Goal: Information Seeking & Learning: Learn about a topic

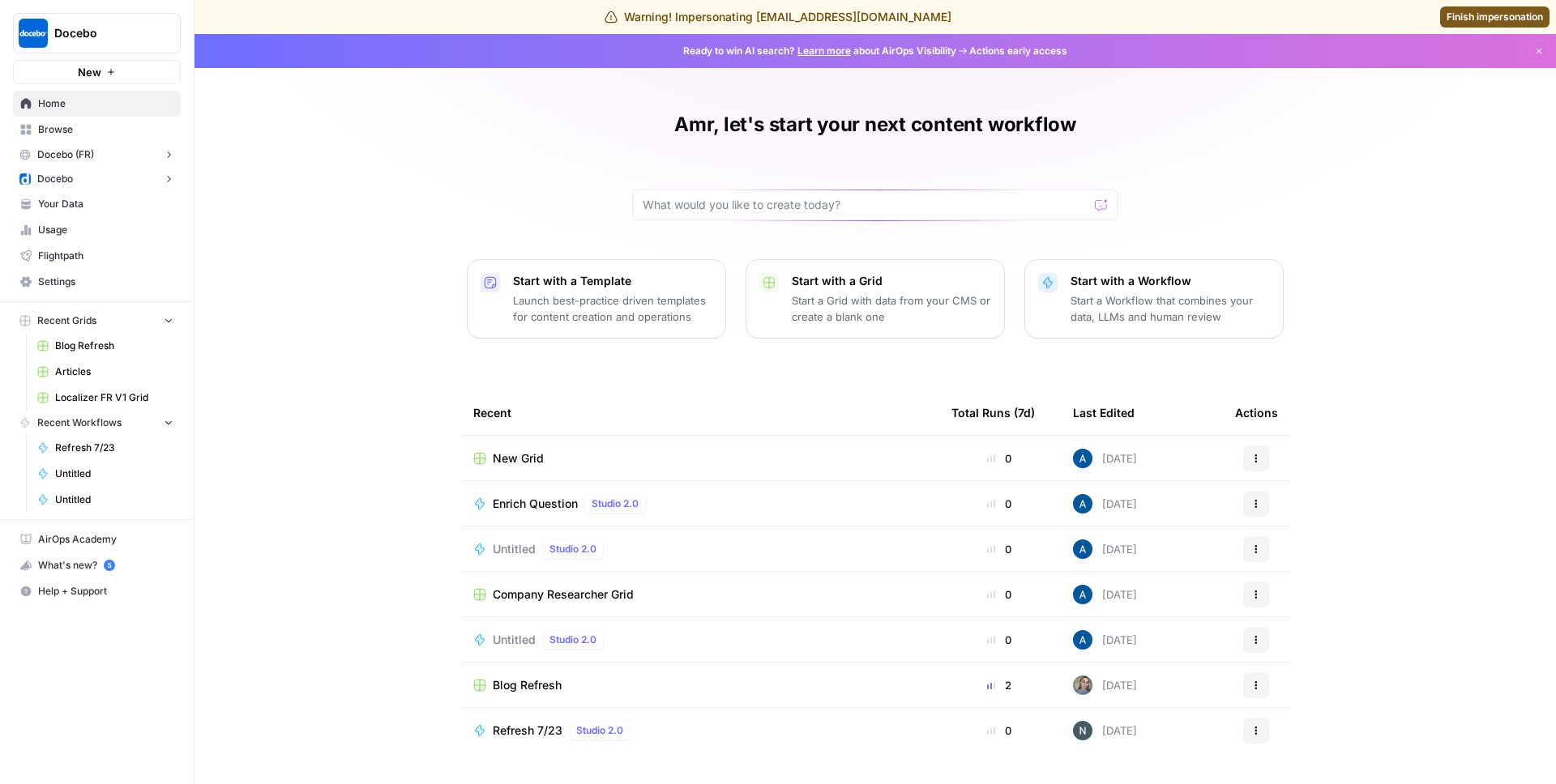
click at [92, 168] on button "Docebo" at bounding box center [96, 179] width 168 height 24
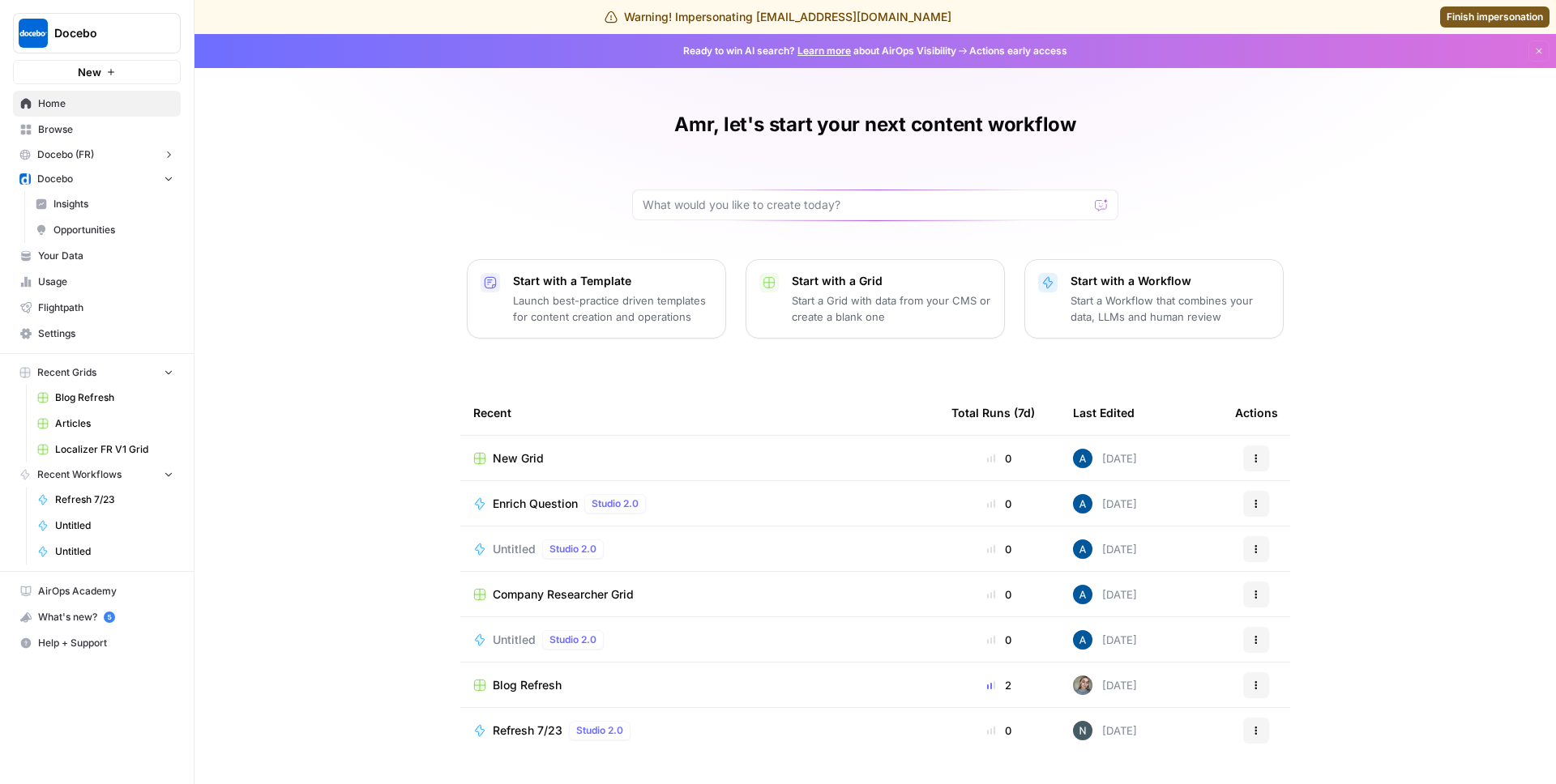
click at [79, 200] on span "Insights" at bounding box center [113, 203] width 120 height 14
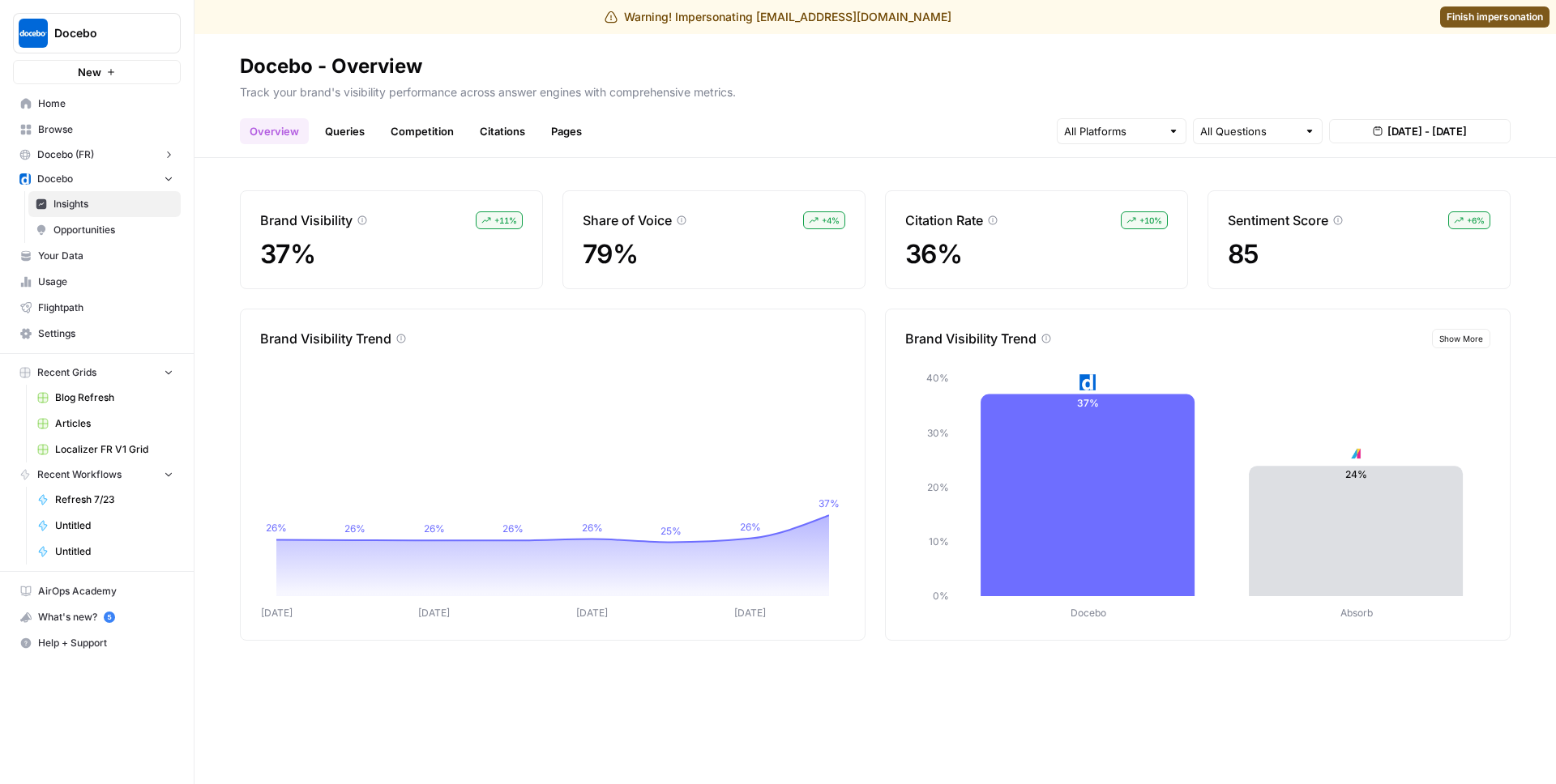
click at [1412, 120] on button "[DATE] - [DATE]" at bounding box center [1419, 131] width 182 height 24
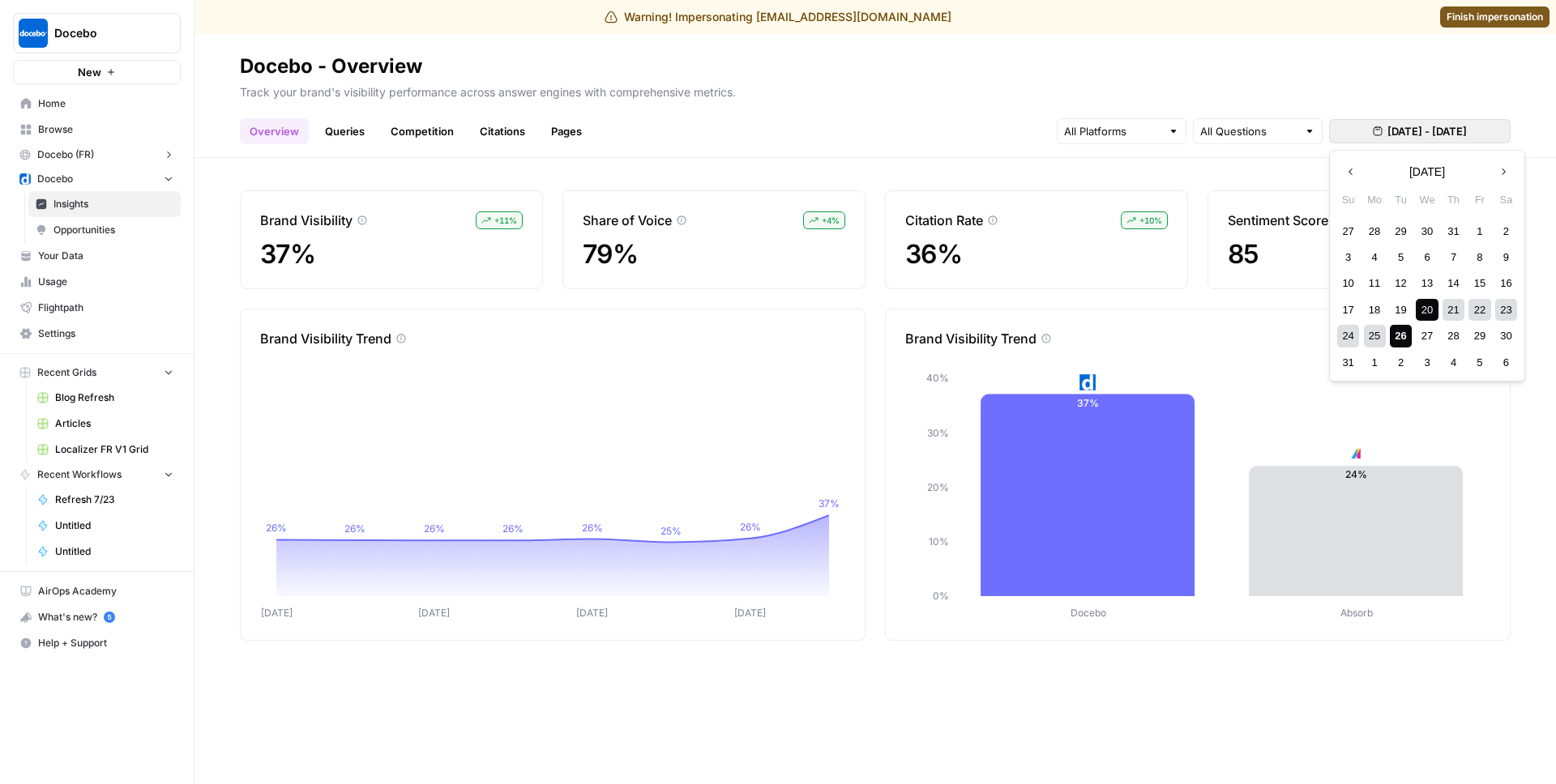
click at [1353, 178] on button "Previous month" at bounding box center [1351, 171] width 30 height 30
click at [1509, 174] on button "Next month" at bounding box center [1503, 171] width 30 height 30
click at [1370, 256] on div "4" at bounding box center [1375, 257] width 22 height 22
click at [1405, 340] on div "26" at bounding box center [1401, 336] width 22 height 22
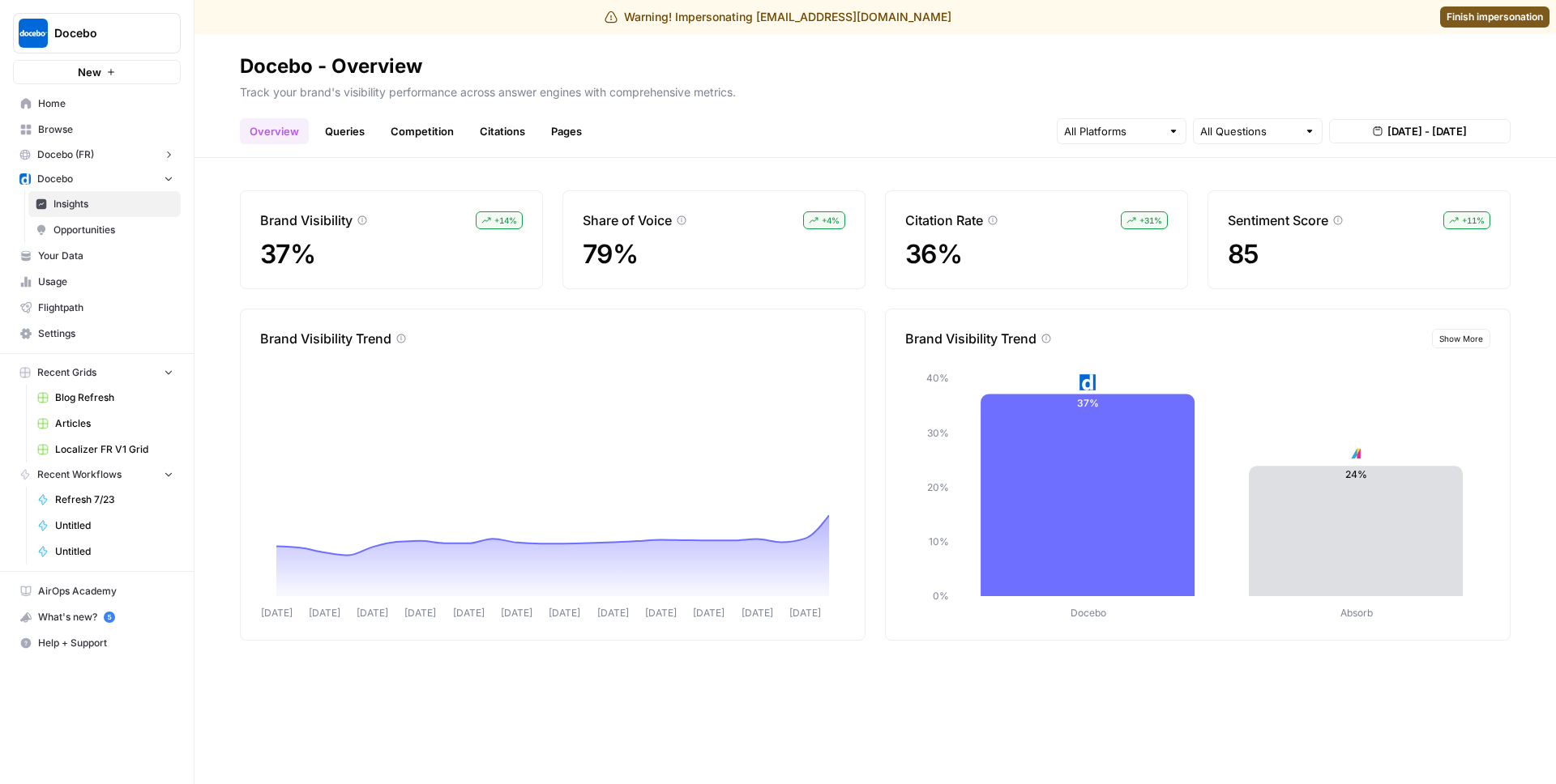
click at [1467, 331] on button "Show More" at bounding box center [1461, 338] width 58 height 19
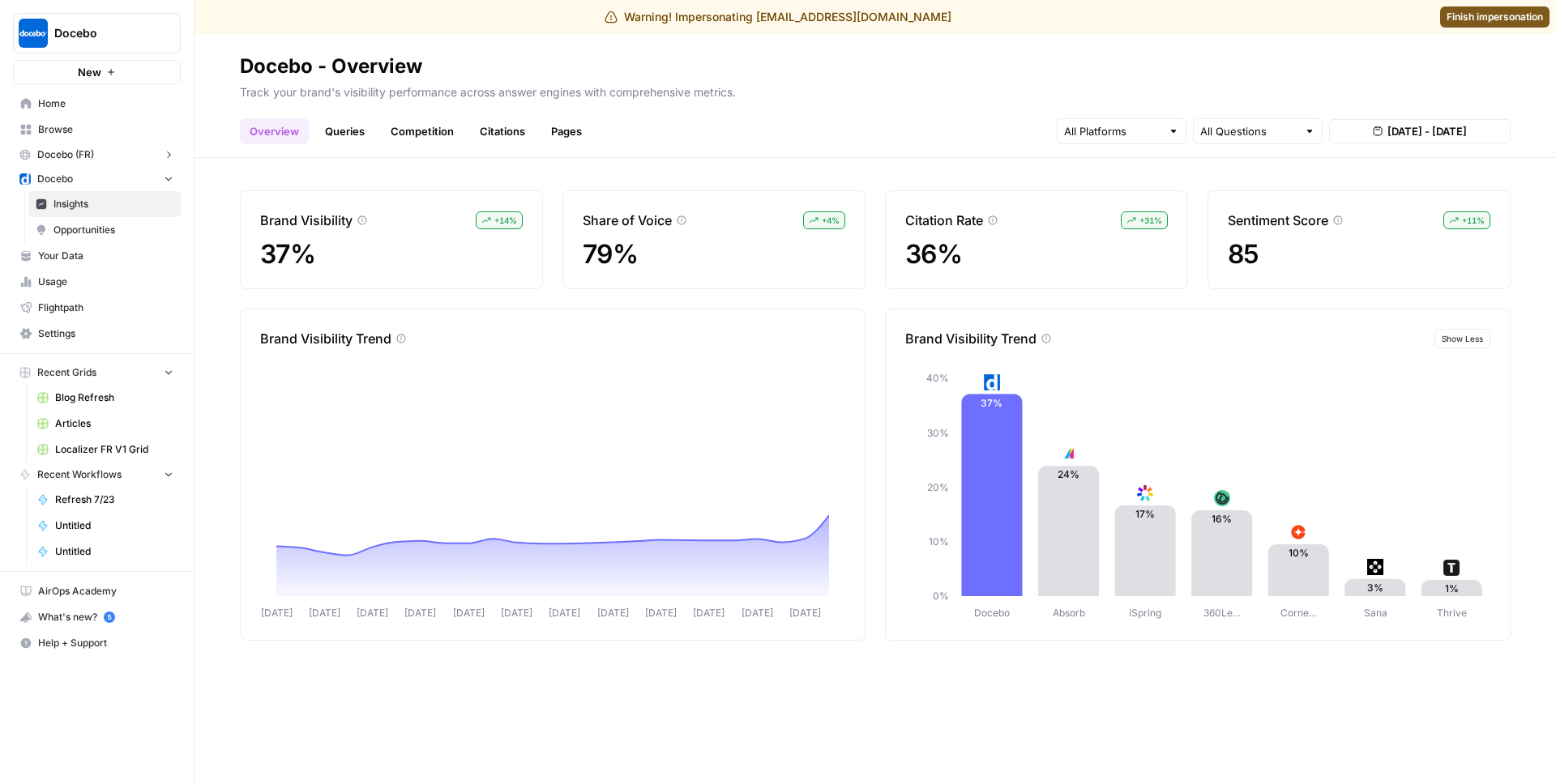
click at [1472, 347] on button "Show Less" at bounding box center [1462, 338] width 56 height 19
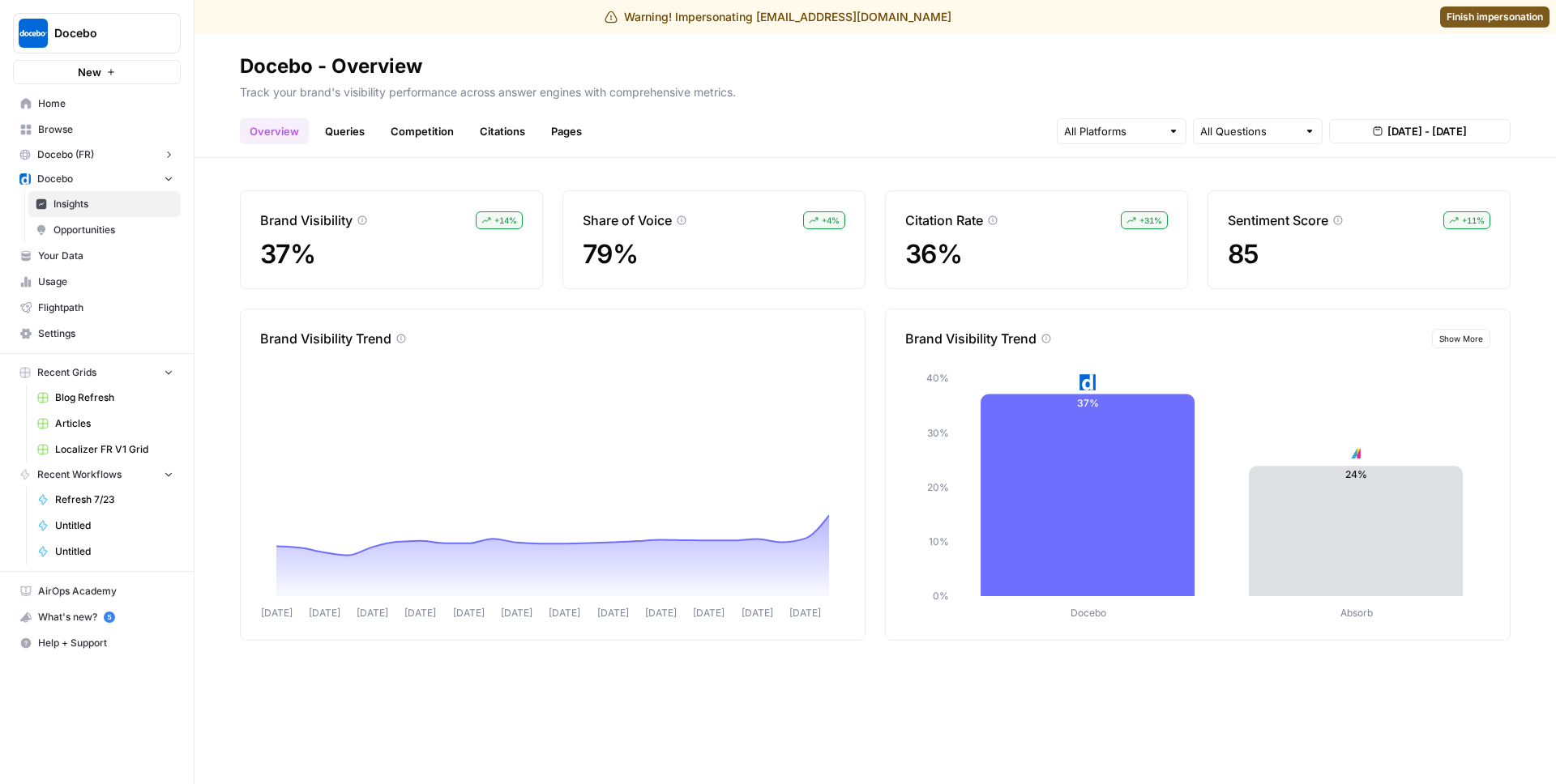
click at [322, 122] on link "Queries" at bounding box center [344, 131] width 59 height 26
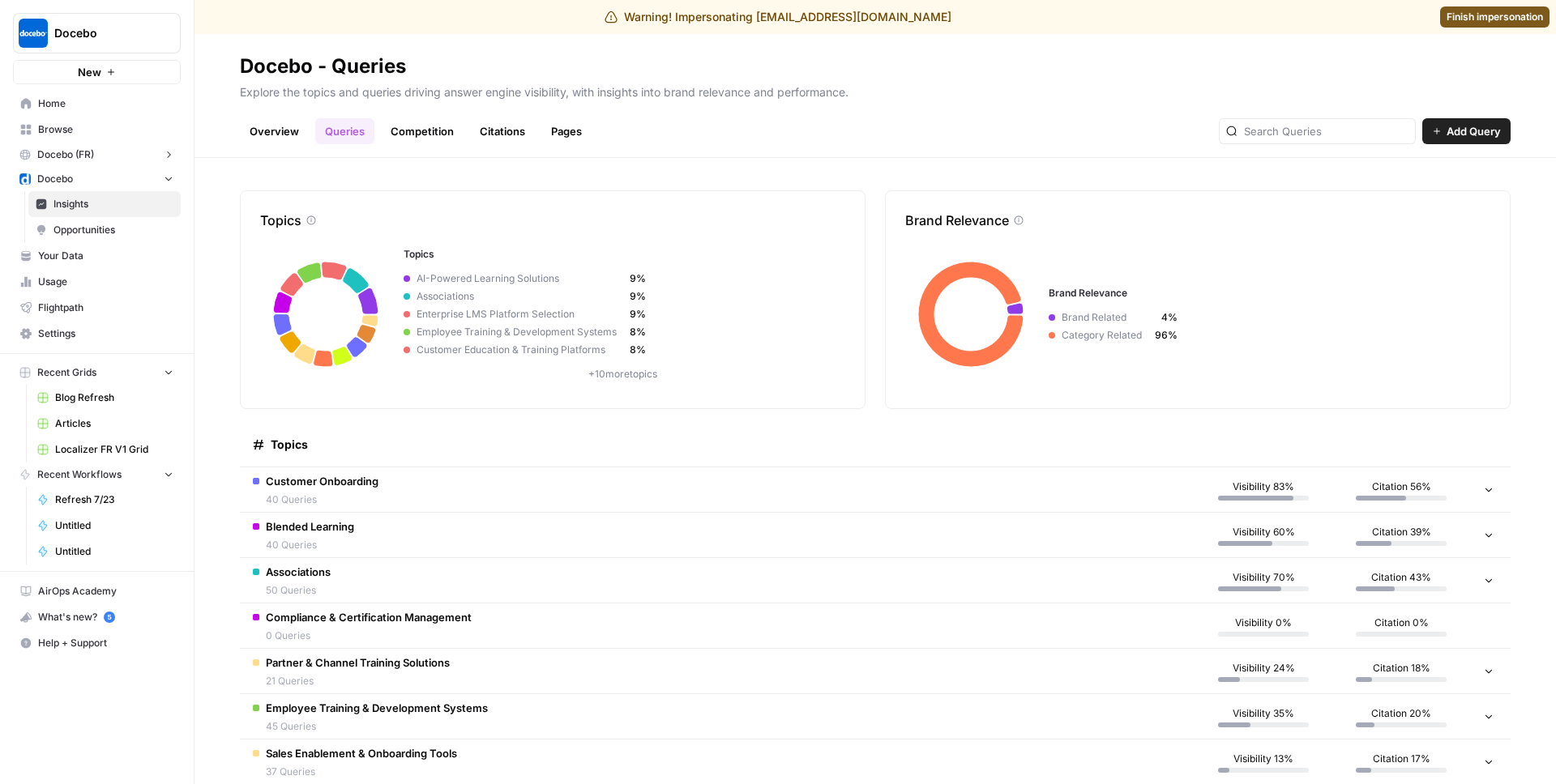
click at [278, 124] on link "Overview" at bounding box center [274, 131] width 69 height 26
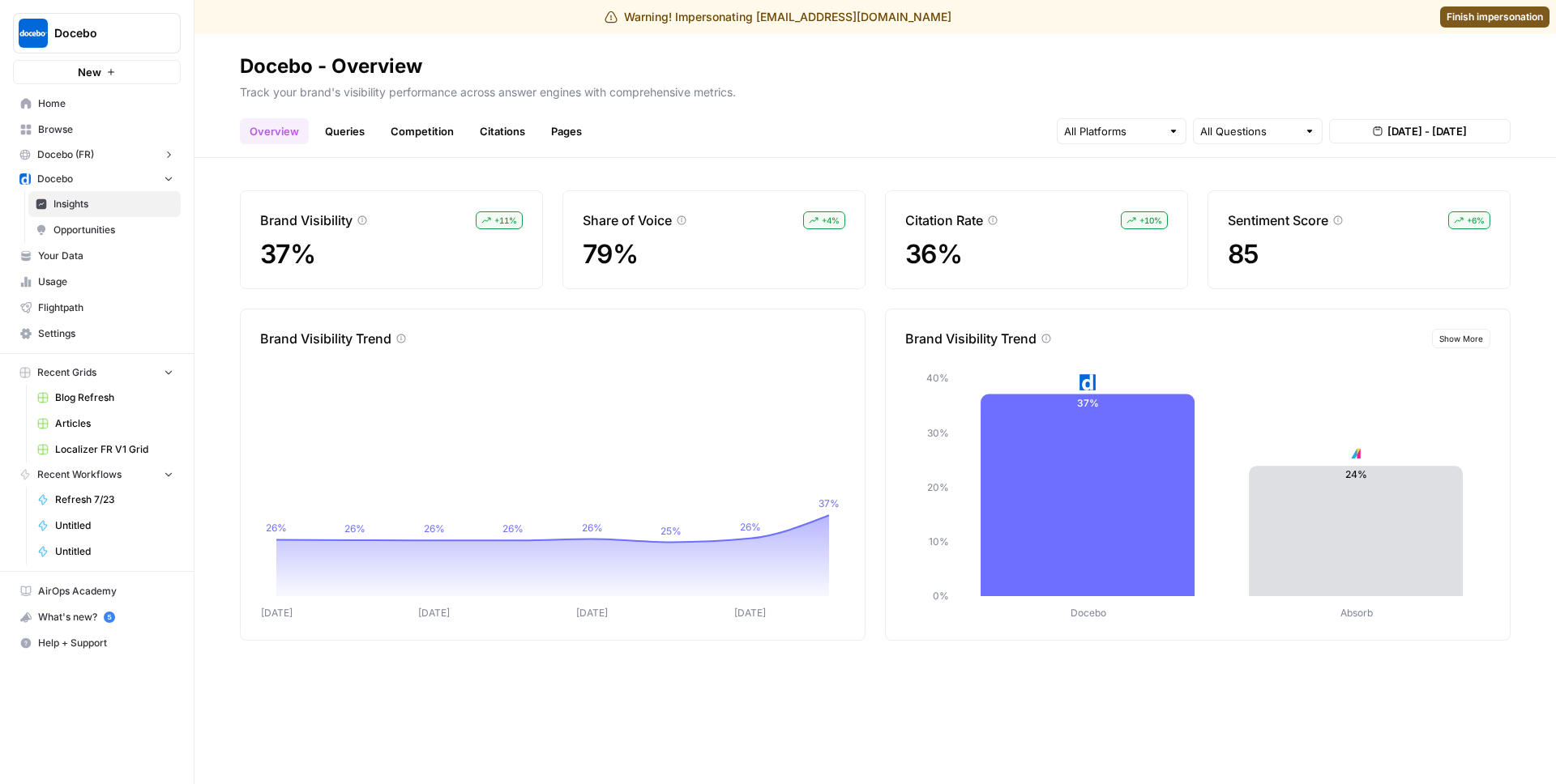
click at [350, 127] on link "Queries" at bounding box center [344, 131] width 59 height 26
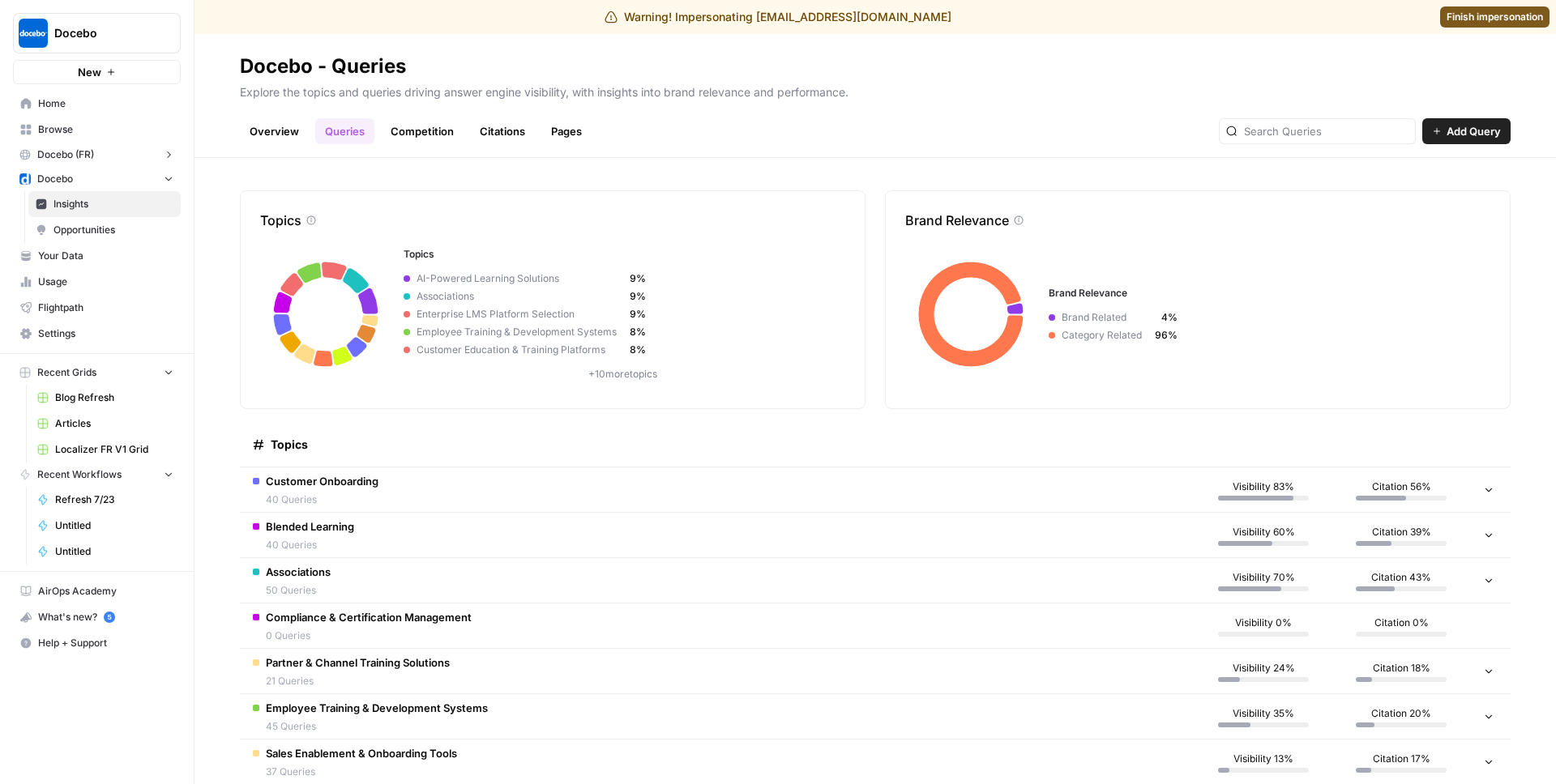
click at [438, 494] on td "Customer Onboarding 40 Queries" at bounding box center [717, 489] width 955 height 45
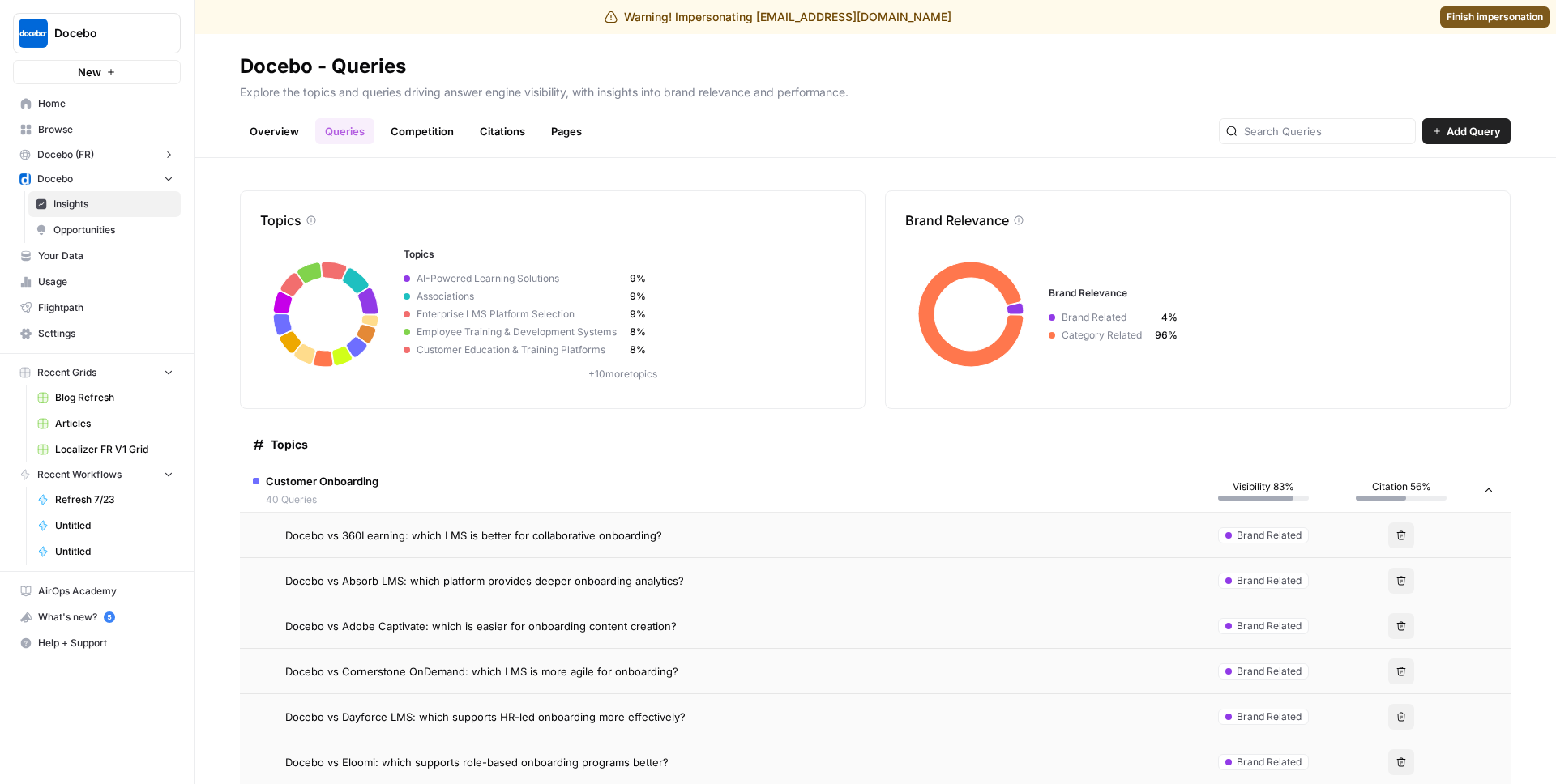
click at [464, 536] on span "Docebo vs 360Learning: which LMS is better for collaborative onboarding?" at bounding box center [474, 535] width 377 height 16
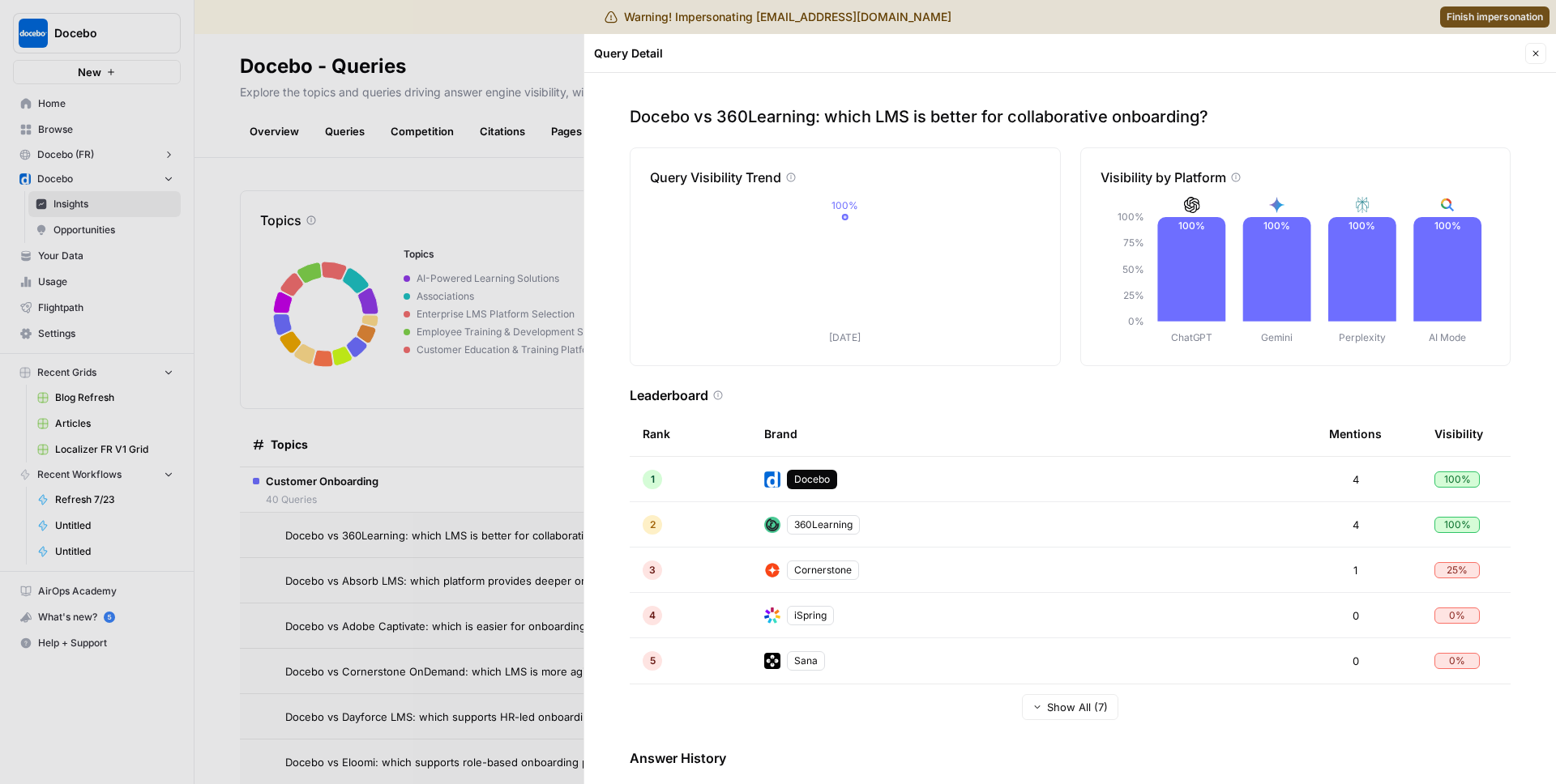
click at [1534, 52] on icon "button" at bounding box center [1536, 54] width 10 height 10
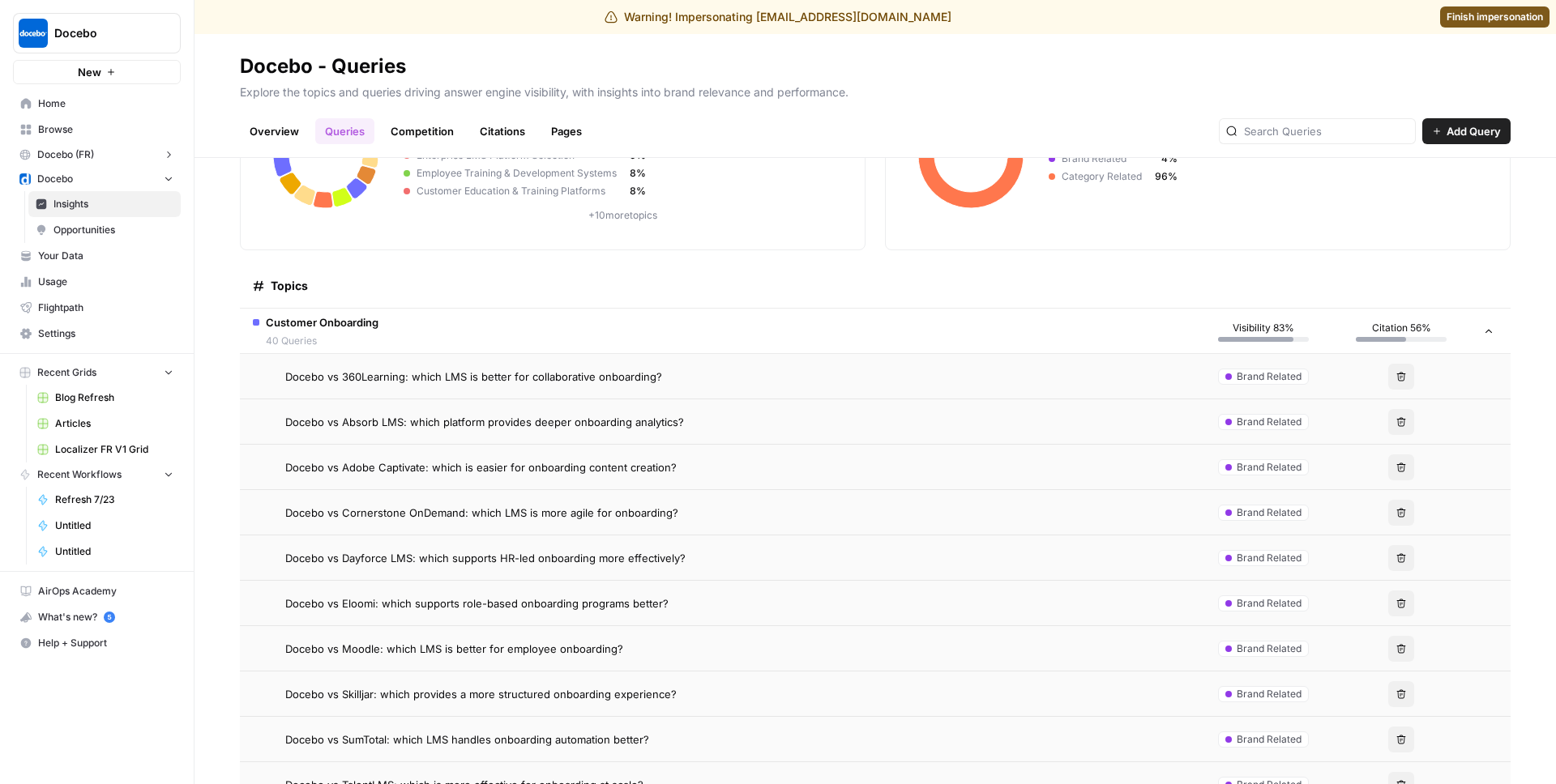
scroll to position [194, 0]
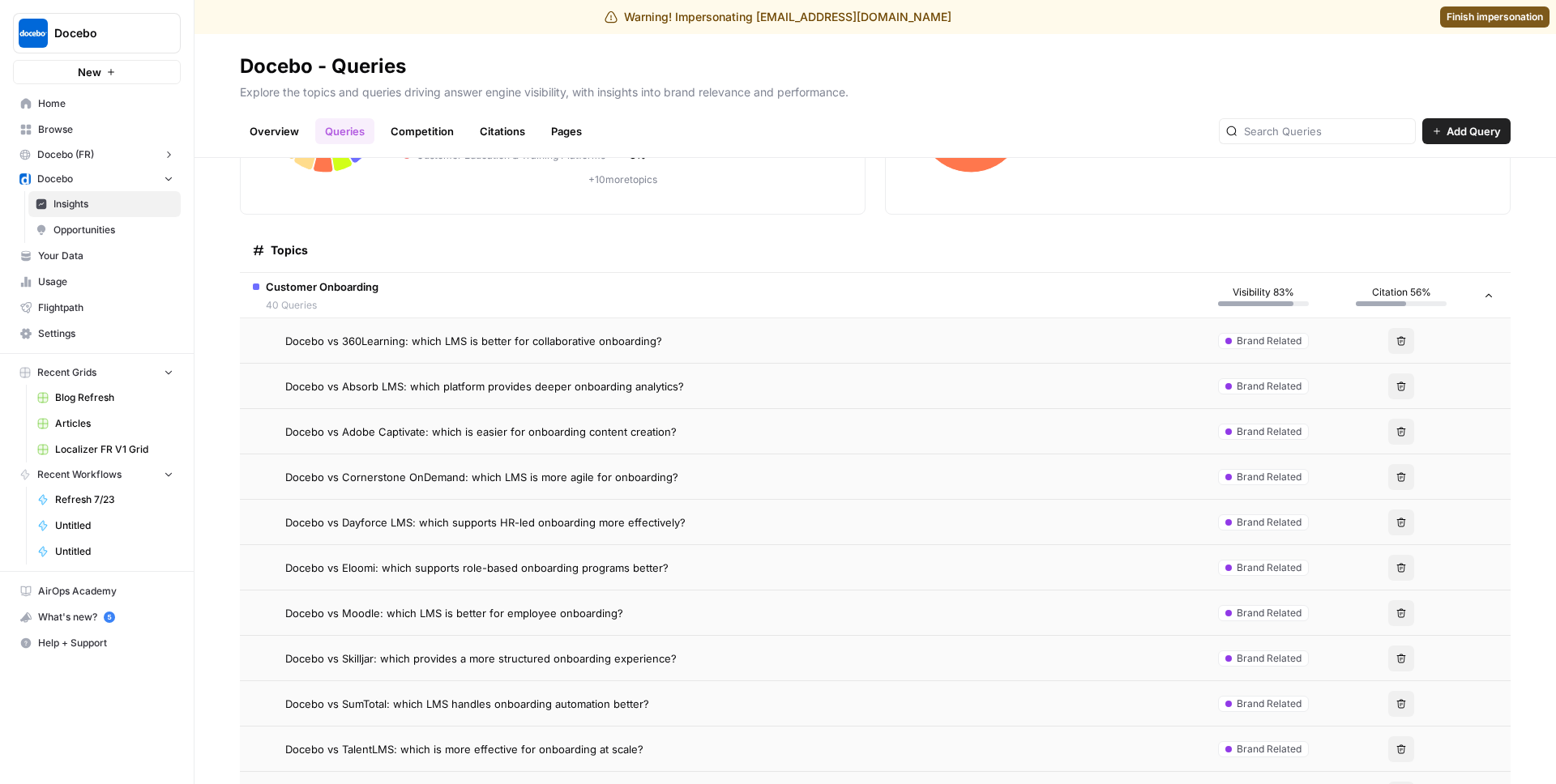
click at [620, 424] on span "Docebo vs Adobe Captivate: which is easier for onboarding content creation?" at bounding box center [481, 431] width 392 height 16
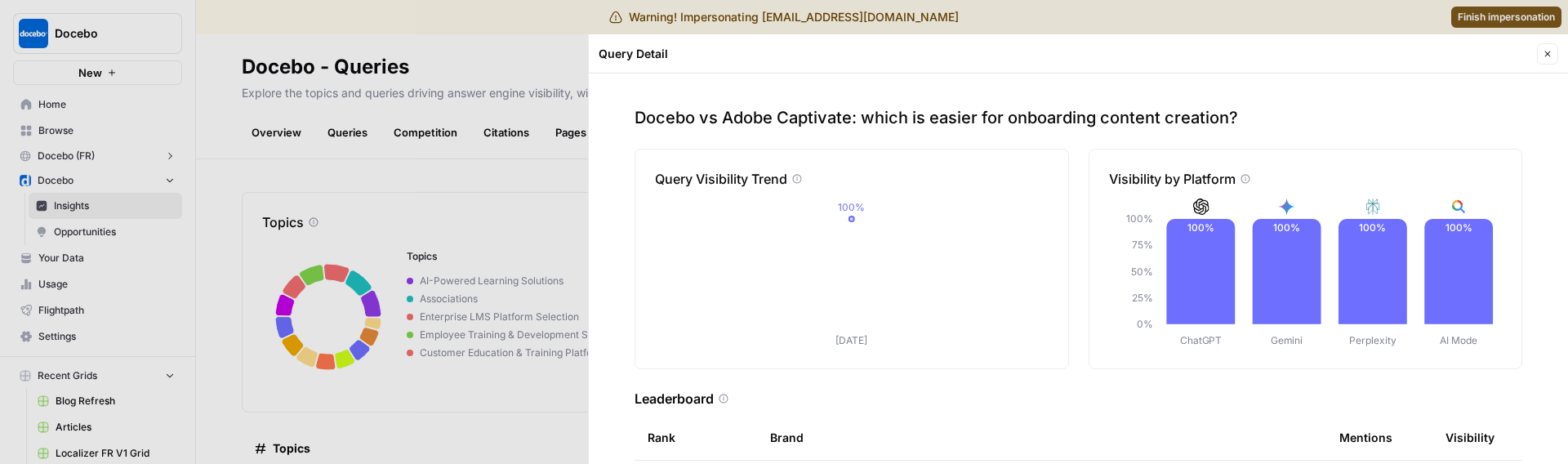
click at [453, 273] on div at bounding box center [784, 232] width 1568 height 464
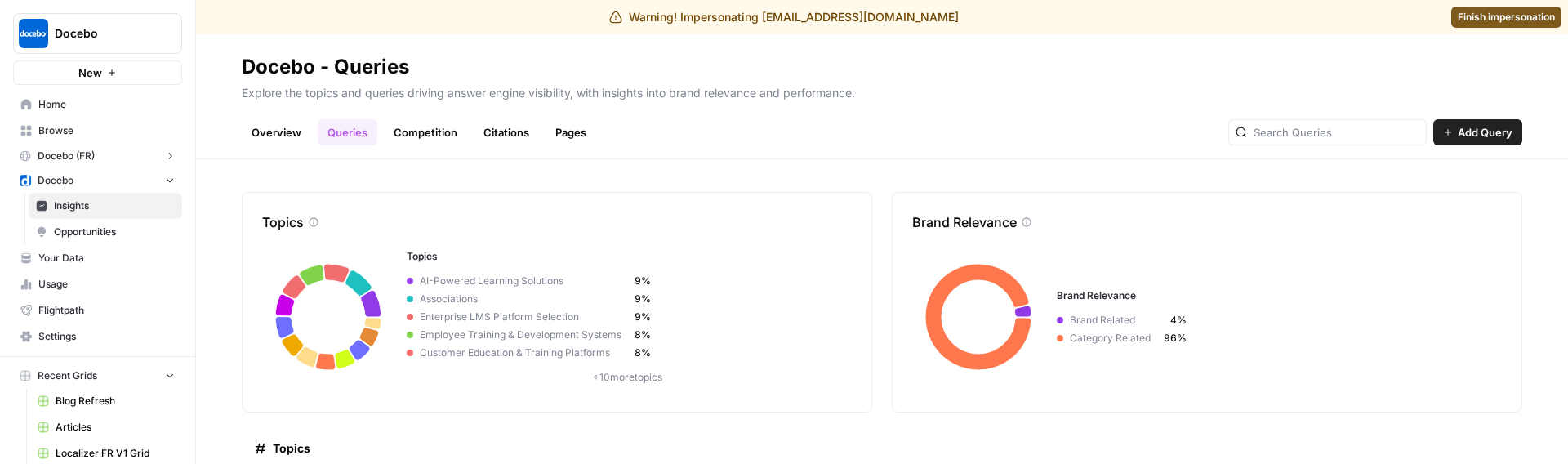
click at [265, 124] on link "Overview" at bounding box center [277, 132] width 70 height 26
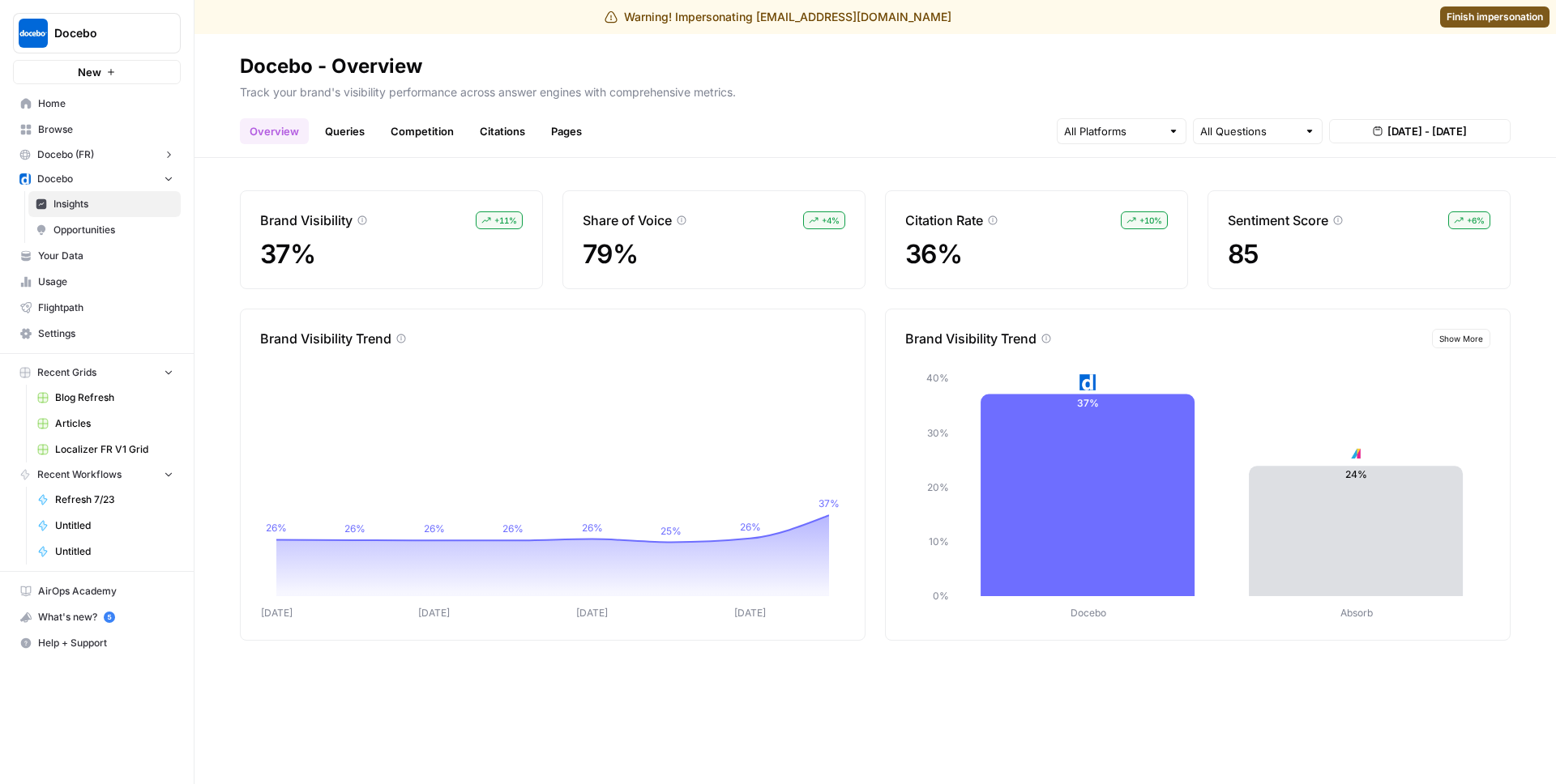
click at [341, 121] on link "Queries" at bounding box center [344, 131] width 59 height 26
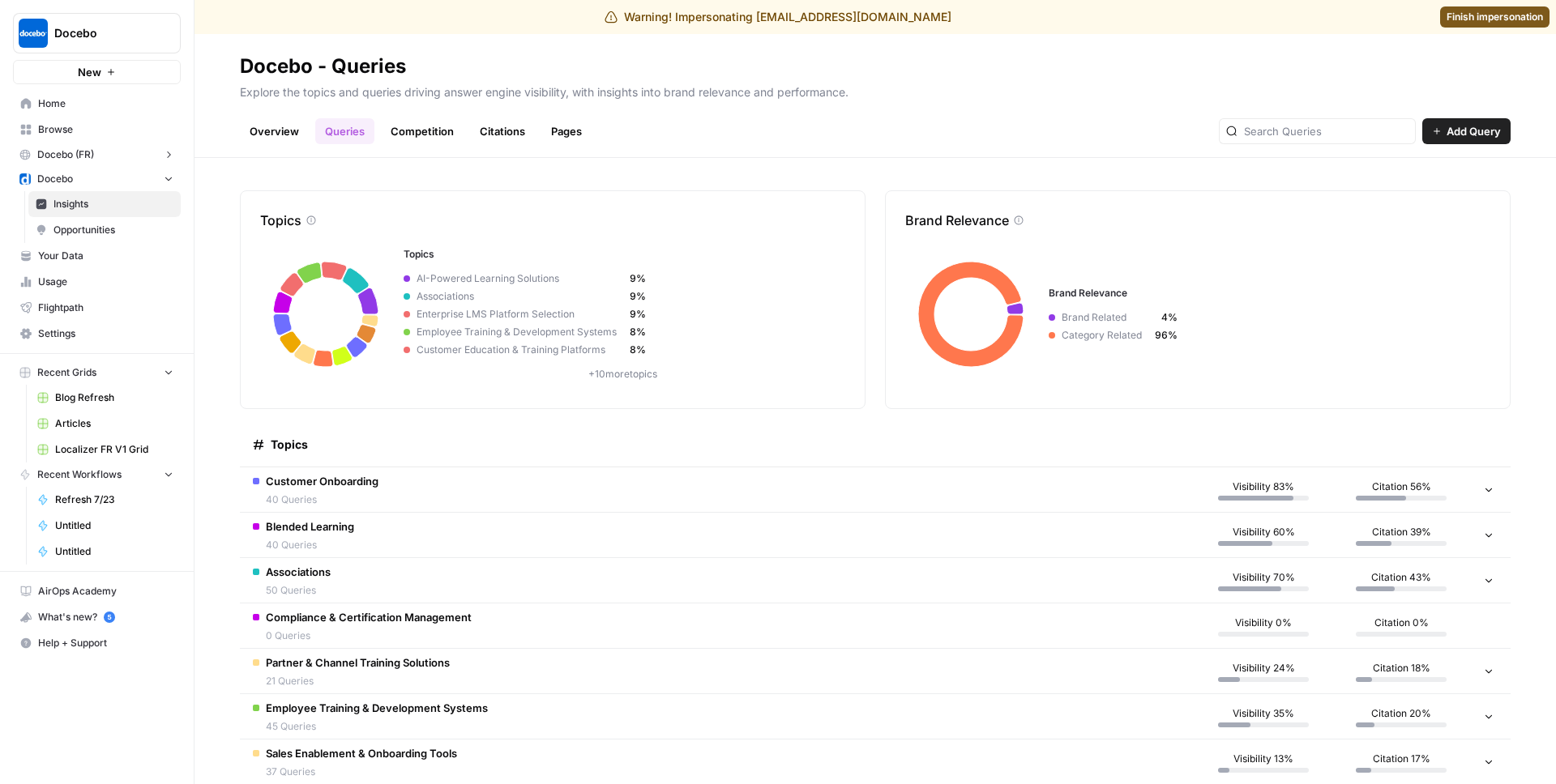
click at [365, 459] on span "40 Queries" at bounding box center [322, 500] width 112 height 14
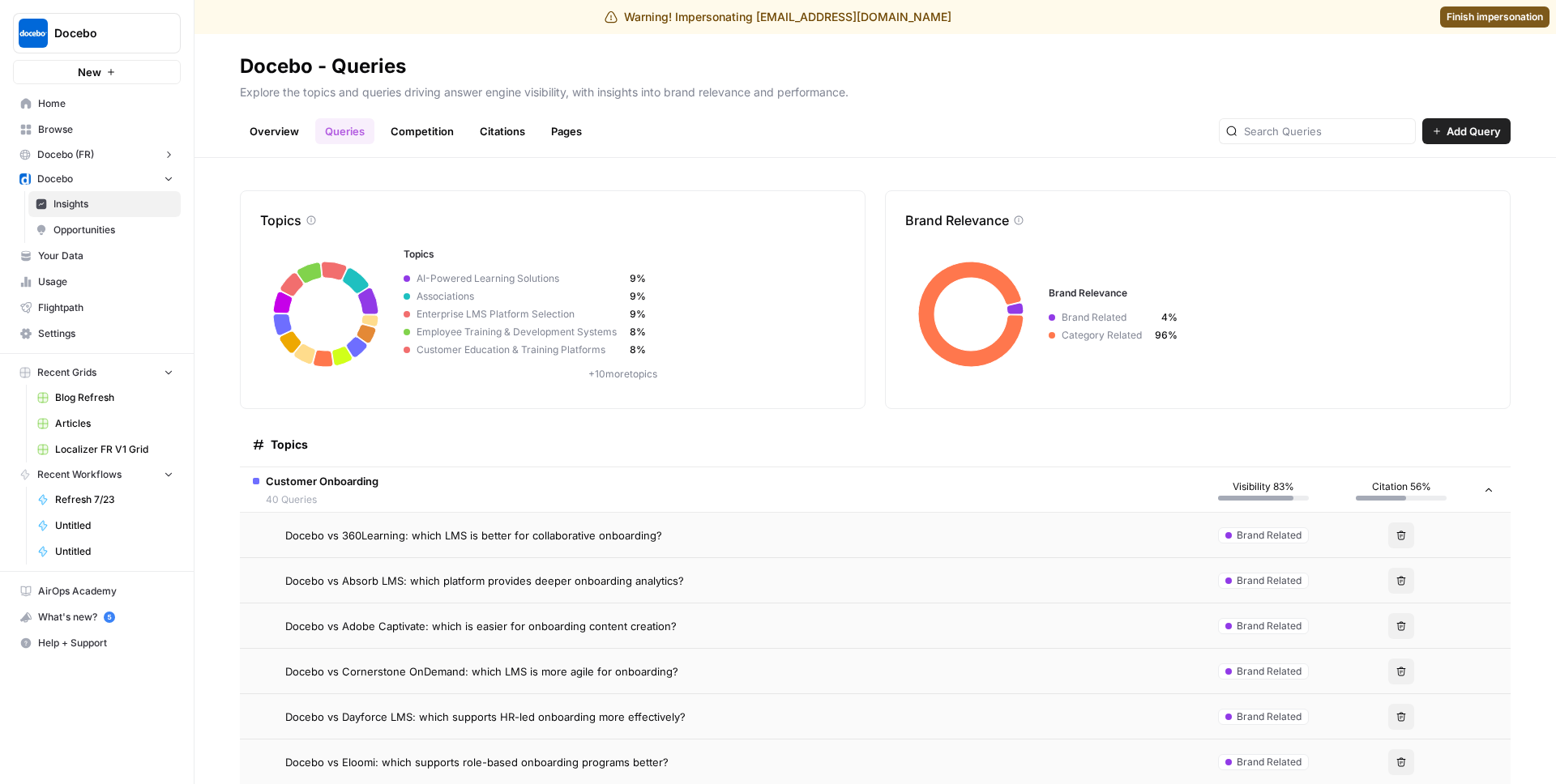
click at [279, 120] on link "Overview" at bounding box center [274, 131] width 69 height 26
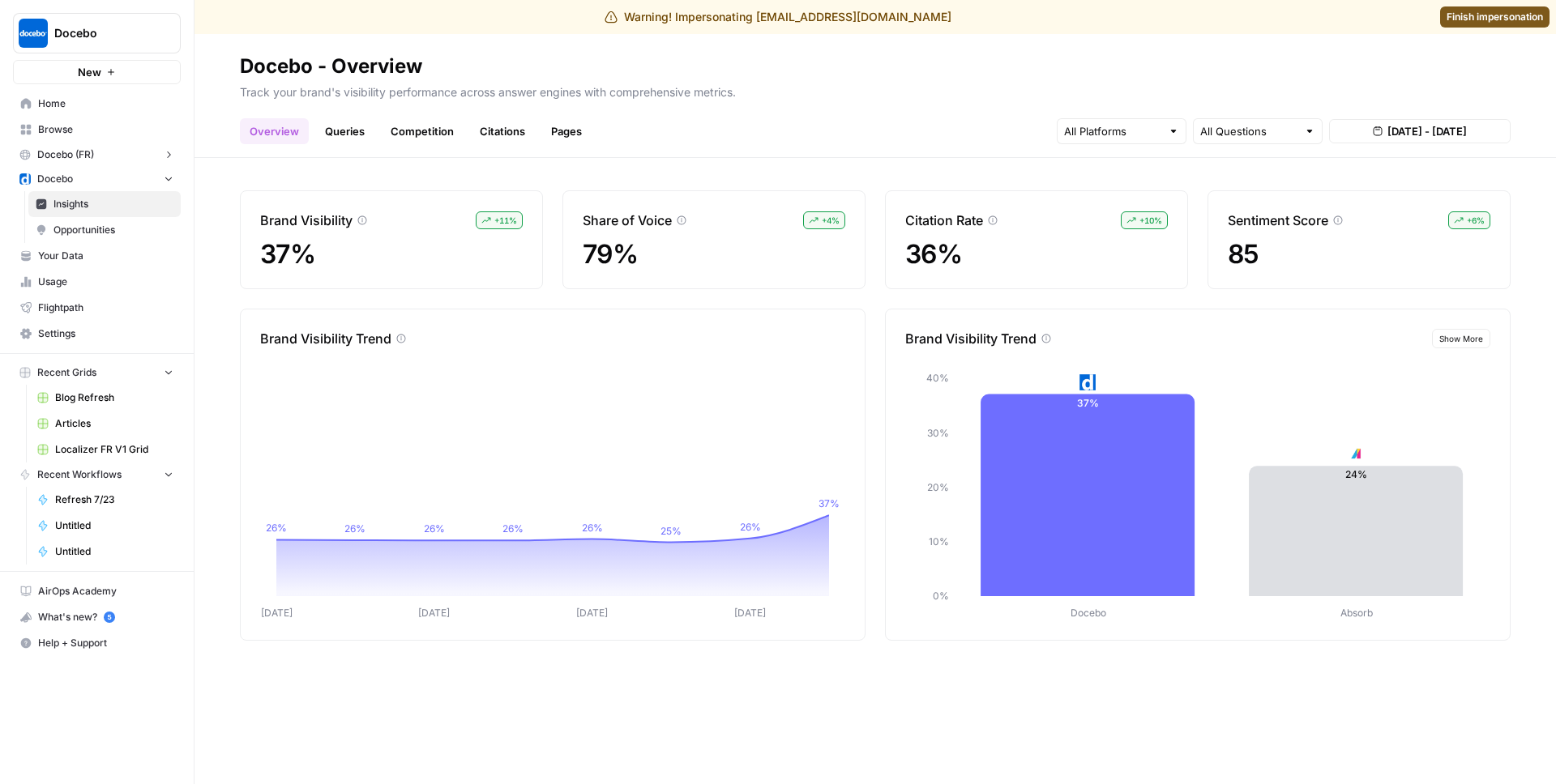
click at [362, 128] on link "Queries" at bounding box center [344, 131] width 59 height 26
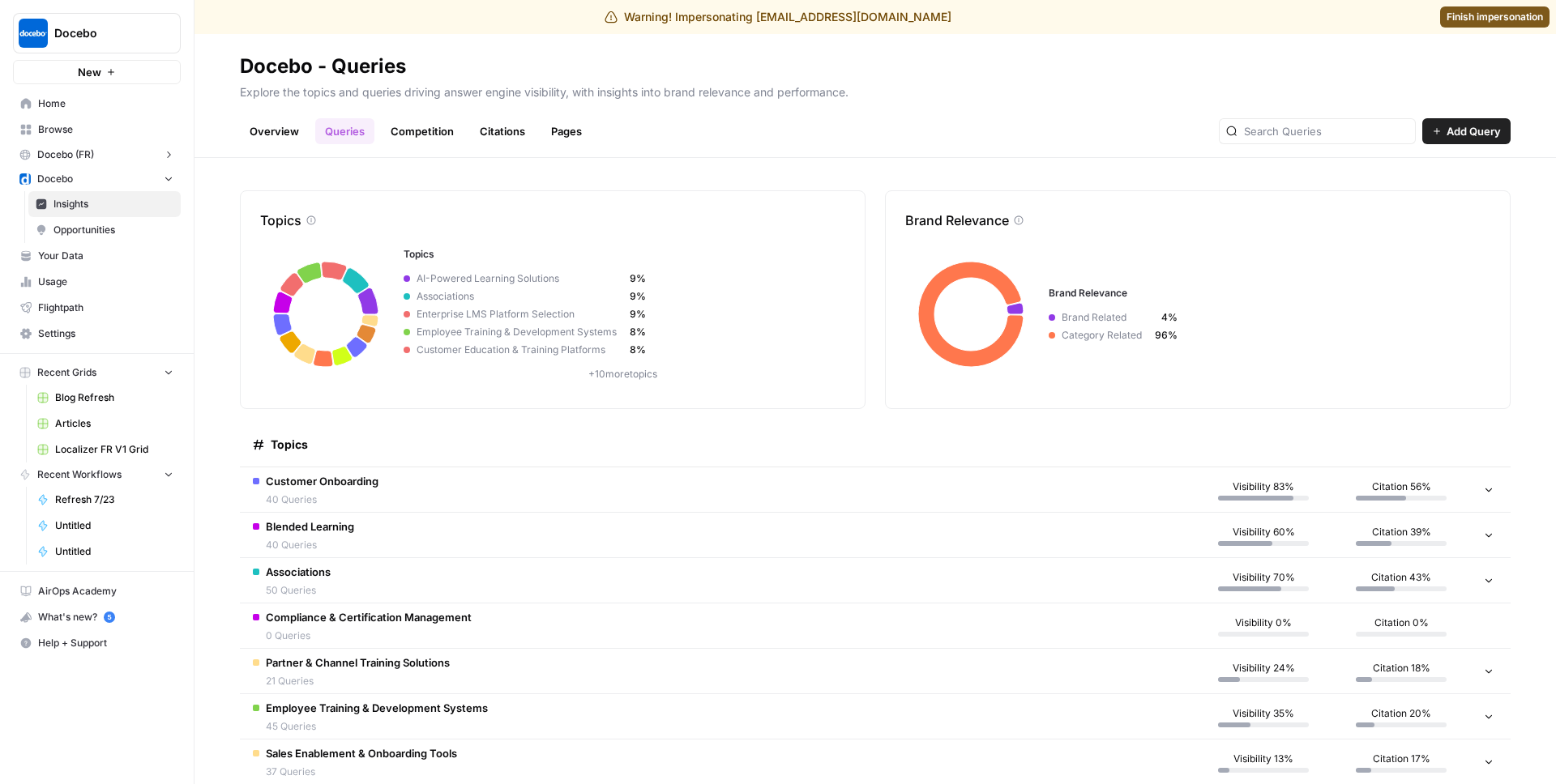
click at [392, 459] on td "Customer Onboarding 40 Queries" at bounding box center [717, 489] width 955 height 45
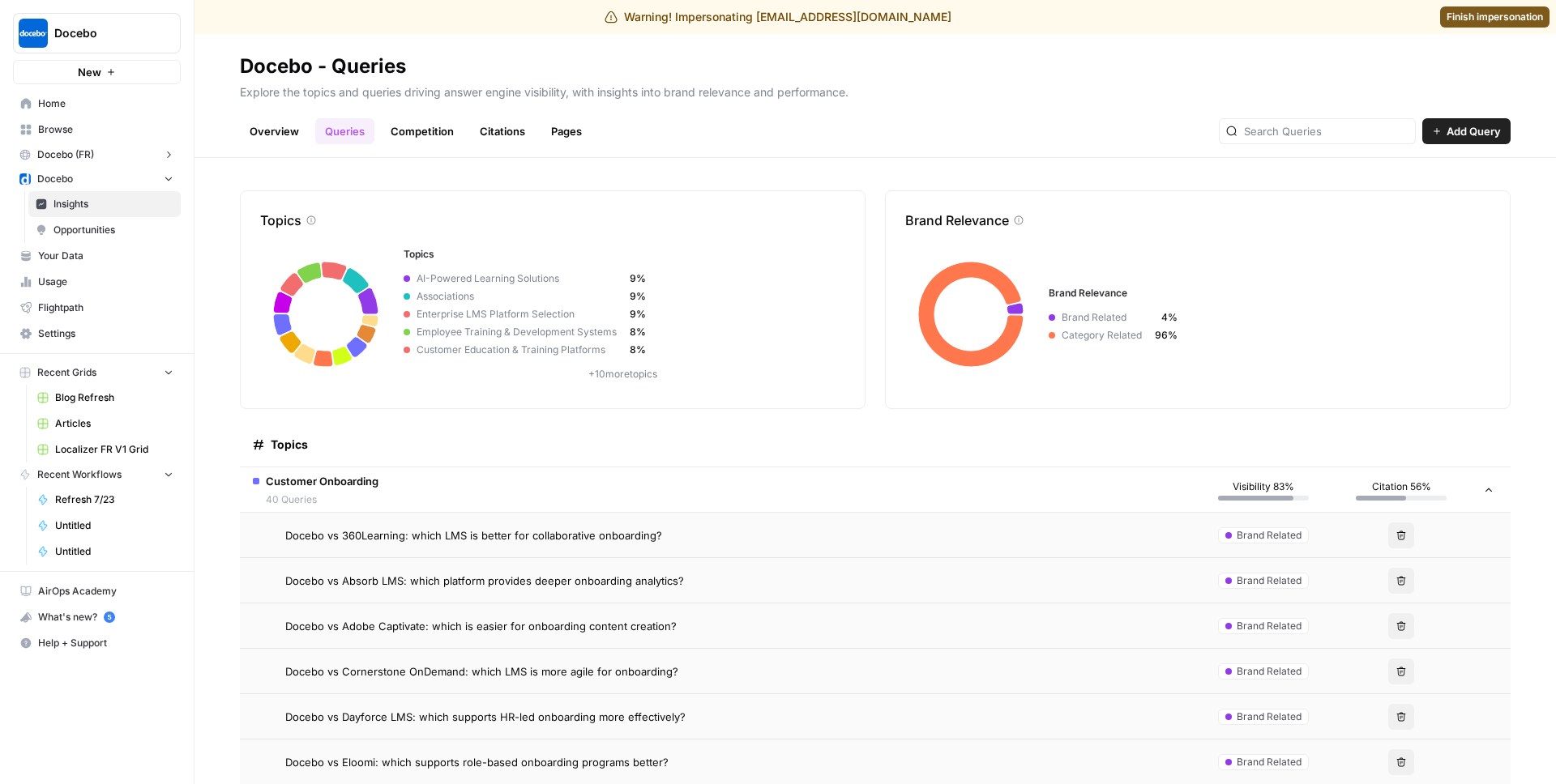
click at [371, 459] on td "Docebo vs 360Learning: which LMS is better for collaborative onboarding?" at bounding box center [717, 535] width 955 height 45
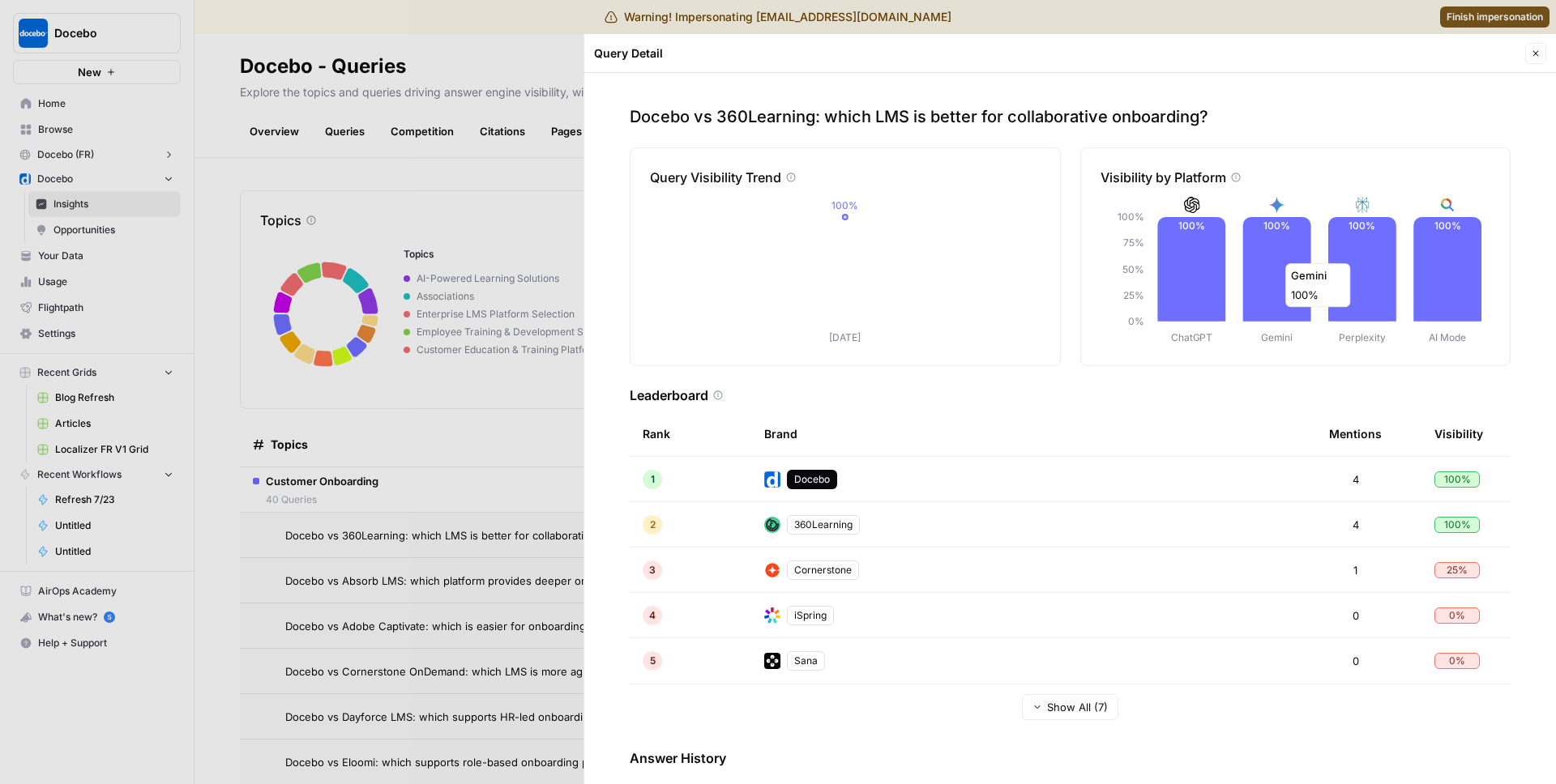
scroll to position [113, 0]
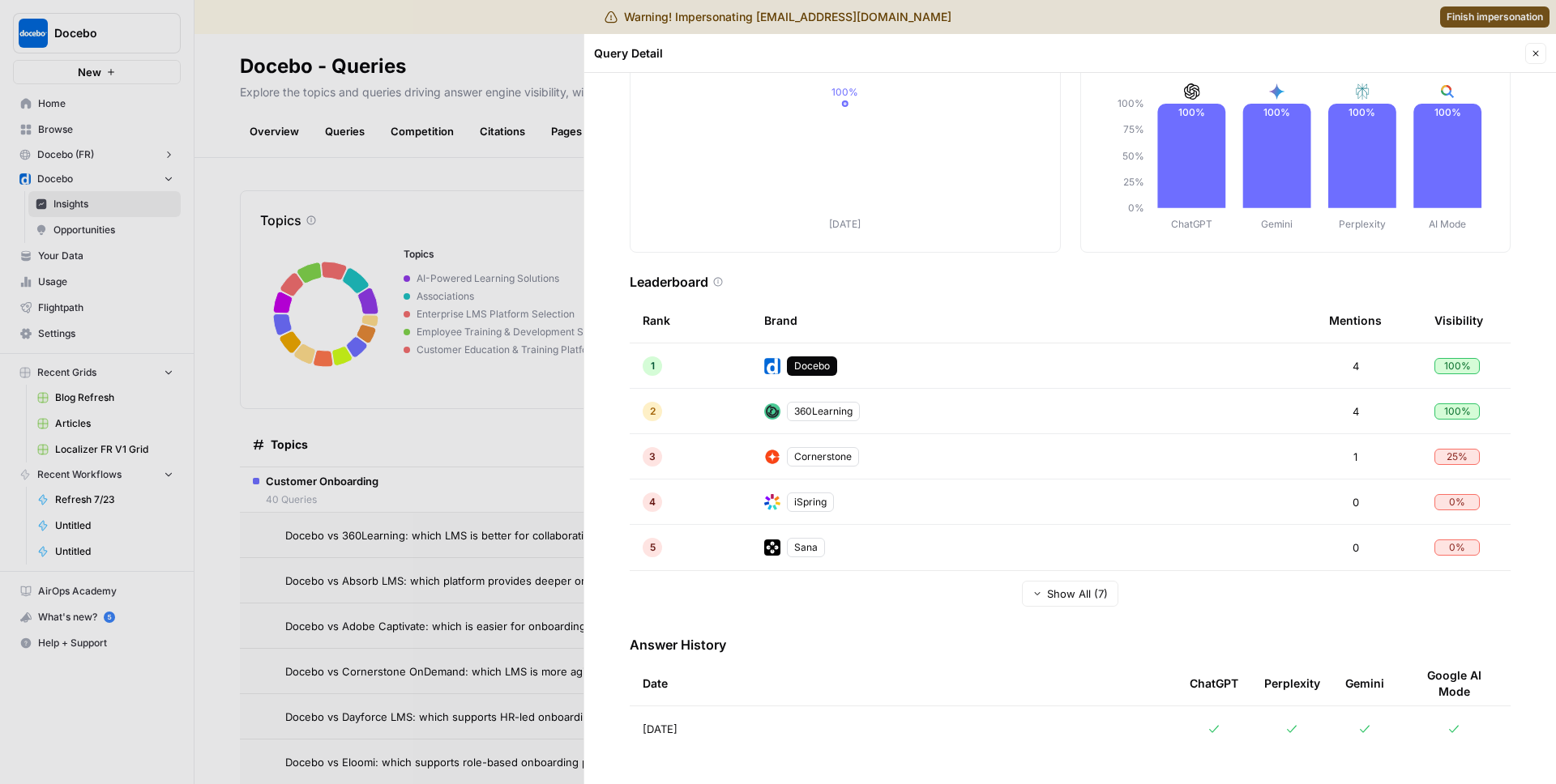
click at [777, 459] on td "[DATE]" at bounding box center [903, 729] width 547 height 46
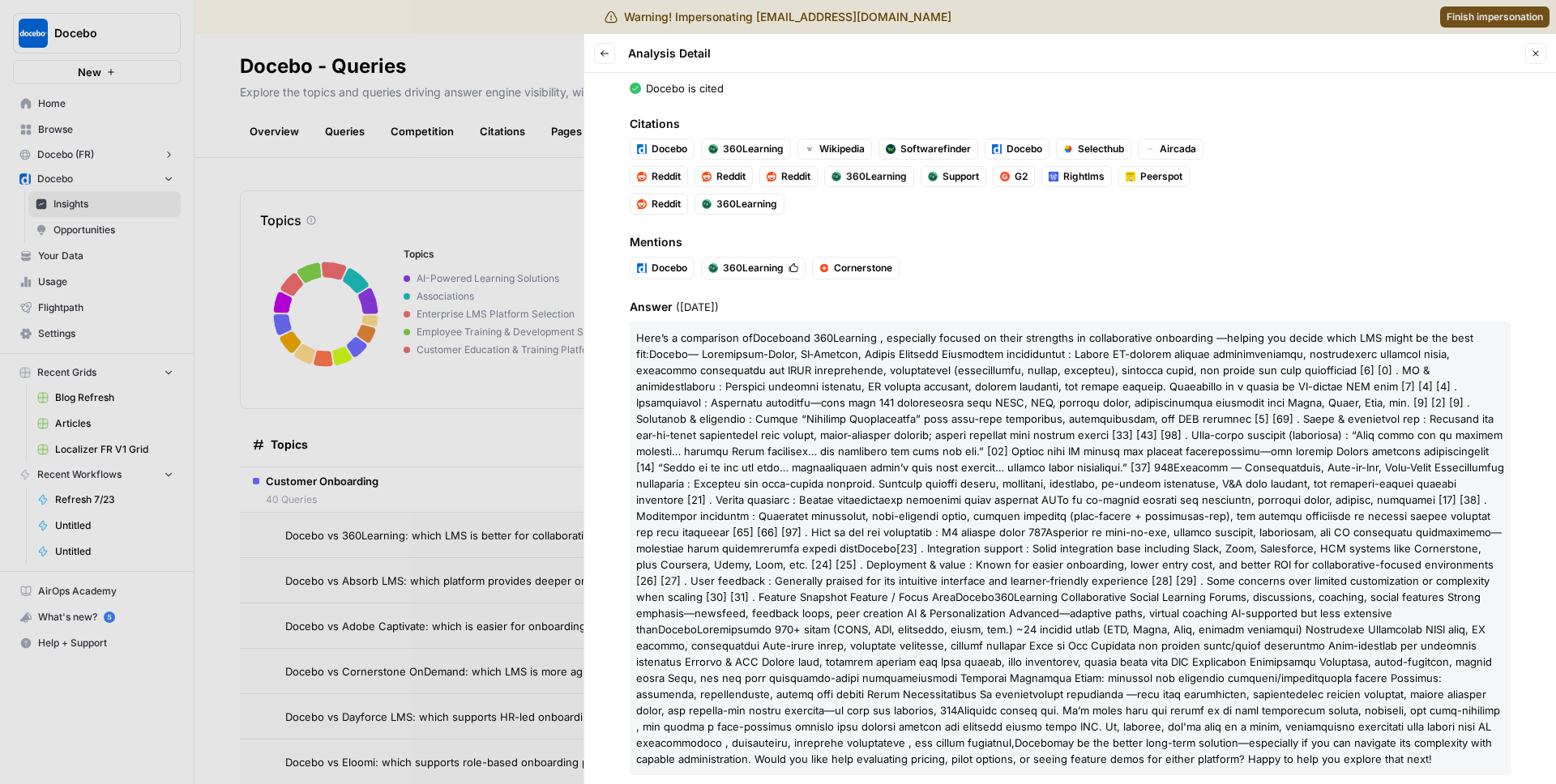
scroll to position [217, 0]
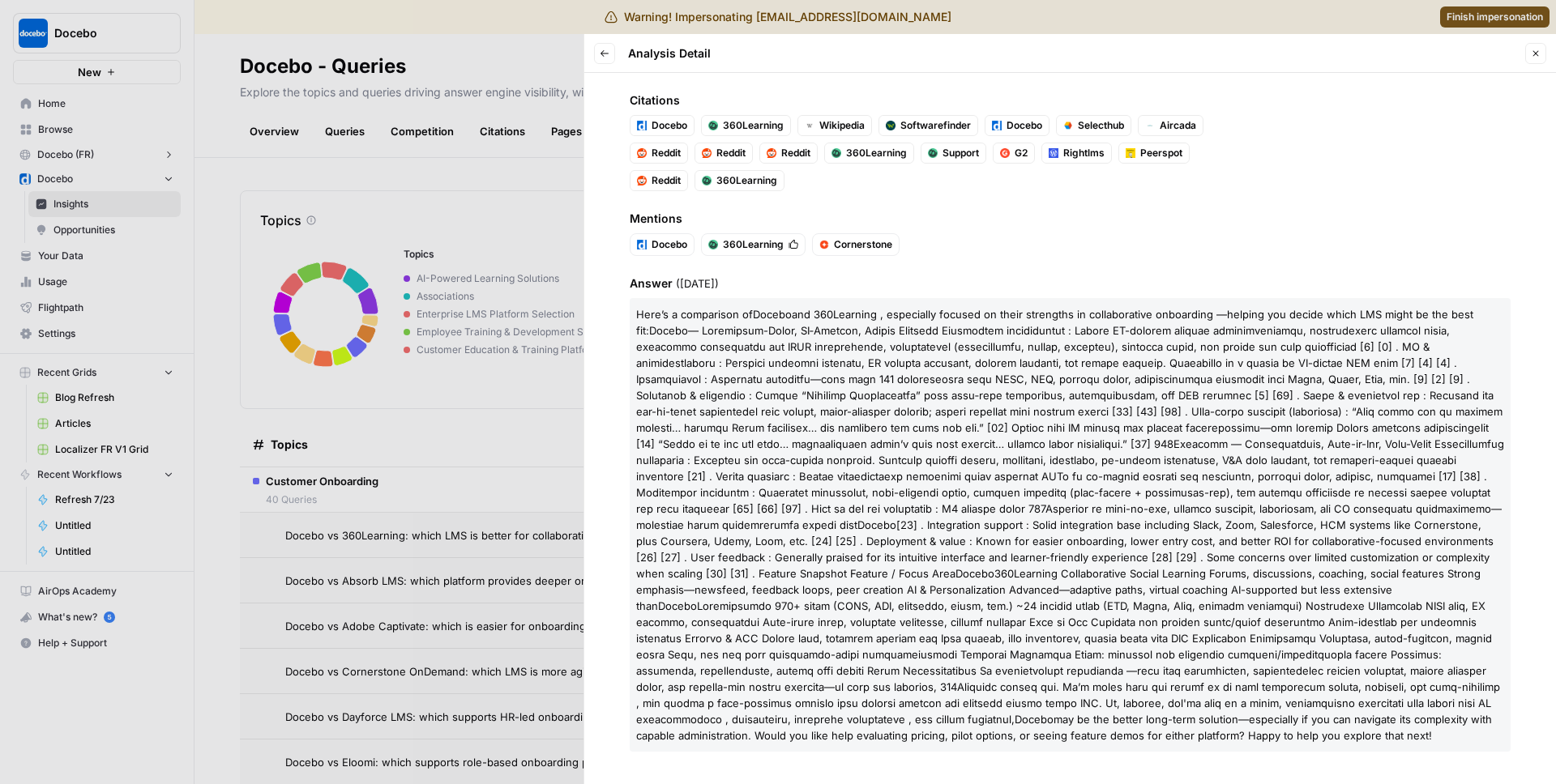
click at [499, 149] on div at bounding box center [778, 392] width 1556 height 784
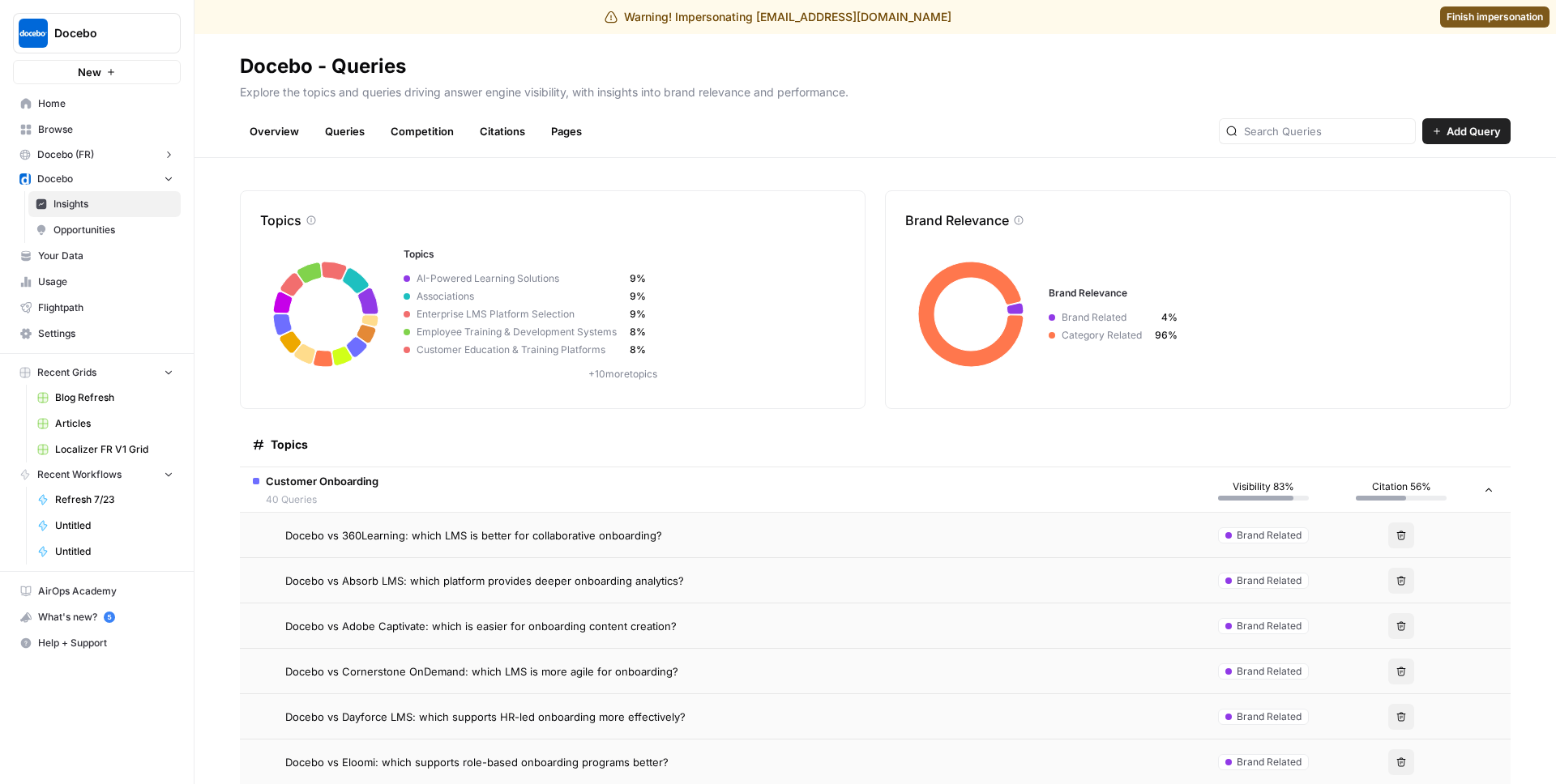
click at [451, 459] on td "Docebo vs 360Learning: which LMS is better for collaborative onboarding?" at bounding box center [717, 535] width 955 height 45
click at [468, 459] on span "Docebo vs 360Learning: which LMS is better for collaborative onboarding?" at bounding box center [474, 535] width 377 height 16
click at [474, 459] on span "Docebo vs 360Learning: which LMS is better for collaborative onboarding?" at bounding box center [474, 535] width 377 height 16
click at [1269, 459] on span "Visibility 83%" at bounding box center [1263, 486] width 62 height 14
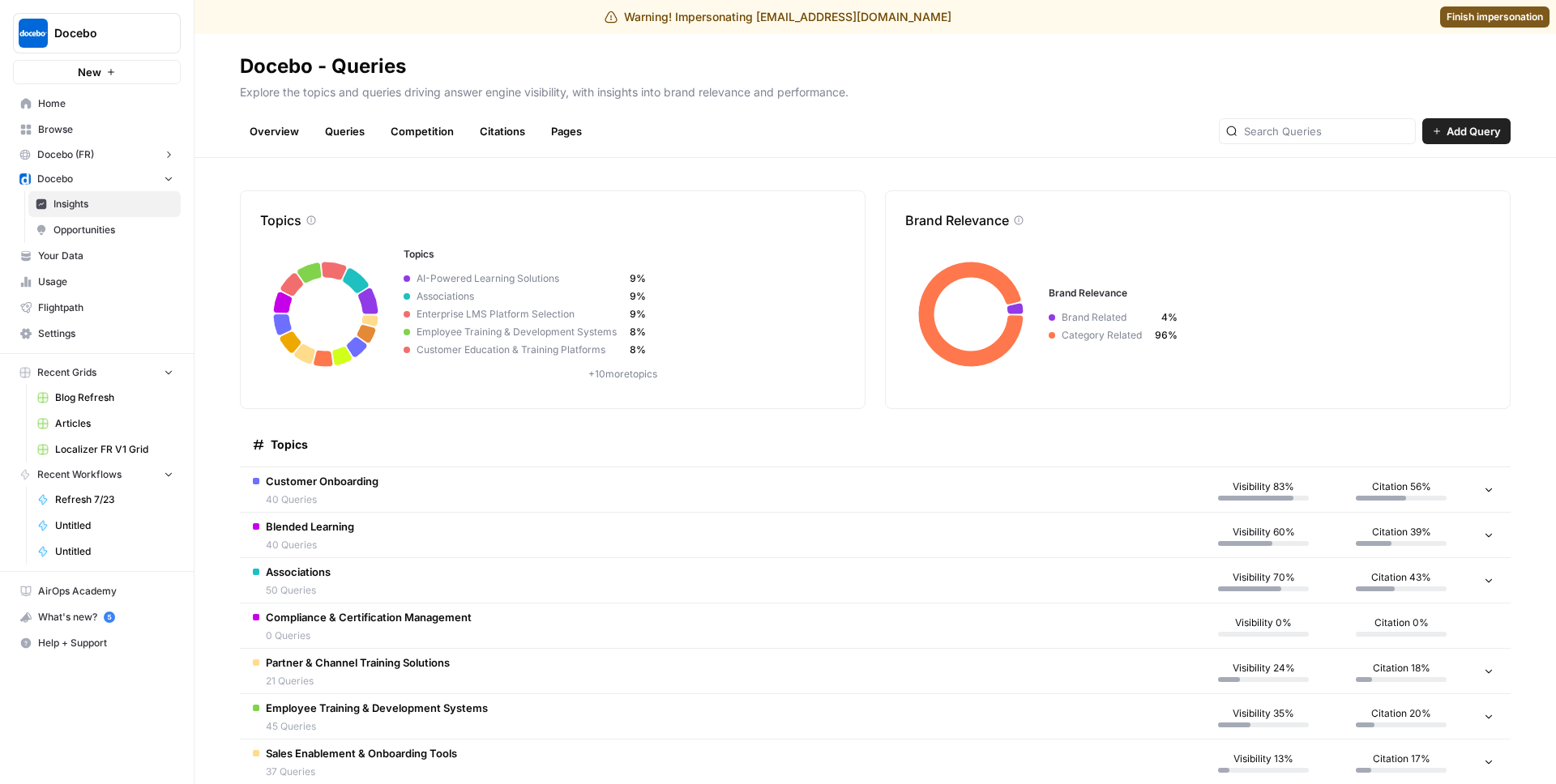
click at [1269, 459] on span "Visibility 83%" at bounding box center [1263, 486] width 62 height 14
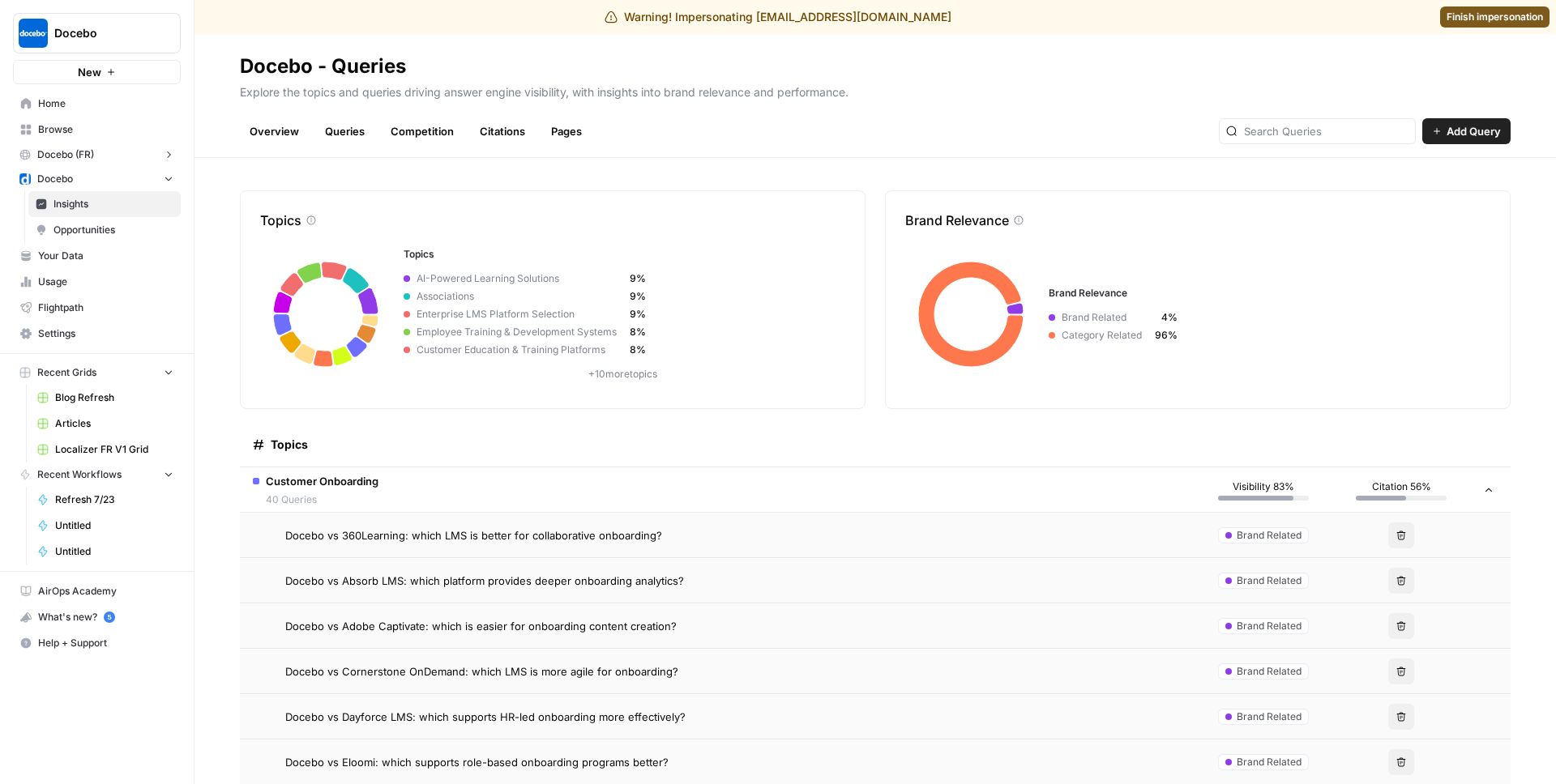
click at [464, 459] on td "Docebo vs Absorb LMS: which platform provides deeper onboarding analytics?" at bounding box center [717, 580] width 955 height 45
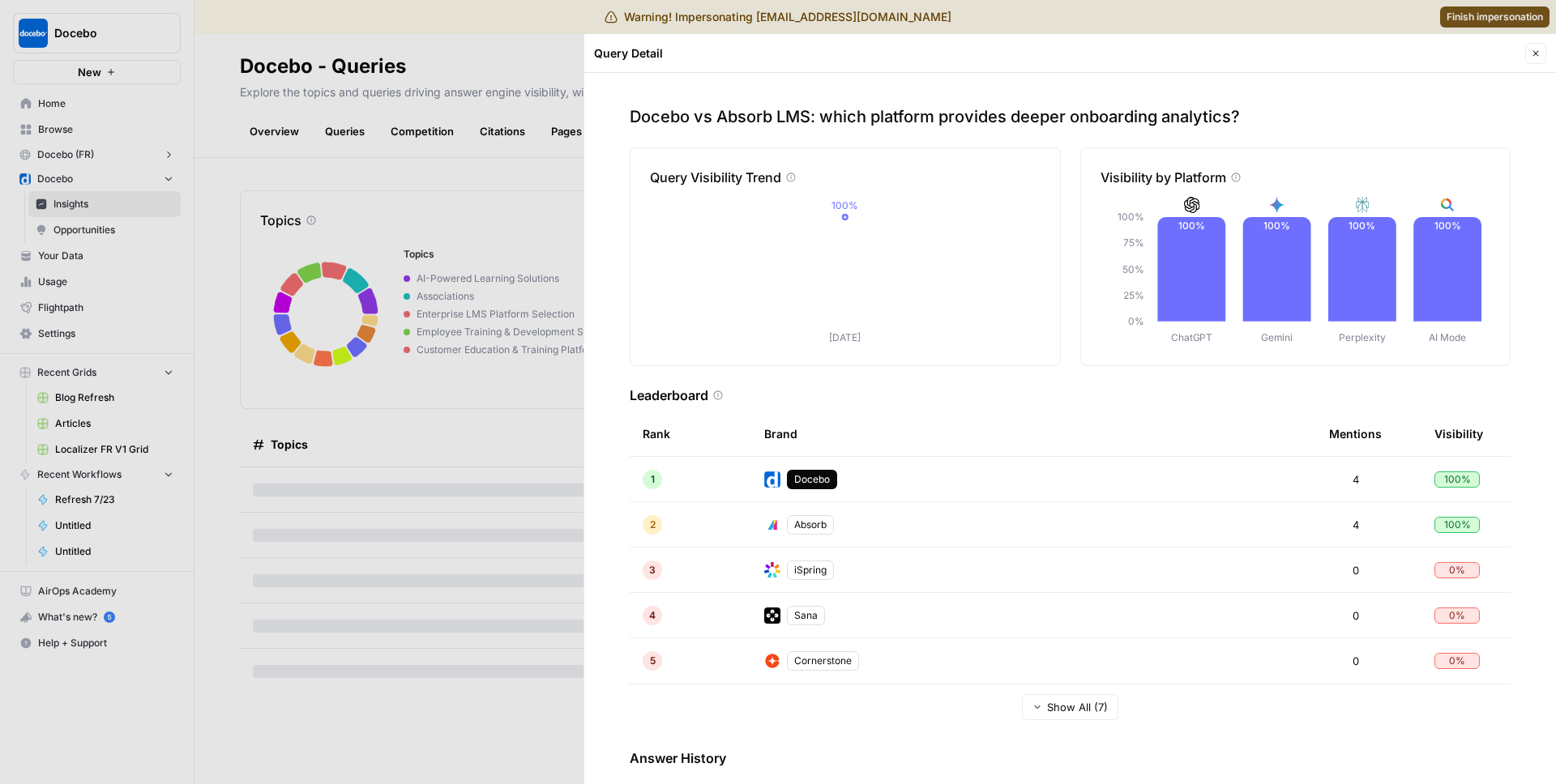
click at [312, 432] on div at bounding box center [778, 392] width 1556 height 784
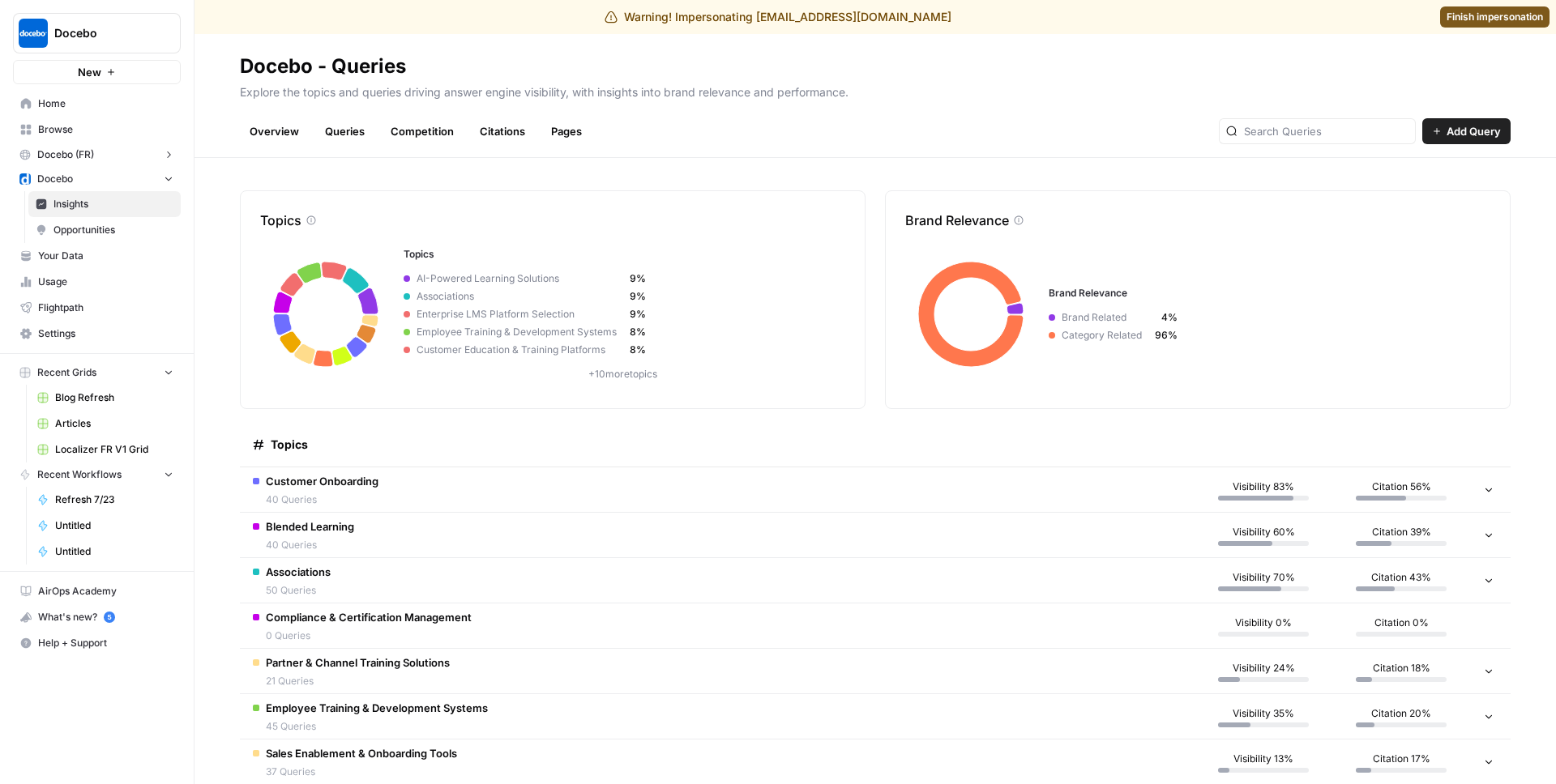
click at [332, 484] on span "Customer Onboarding" at bounding box center [322, 481] width 112 height 16
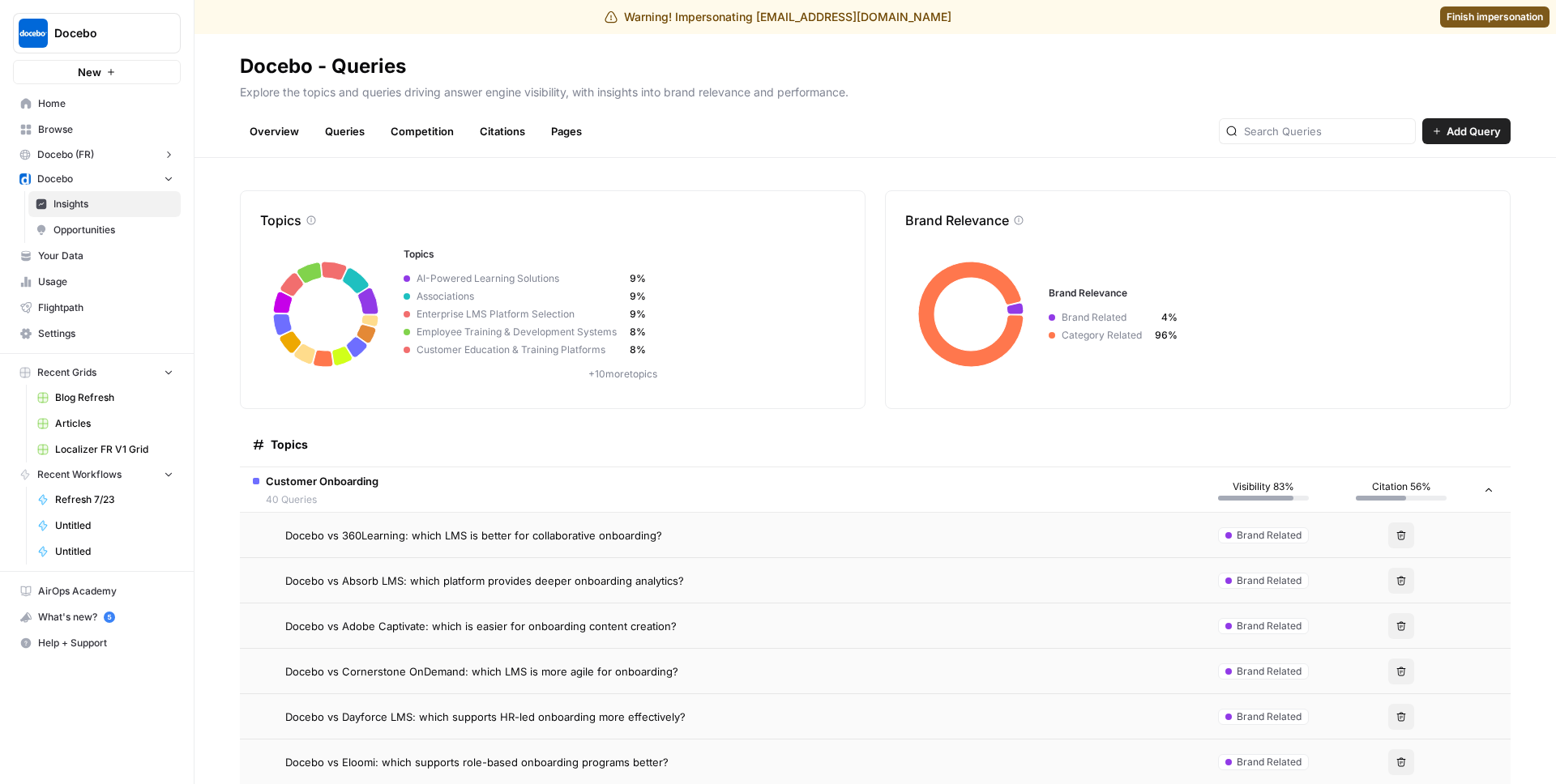
click at [331, 533] on span "Docebo vs 360Learning: which LMS is better for collaborative onboarding?" at bounding box center [474, 535] width 377 height 16
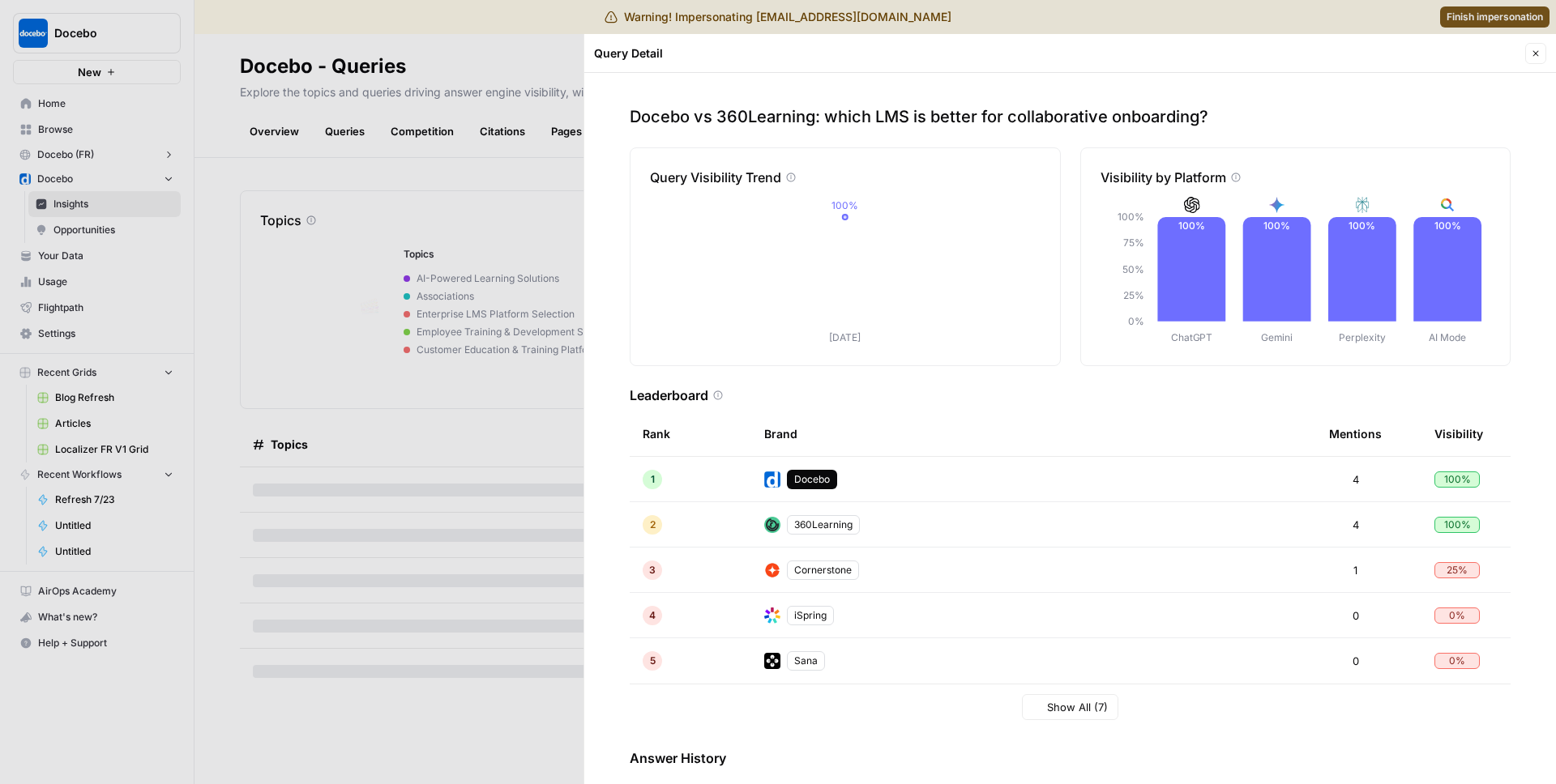
click at [496, 320] on div at bounding box center [778, 392] width 1556 height 784
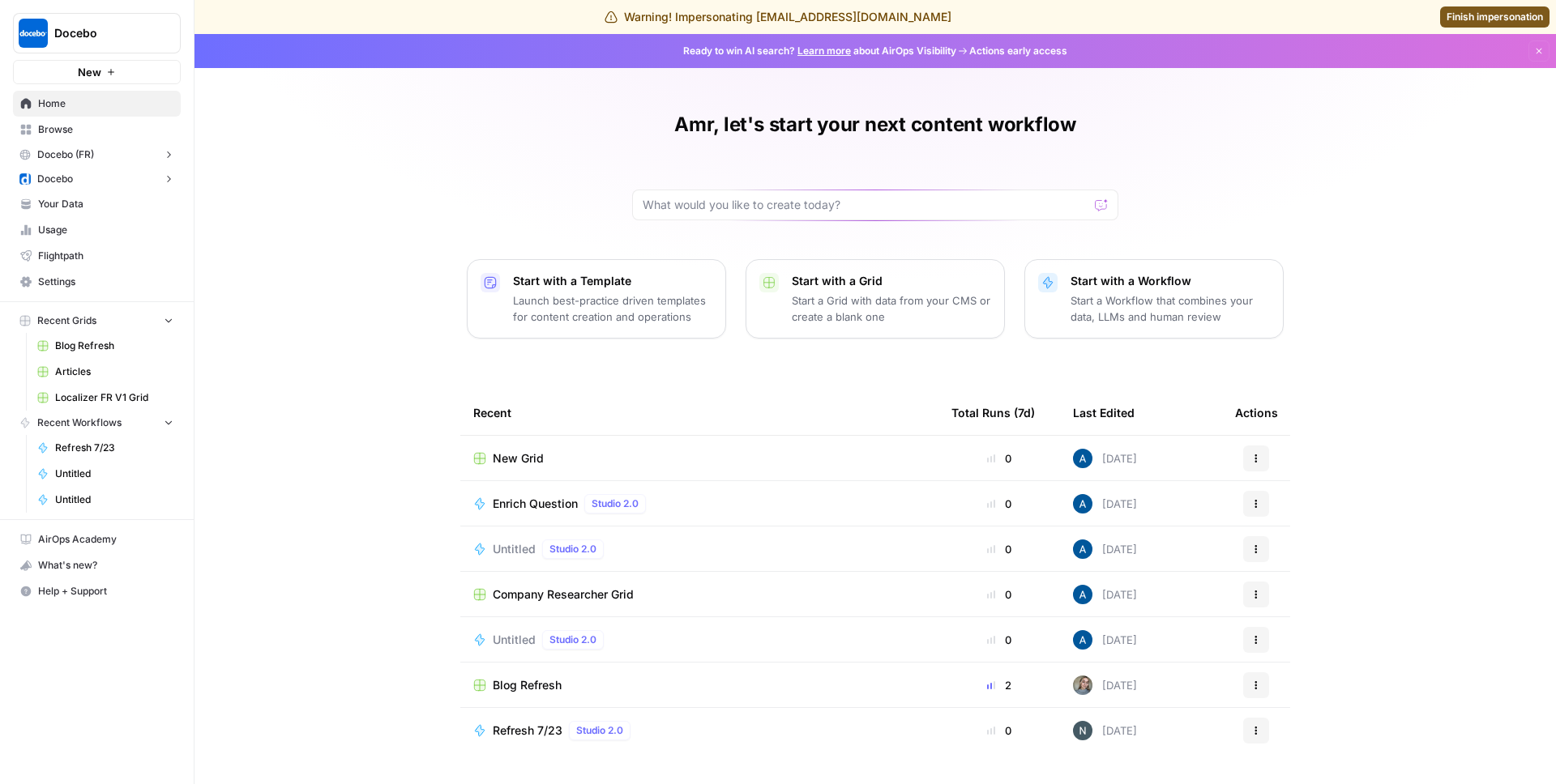
click at [114, 172] on button "Docebo" at bounding box center [96, 179] width 168 height 24
click at [137, 203] on span "Insights" at bounding box center [113, 203] width 120 height 14
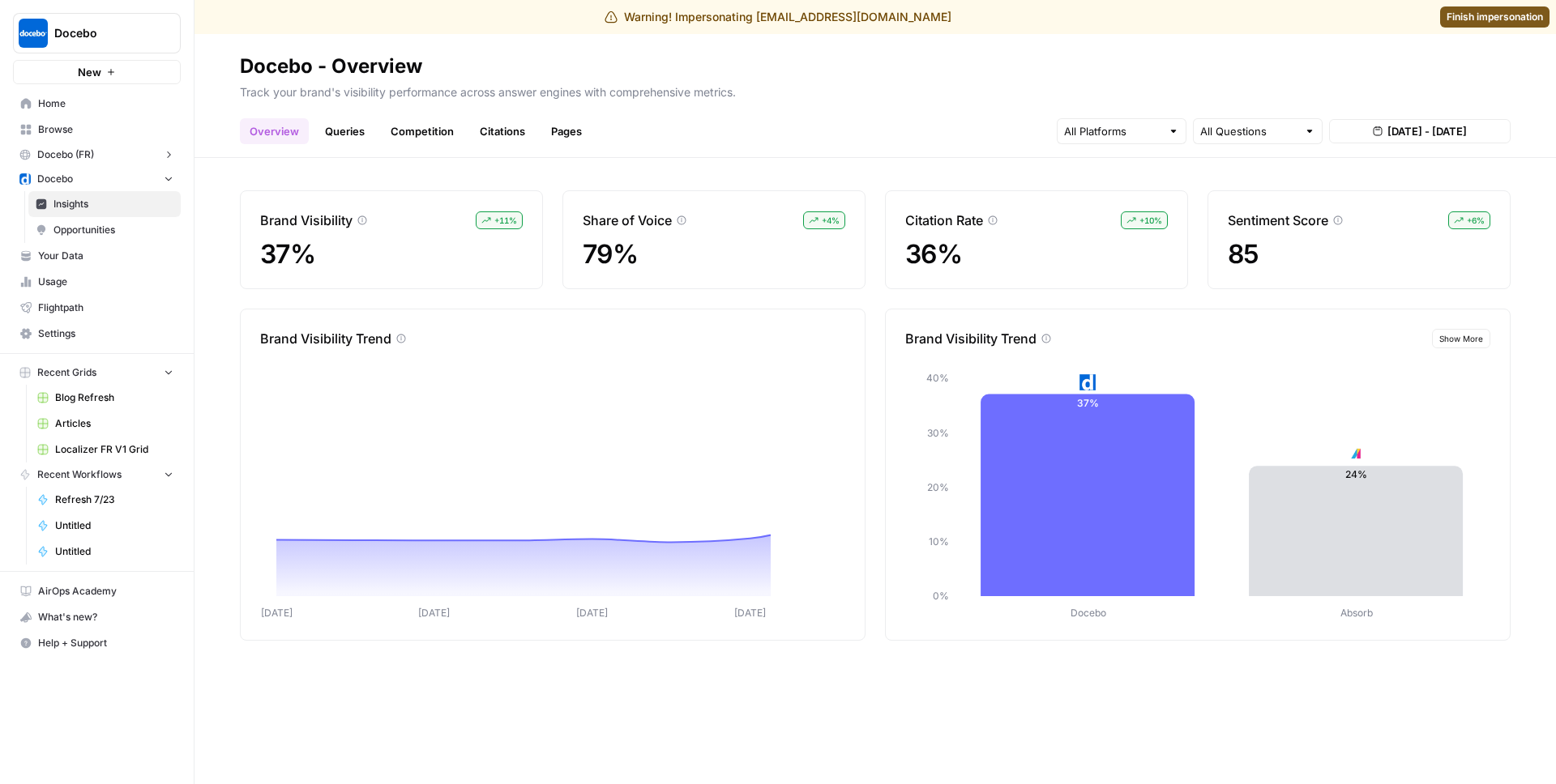
click at [349, 136] on link "Queries" at bounding box center [344, 131] width 59 height 26
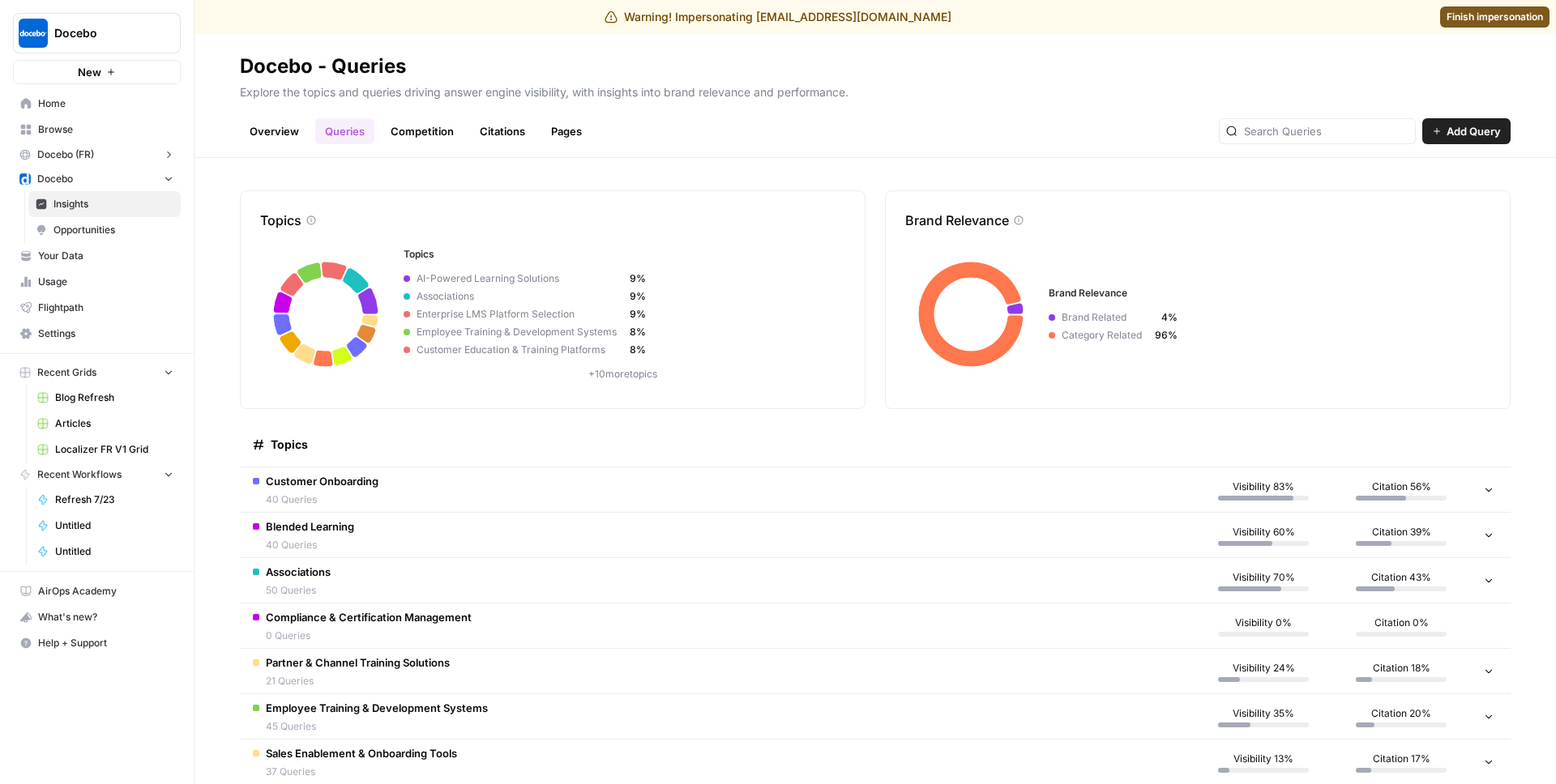
click at [398, 488] on td "Customer Onboarding 40 Queries" at bounding box center [717, 489] width 955 height 45
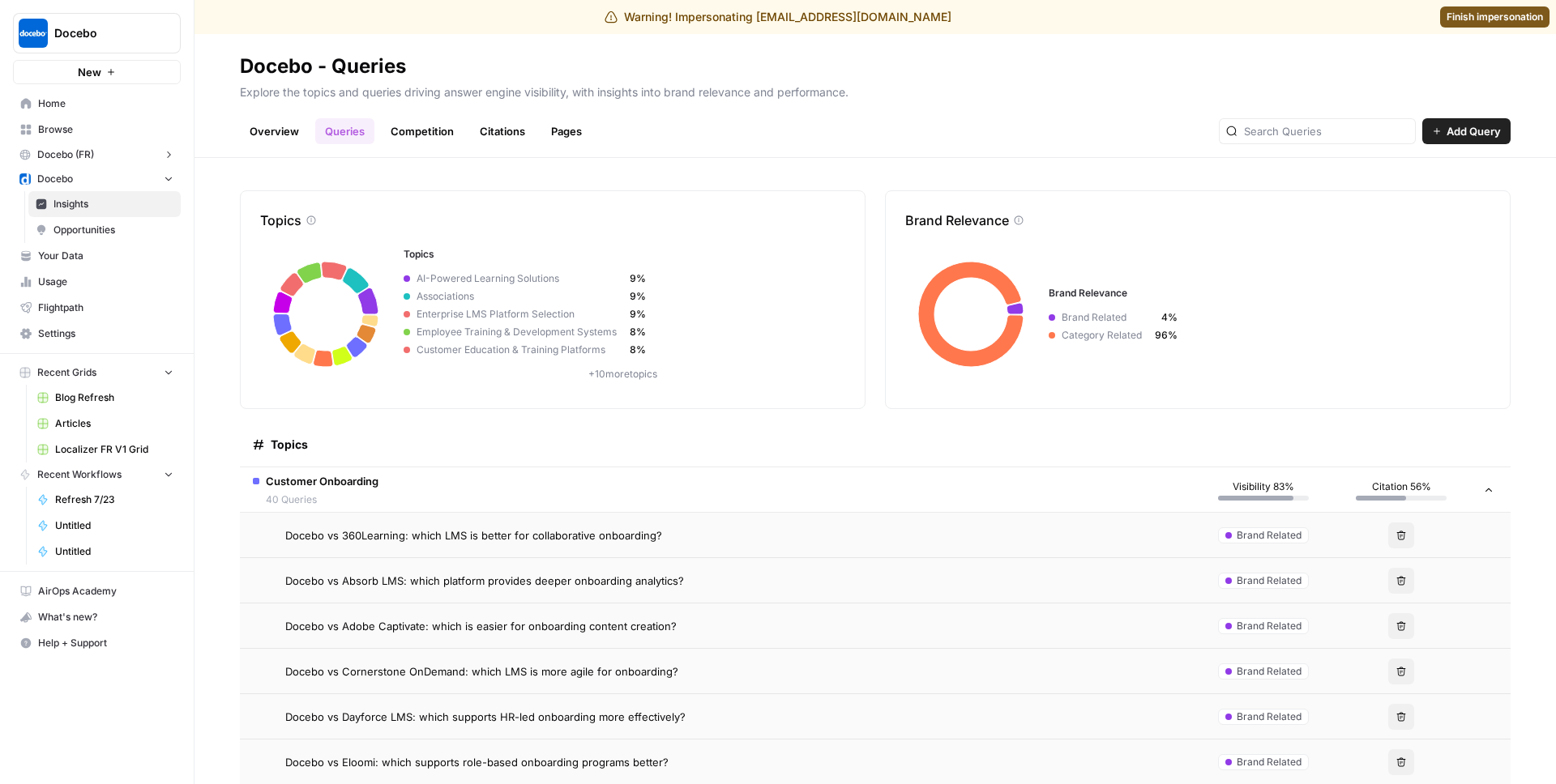
click at [490, 534] on span "Docebo vs 360Learning: which LMS is better for collaborative onboarding?" at bounding box center [474, 535] width 377 height 16
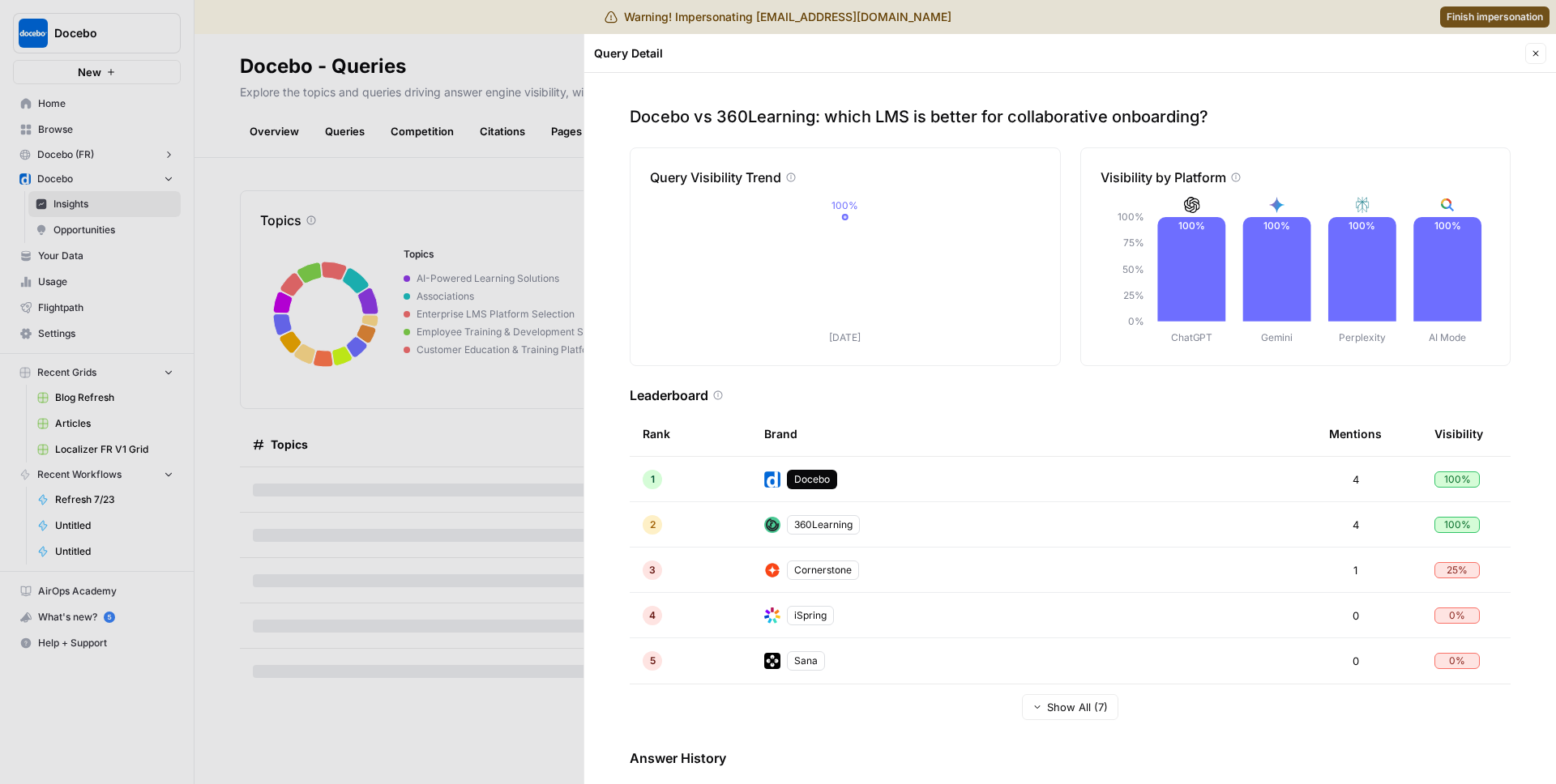
click at [1532, 57] on icon "button" at bounding box center [1536, 54] width 10 height 10
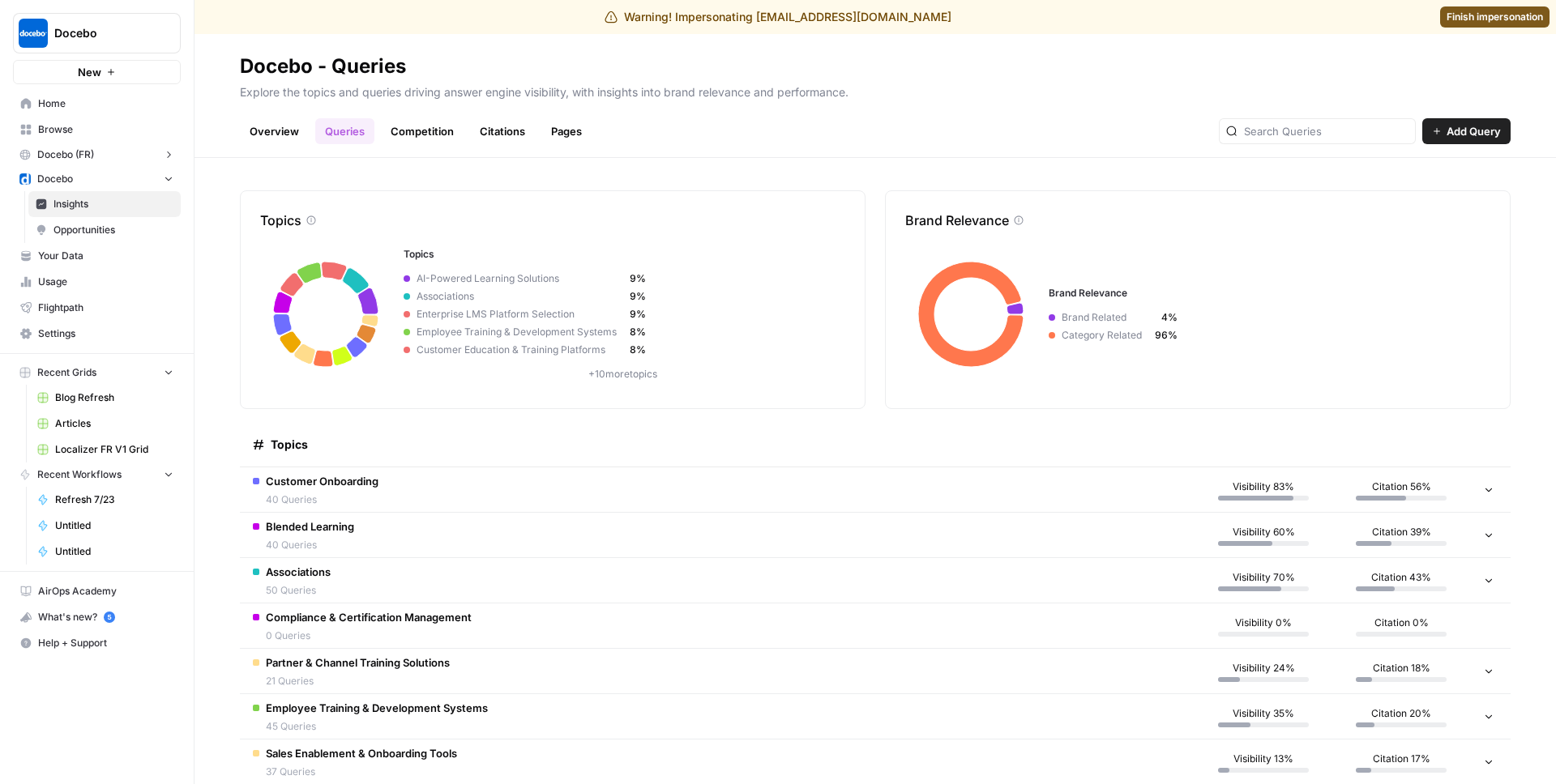
click at [344, 486] on span "Customer Onboarding" at bounding box center [322, 481] width 112 height 16
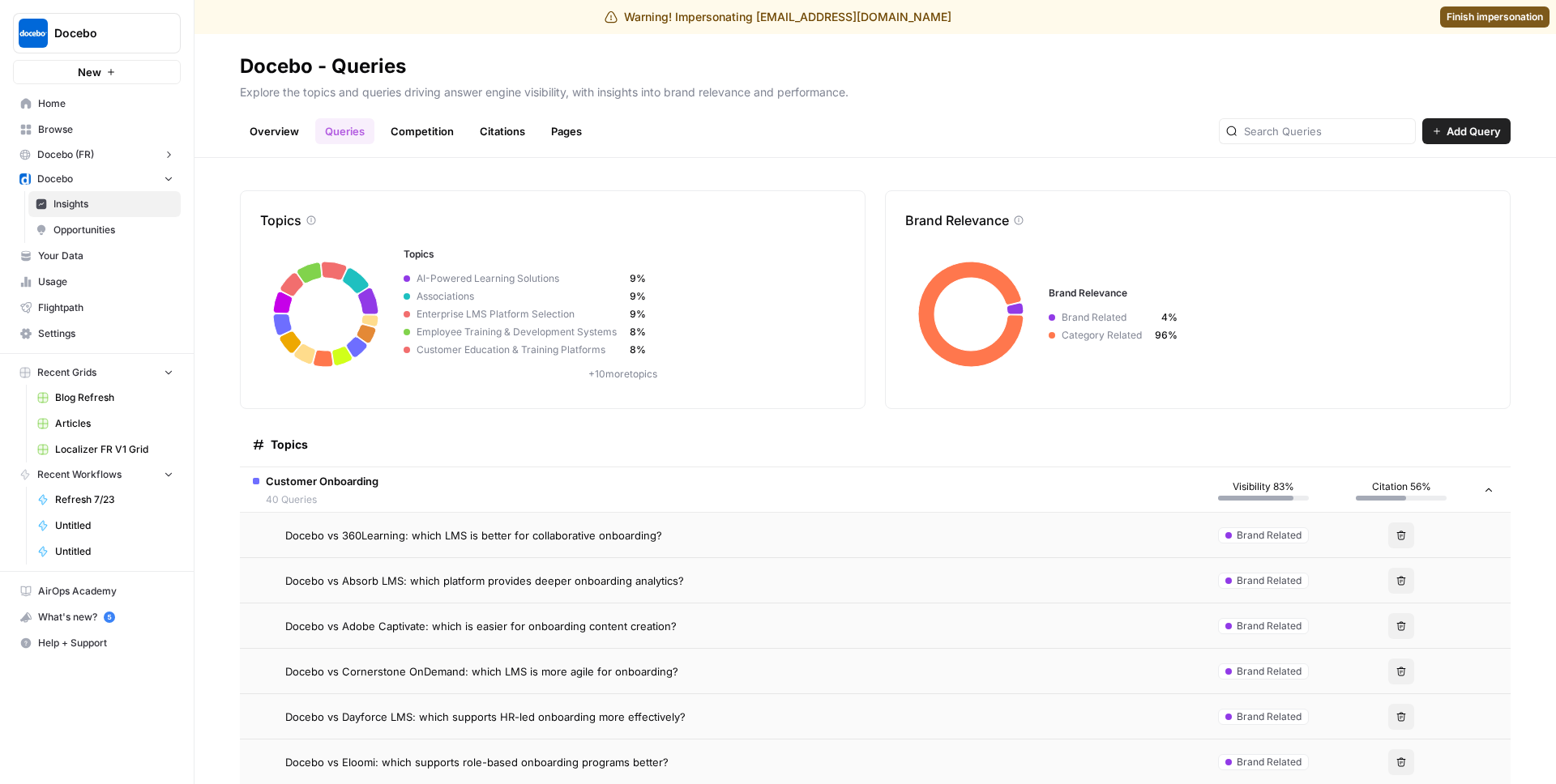
click at [516, 635] on td "Docebo vs Adobe Captivate: which is easier for onboarding content creation?" at bounding box center [717, 625] width 955 height 45
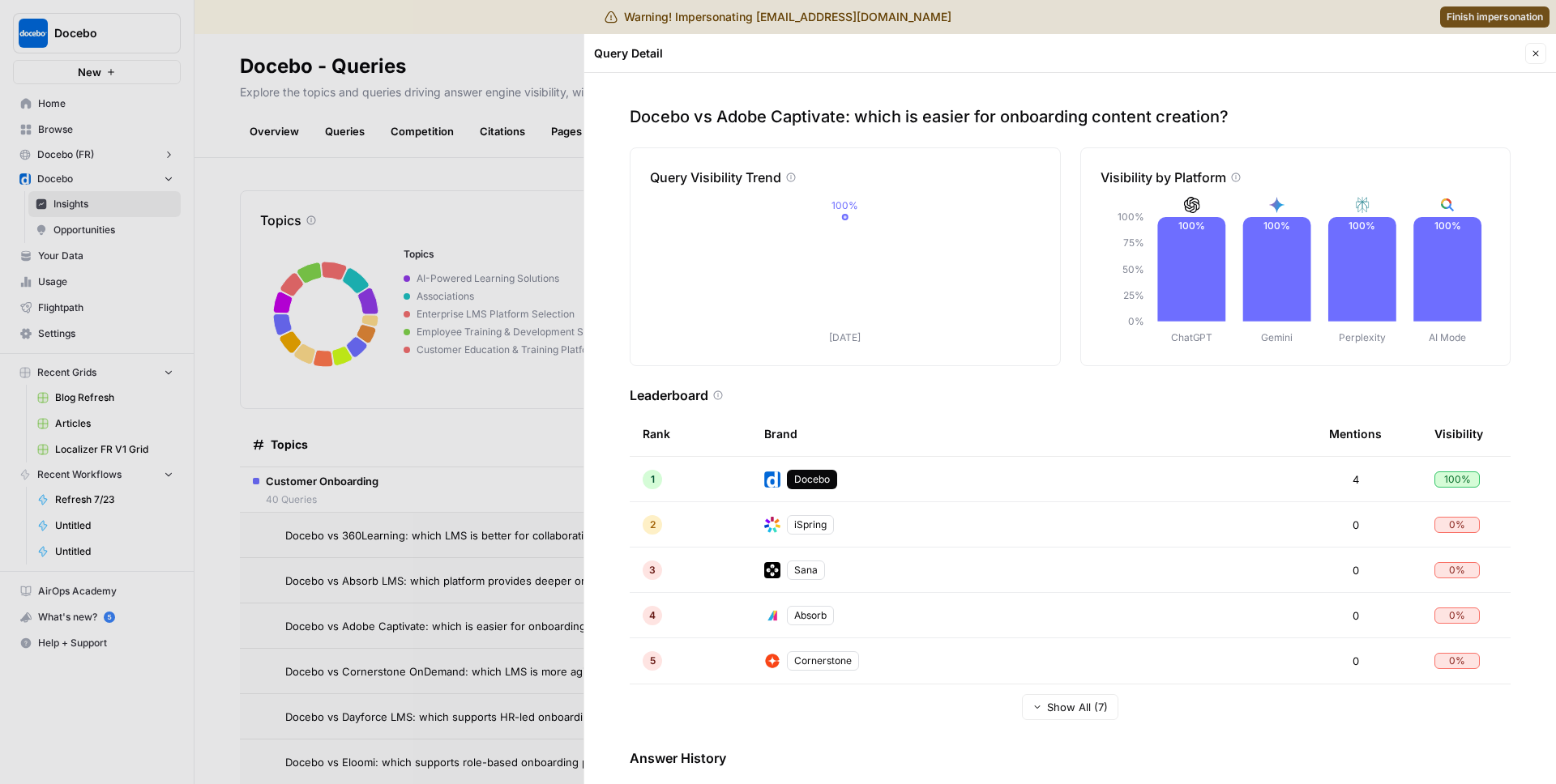
click at [442, 81] on div at bounding box center [778, 392] width 1556 height 784
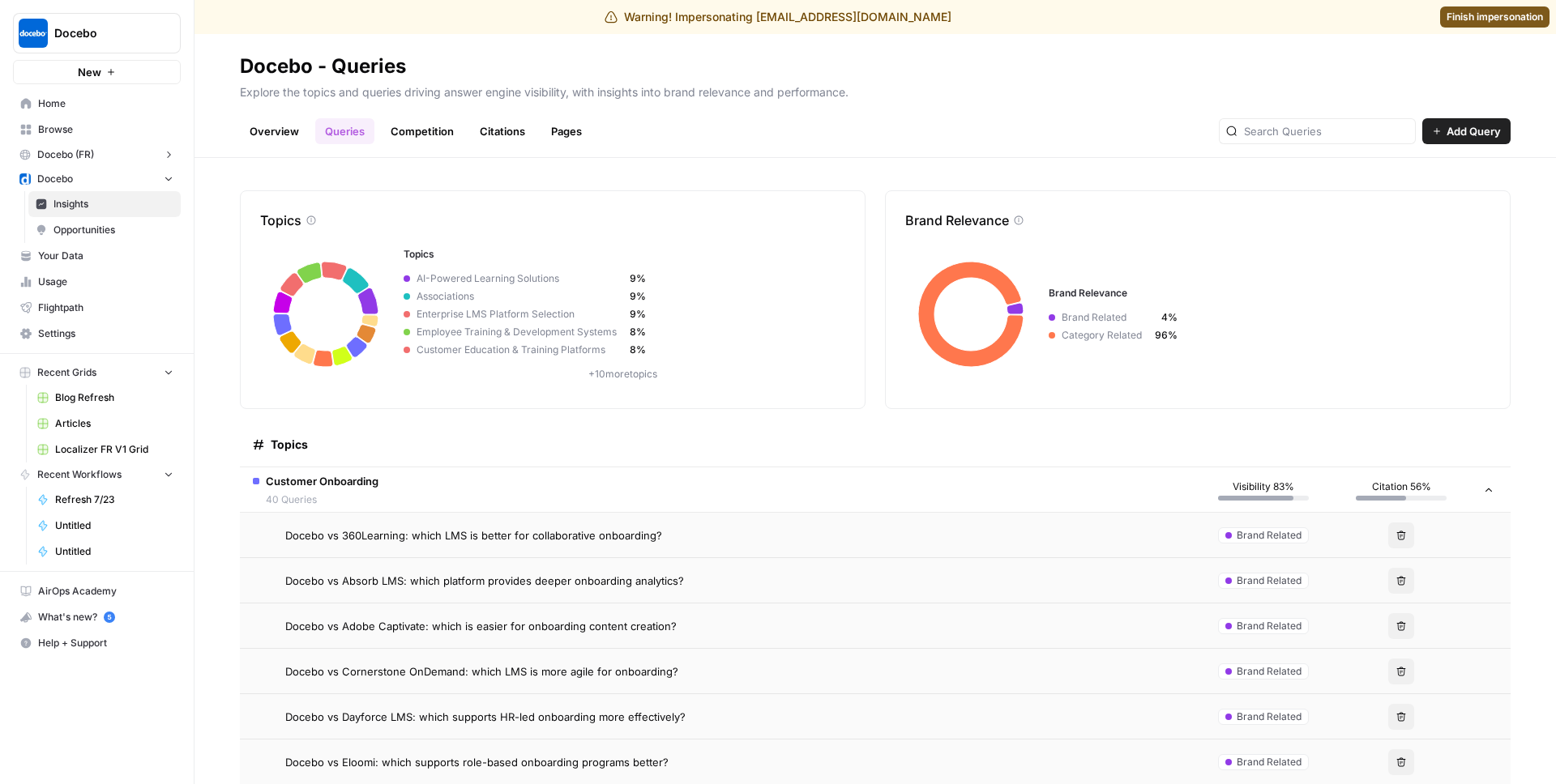
click at [410, 540] on span "Docebo vs 360Learning: which LMS is better for collaborative onboarding?" at bounding box center [474, 535] width 377 height 16
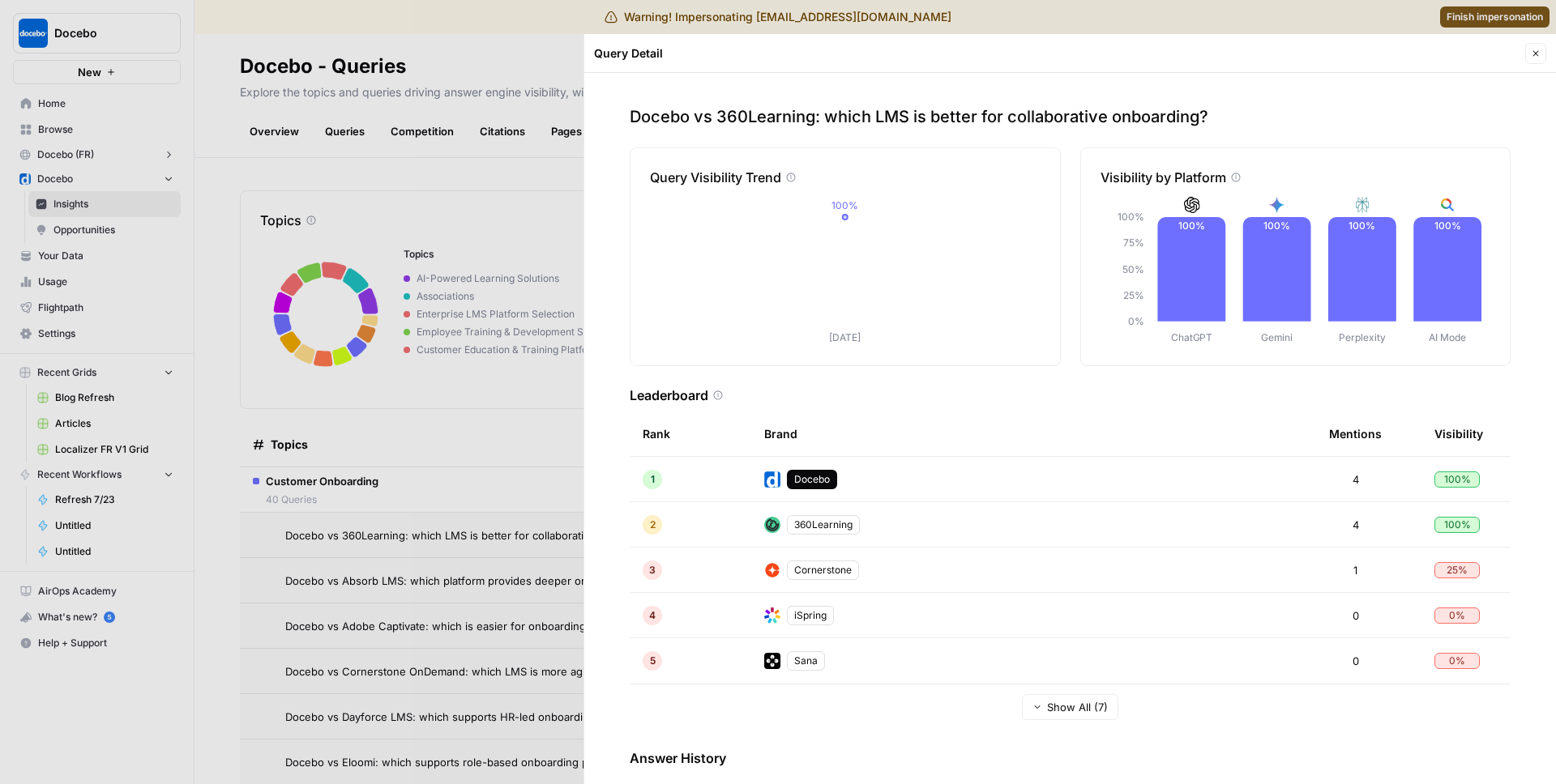
click at [472, 569] on div at bounding box center [778, 392] width 1556 height 784
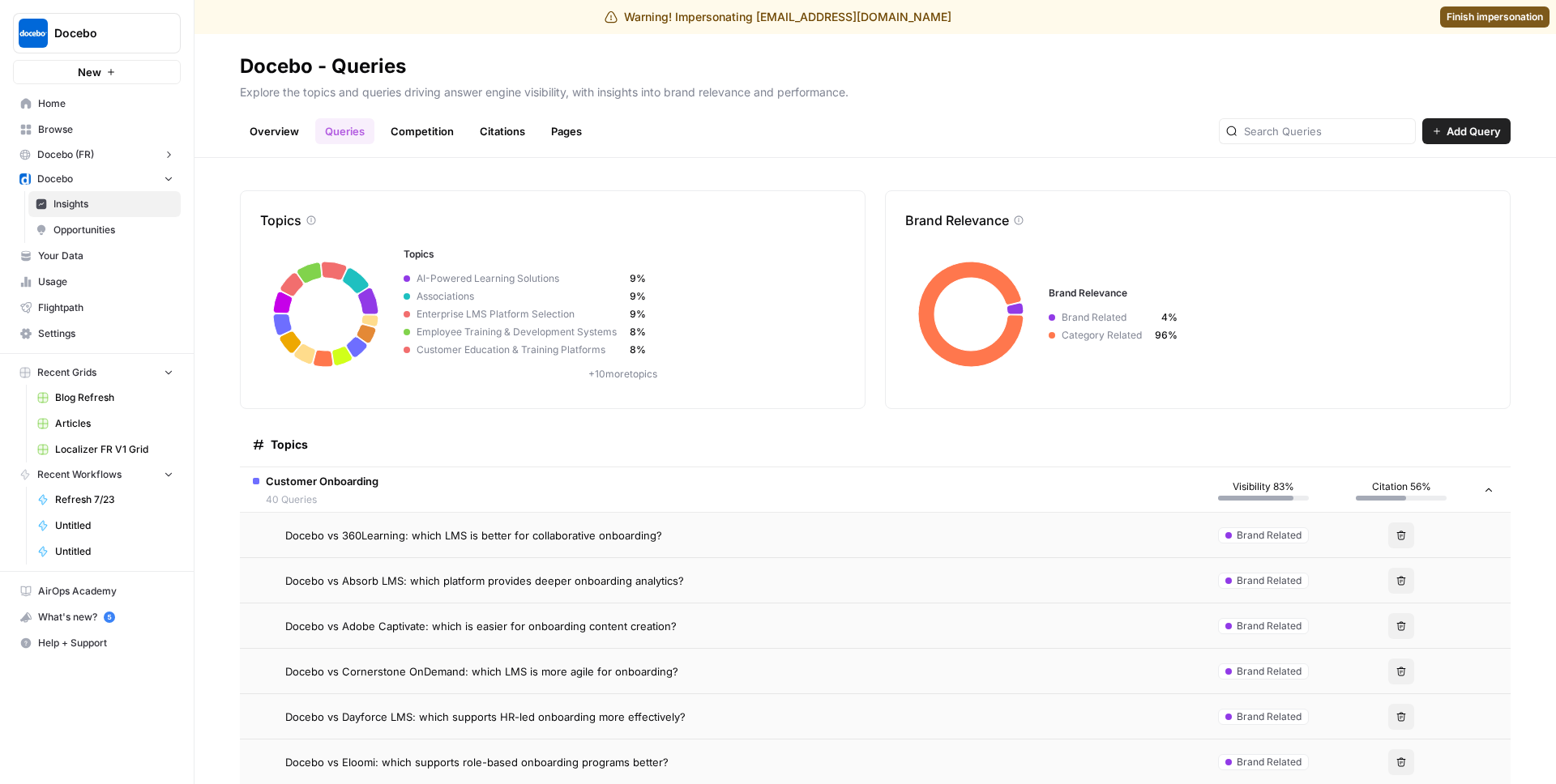
click at [432, 611] on td "Docebo vs Adobe Captivate: which is easier for onboarding content creation?" at bounding box center [717, 625] width 955 height 45
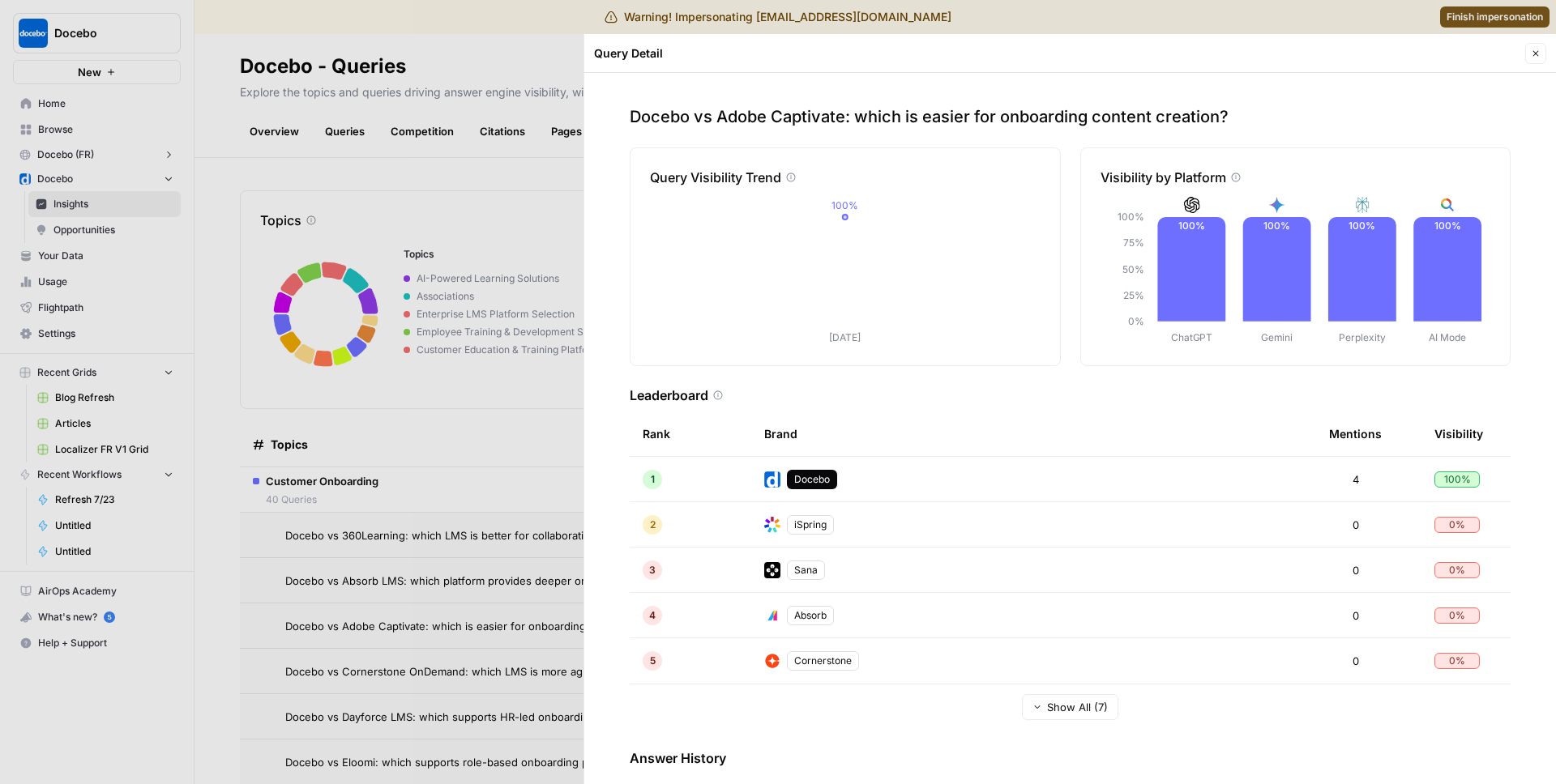
click at [462, 449] on div at bounding box center [778, 392] width 1556 height 784
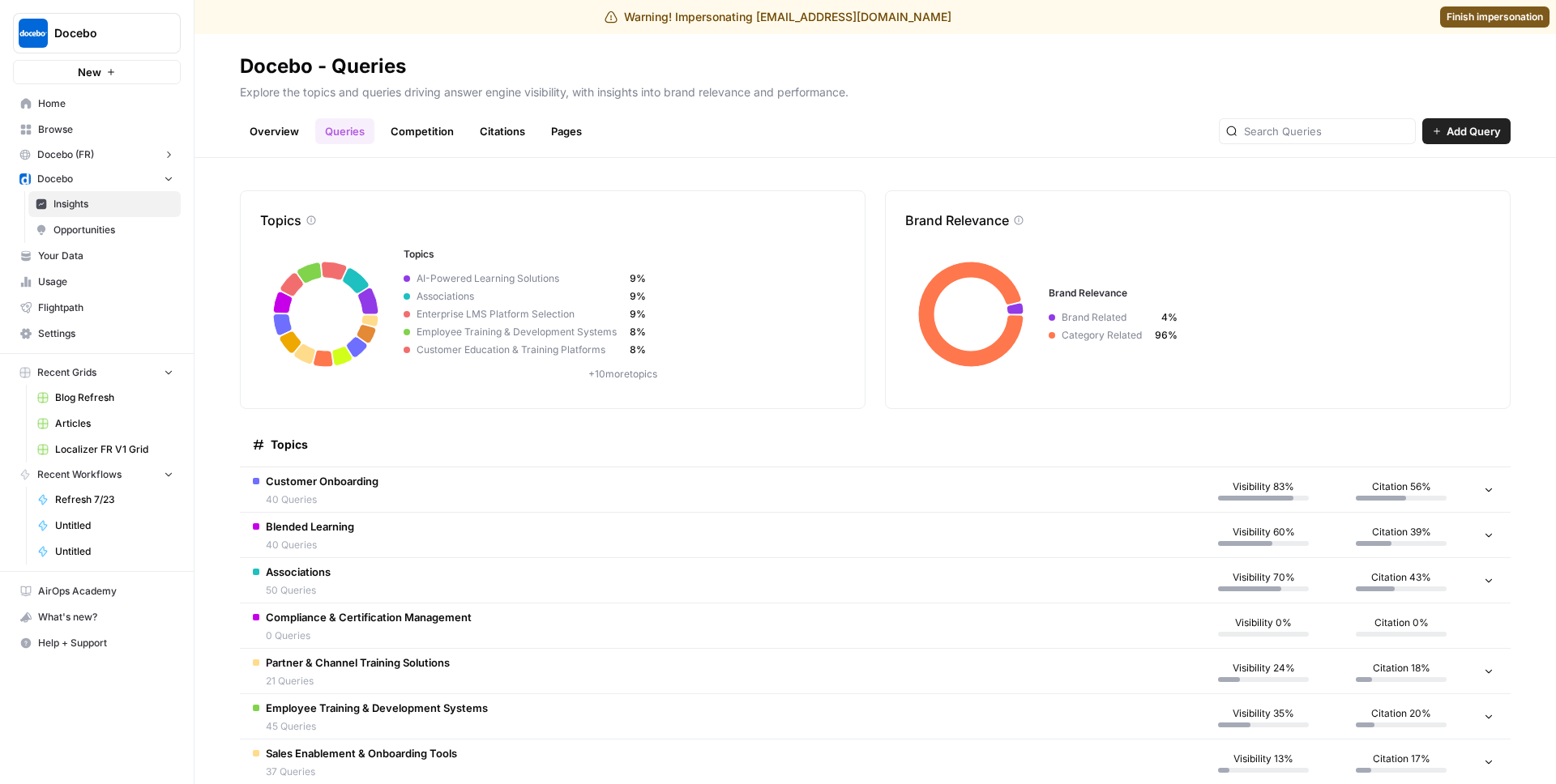
click at [464, 491] on td "Customer Onboarding 40 Queries" at bounding box center [717, 489] width 955 height 45
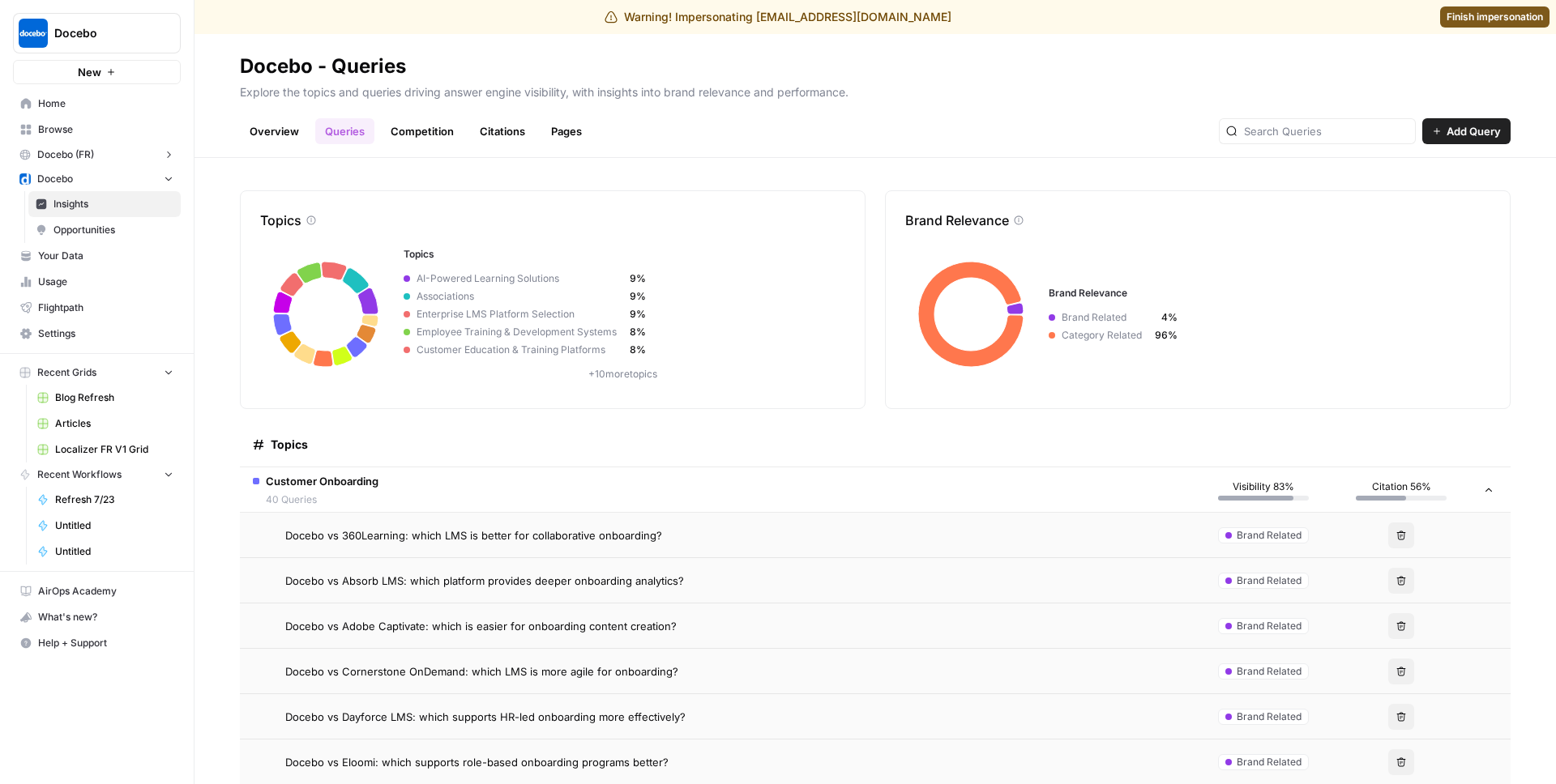
click at [395, 532] on span "Docebo vs 360Learning: which LMS is better for collaborative onboarding?" at bounding box center [474, 535] width 377 height 16
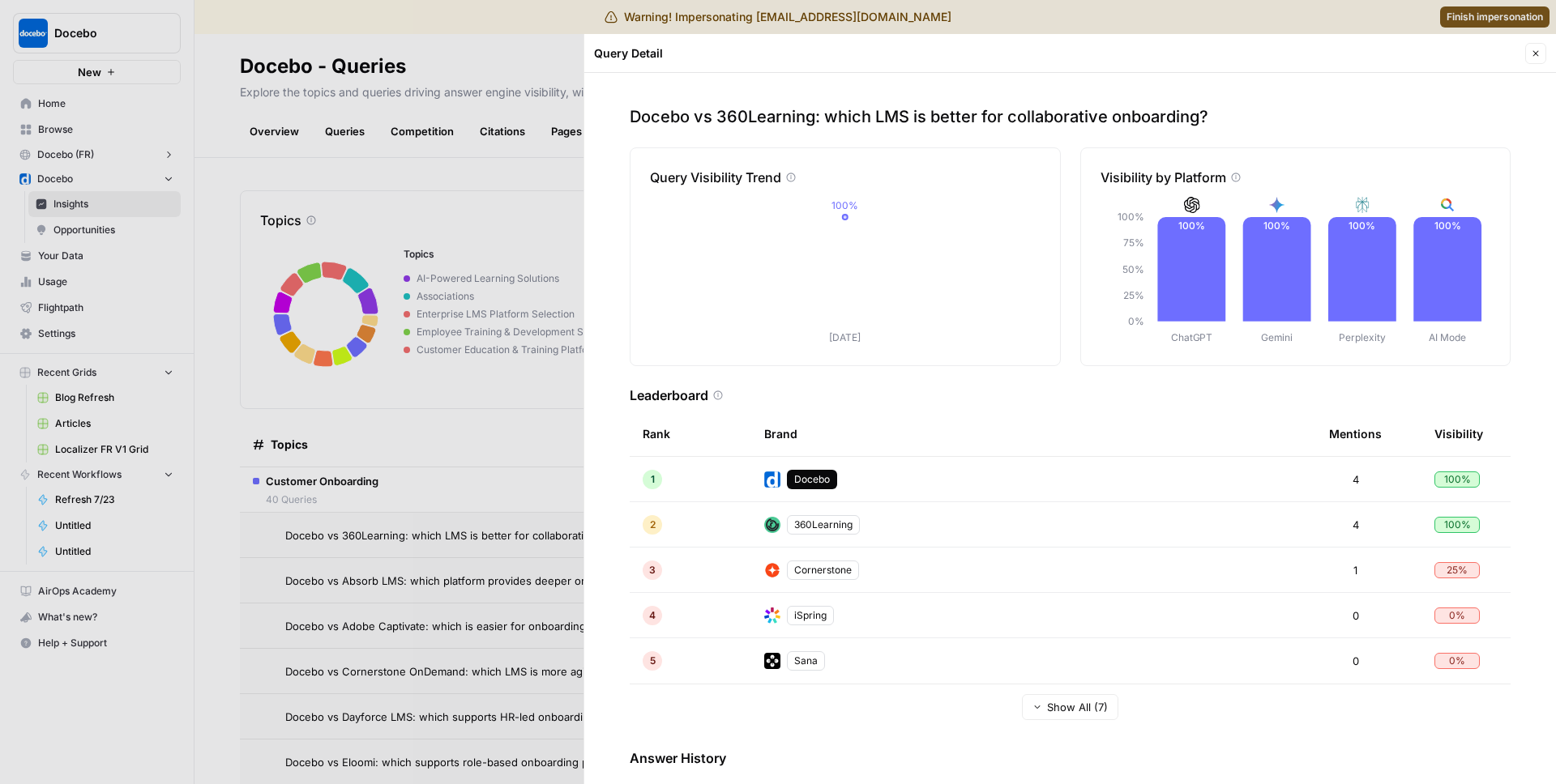
click at [897, 399] on div "Leaderboard" at bounding box center [1070, 395] width 881 height 19
click at [279, 445] on div at bounding box center [778, 392] width 1556 height 784
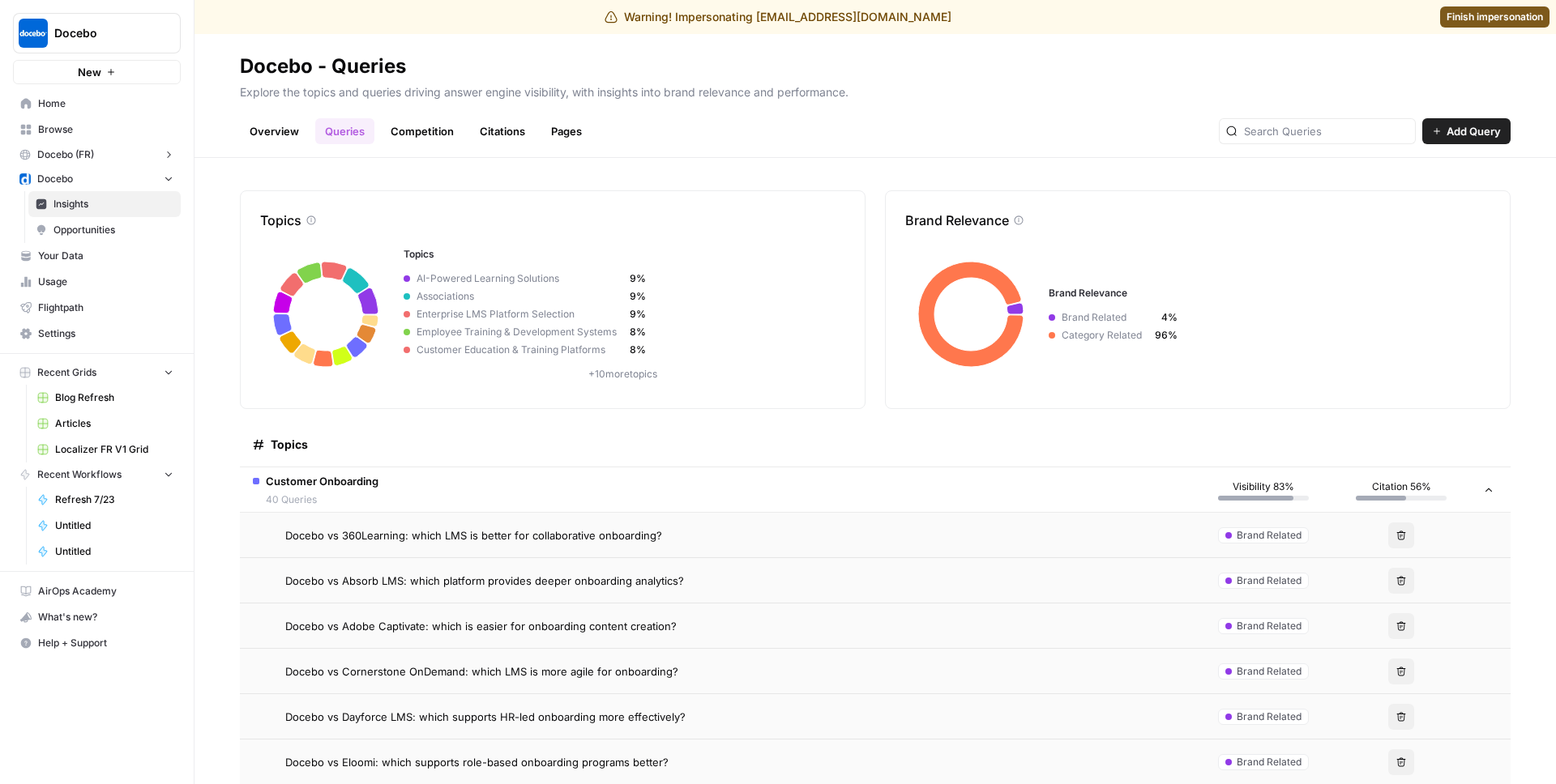
click at [395, 579] on span "Docebo vs Absorb LMS: which platform provides deeper onboarding analytics?" at bounding box center [485, 581] width 398 height 16
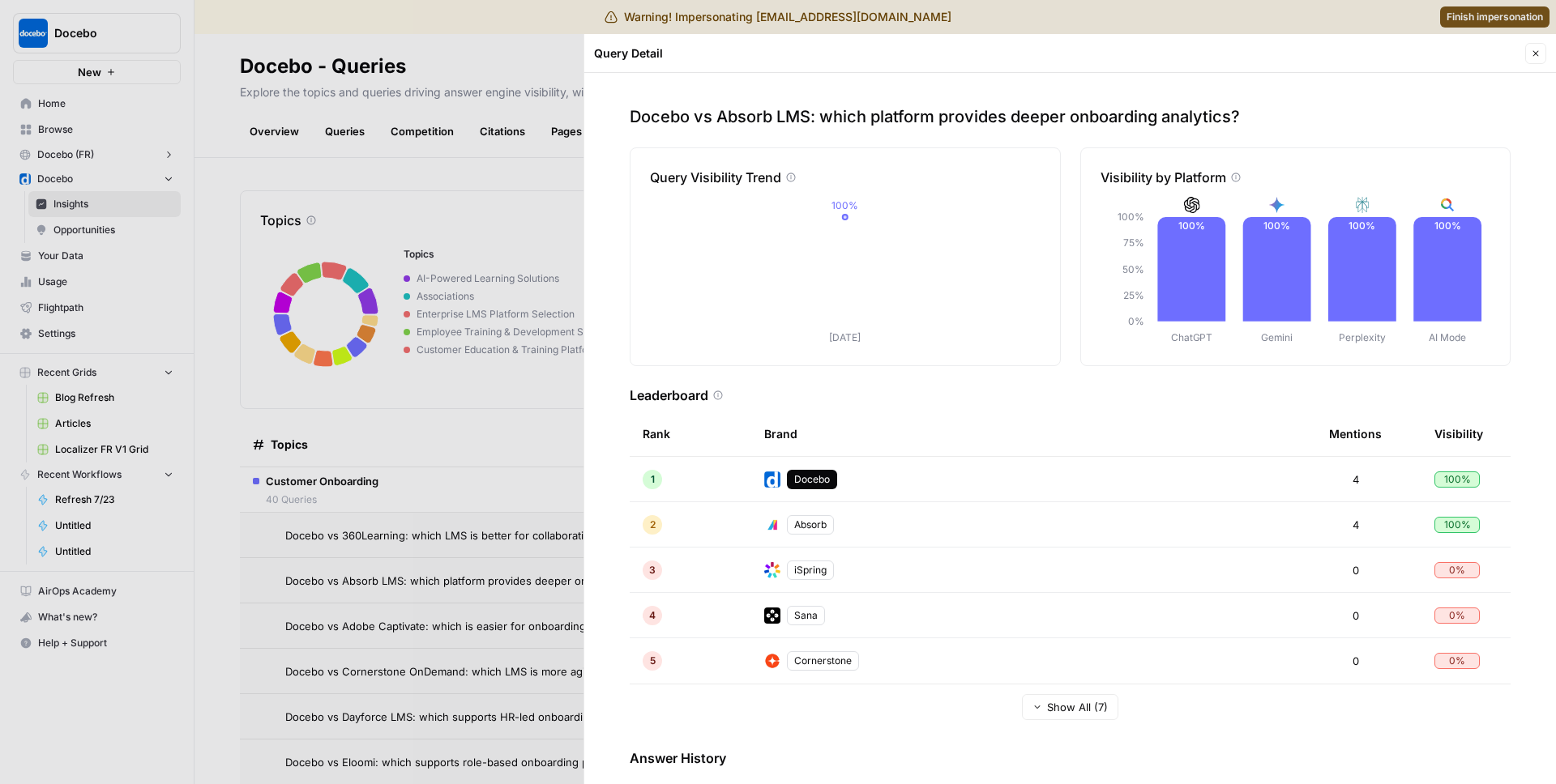
click at [348, 288] on div at bounding box center [778, 392] width 1556 height 784
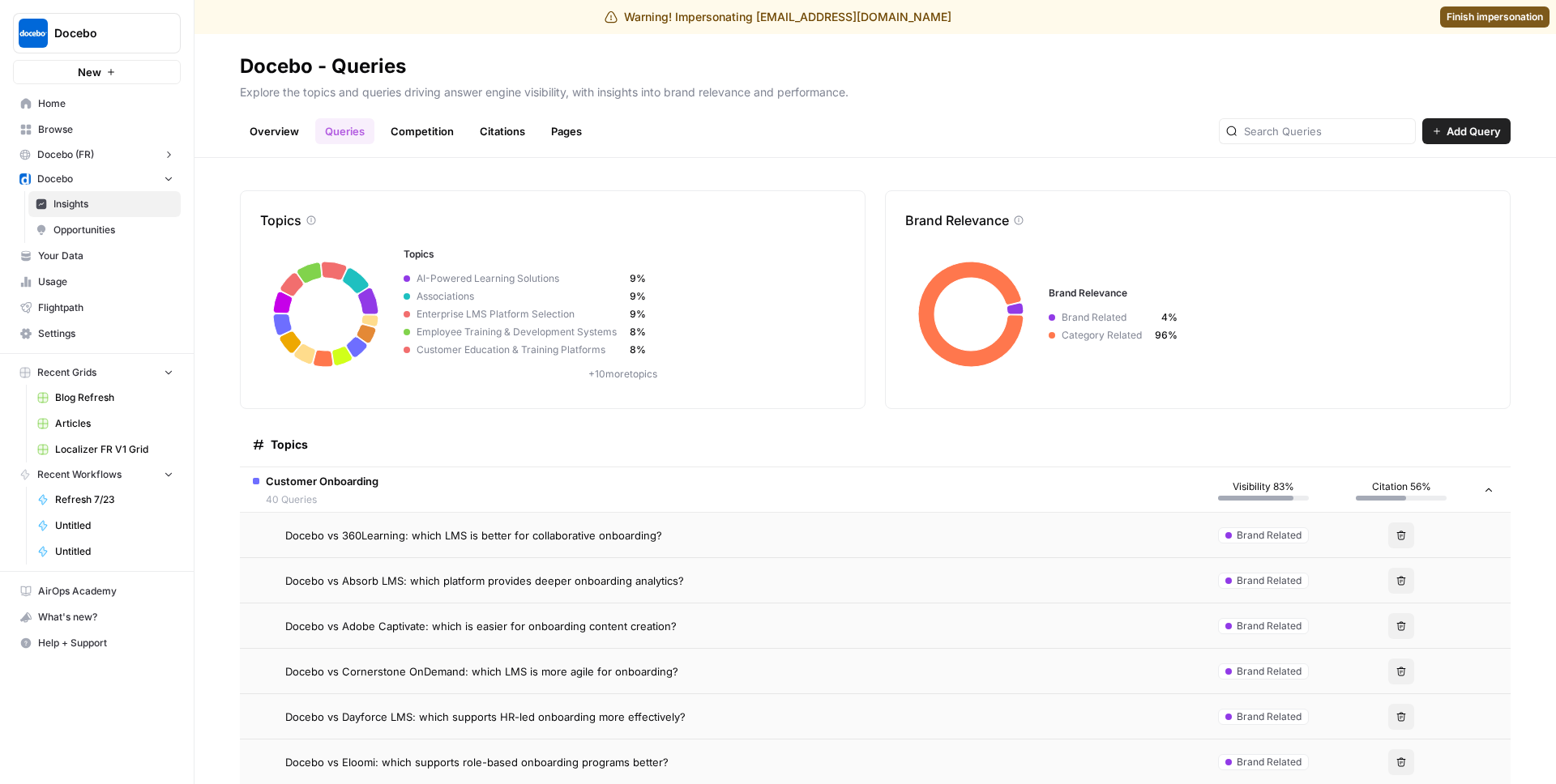
click at [385, 686] on td "Docebo vs Cornerstone OnDemand: which LMS is more agile for onboarding?" at bounding box center [717, 671] width 955 height 45
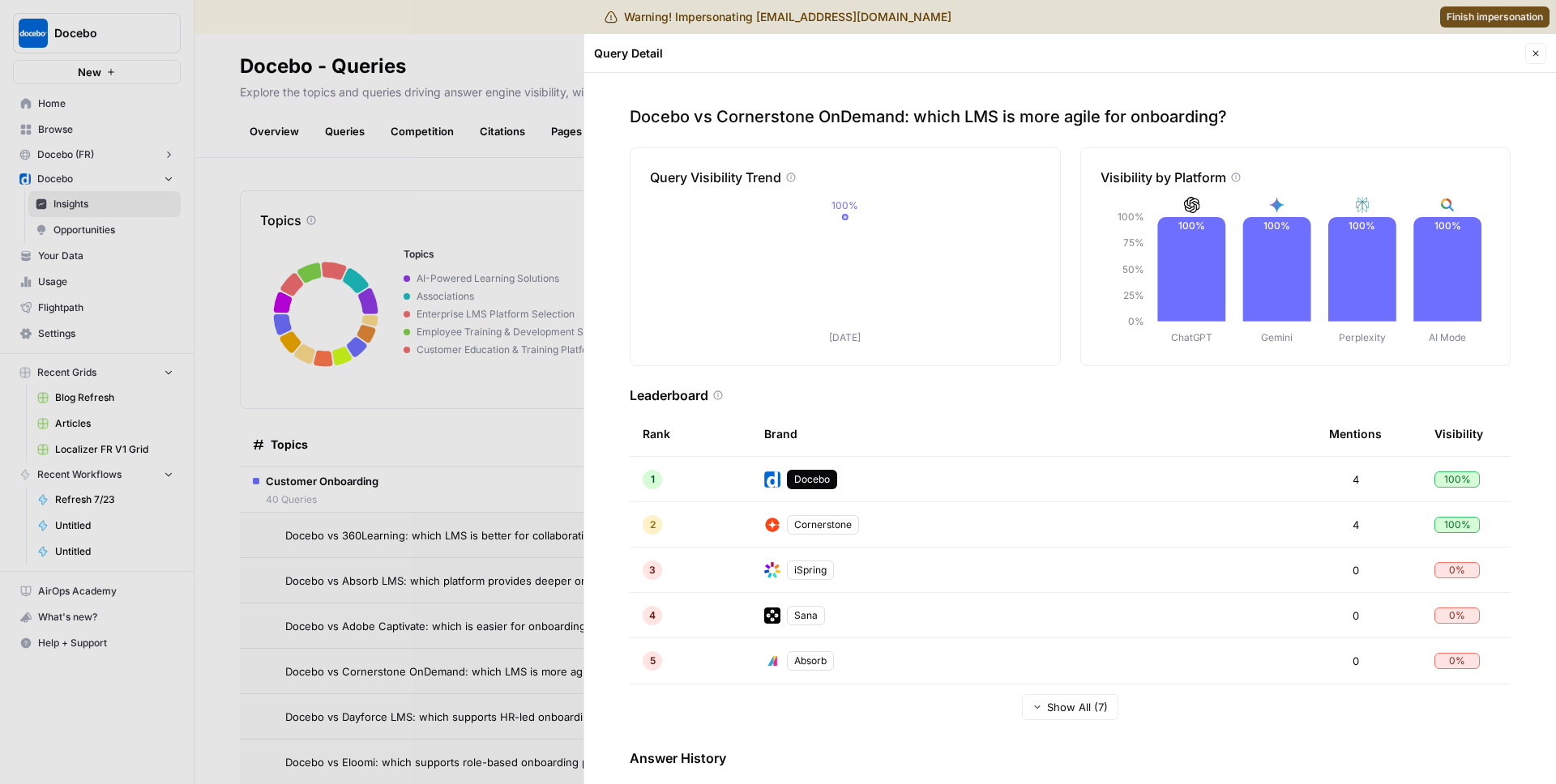
click at [296, 495] on div at bounding box center [778, 392] width 1556 height 784
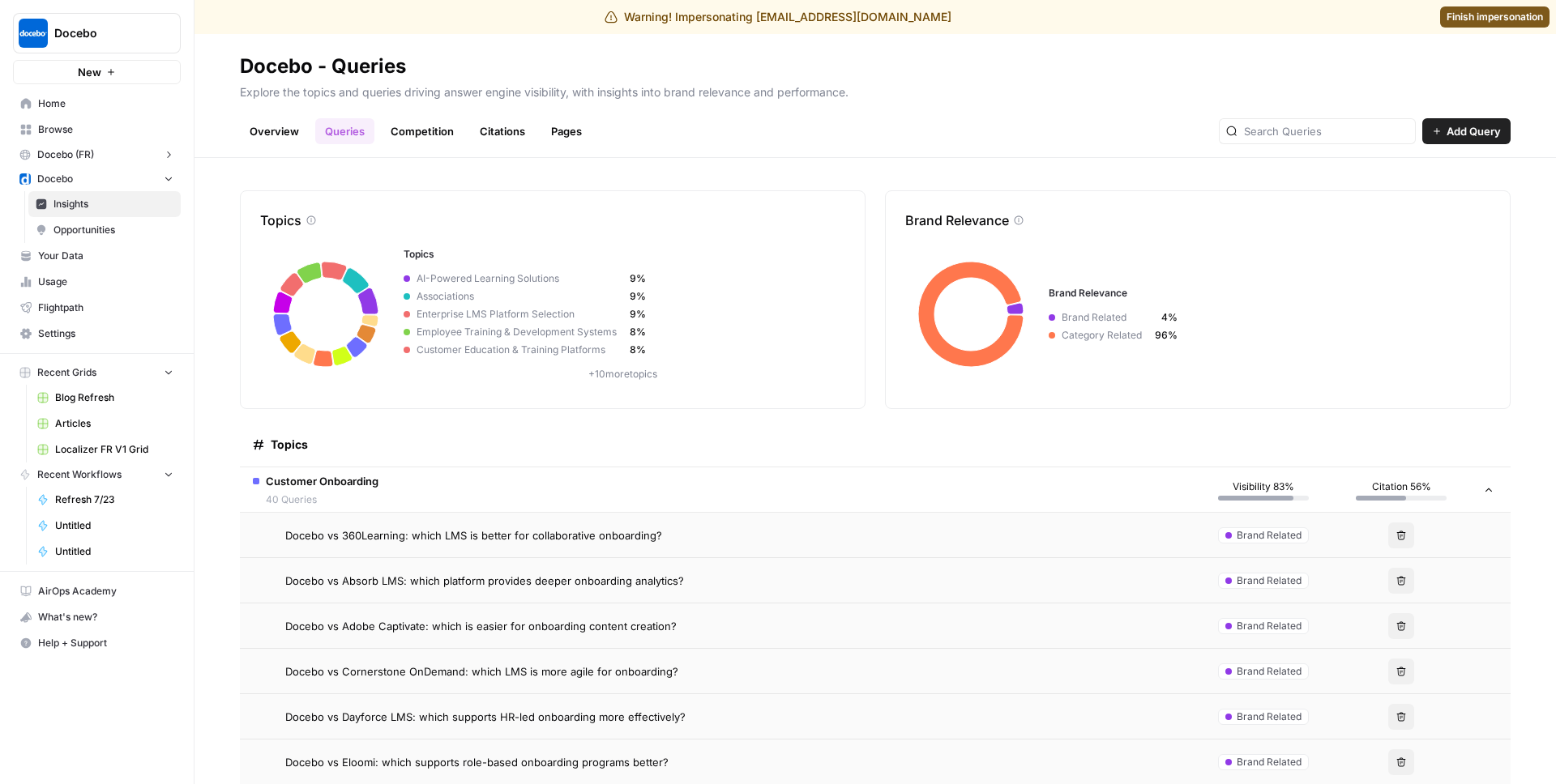
click at [386, 586] on span "Docebo vs Absorb LMS: which platform provides deeper onboarding analytics?" at bounding box center [485, 581] width 398 height 16
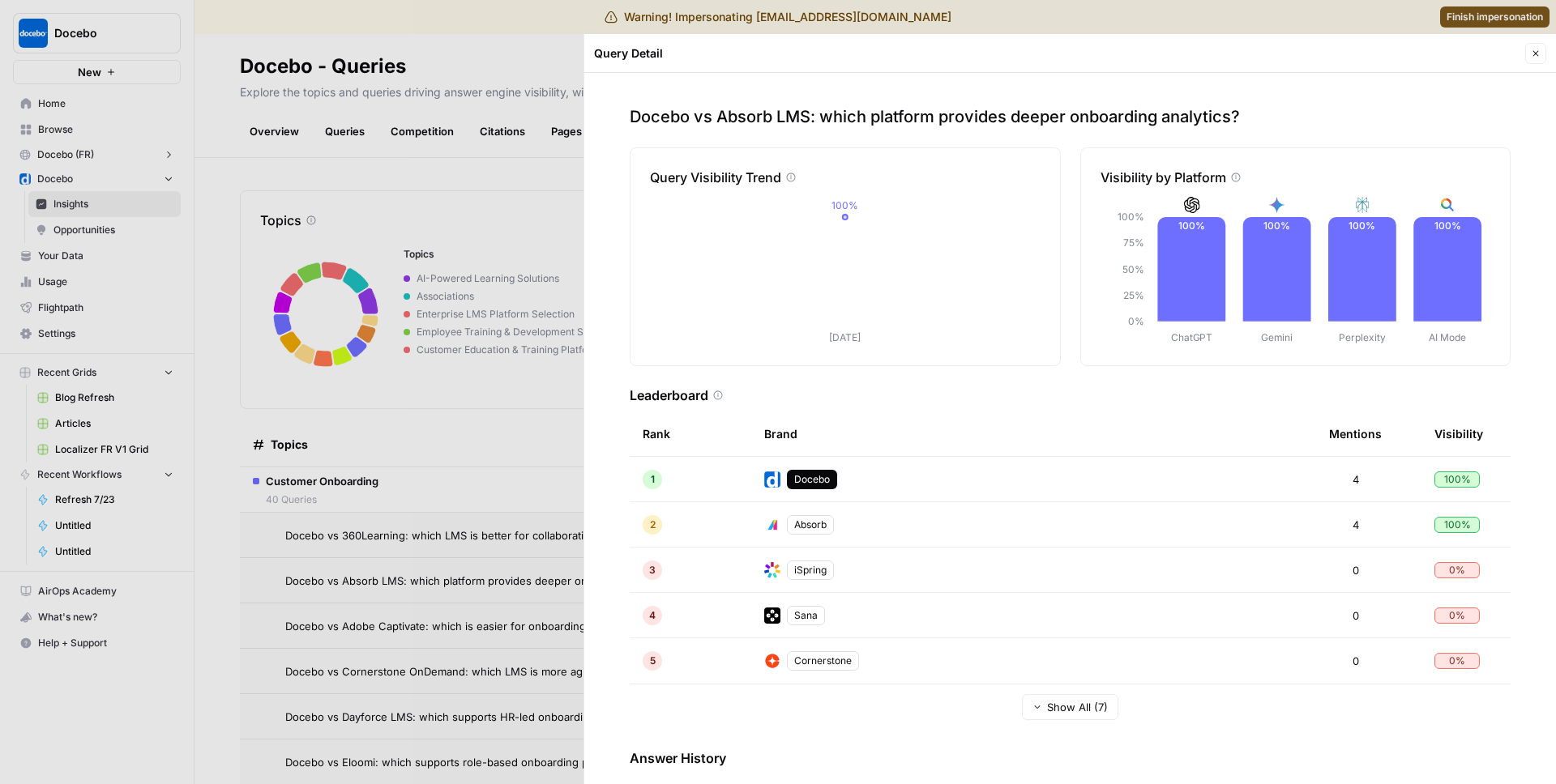
click at [387, 585] on div at bounding box center [778, 392] width 1556 height 784
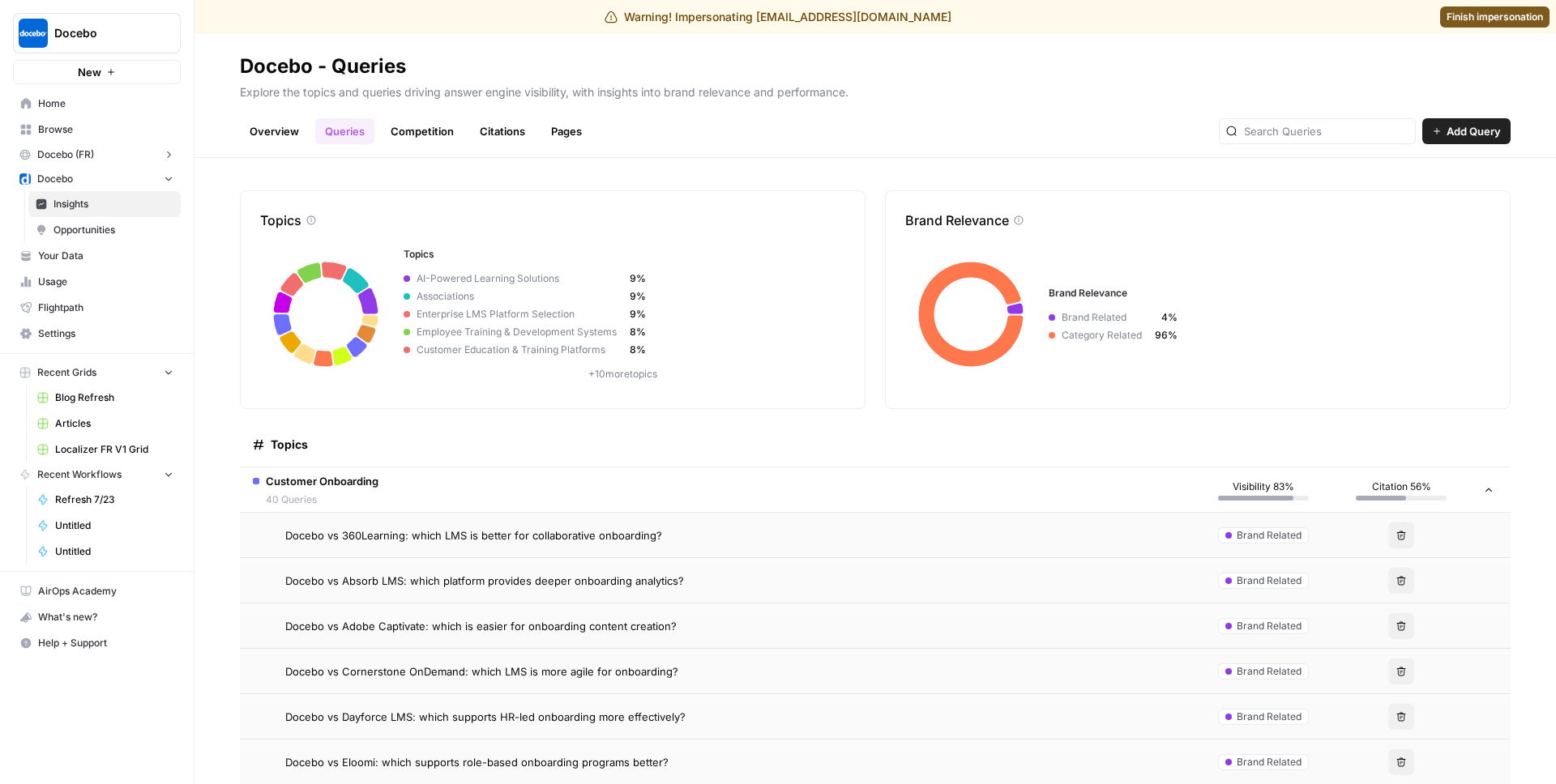
click at [444, 538] on span "Docebo vs 360Learning: which LMS is better for collaborative onboarding?" at bounding box center [474, 535] width 377 height 16
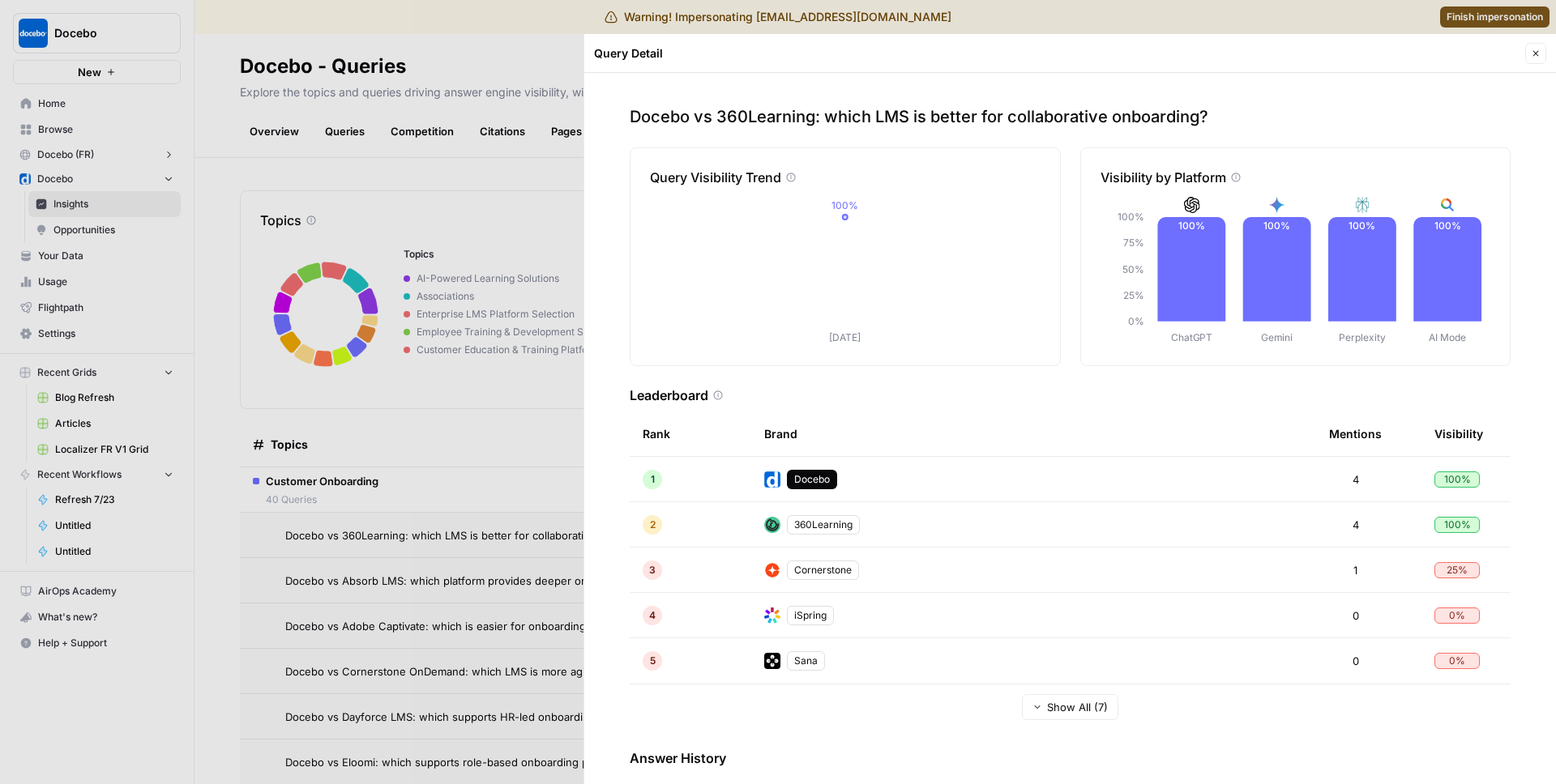
click at [446, 537] on div at bounding box center [778, 392] width 1556 height 784
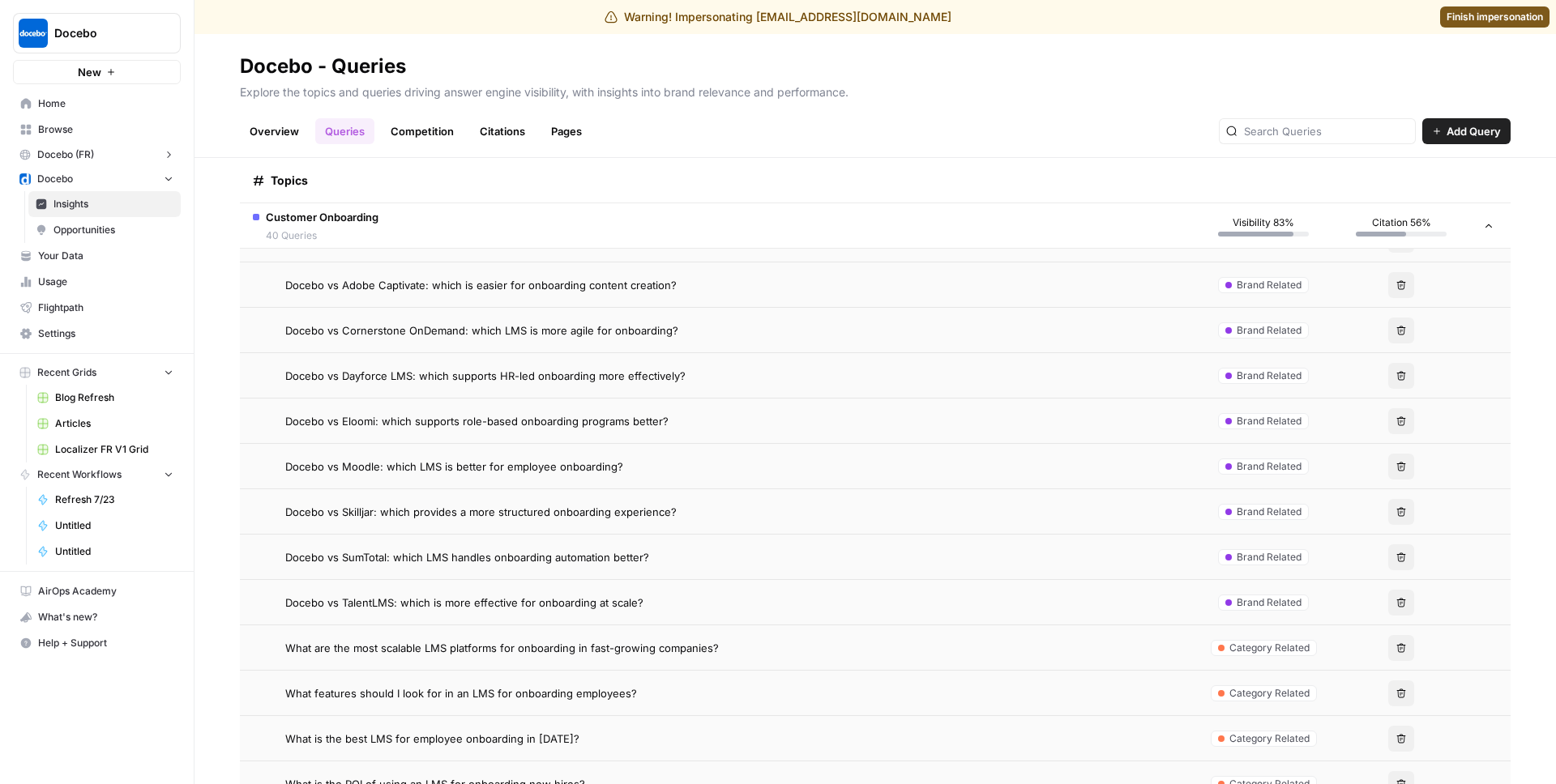
scroll to position [508, 0]
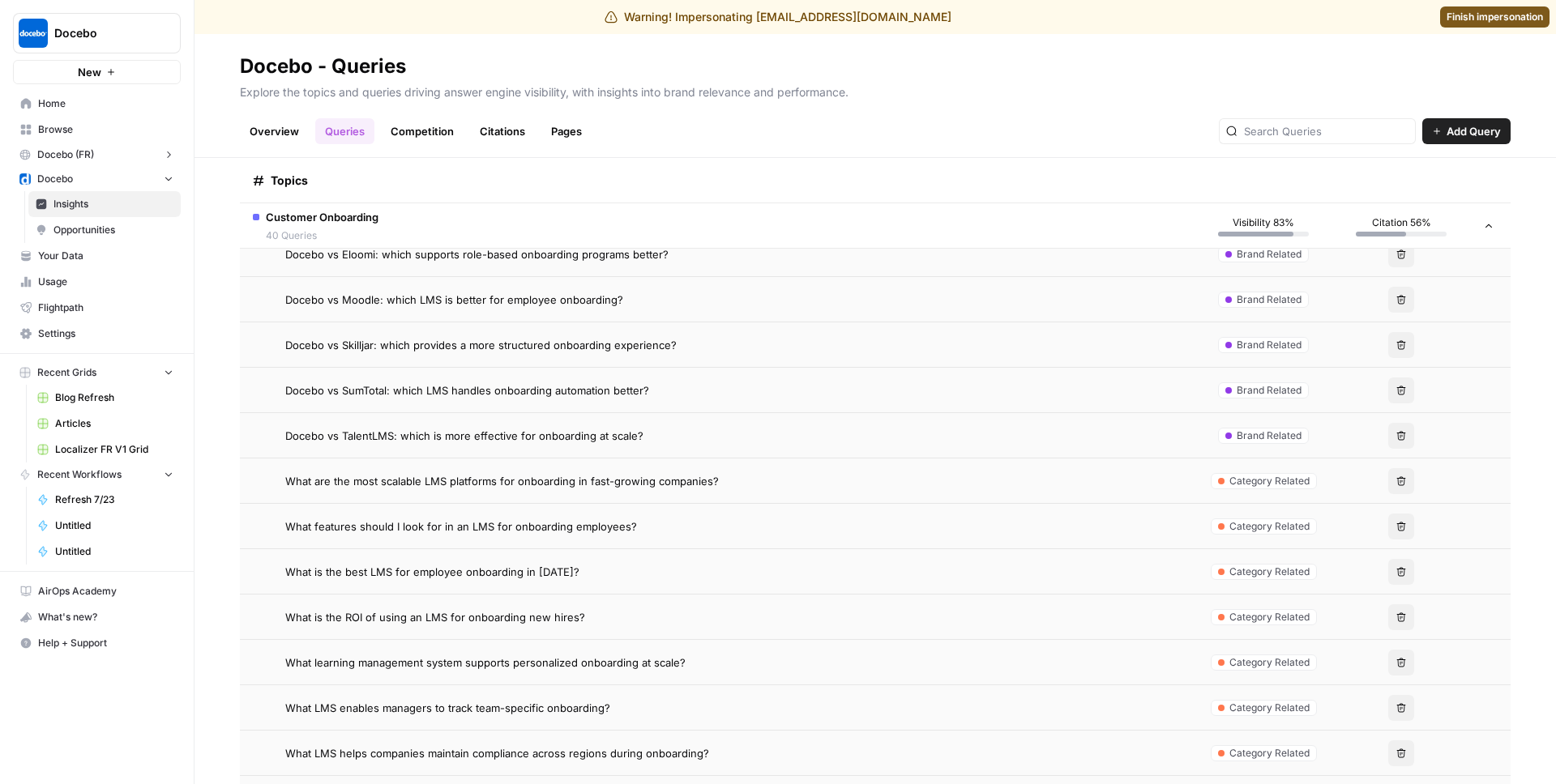
click at [497, 580] on td "What is the best LMS for employee onboarding in 2025?" at bounding box center [717, 571] width 955 height 45
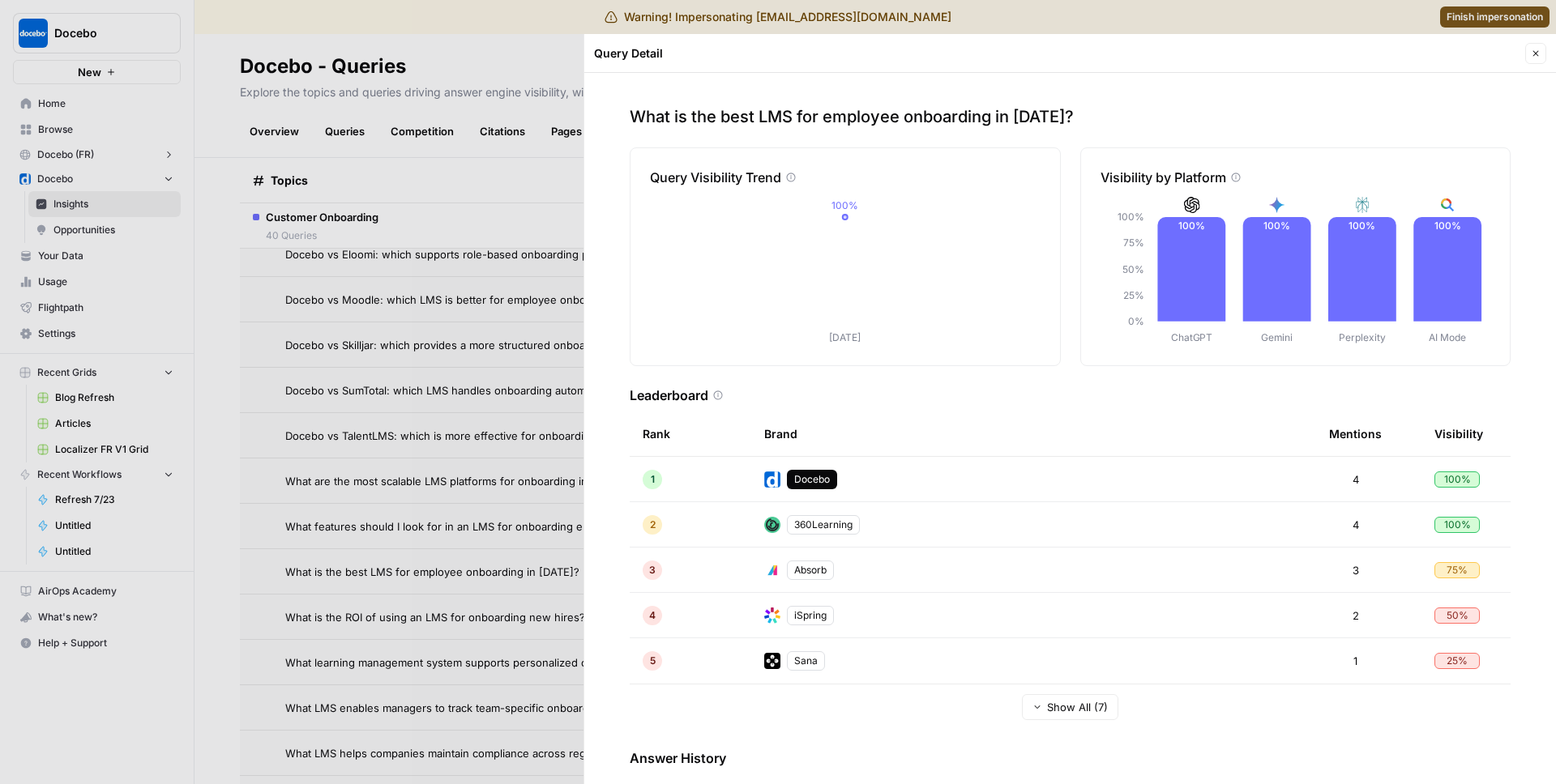
click at [496, 580] on div at bounding box center [778, 392] width 1556 height 784
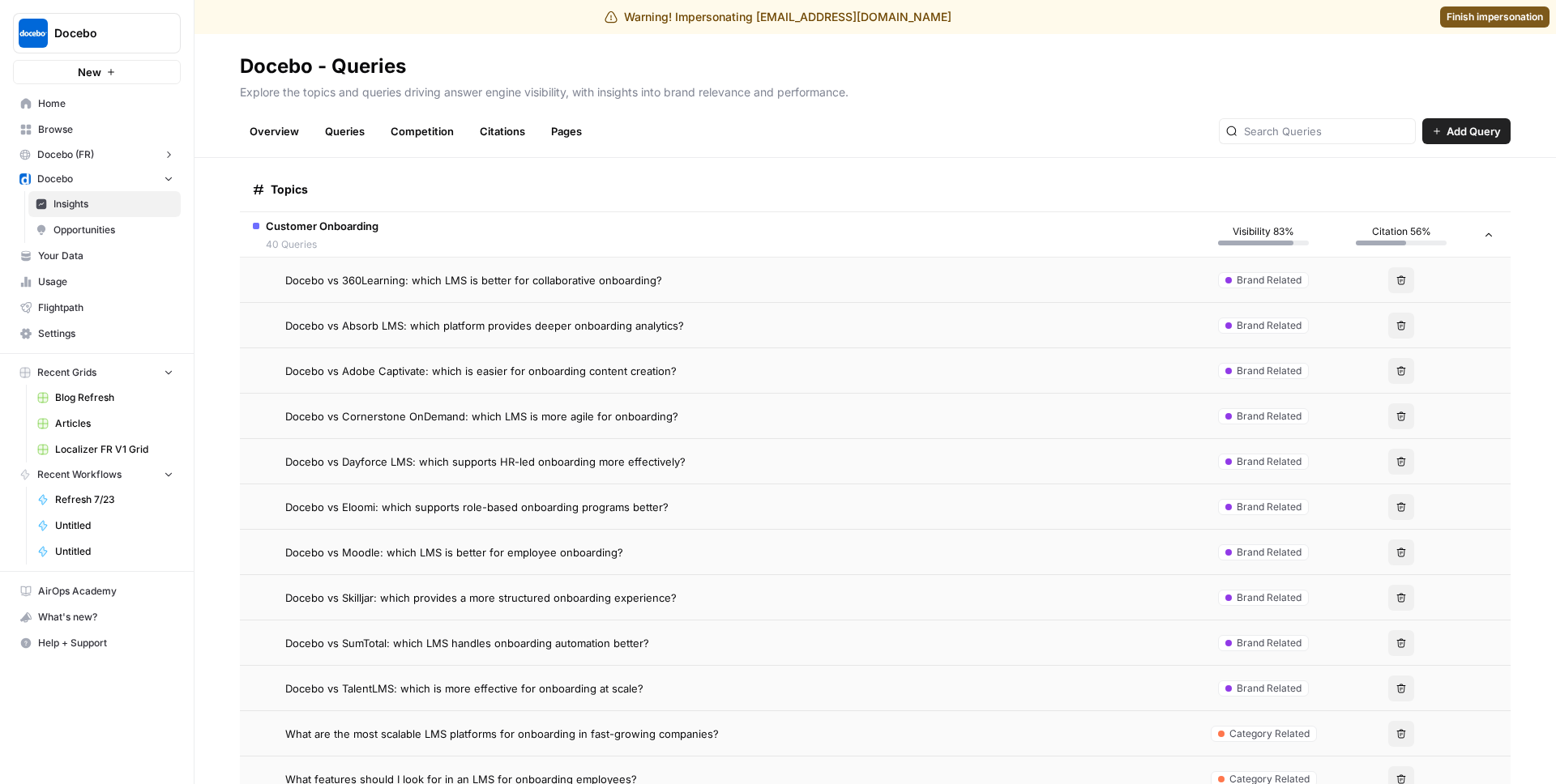
scroll to position [214, 0]
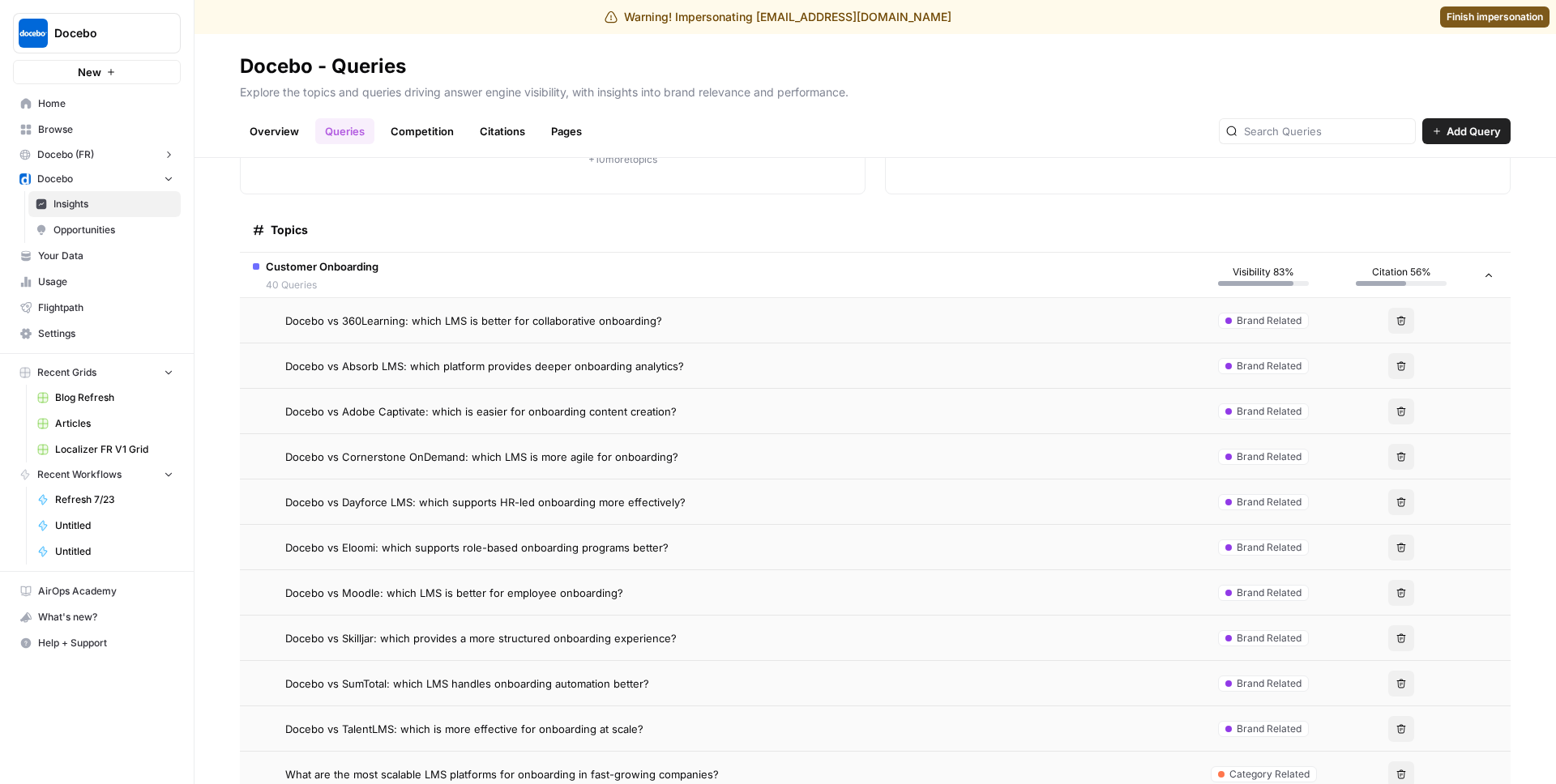
click at [351, 263] on span "Customer Onboarding" at bounding box center [322, 266] width 112 height 16
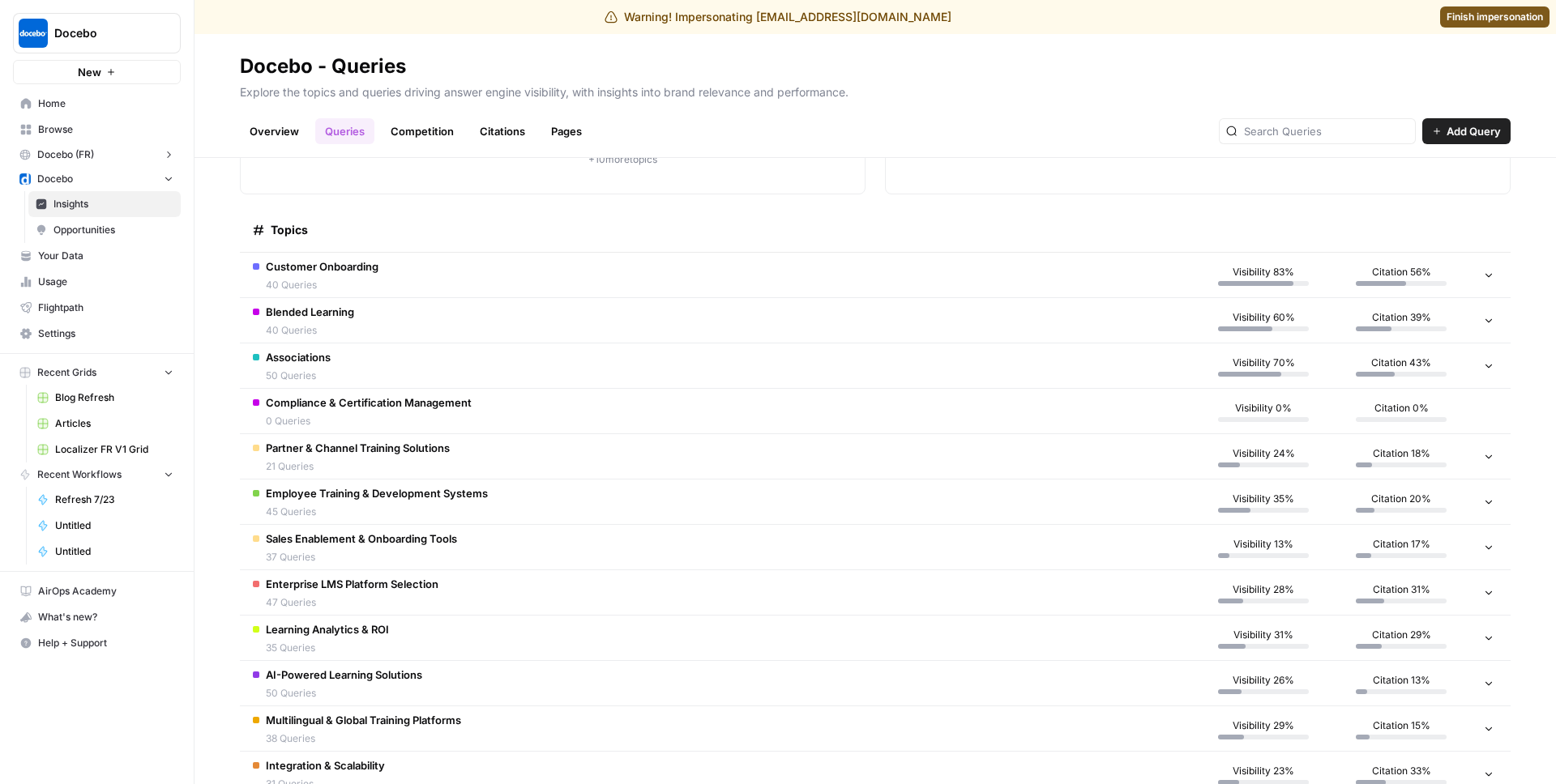
click at [351, 317] on span "Blended Learning" at bounding box center [310, 311] width 89 height 16
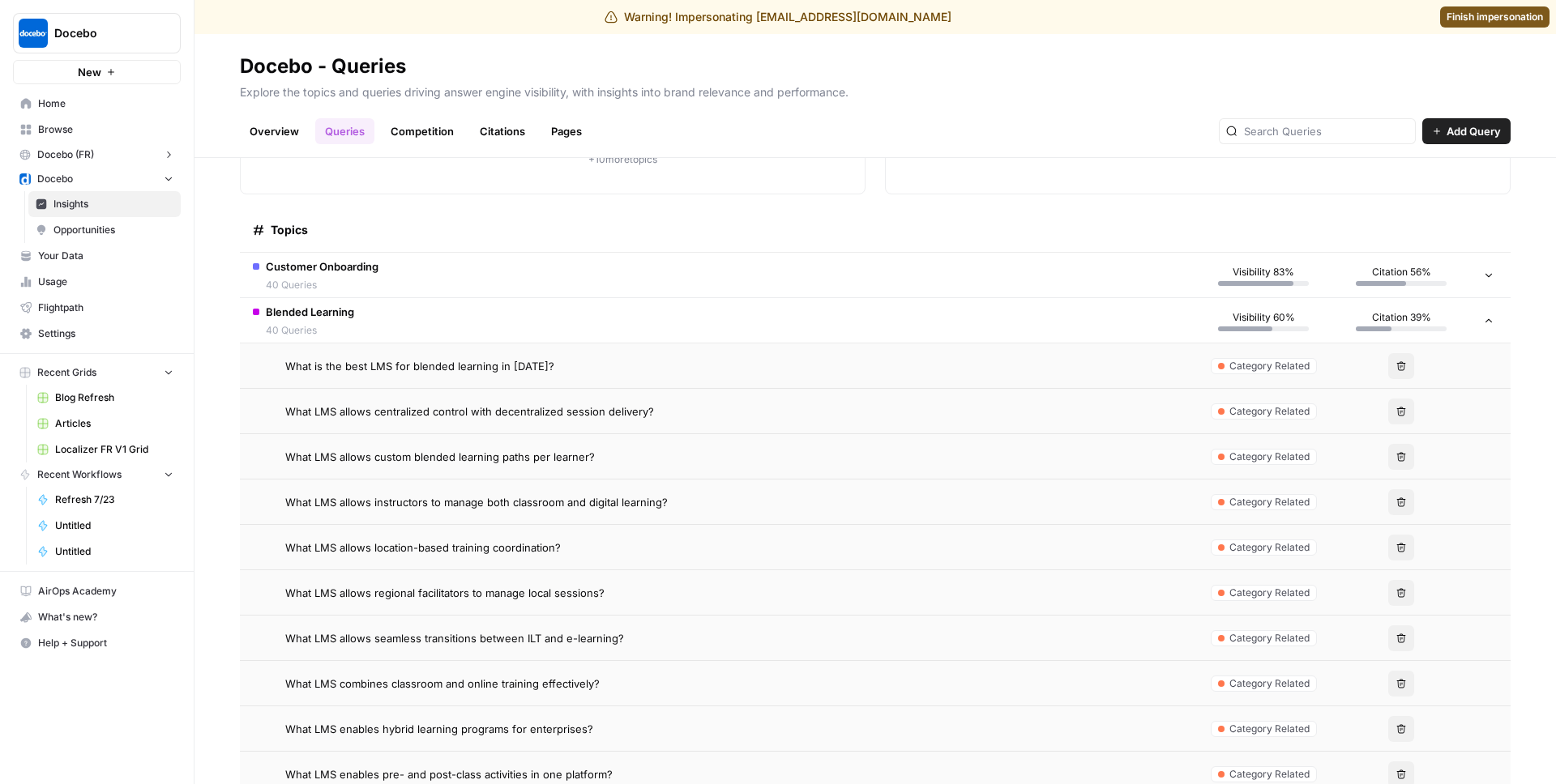
click at [376, 393] on td "What LMS allows centralized control with decentralized session delivery?" at bounding box center [717, 411] width 955 height 45
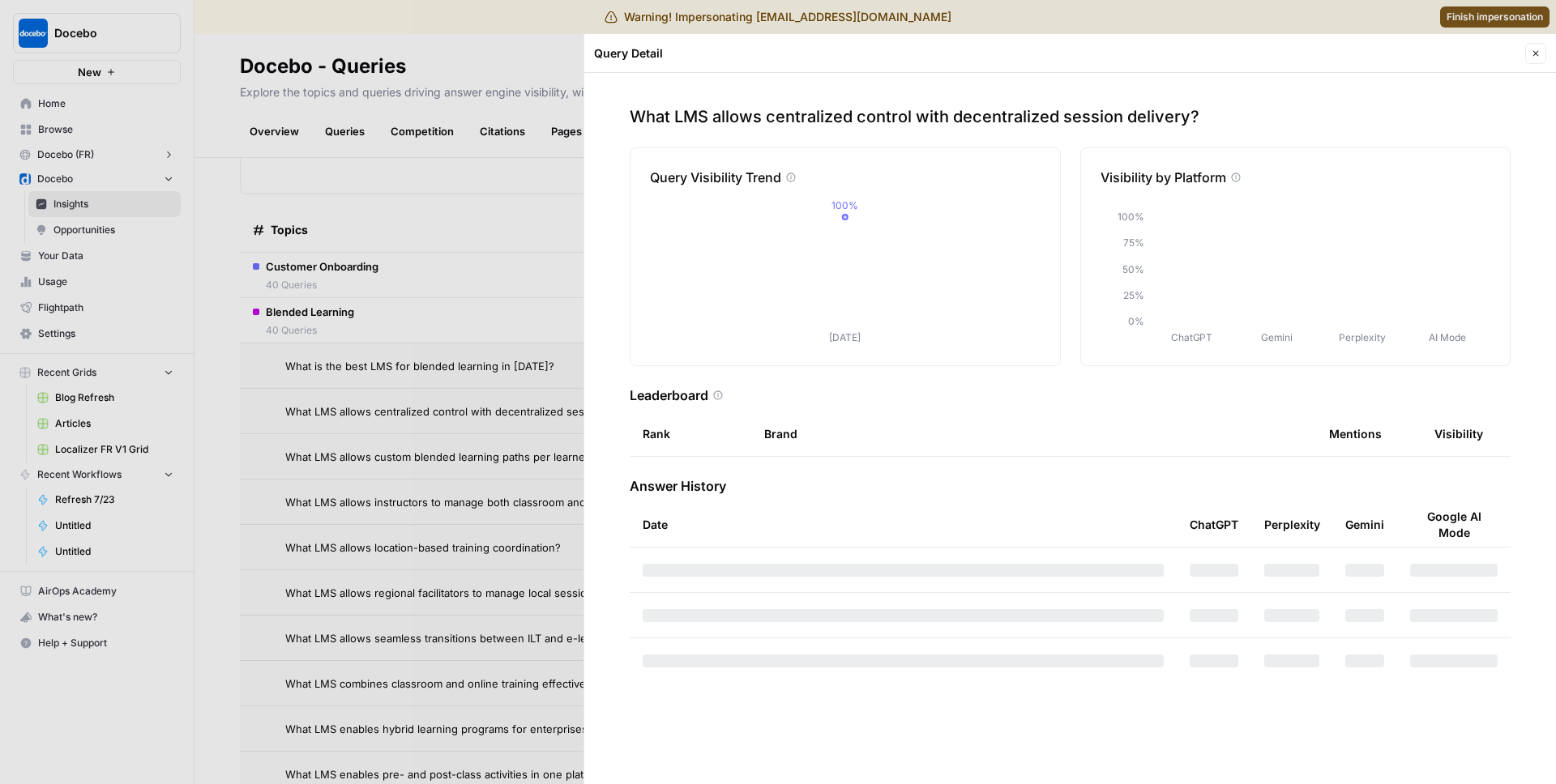
click at [376, 392] on div at bounding box center [778, 392] width 1556 height 784
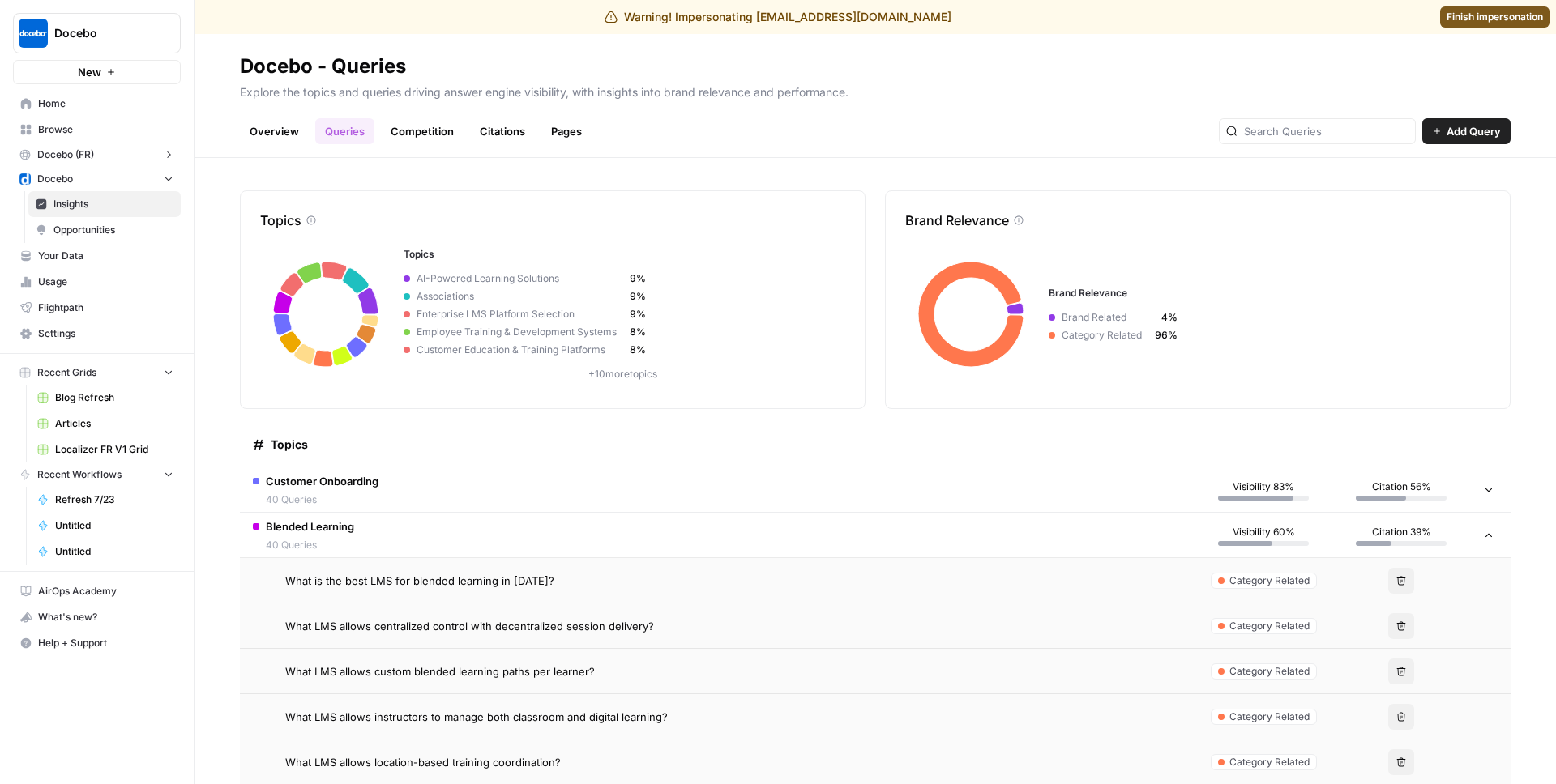
click at [329, 489] on span "Customer Onboarding" at bounding box center [322, 481] width 112 height 16
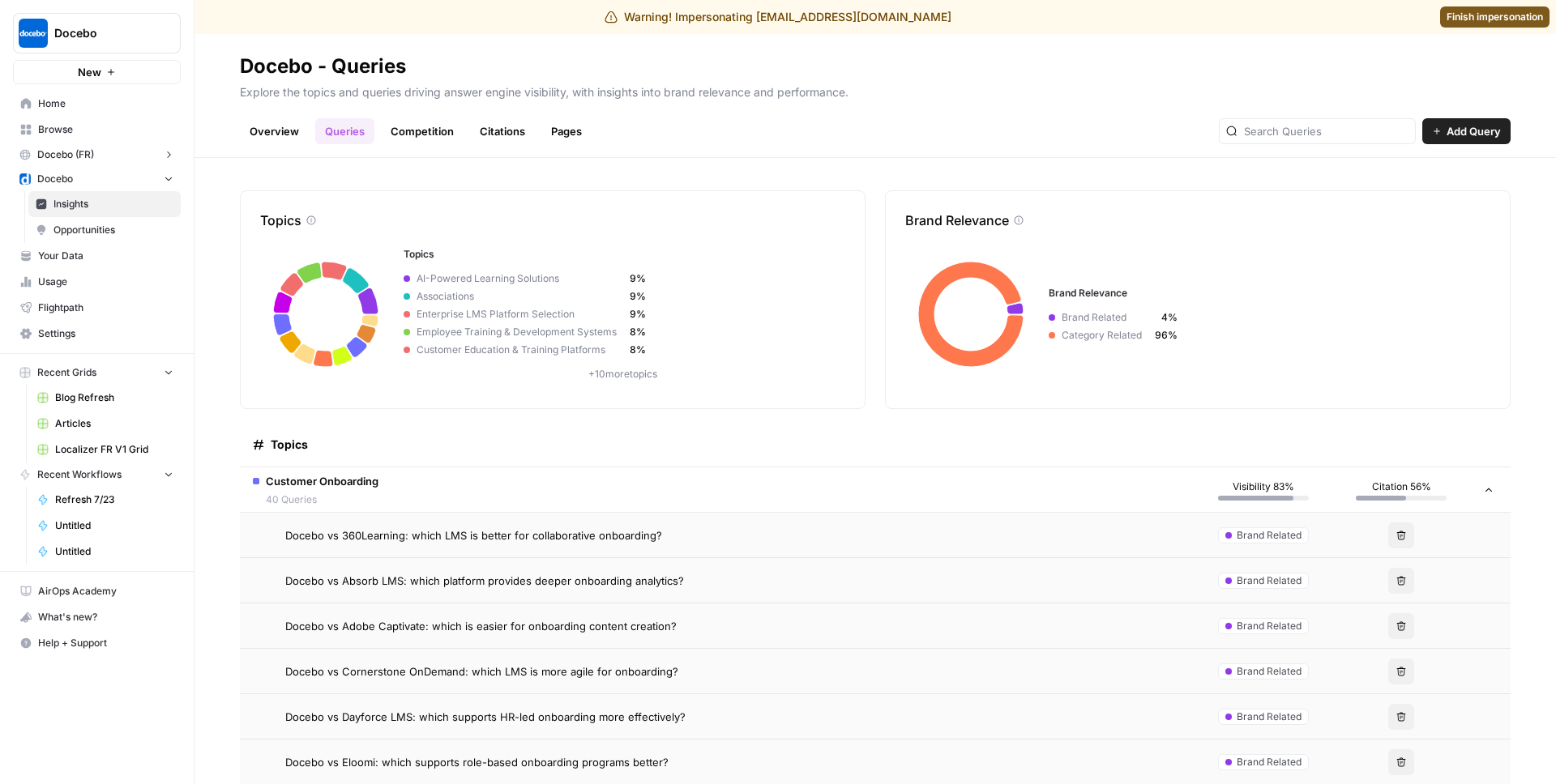
click at [357, 528] on span "Docebo vs 360Learning: which LMS is better for collaborative onboarding?" at bounding box center [474, 535] width 377 height 16
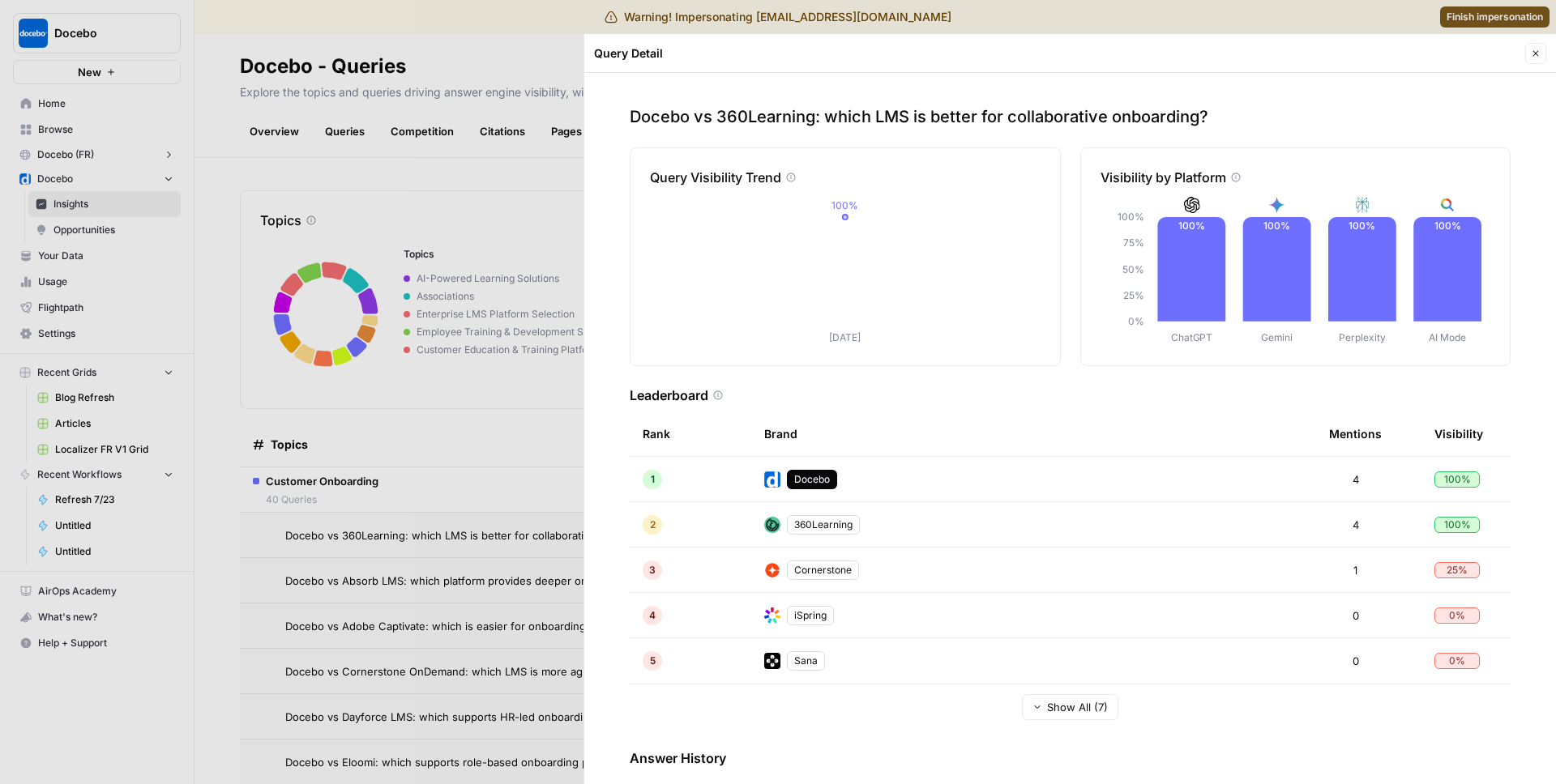
click at [458, 160] on div at bounding box center [778, 392] width 1556 height 784
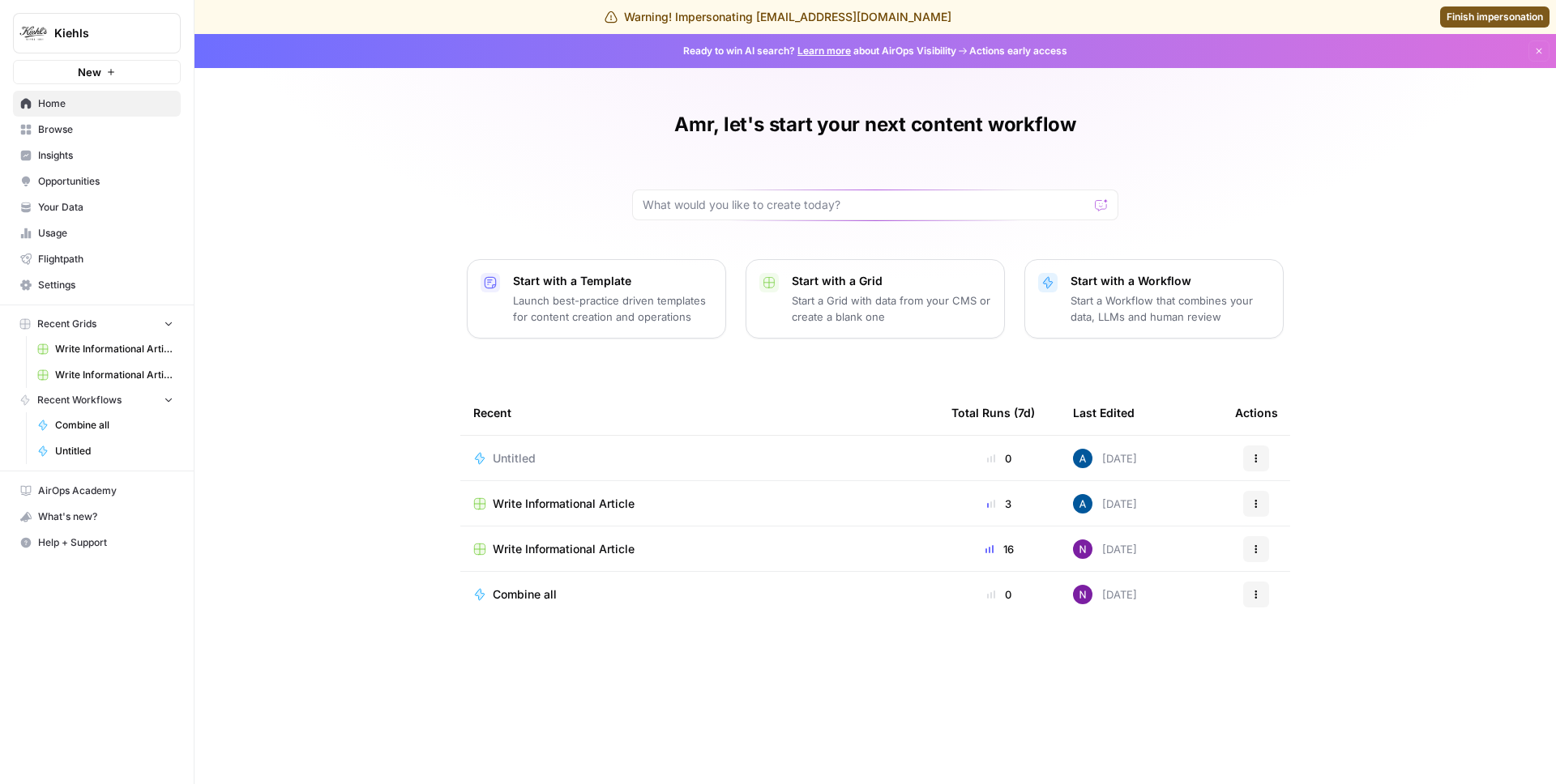
click at [111, 165] on link "Insights" at bounding box center [96, 155] width 168 height 26
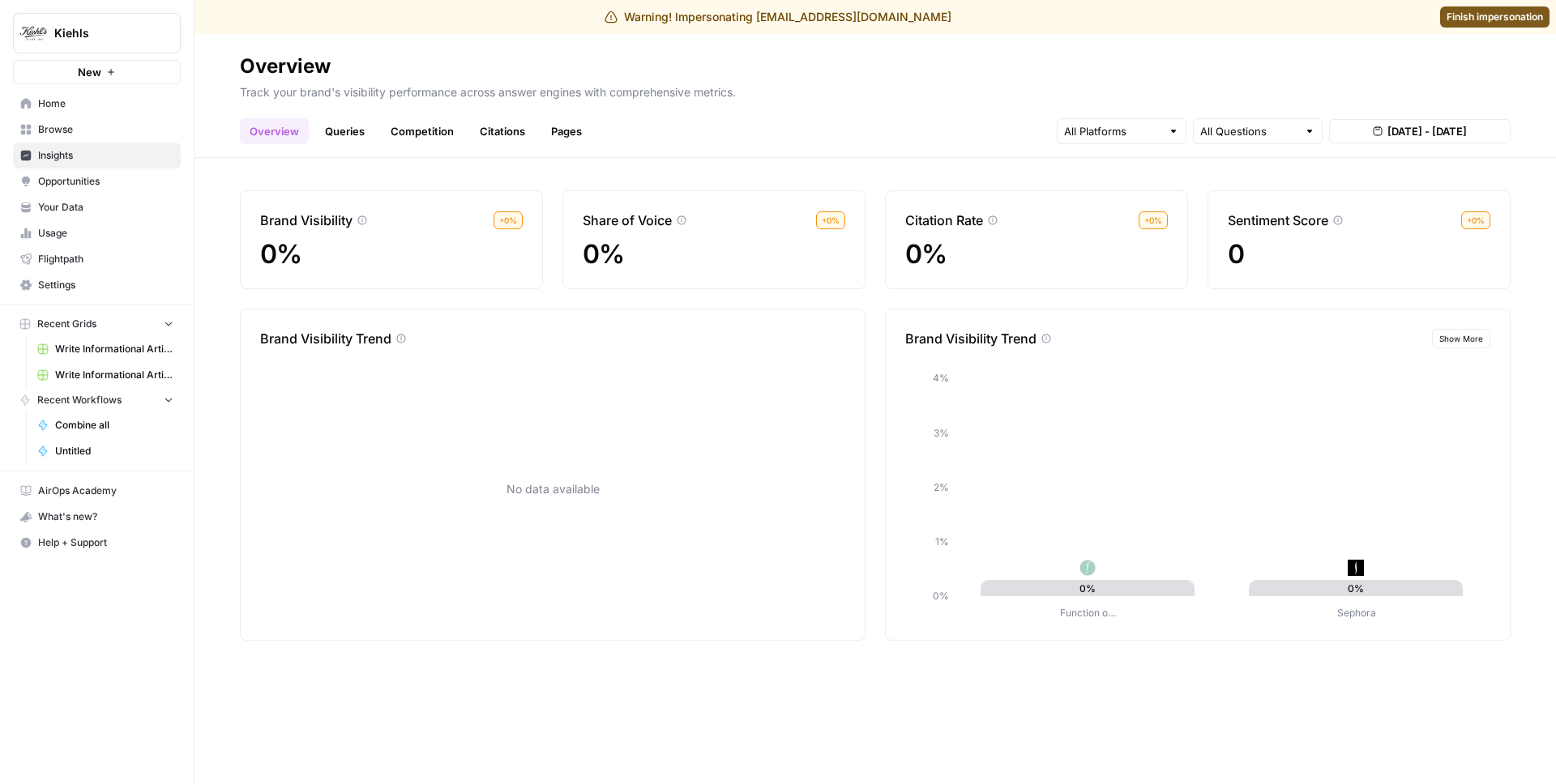
click at [342, 139] on link "Queries" at bounding box center [344, 131] width 59 height 26
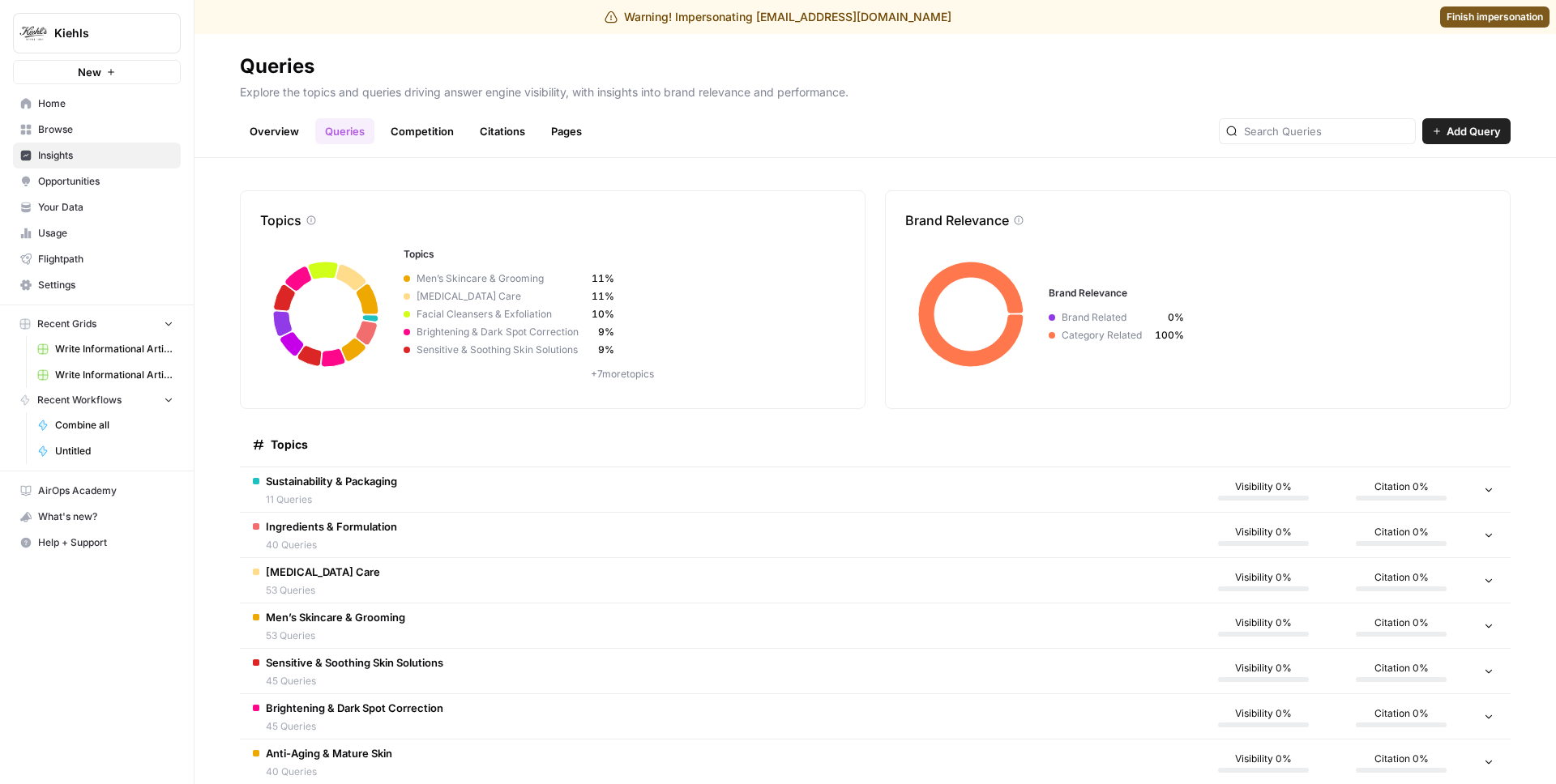
click at [326, 489] on span "Sustainability & Packaging" at bounding box center [332, 481] width 132 height 16
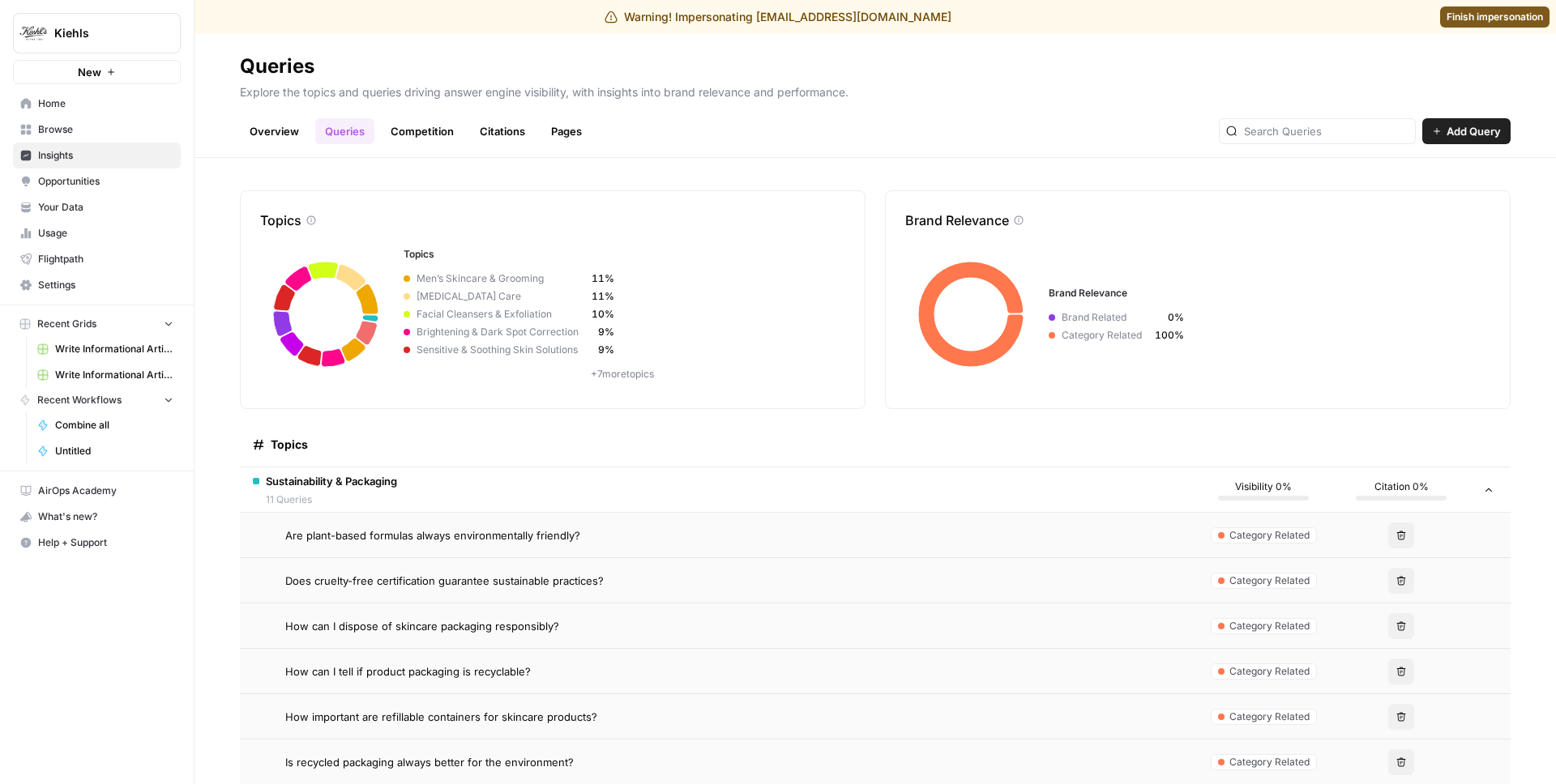
click at [354, 533] on span "Are plant-based formulas always environmentally friendly?" at bounding box center [432, 535] width 295 height 16
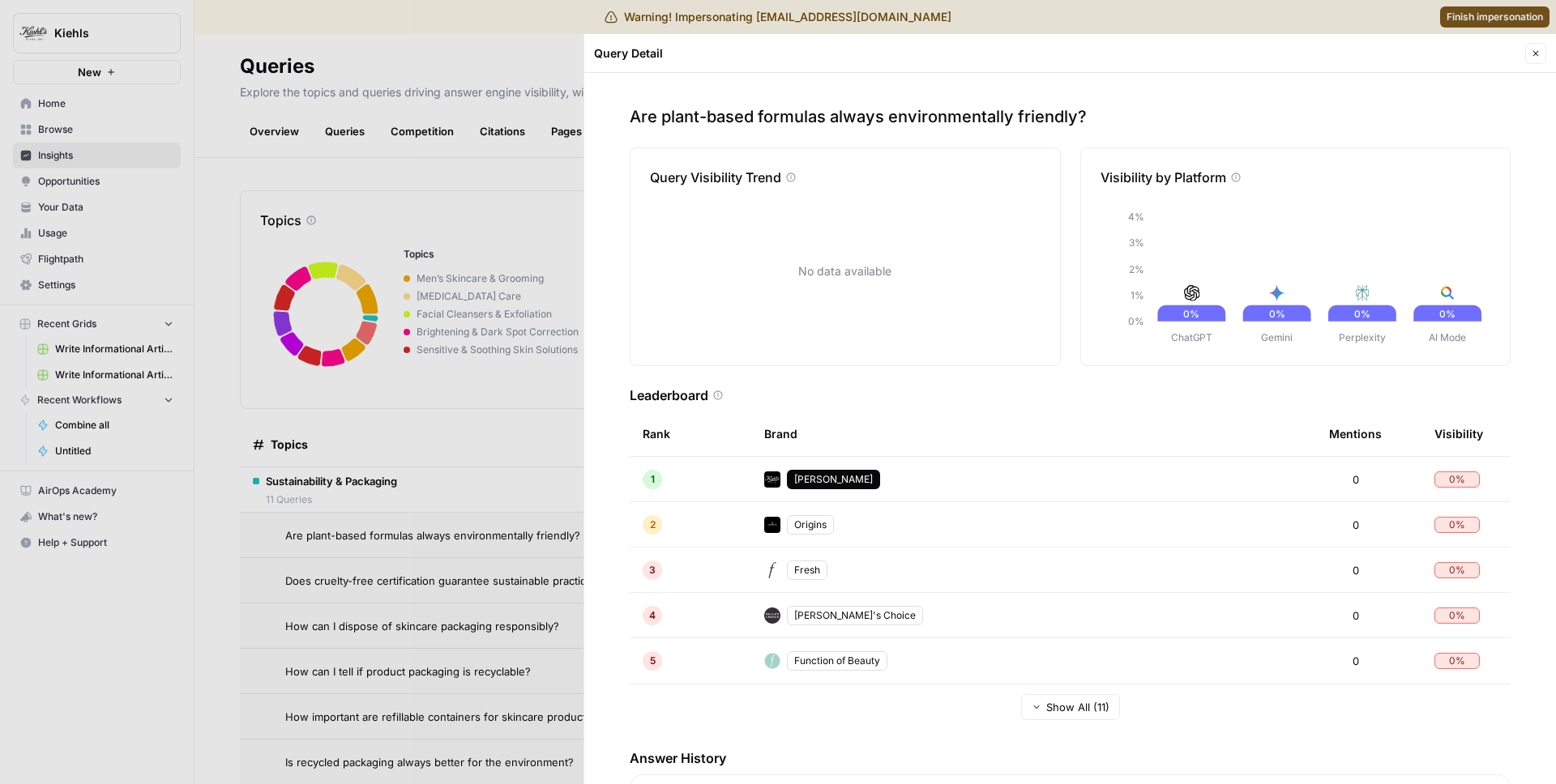
click at [566, 157] on div at bounding box center [778, 392] width 1556 height 784
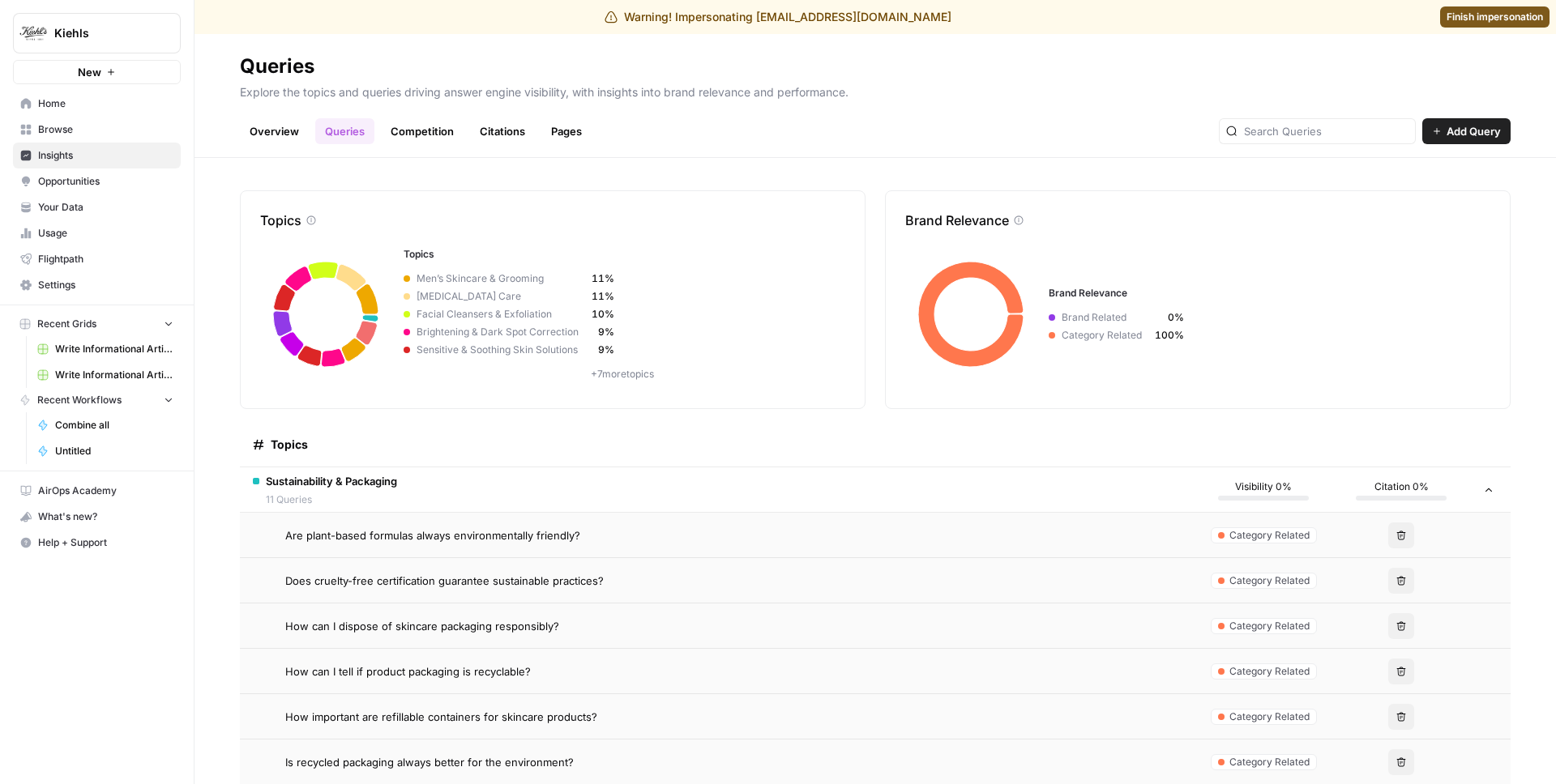
click at [270, 129] on link "Overview" at bounding box center [274, 131] width 69 height 26
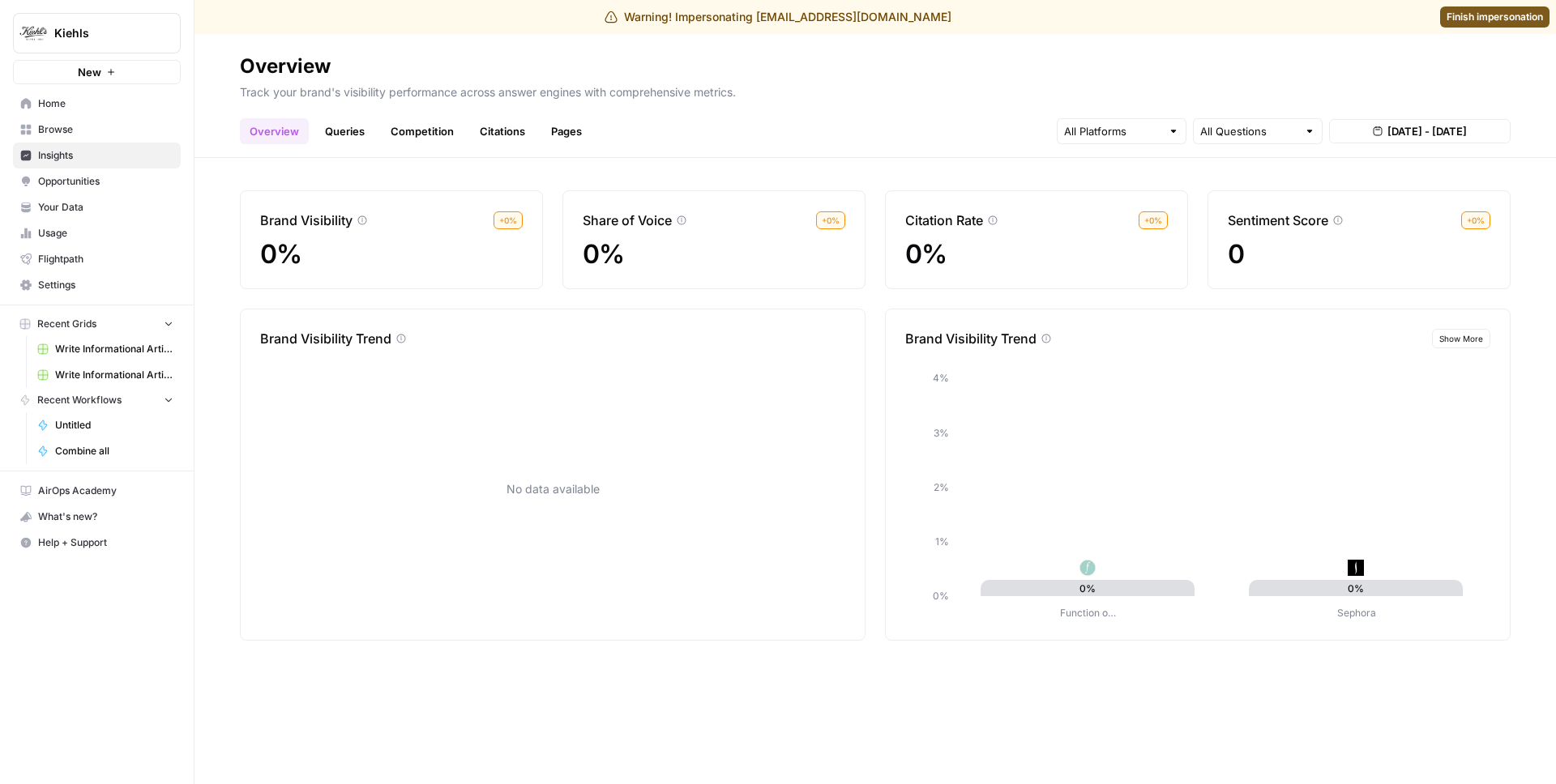
click at [1467, 347] on button "Show More" at bounding box center [1461, 338] width 58 height 19
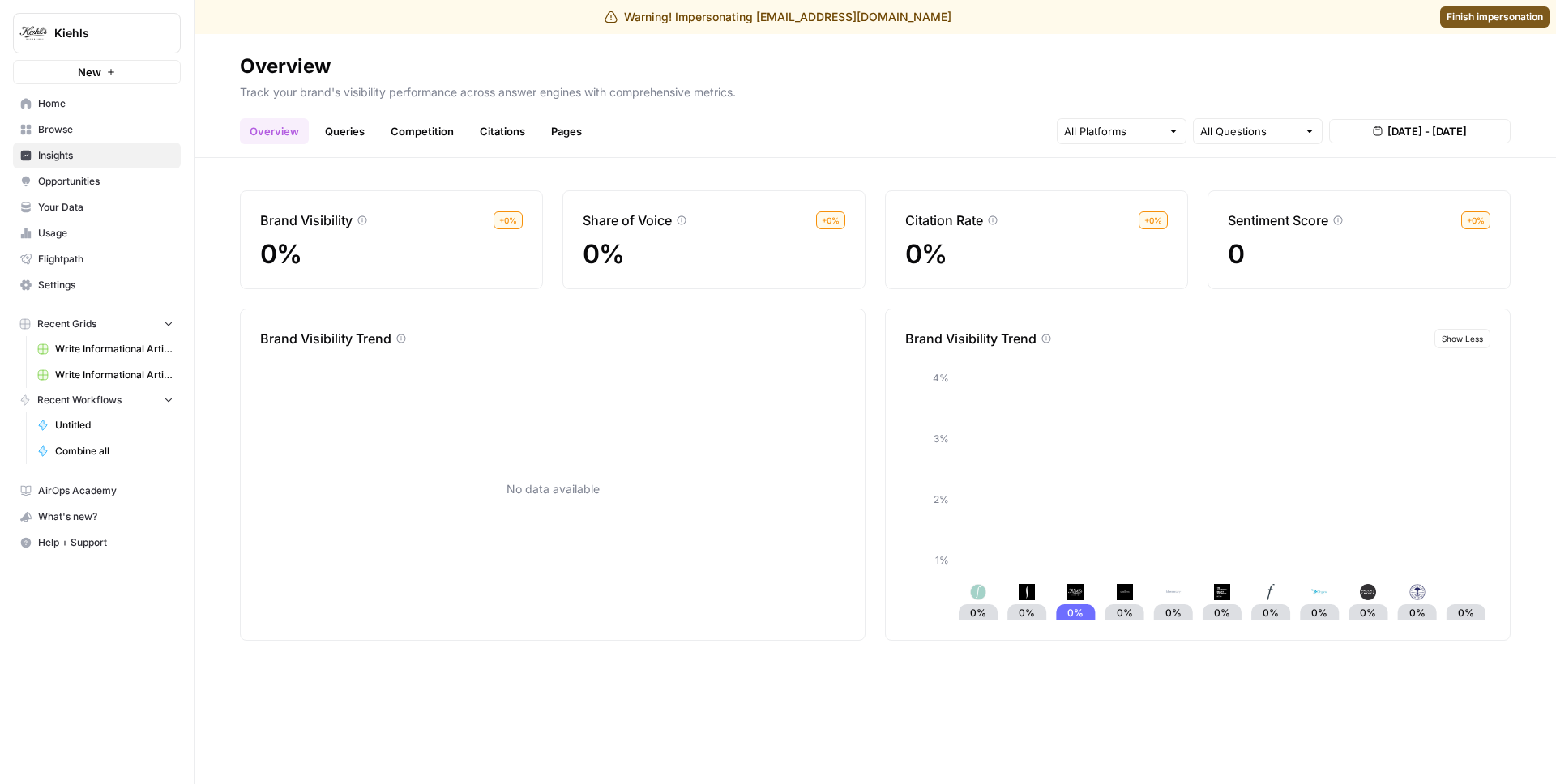
click at [1470, 339] on span "Show Less" at bounding box center [1462, 338] width 41 height 13
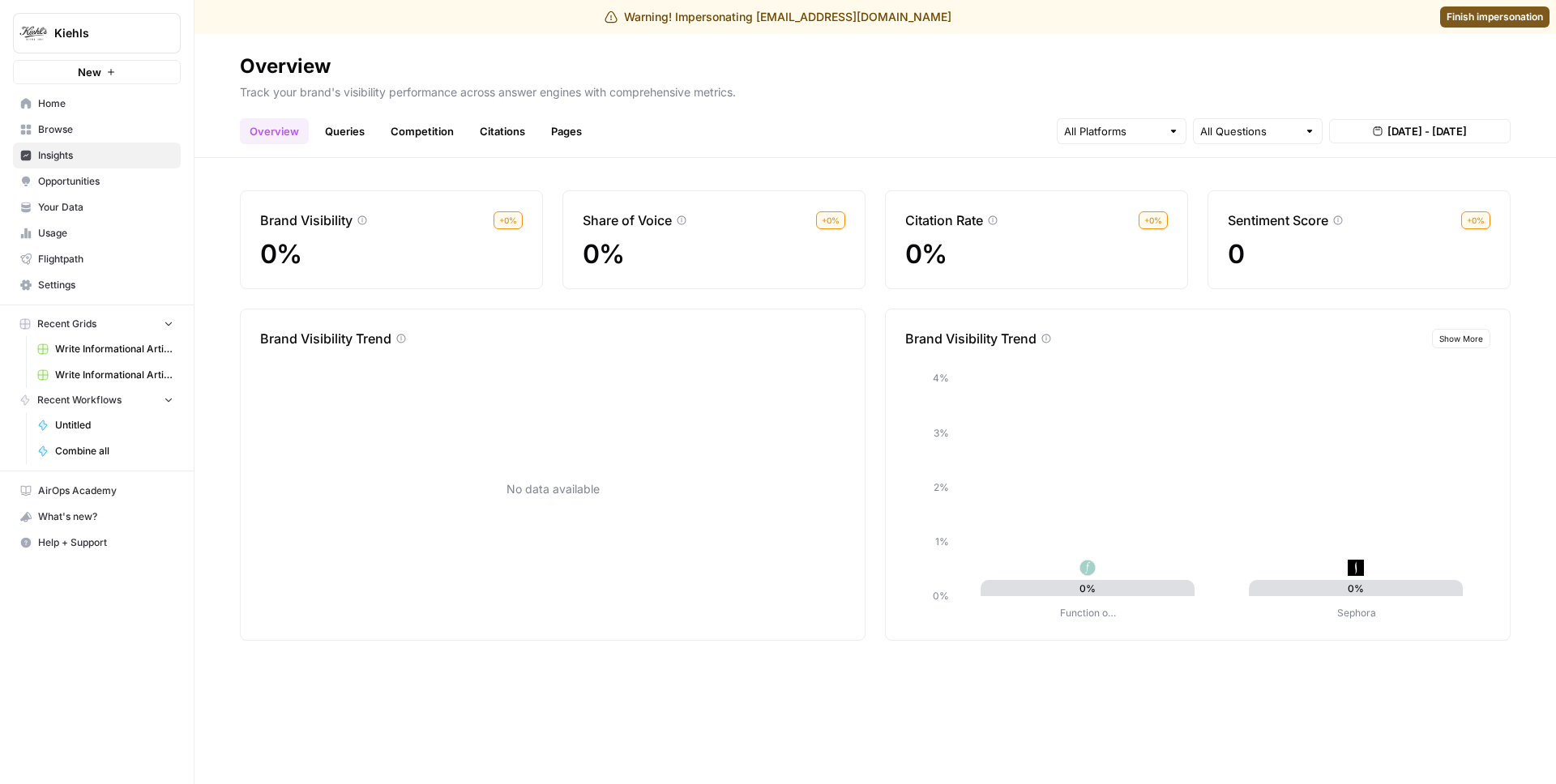
click at [333, 133] on link "Queries" at bounding box center [344, 131] width 59 height 26
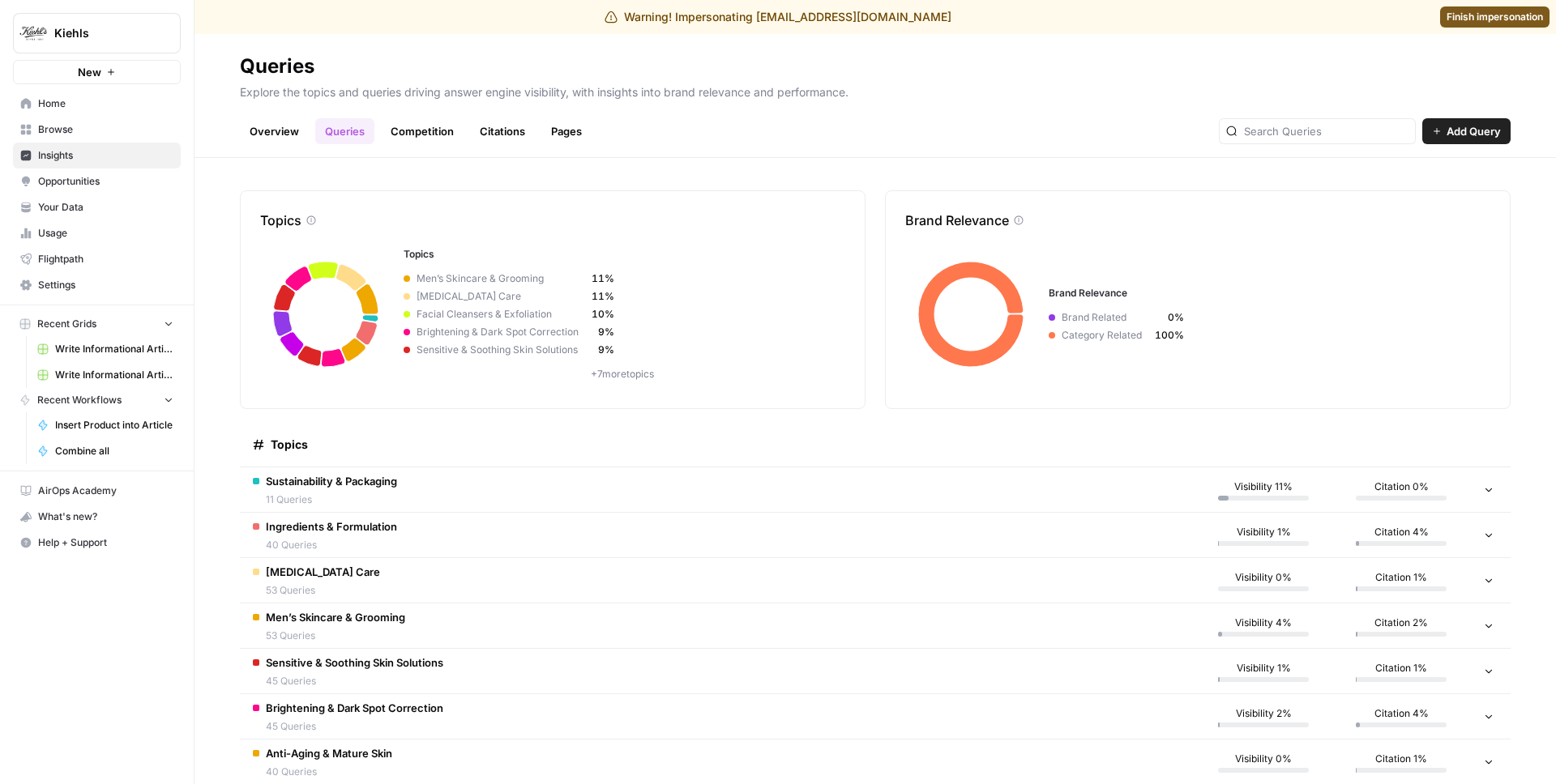
click at [266, 134] on link "Overview" at bounding box center [274, 131] width 69 height 26
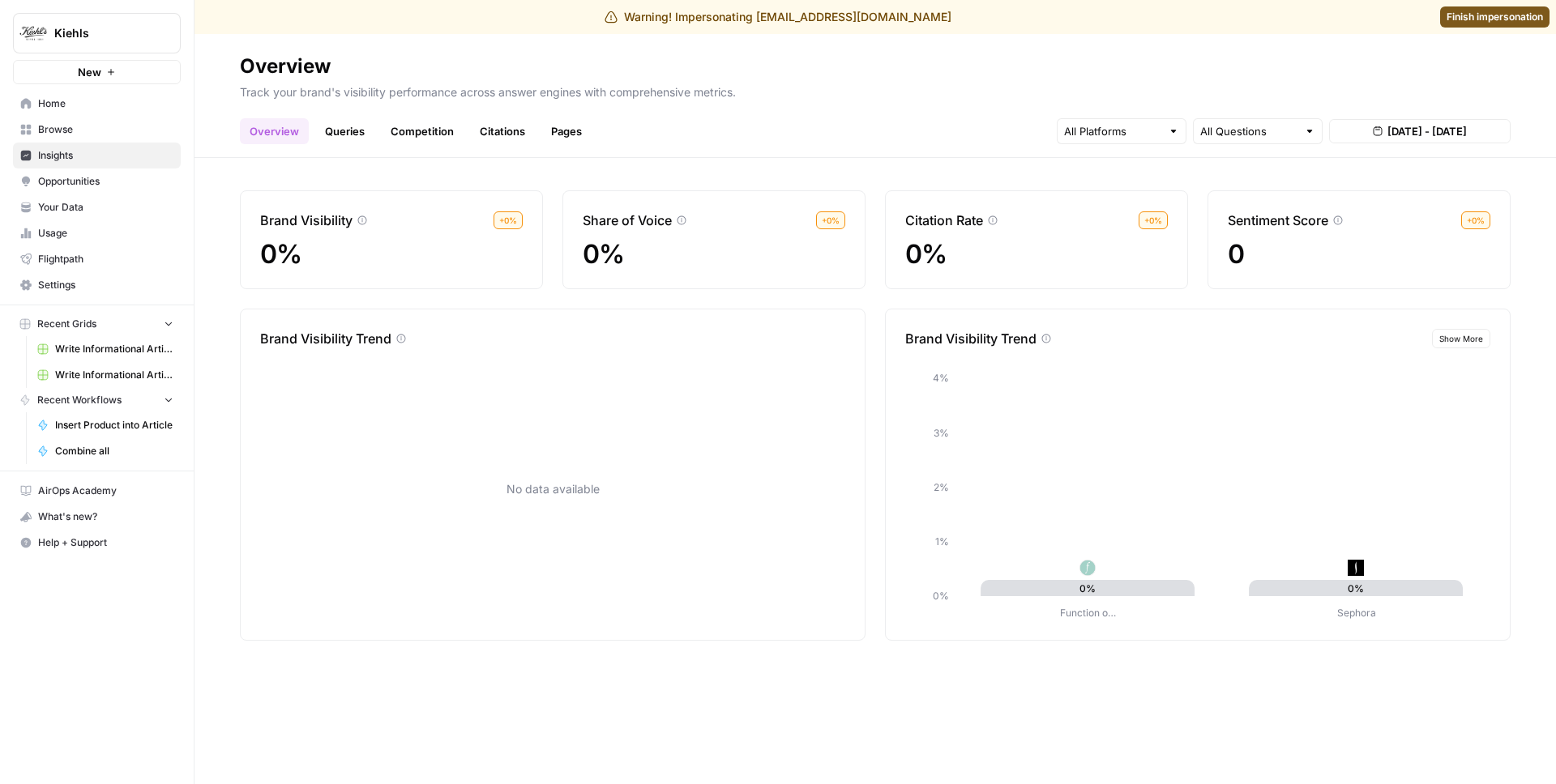
click at [313, 534] on div "No data available" at bounding box center [552, 489] width 585 height 262
click at [366, 129] on link "Queries" at bounding box center [344, 131] width 59 height 26
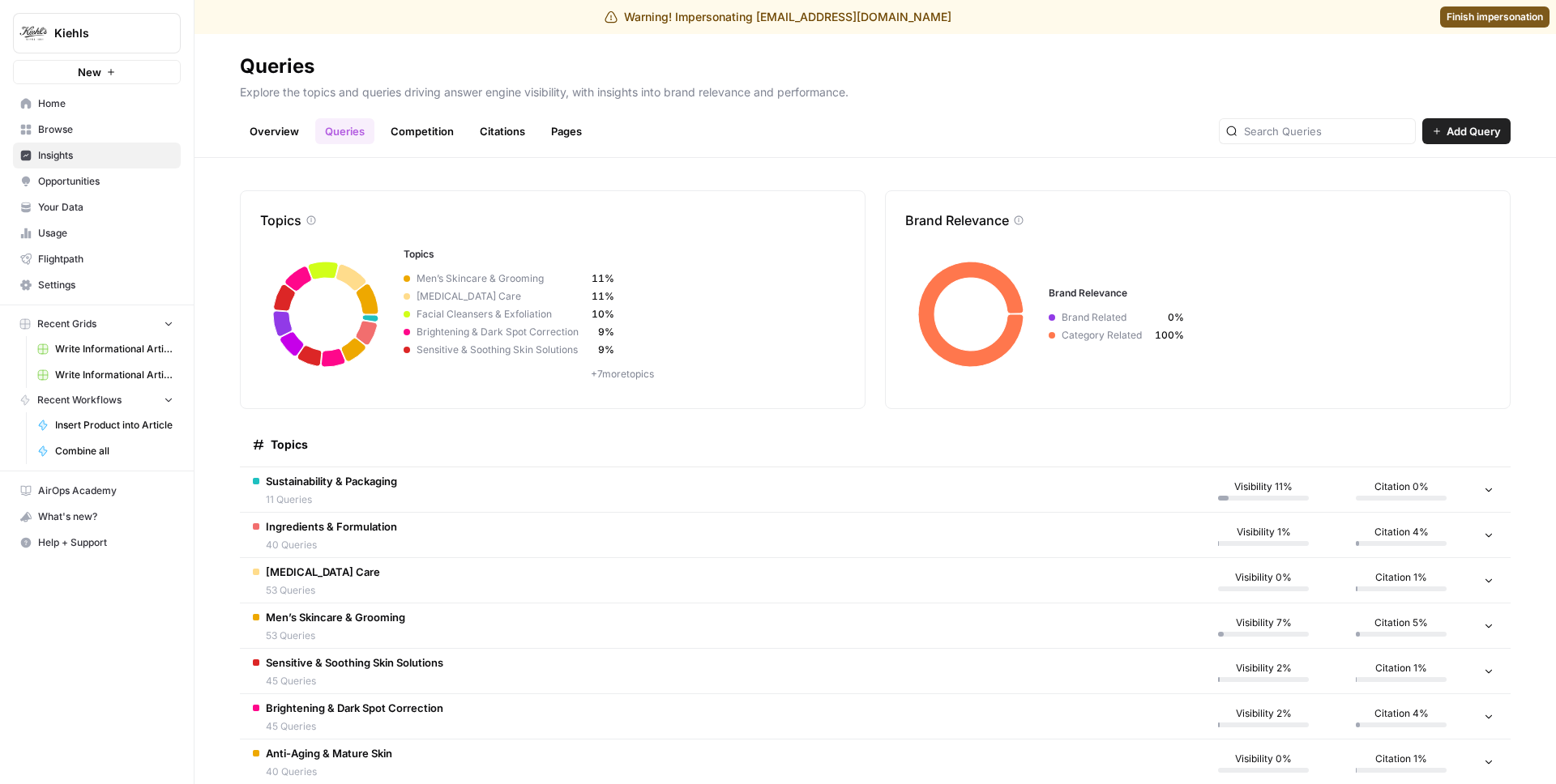
click at [576, 506] on td "Sustainability & Packaging 11 Queries" at bounding box center [717, 489] width 955 height 45
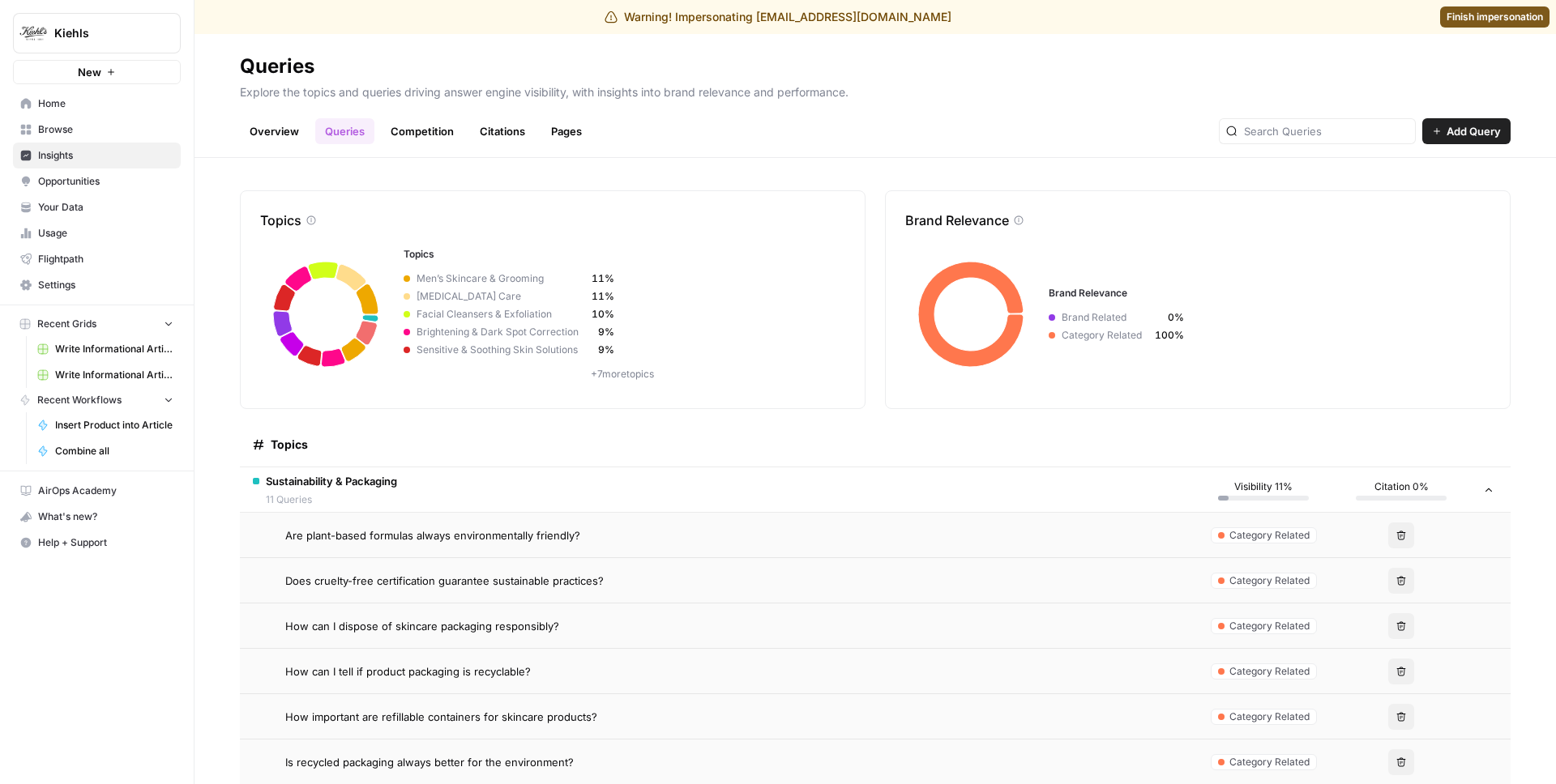
click at [296, 140] on link "Overview" at bounding box center [274, 131] width 69 height 26
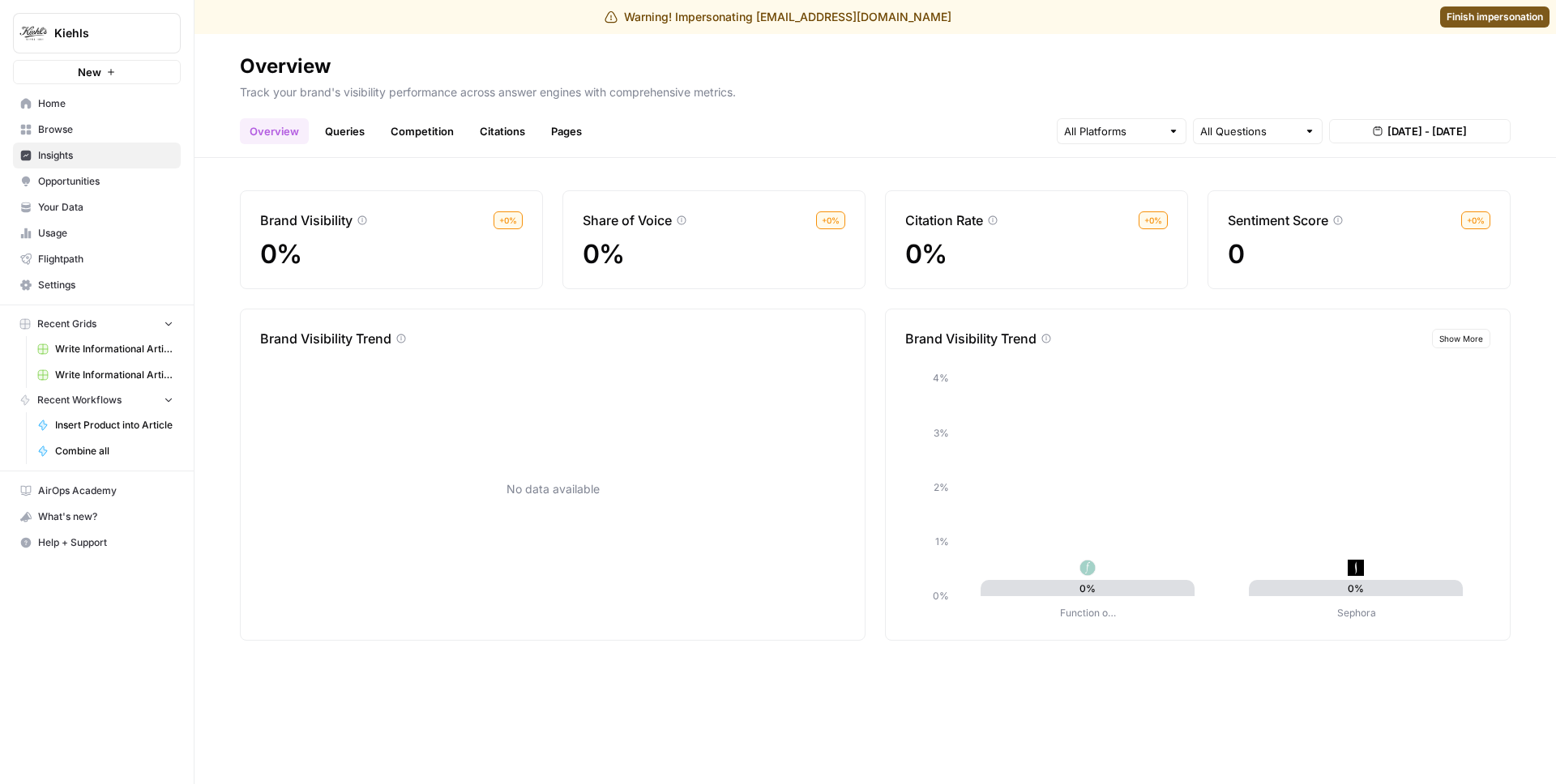
click at [318, 138] on link "Queries" at bounding box center [344, 131] width 59 height 26
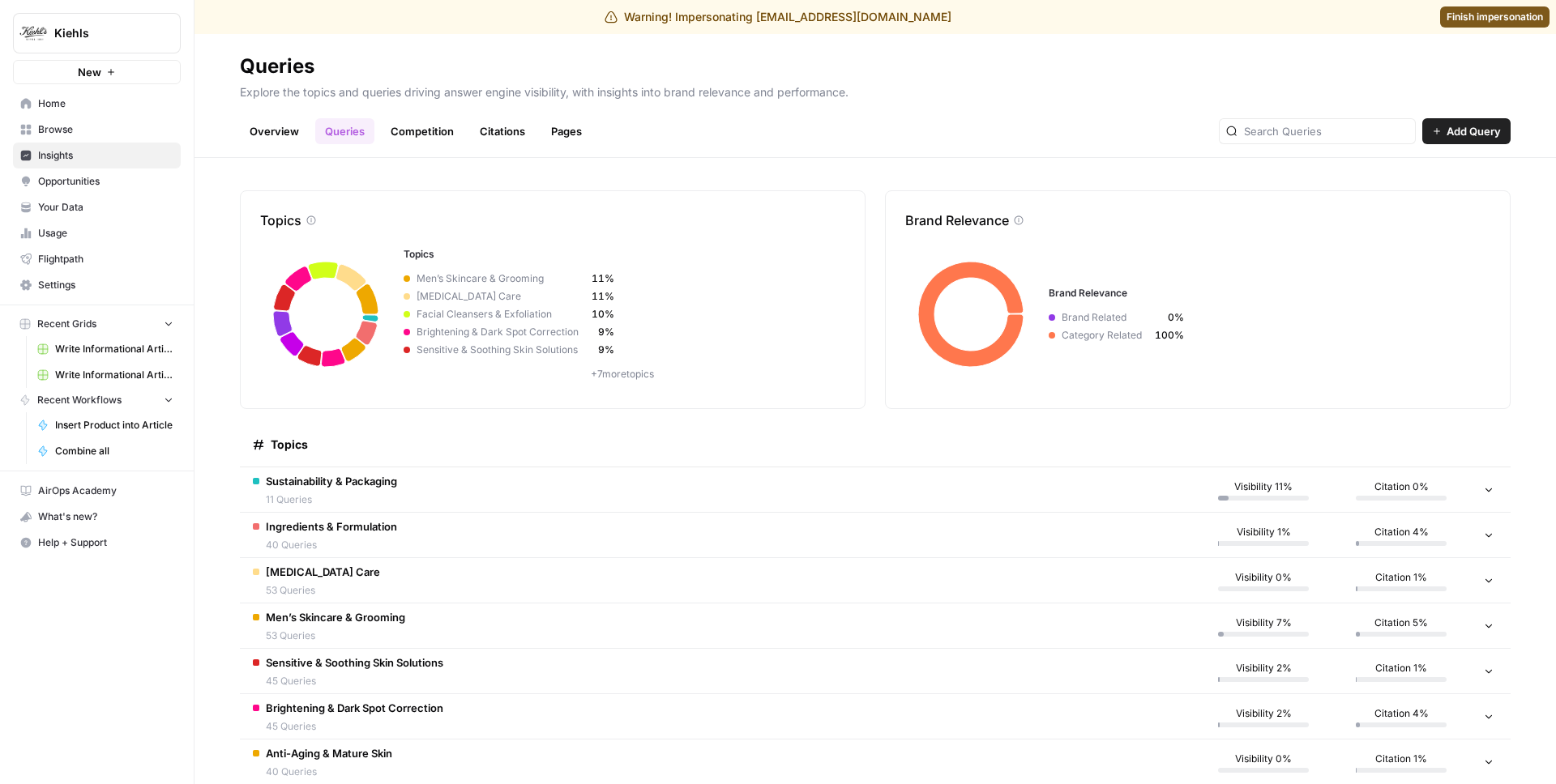
click at [293, 122] on link "Overview" at bounding box center [274, 131] width 69 height 26
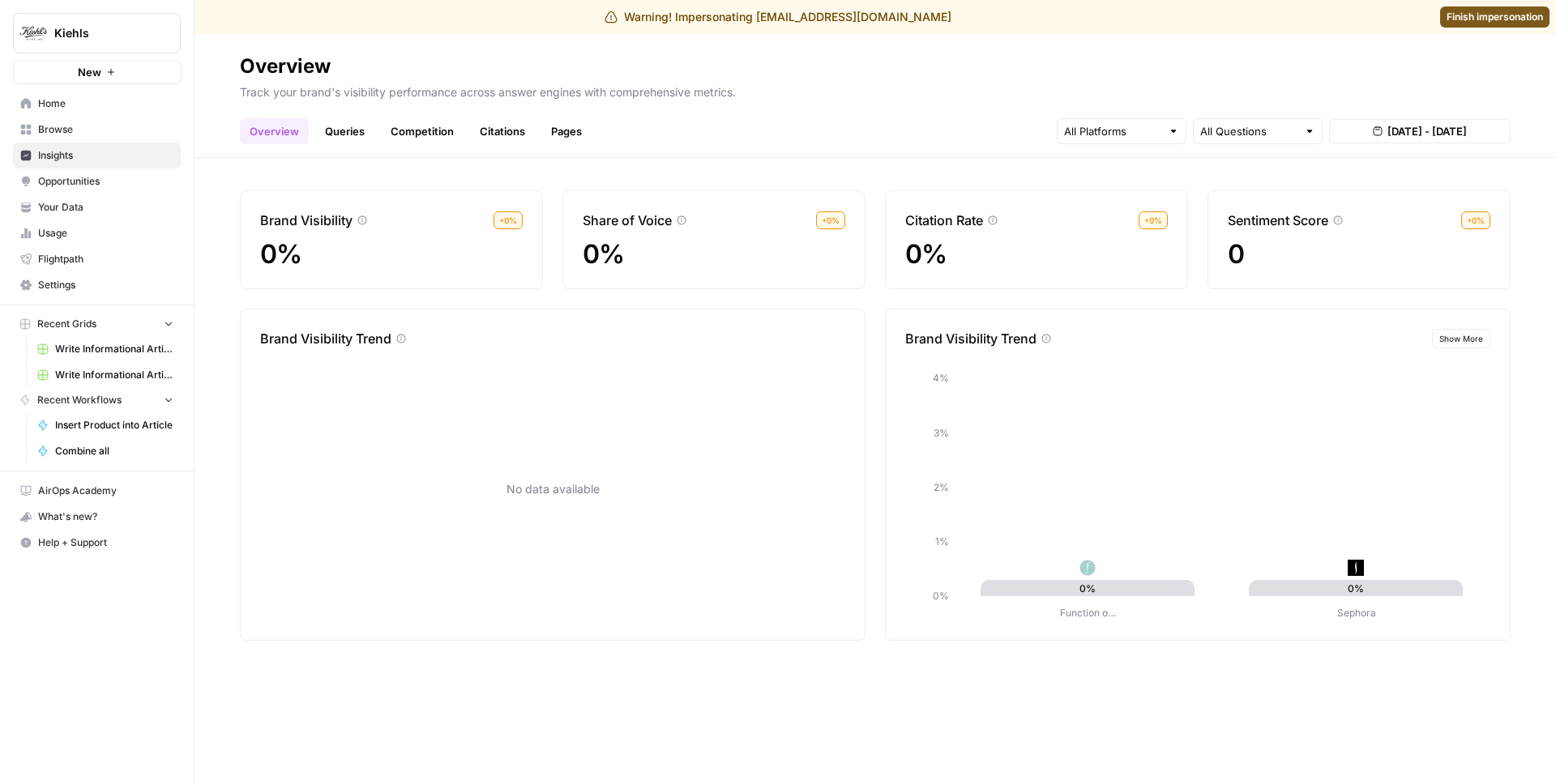
click at [1425, 139] on button "[DATE] - [DATE]" at bounding box center [1419, 131] width 182 height 24
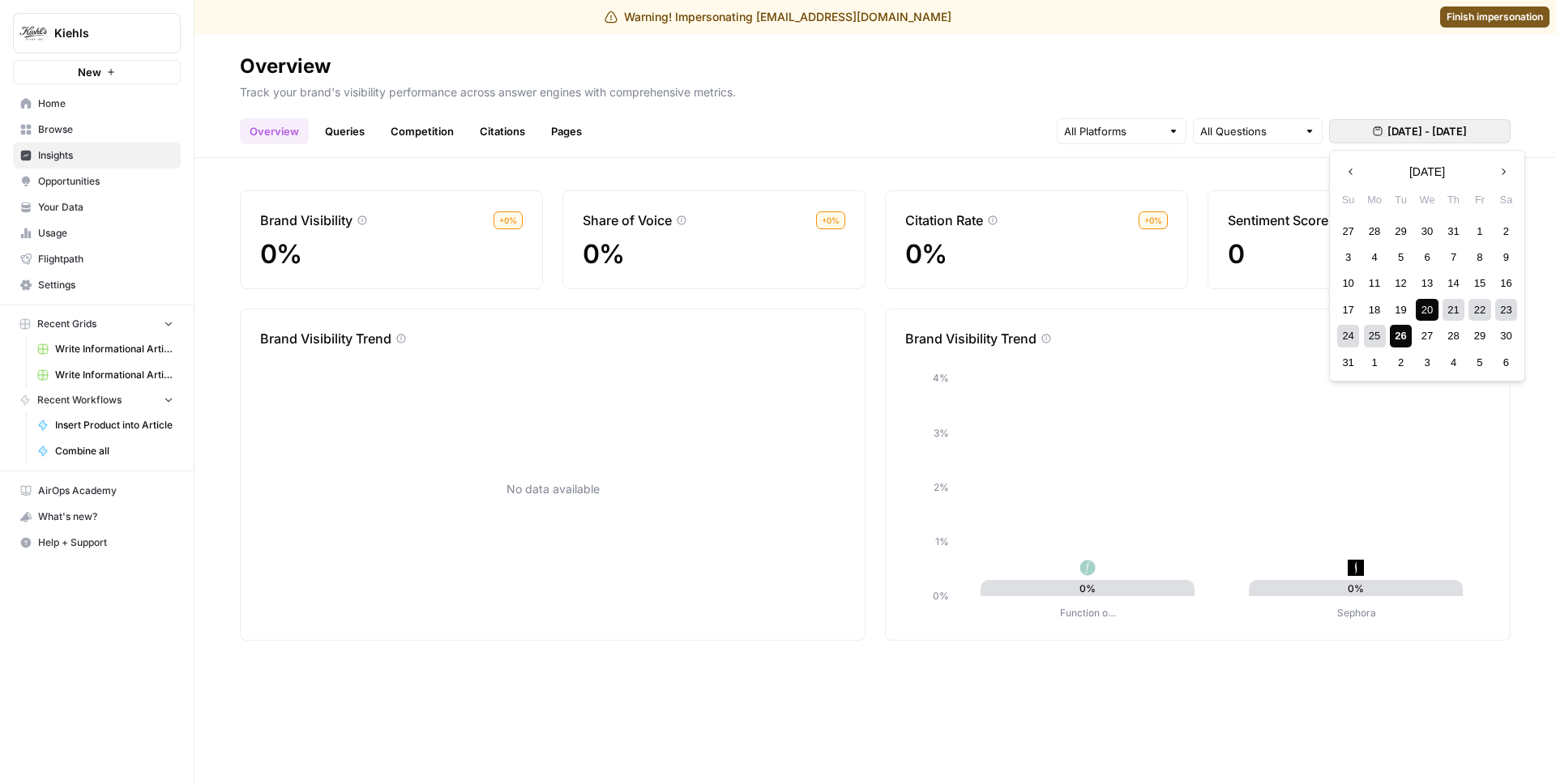
click at [740, 147] on header "Overview Track your brand's visibility performance across answer engines with c…" at bounding box center [875, 95] width 1362 height 124
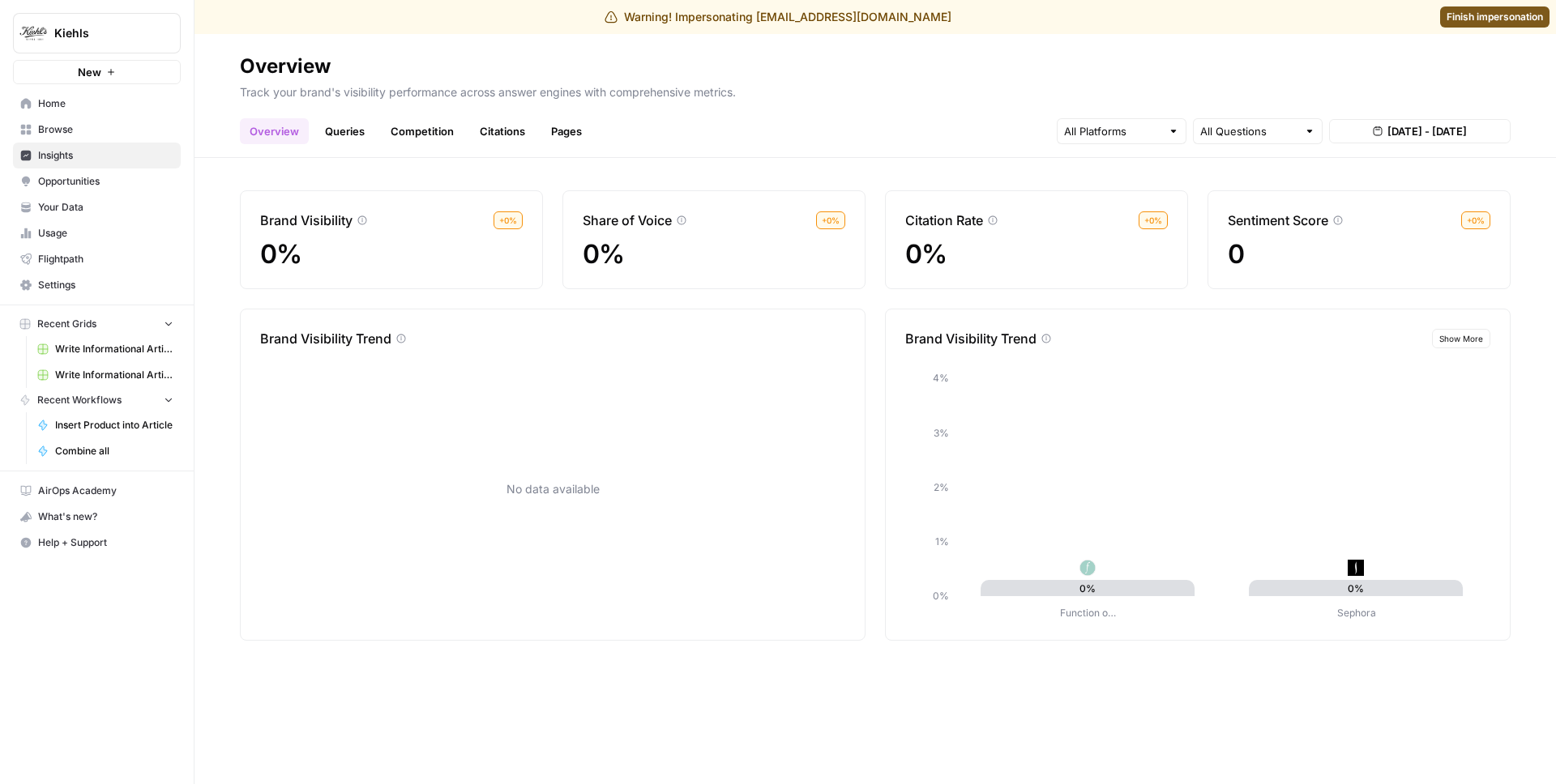
click at [342, 132] on link "Queries" at bounding box center [344, 131] width 59 height 26
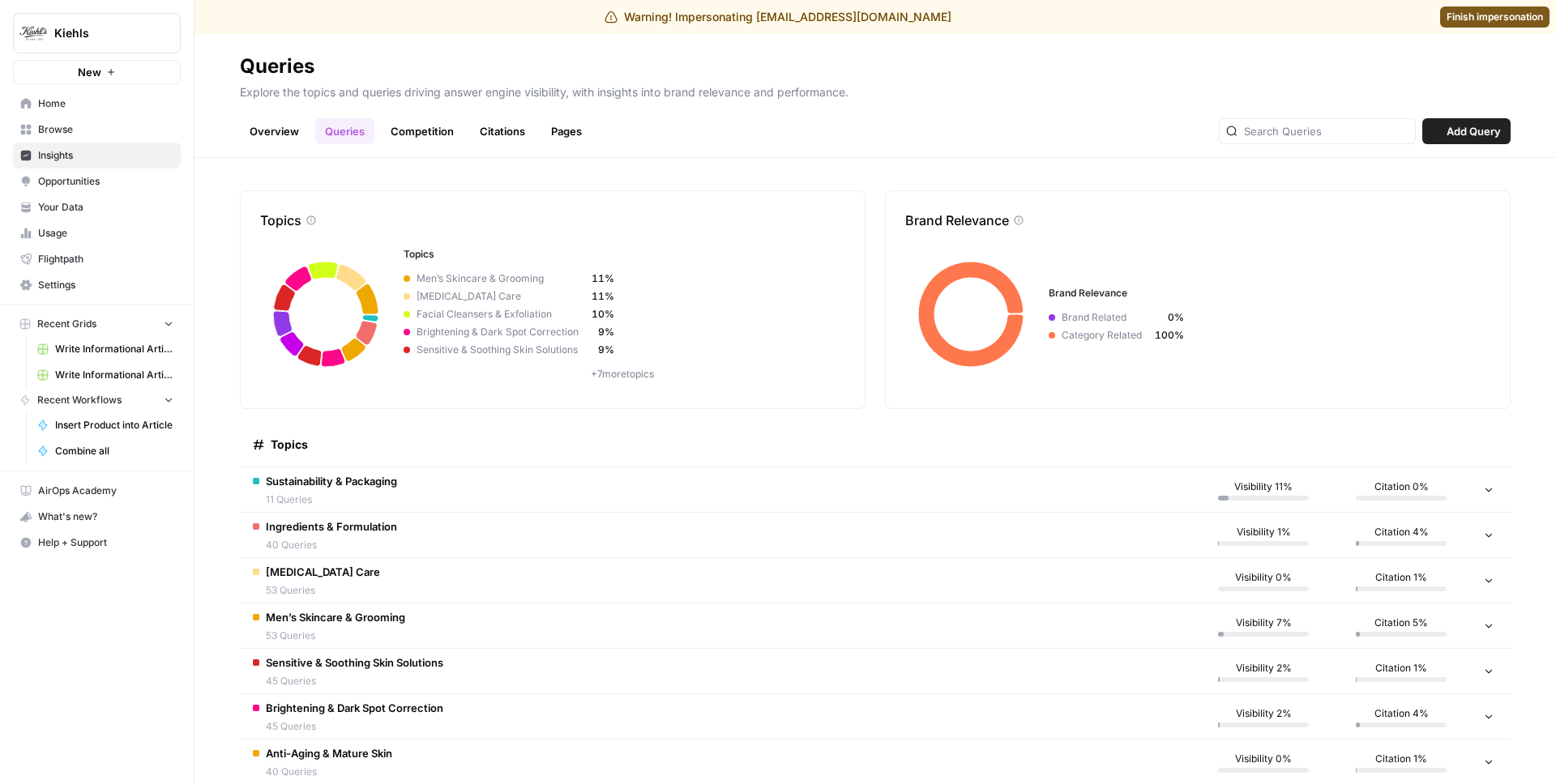
click at [374, 476] on span "Sustainability & Packaging" at bounding box center [332, 481] width 132 height 16
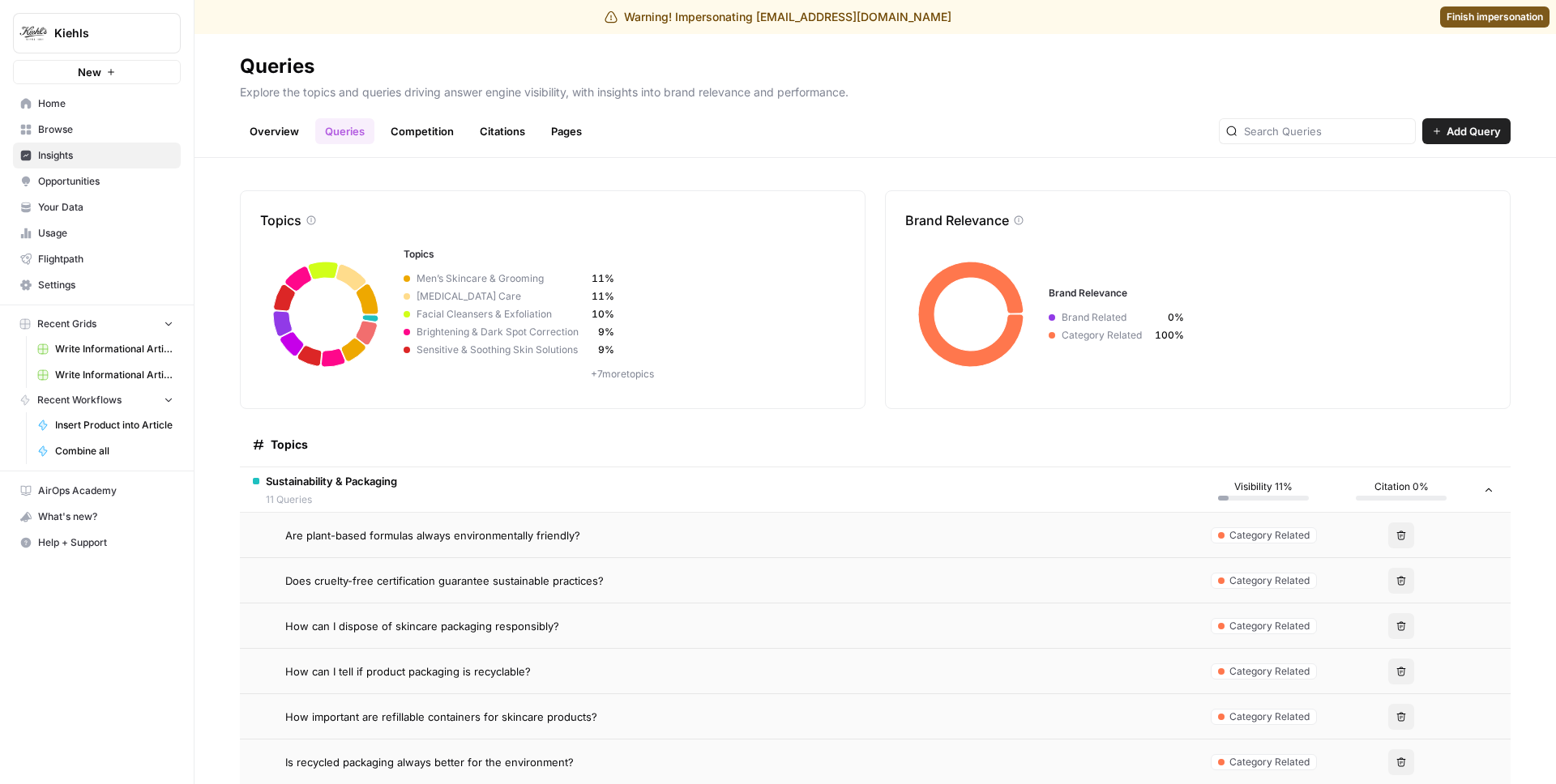
click at [399, 541] on span "Are plant-based formulas always environmentally friendly?" at bounding box center [432, 535] width 295 height 16
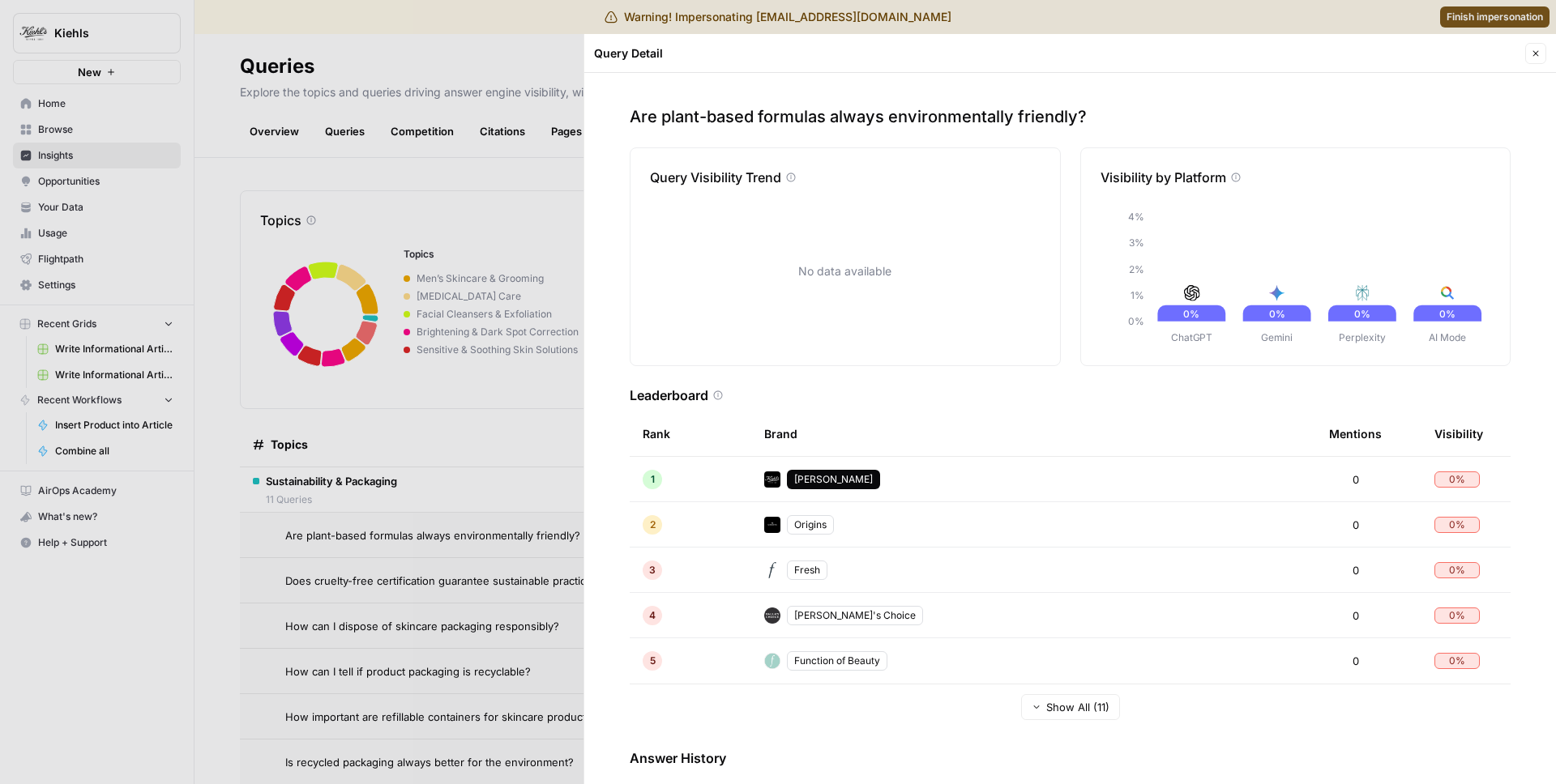
scroll to position [113, 0]
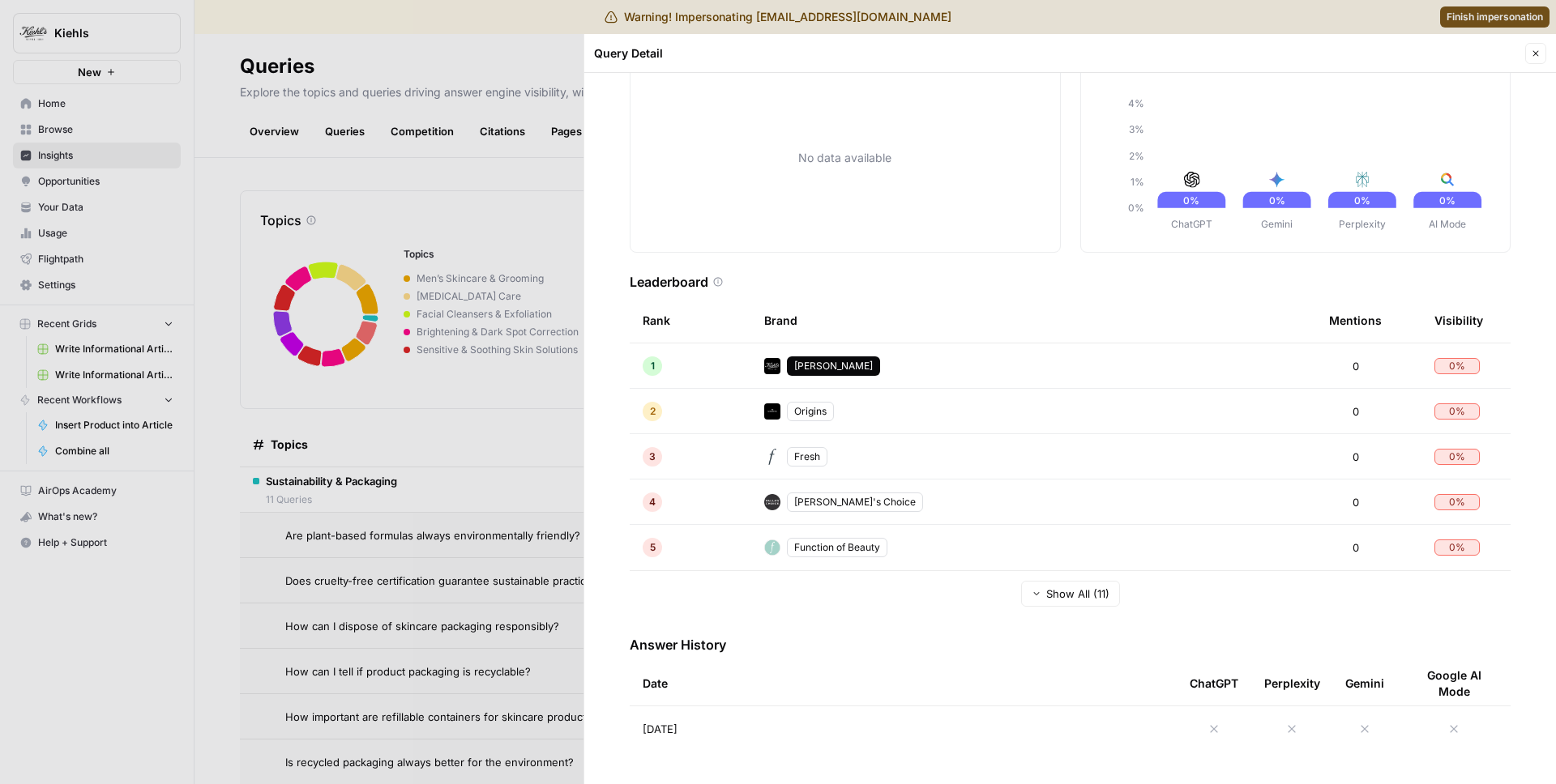
click at [517, 412] on div at bounding box center [778, 392] width 1556 height 784
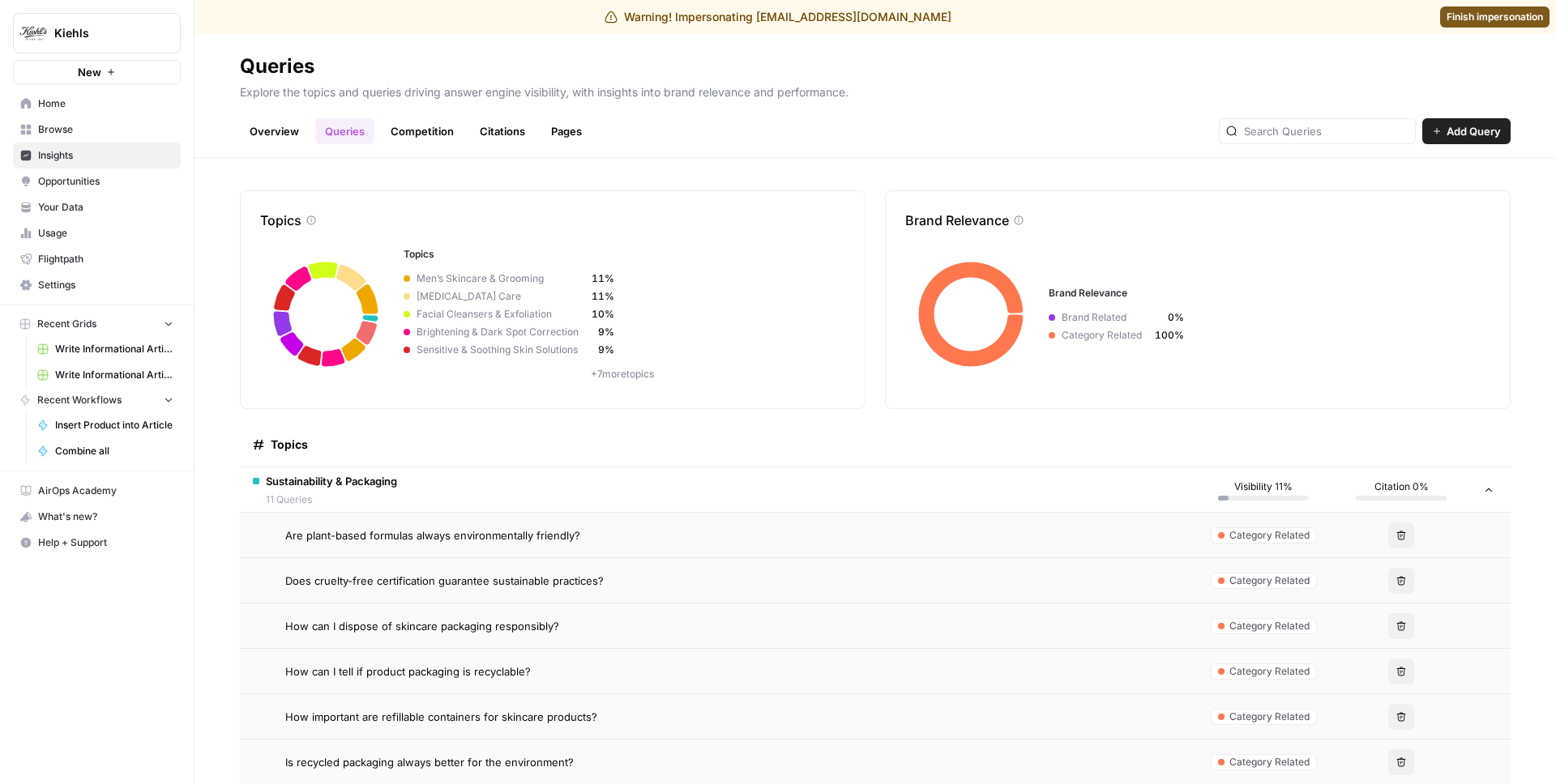
click at [280, 115] on div "Overview Queries Competition Citations Pages Add Query" at bounding box center [875, 125] width 1271 height 39
click at [272, 127] on link "Overview" at bounding box center [274, 131] width 69 height 26
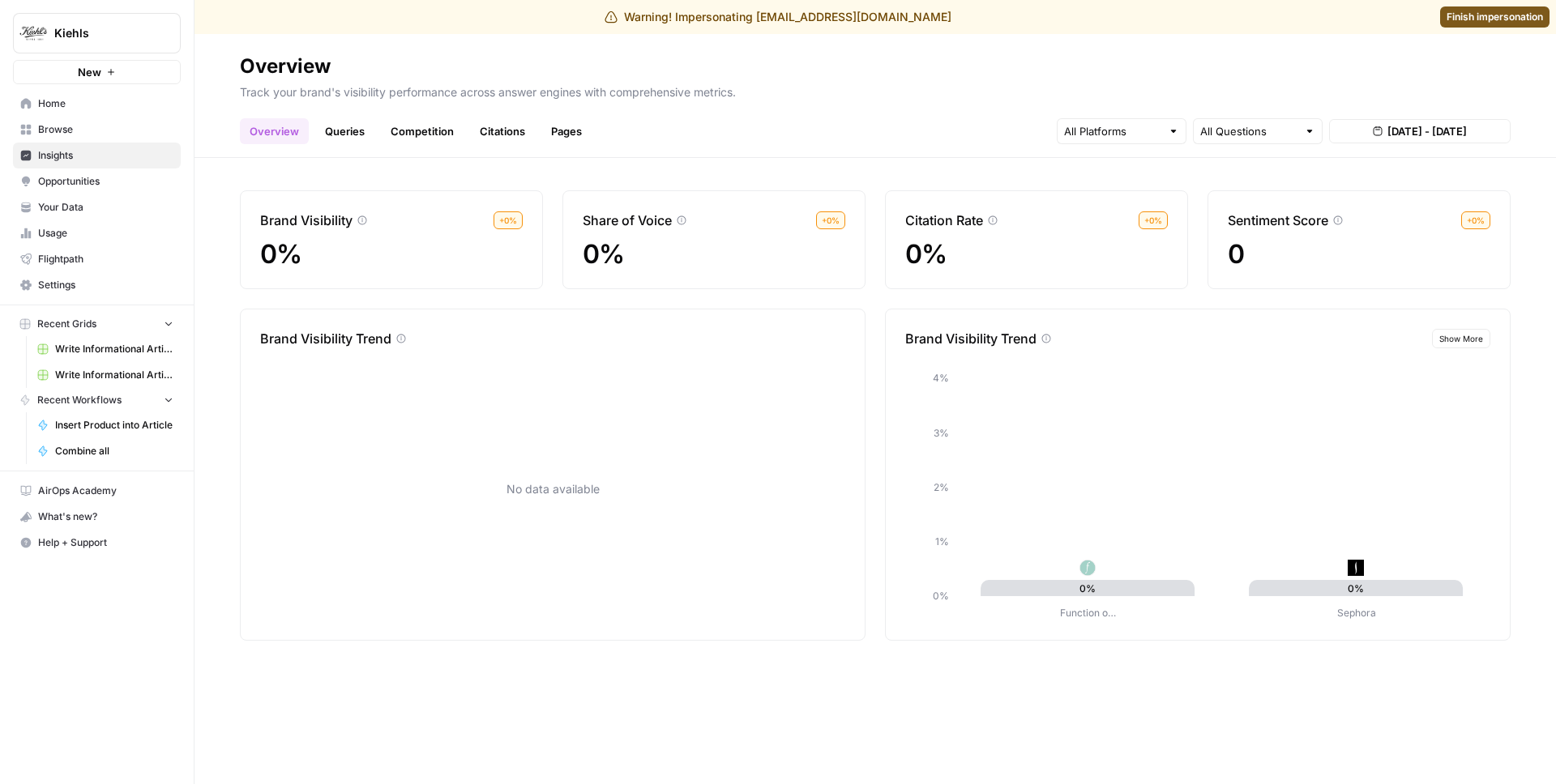
click at [361, 121] on link "Queries" at bounding box center [344, 131] width 59 height 26
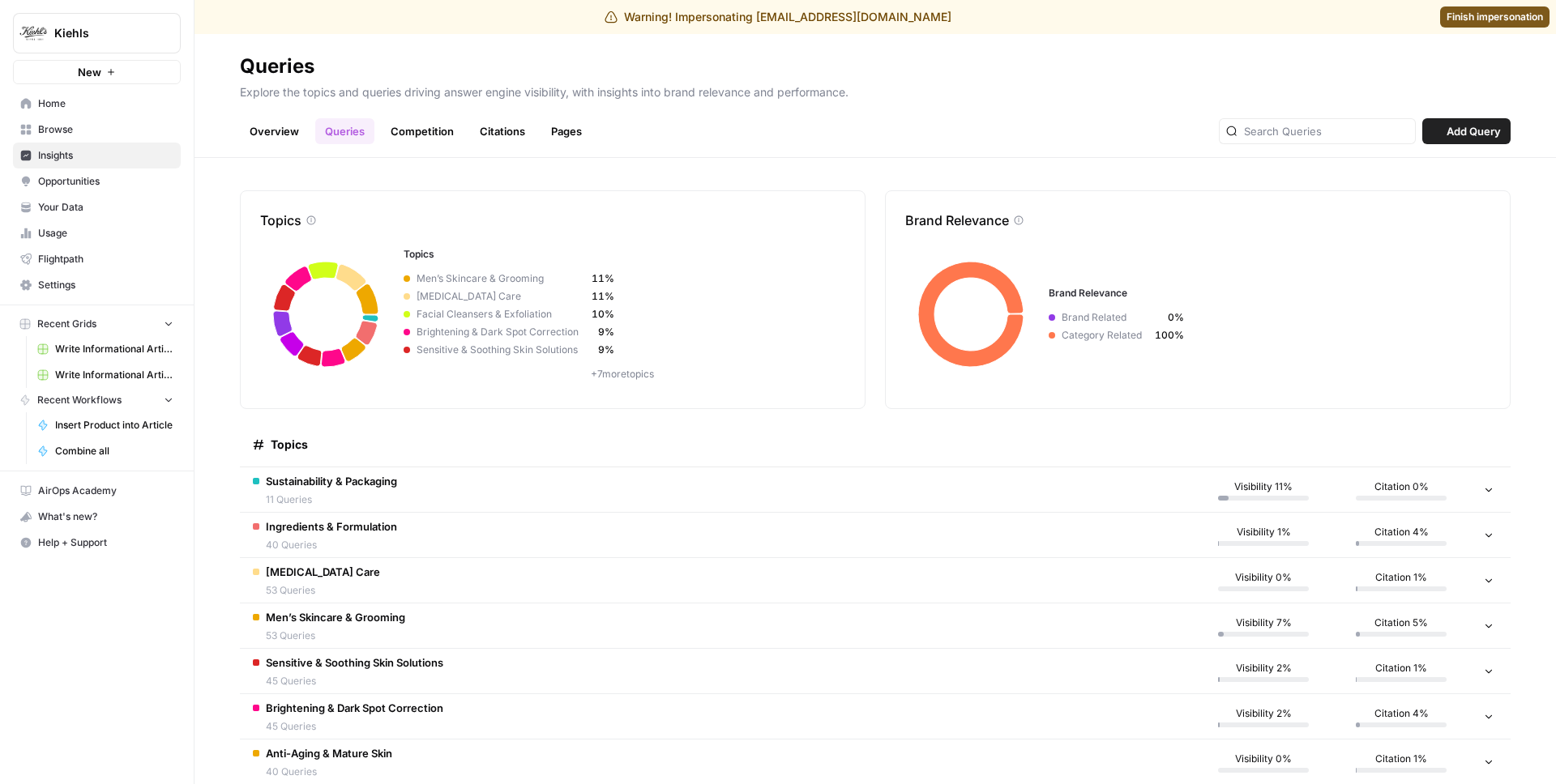
click at [345, 474] on span "Sustainability & Packaging" at bounding box center [332, 481] width 132 height 16
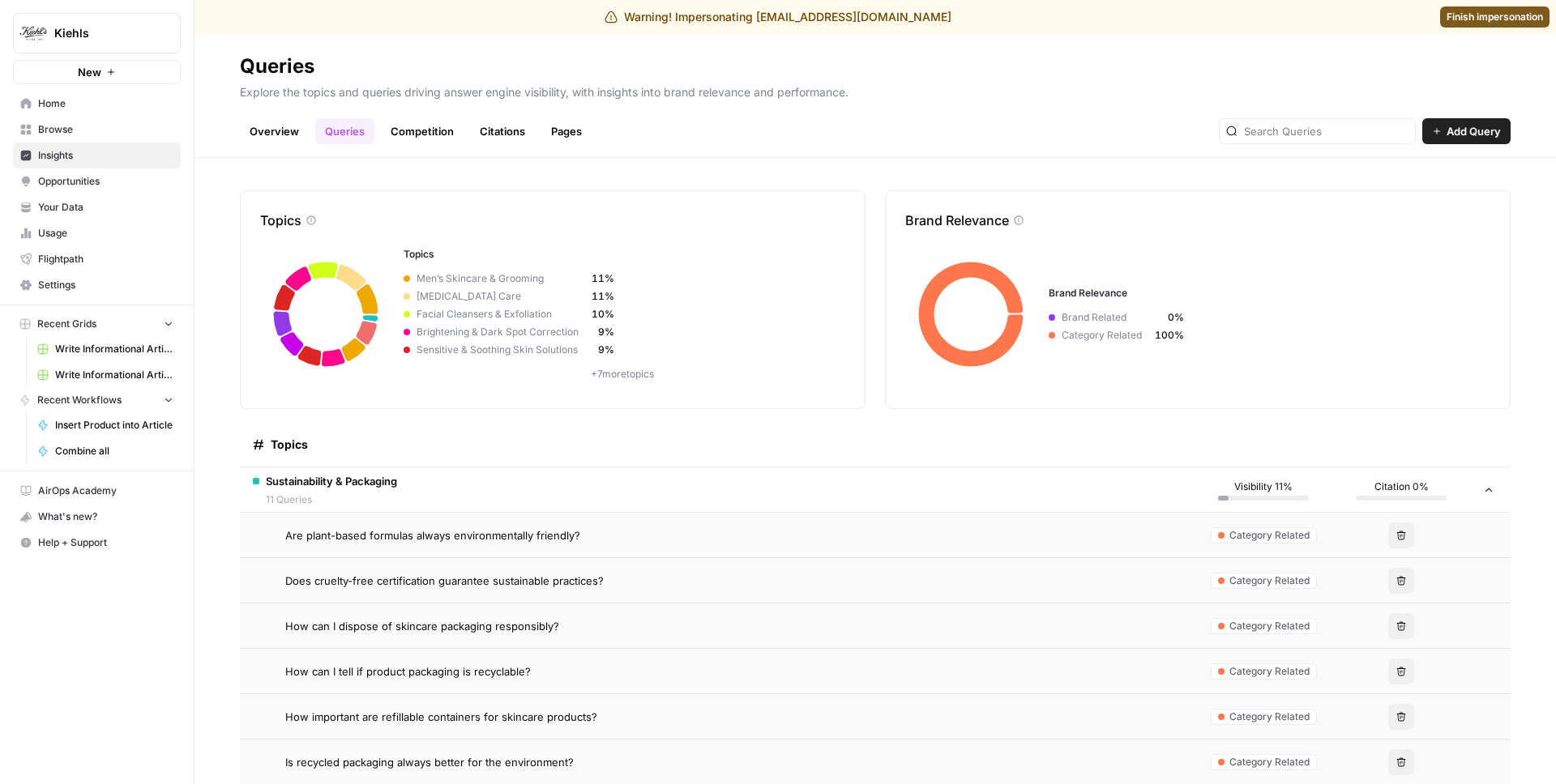
click at [432, 543] on td "Are plant-based formulas always environmentally friendly?" at bounding box center [717, 535] width 955 height 45
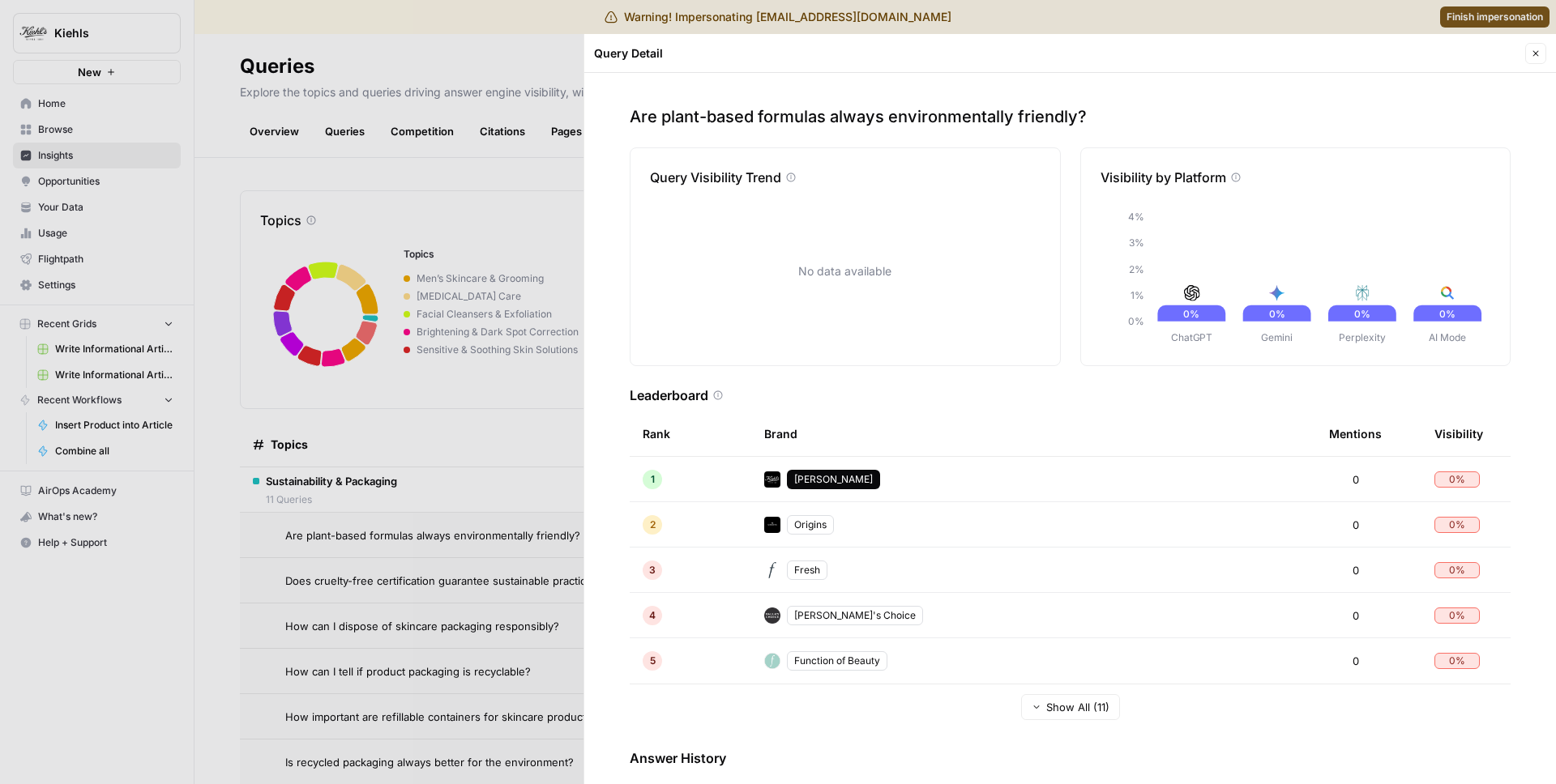
scroll to position [113, 0]
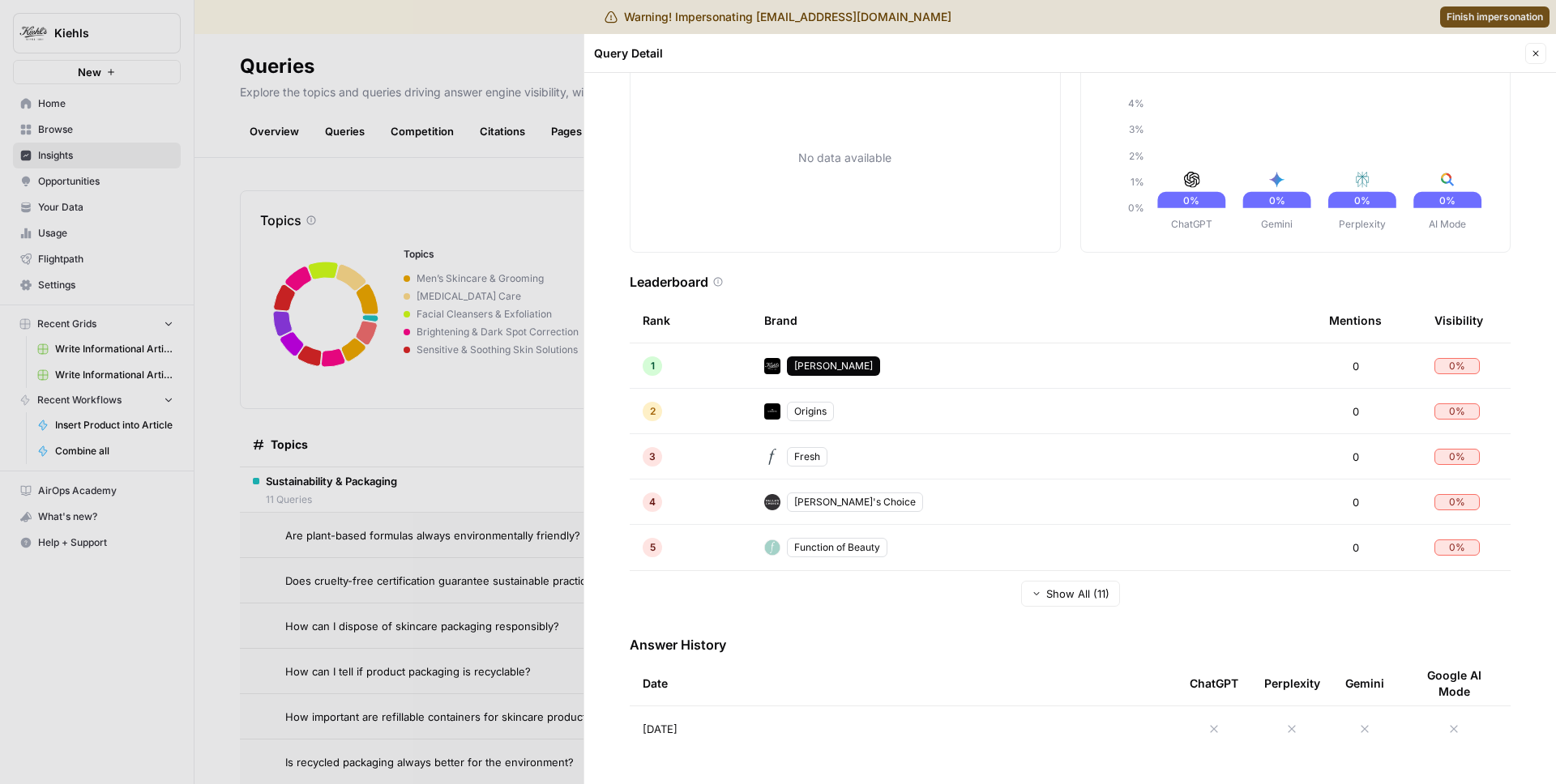
click at [726, 718] on td "[DATE]" at bounding box center [903, 729] width 547 height 46
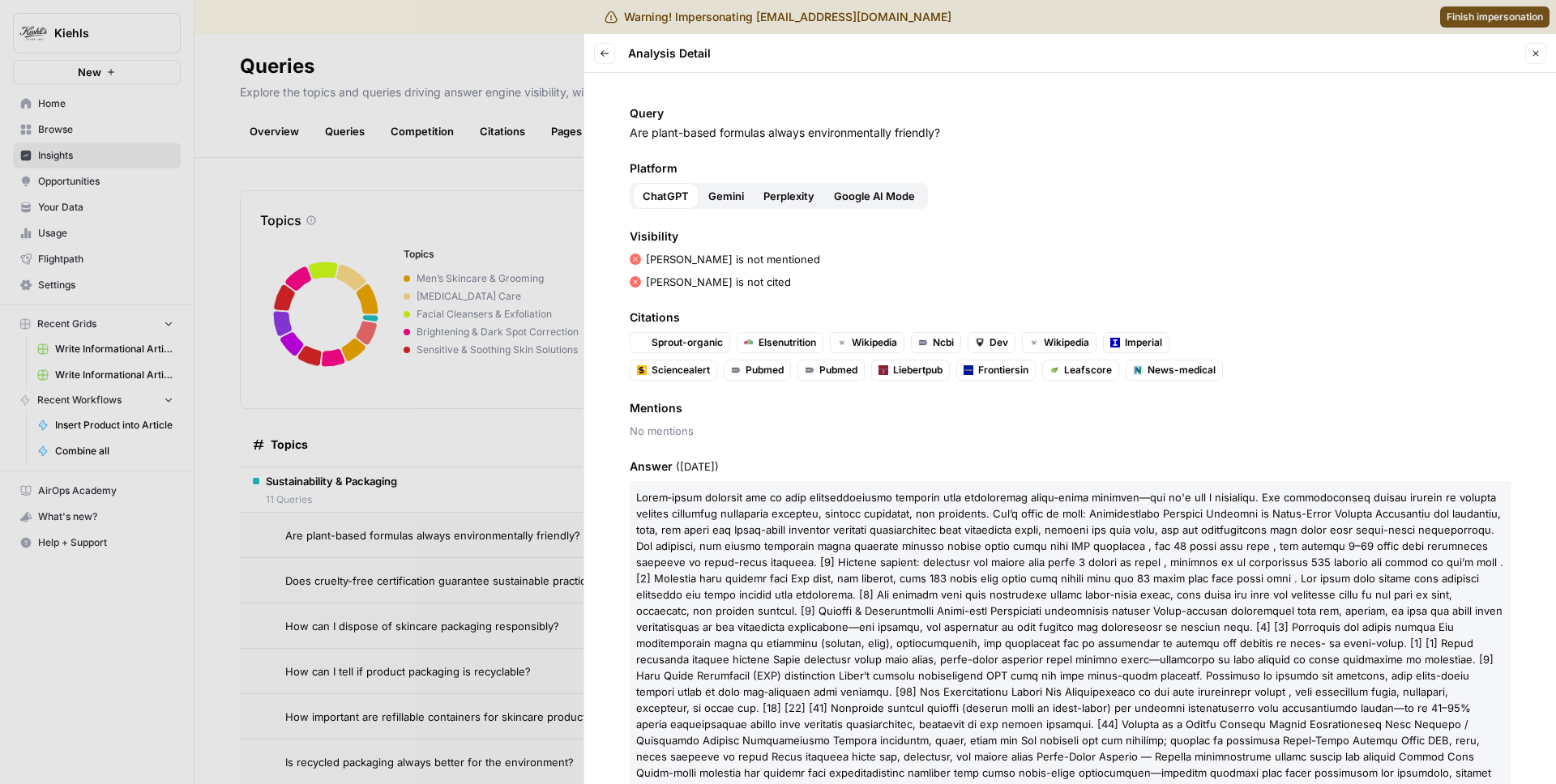
click at [610, 57] on button "Back" at bounding box center [605, 53] width 21 height 21
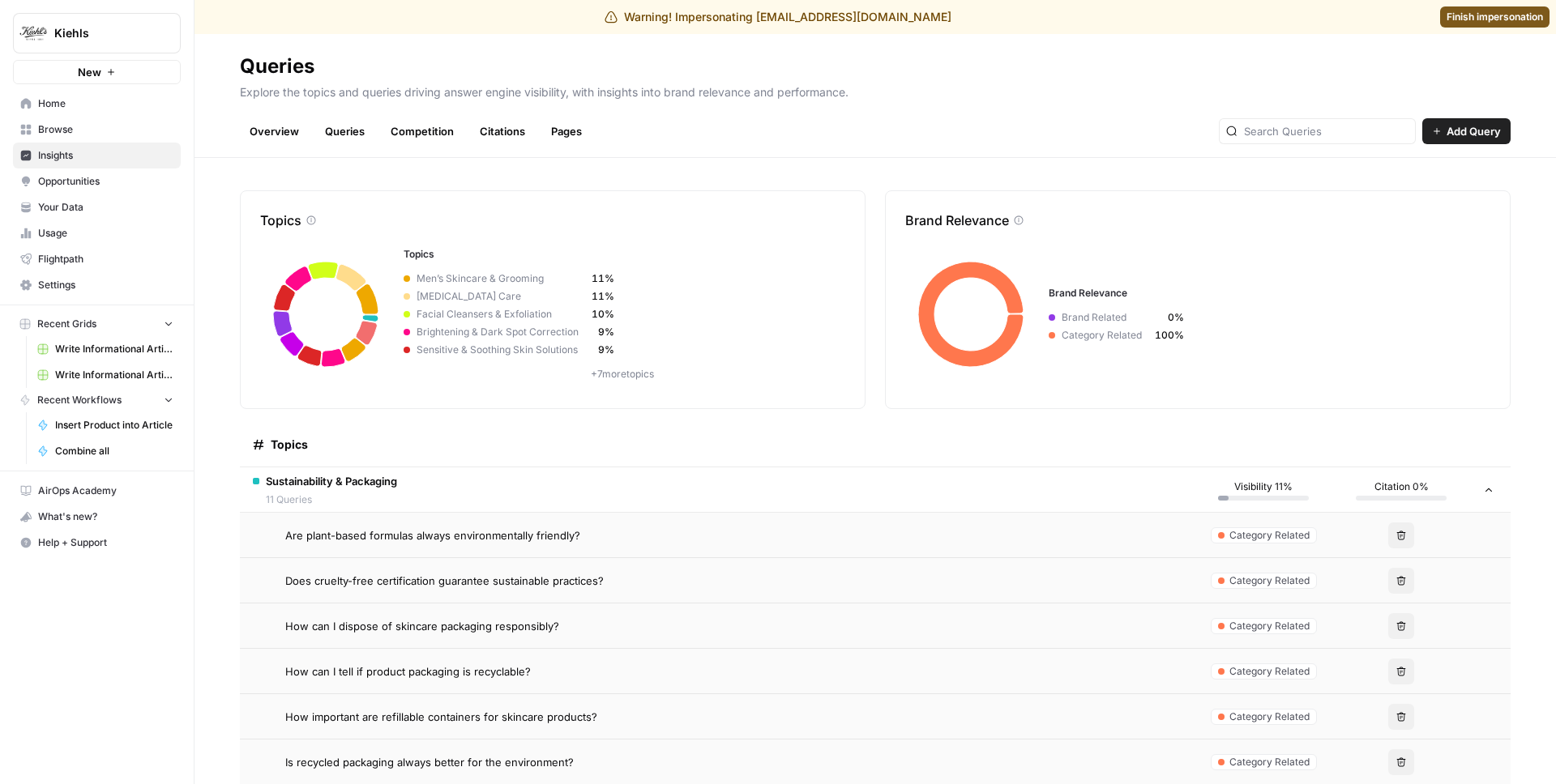
click at [502, 576] on span "Does cruelty-free certification guarantee sustainable practices?" at bounding box center [444, 581] width 318 height 16
click at [519, 583] on span "Does cruelty-free certification guarantee sustainable practices?" at bounding box center [444, 581] width 318 height 16
click at [519, 582] on span "Does cruelty-free certification guarantee sustainable practices?" at bounding box center [444, 581] width 318 height 16
click at [537, 545] on td "Are plant-based formulas always environmentally friendly?" at bounding box center [717, 535] width 955 height 45
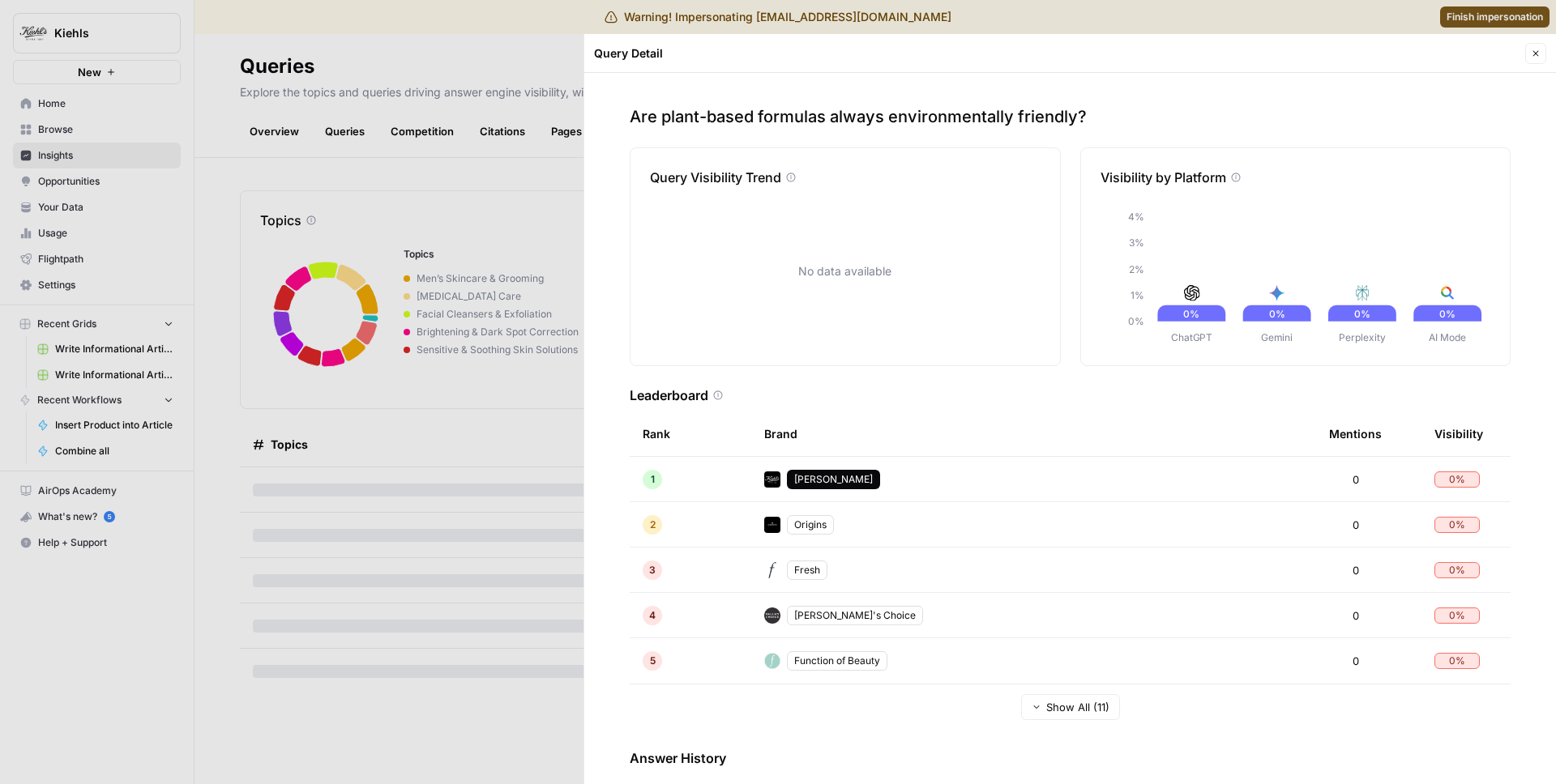
click at [1532, 59] on button "Close" at bounding box center [1536, 53] width 21 height 21
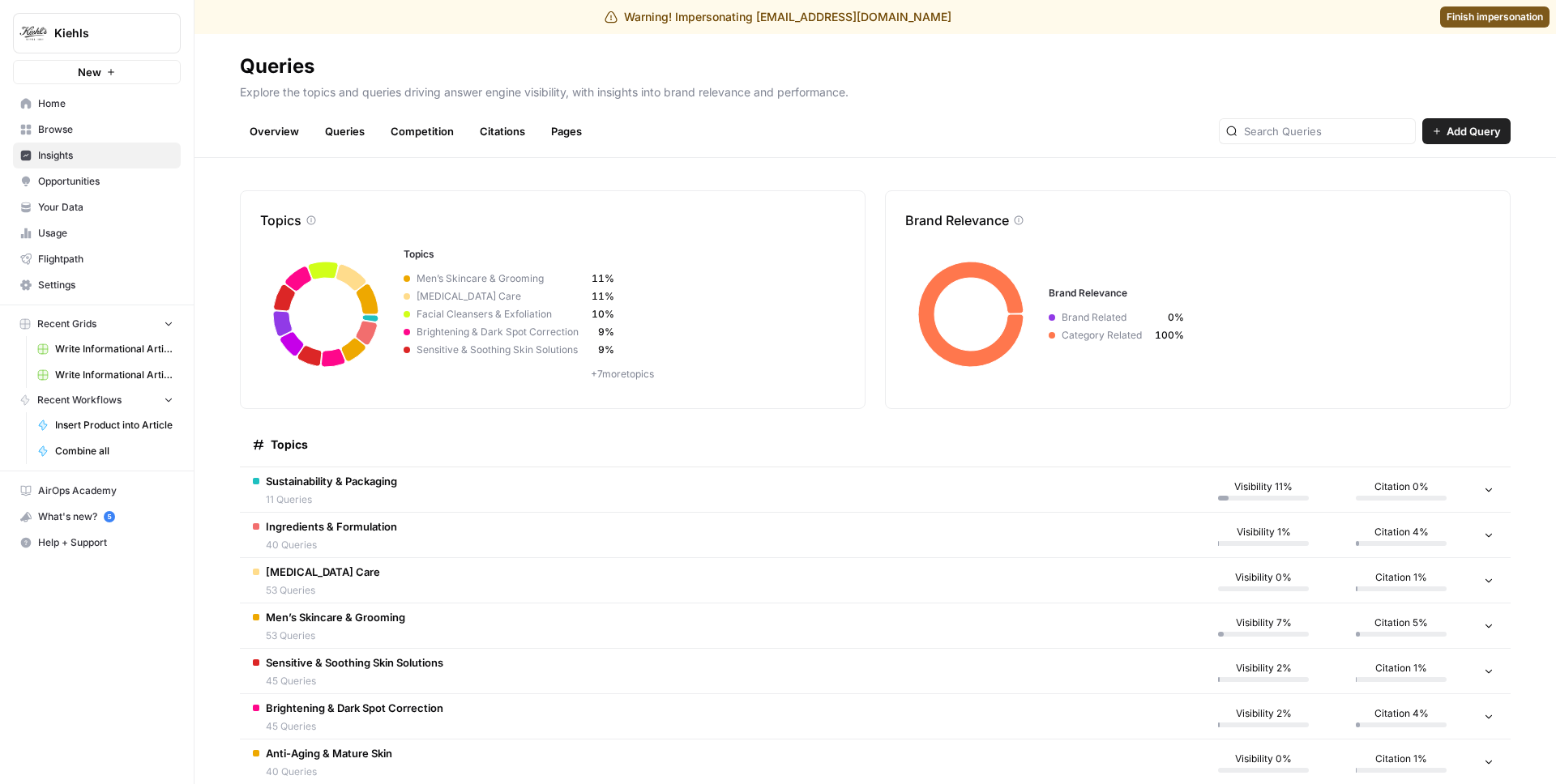
click at [656, 470] on td "Sustainability & Packaging 11 Queries" at bounding box center [717, 489] width 955 height 45
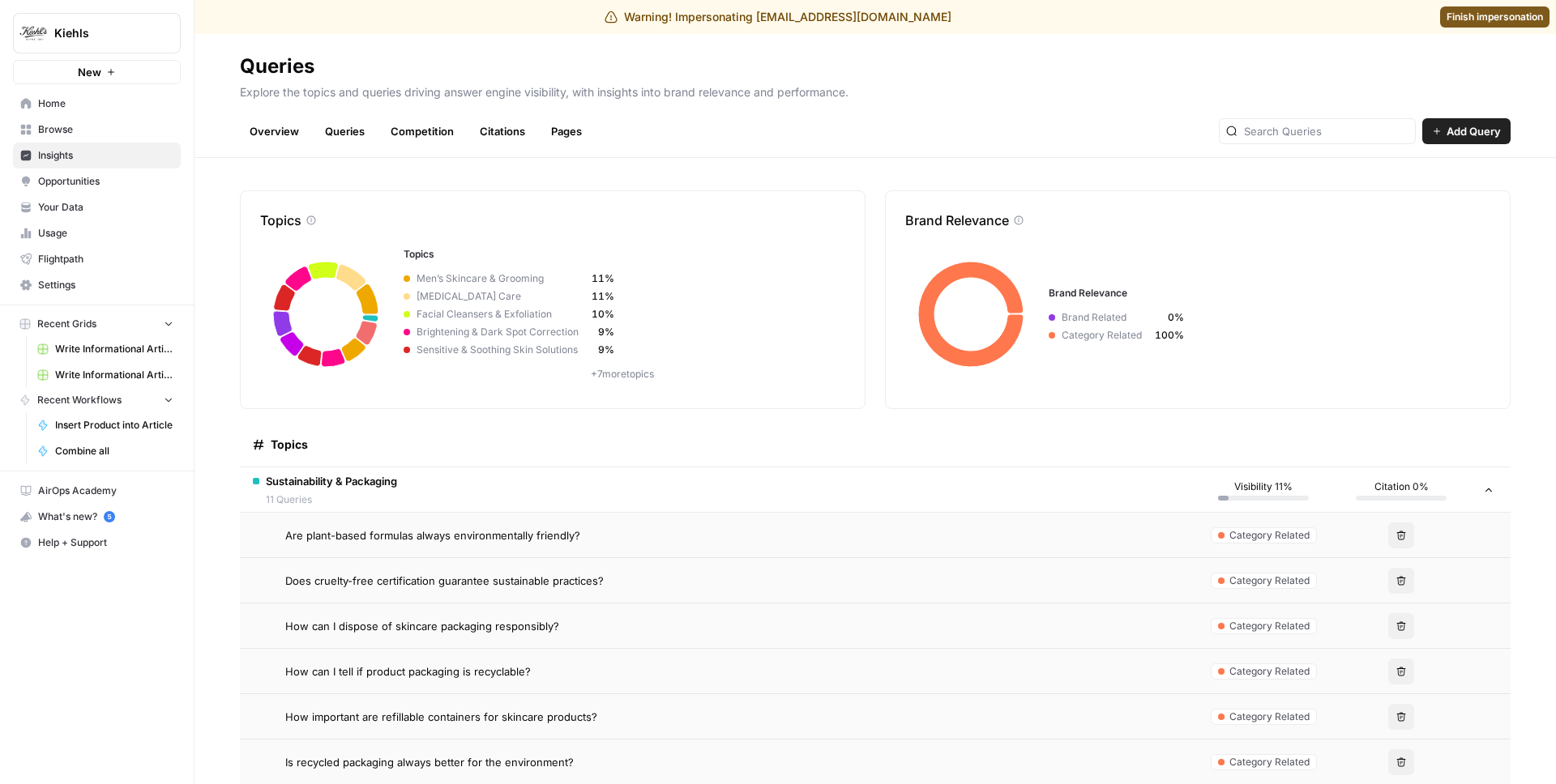
click at [453, 529] on span "Are plant-based formulas always environmentally friendly?" at bounding box center [432, 535] width 295 height 16
click at [459, 533] on span "Are plant-based formulas always environmentally friendly?" at bounding box center [432, 535] width 295 height 16
click at [460, 533] on span "Are plant-based formulas always environmentally friendly?" at bounding box center [432, 535] width 295 height 16
click at [354, 525] on td "Are plant-based formulas always environmentally friendly?" at bounding box center [717, 535] width 955 height 45
click at [354, 524] on td "Are plant-based formulas always environmentally friendly?" at bounding box center [717, 535] width 955 height 45
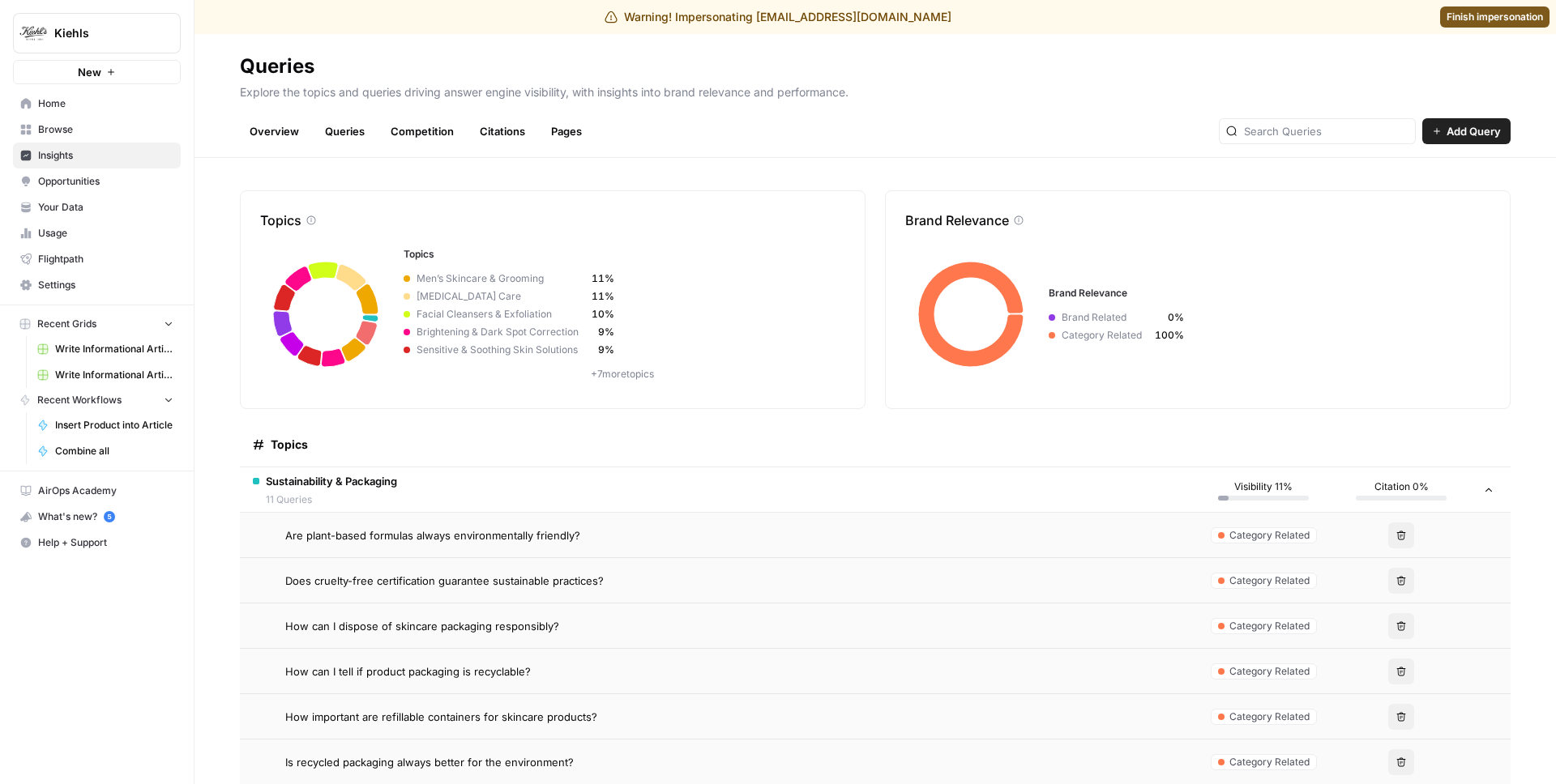
click at [354, 524] on td "Are plant-based formulas always environmentally friendly?" at bounding box center [717, 535] width 955 height 45
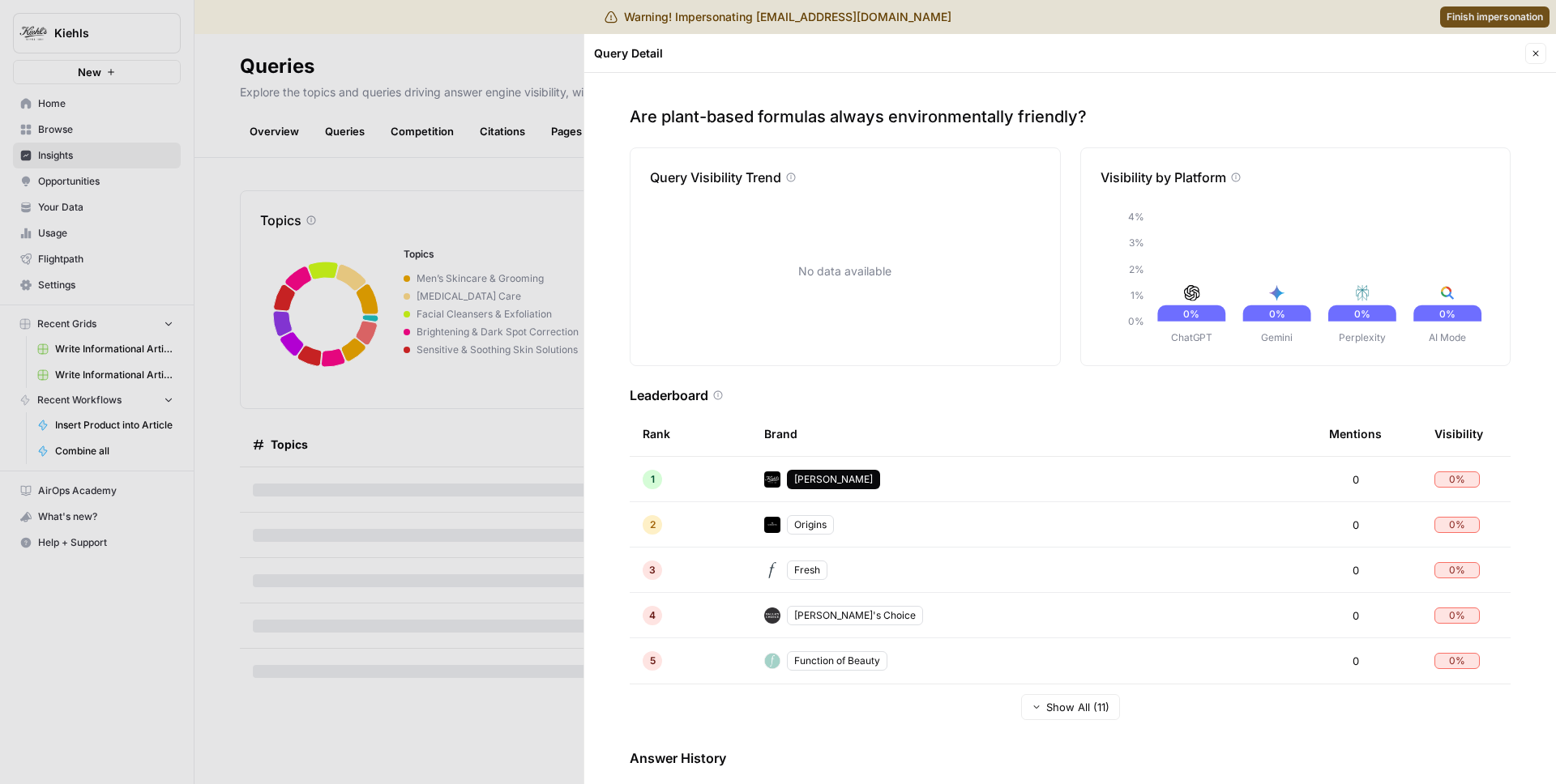
click at [535, 268] on div at bounding box center [778, 392] width 1556 height 784
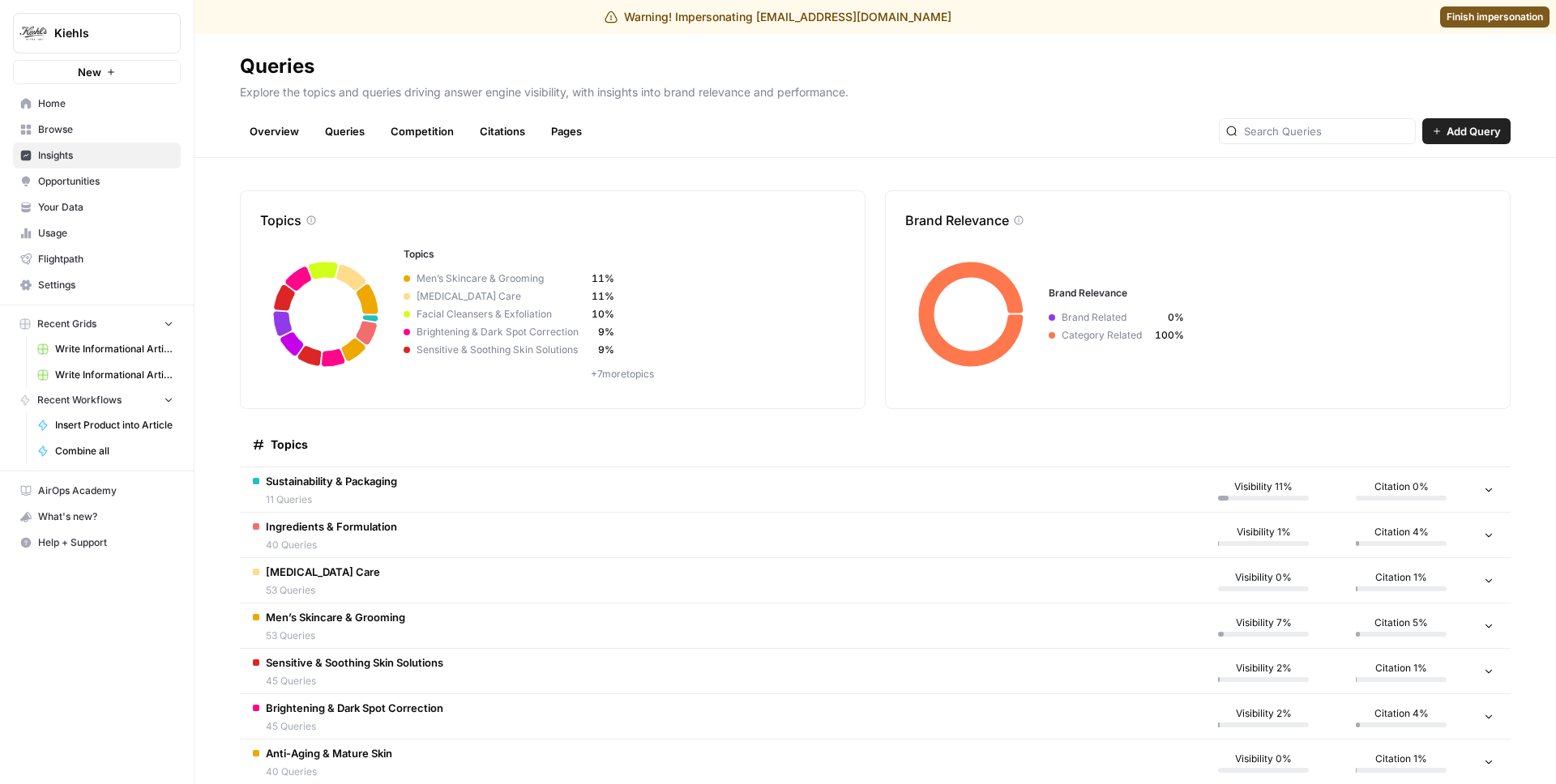
click at [355, 509] on td "Sustainability & Packaging 11 Queries" at bounding box center [717, 489] width 955 height 45
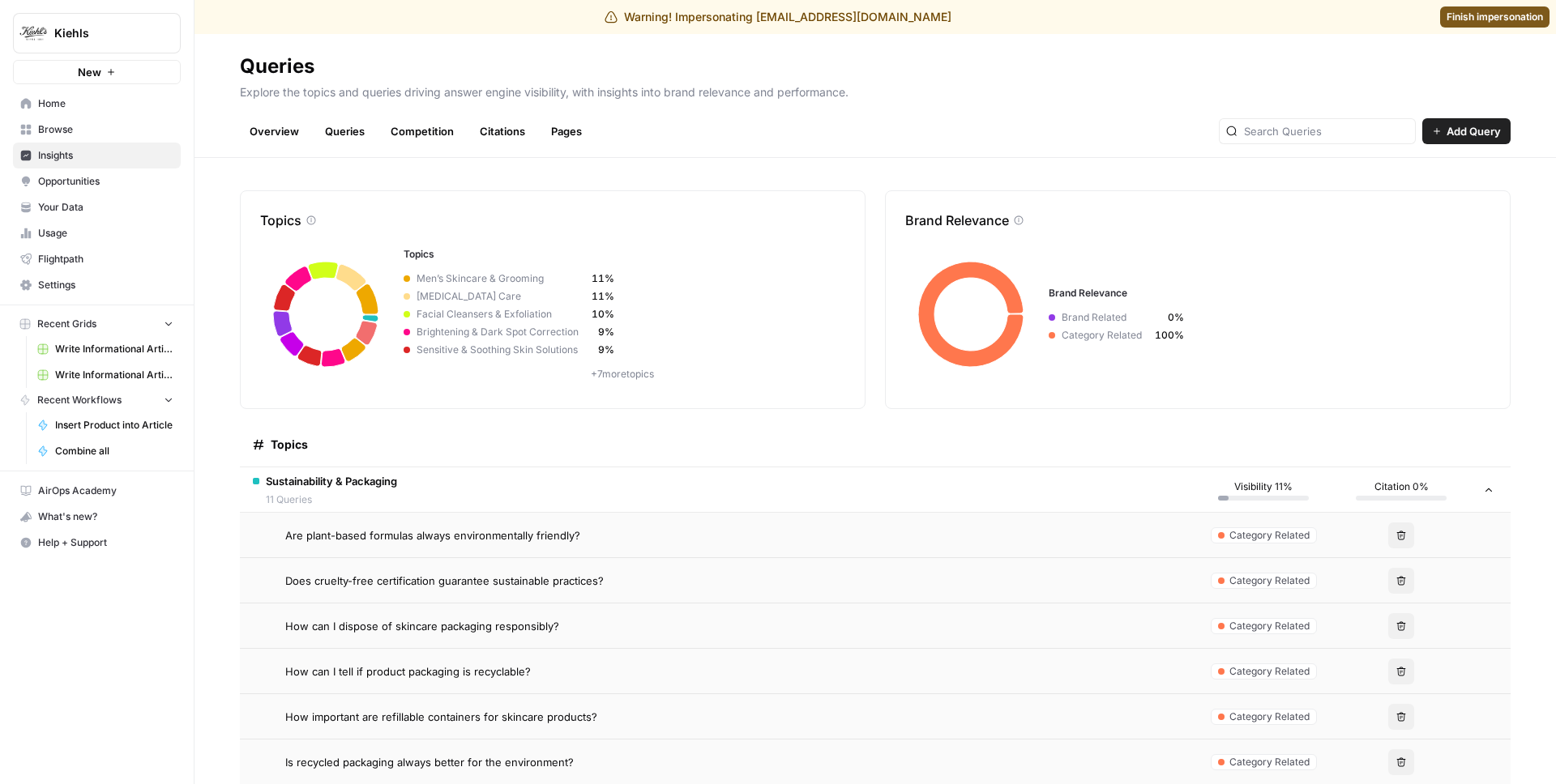
click at [362, 540] on span "Are plant-based formulas always environmentally friendly?" at bounding box center [432, 535] width 295 height 16
click at [363, 540] on span "Are plant-based formulas always environmentally friendly?" at bounding box center [432, 535] width 295 height 16
click at [379, 609] on td "How can I dispose of skincare packaging responsibly?" at bounding box center [717, 625] width 955 height 45
click at [390, 630] on span "How can I dispose of skincare packaging responsibly?" at bounding box center [422, 625] width 274 height 16
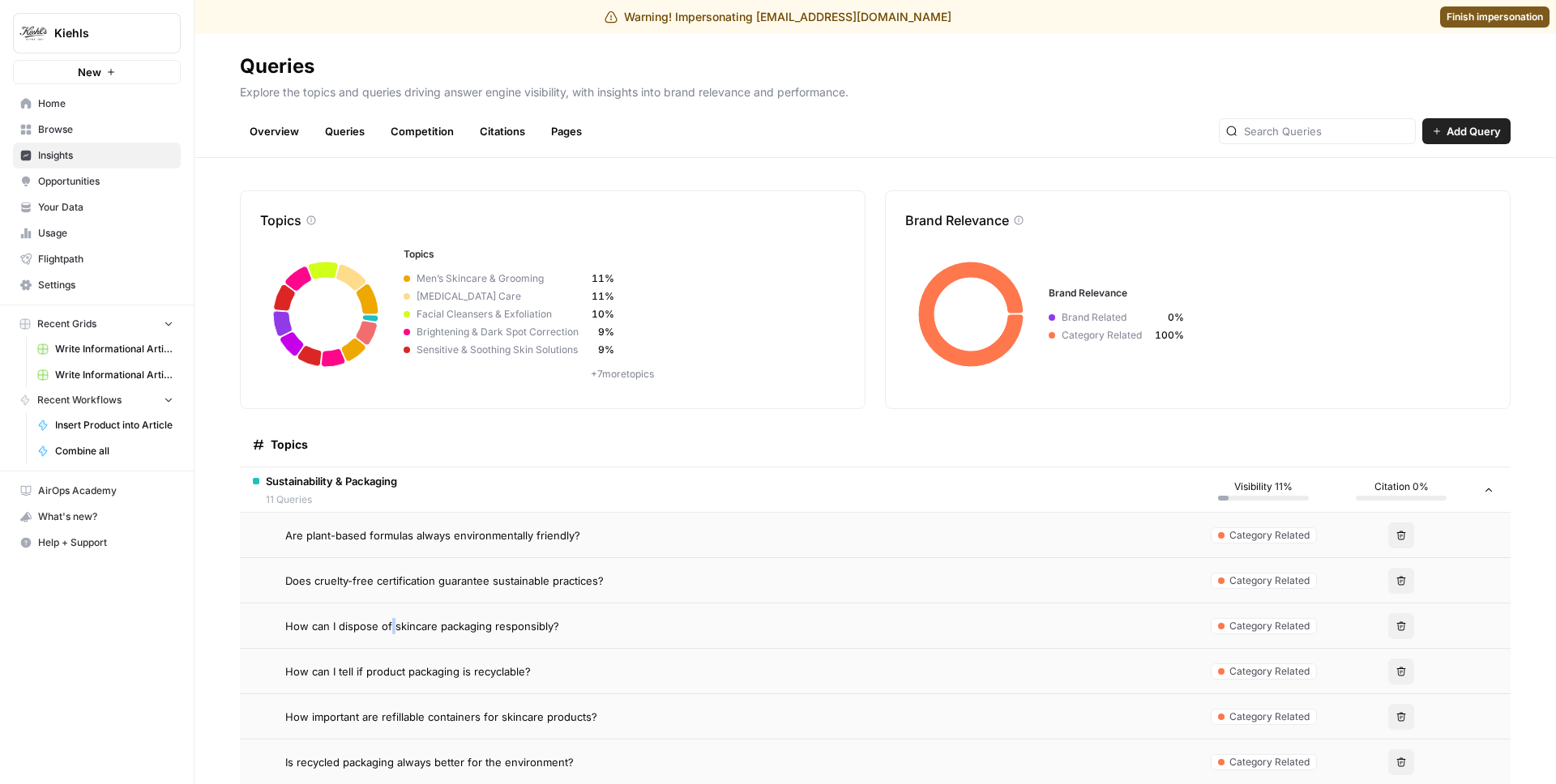
click at [391, 631] on span "How can I dispose of skincare packaging responsibly?" at bounding box center [422, 625] width 274 height 16
click at [392, 606] on td "How can I dispose of skincare packaging responsibly?" at bounding box center [717, 625] width 955 height 45
click at [406, 560] on td "Does cruelty-free certification guarantee sustainable practices?" at bounding box center [717, 580] width 955 height 45
click at [419, 536] on span "Are plant-based formulas always environmentally friendly?" at bounding box center [432, 535] width 295 height 16
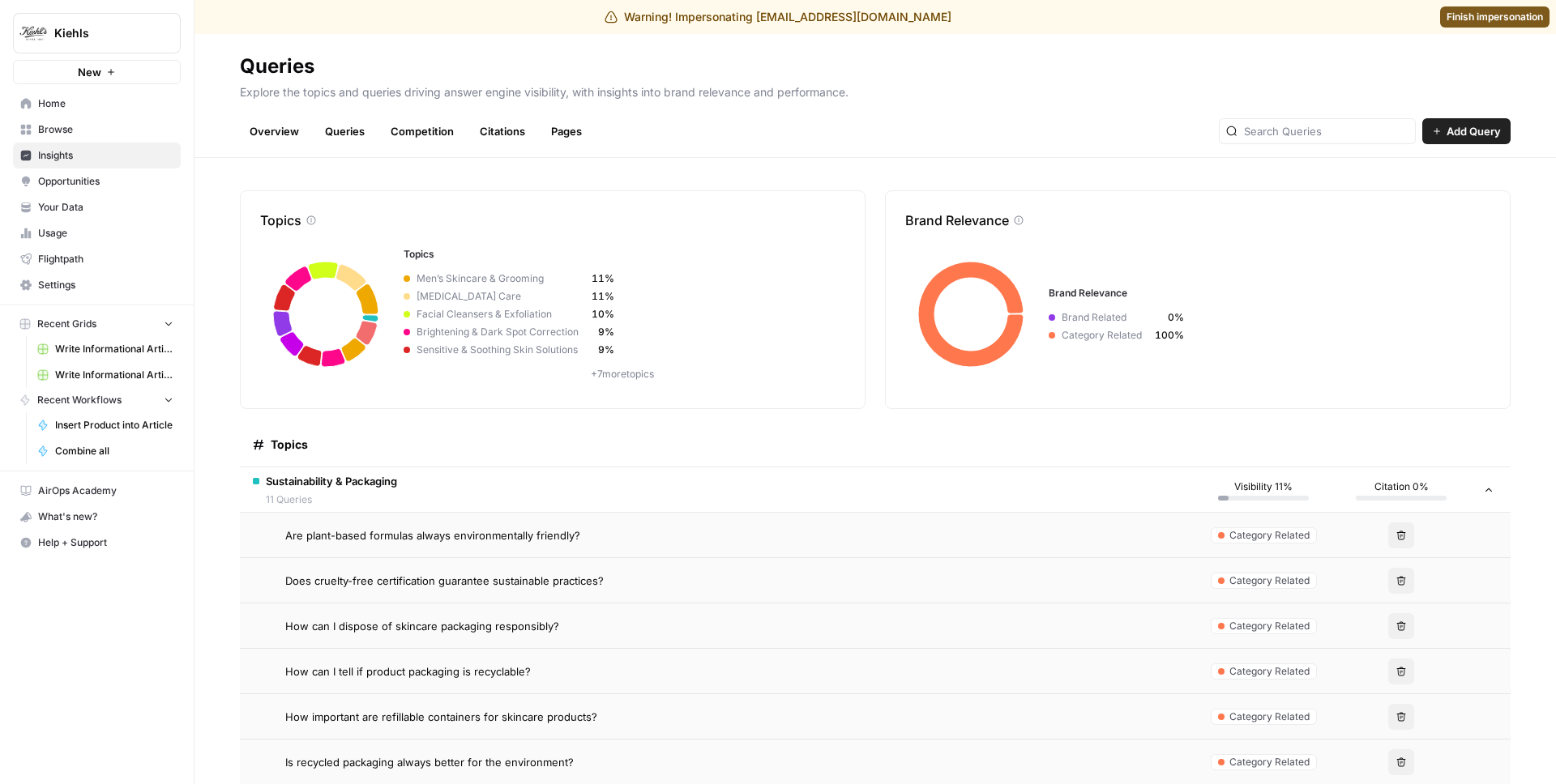
click at [420, 582] on span "Does cruelty-free certification guarantee sustainable practices?" at bounding box center [444, 581] width 318 height 16
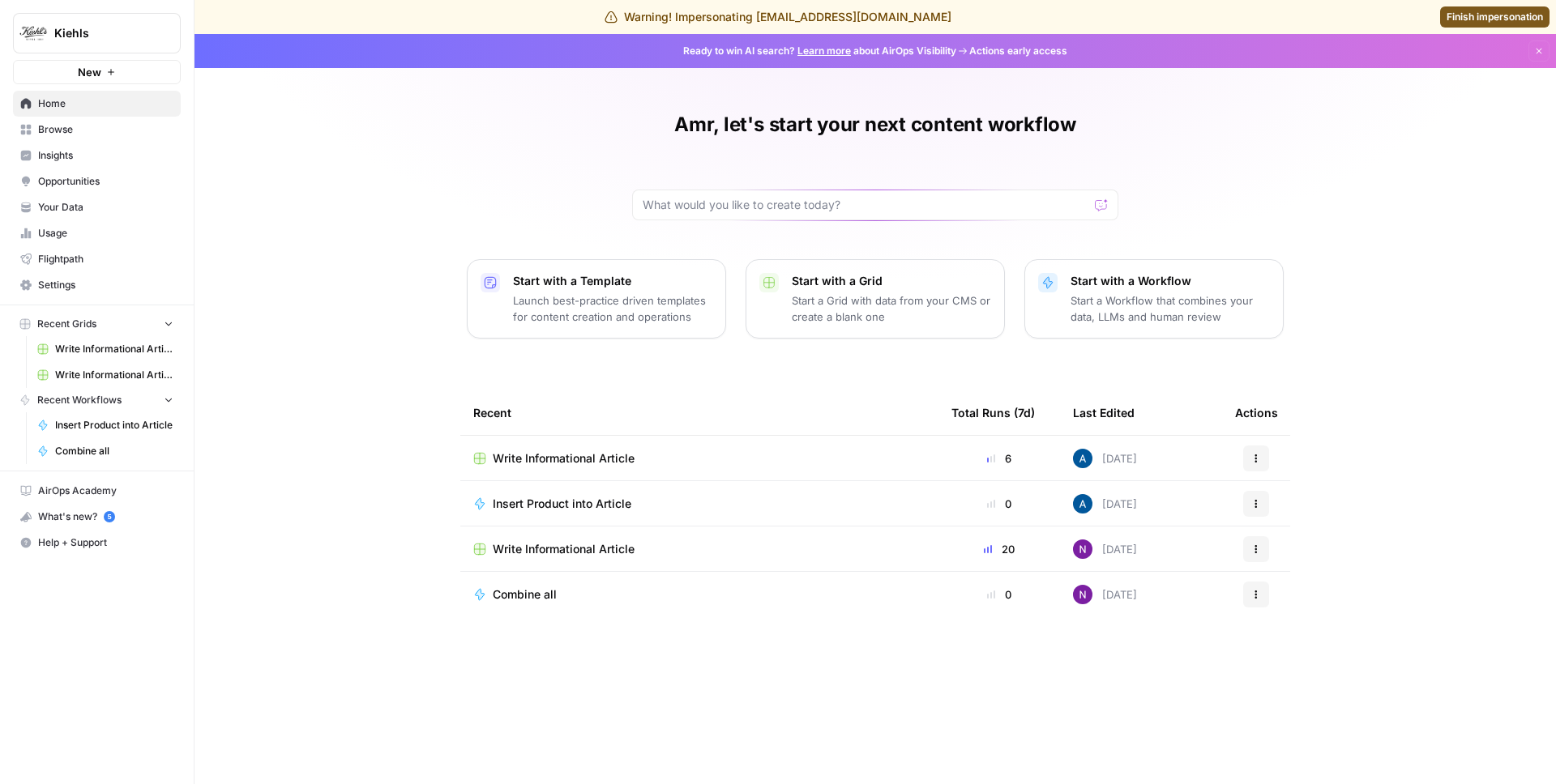
click at [104, 149] on span "Insights" at bounding box center [106, 155] width 135 height 14
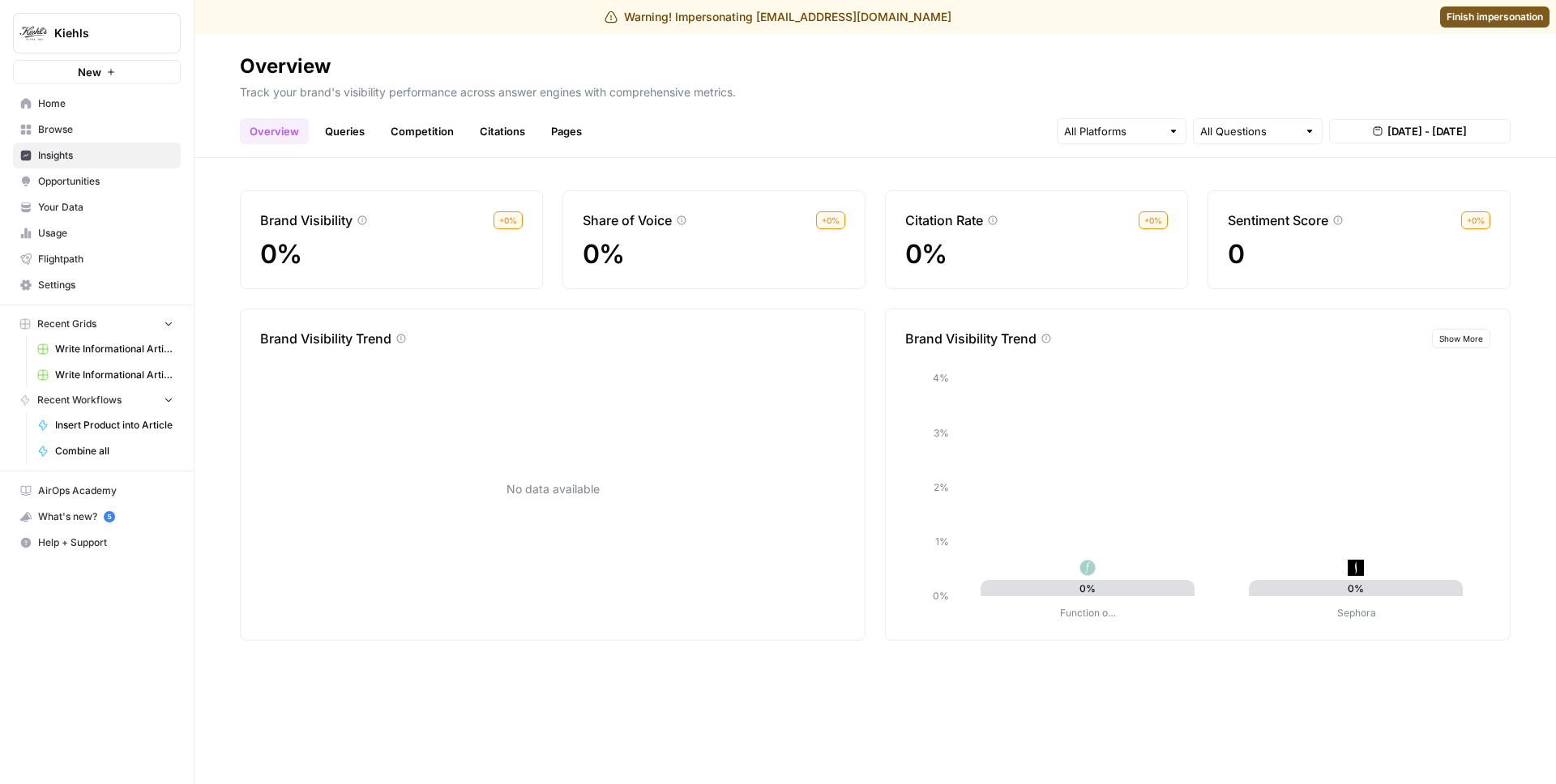
click at [332, 126] on link "Queries" at bounding box center [344, 131] width 59 height 26
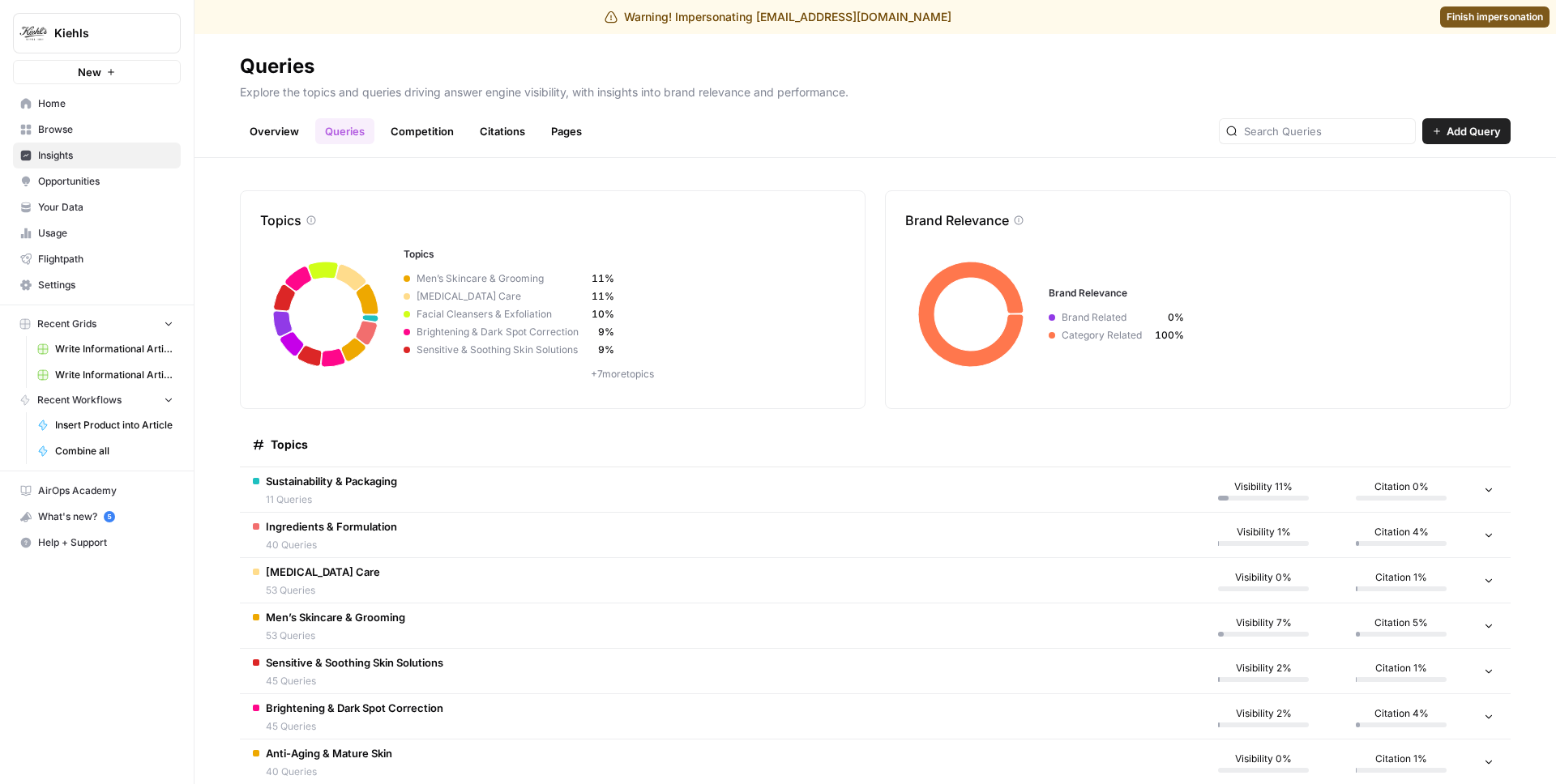
click at [344, 497] on span "11 Queries" at bounding box center [332, 500] width 132 height 14
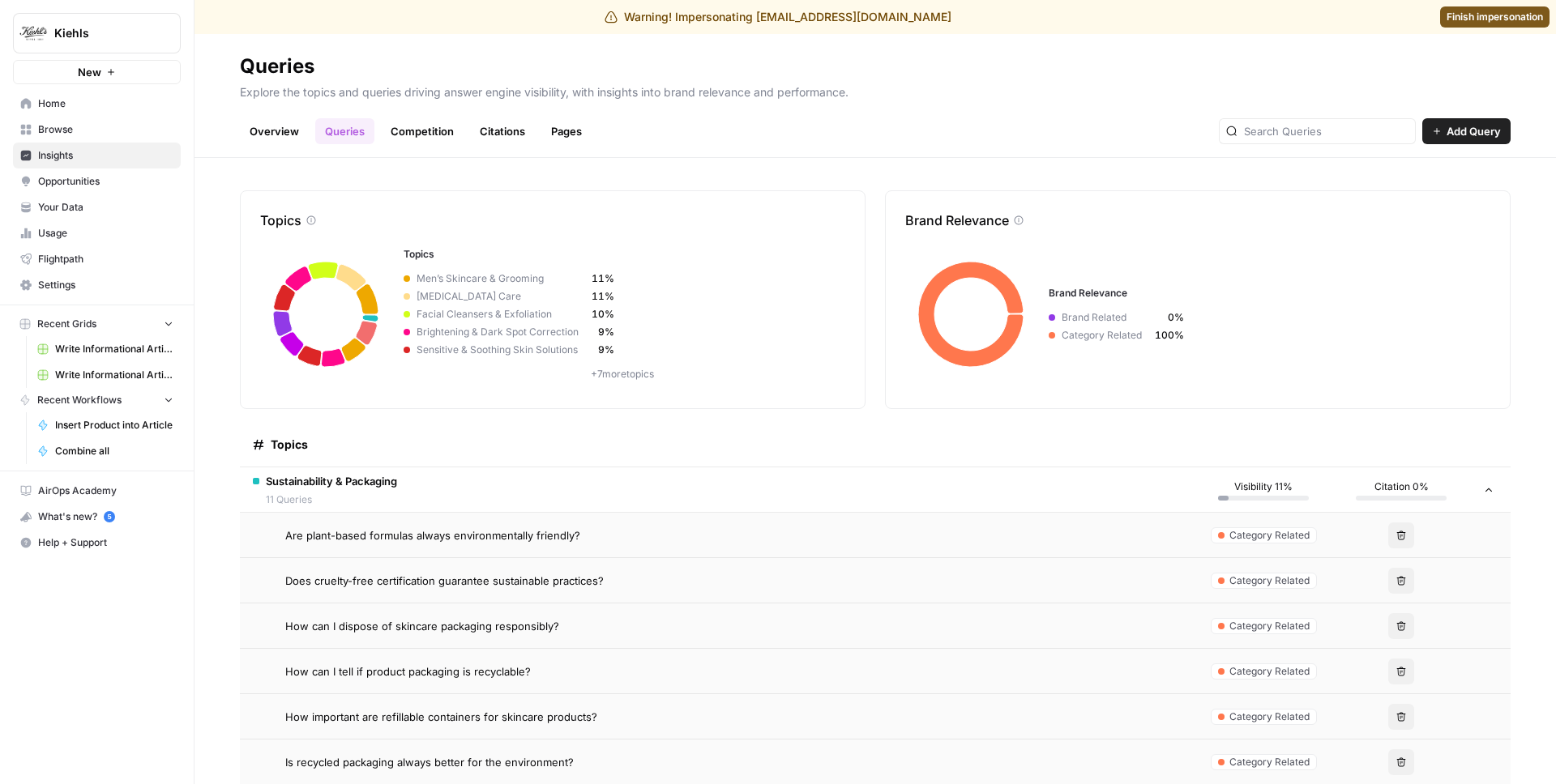
click at [396, 545] on td "Are plant-based formulas always environmentally friendly?" at bounding box center [717, 535] width 955 height 45
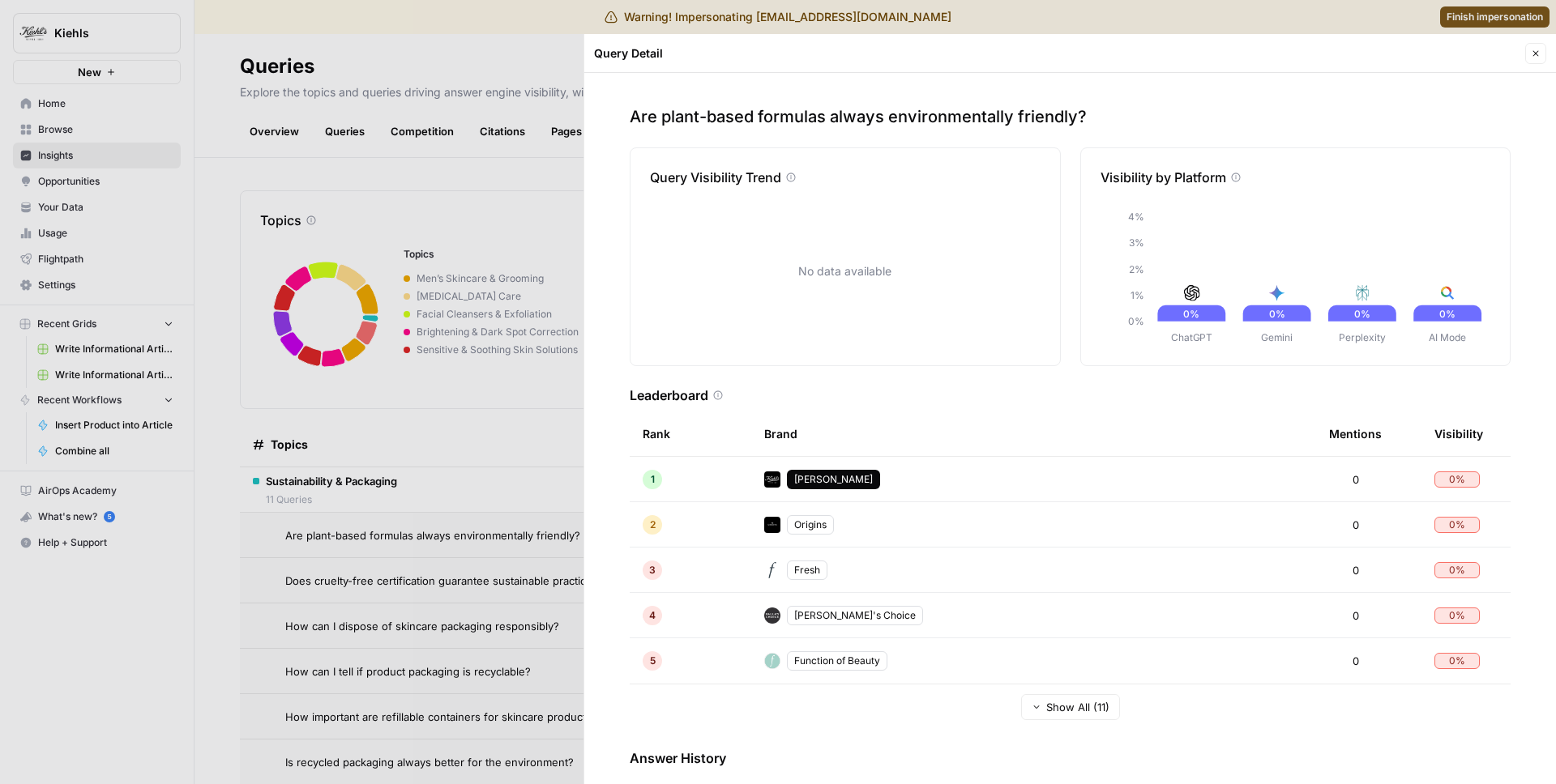
click at [557, 316] on div at bounding box center [778, 392] width 1556 height 784
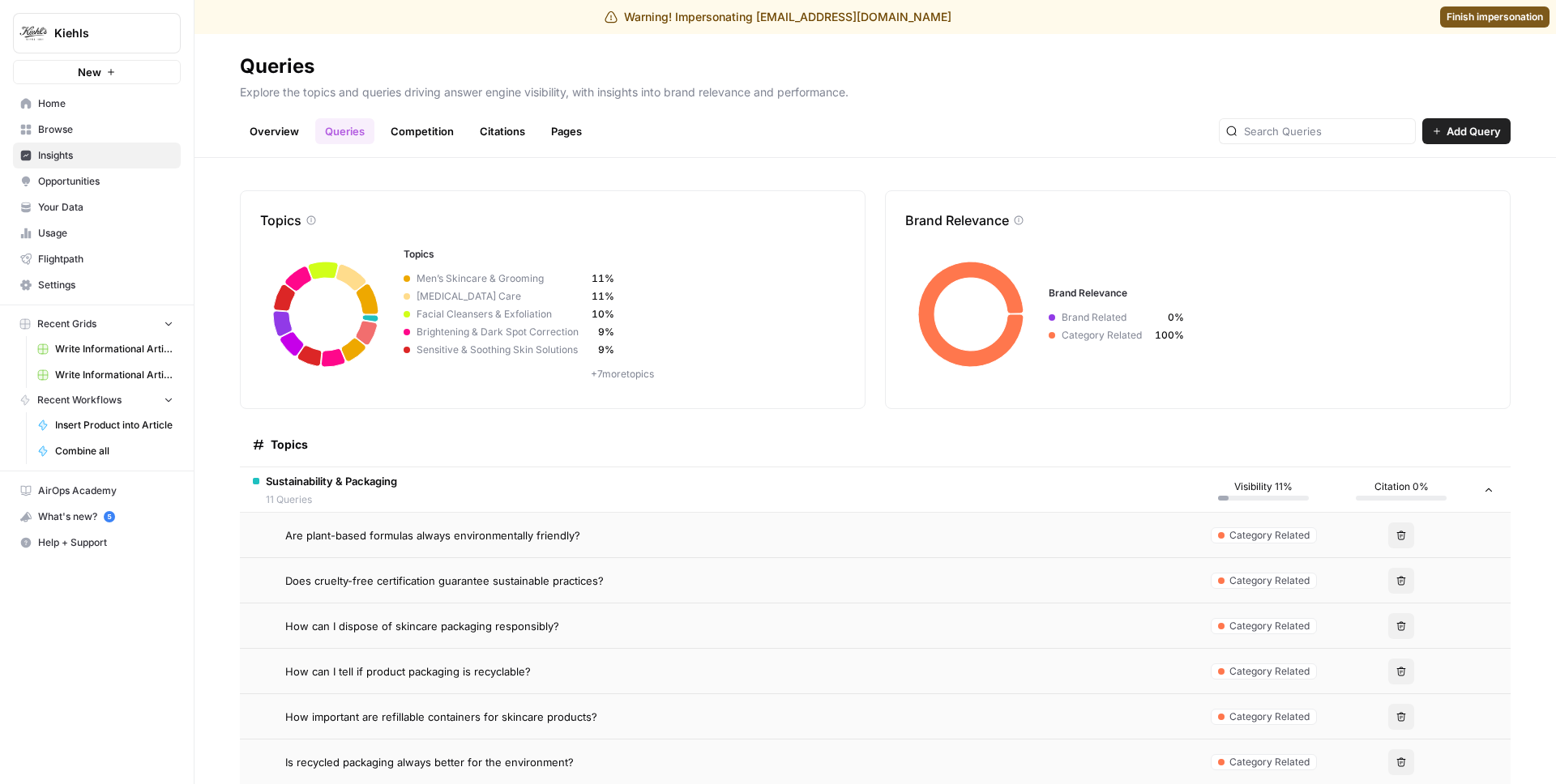
click at [403, 576] on span "Does cruelty-free certification guarantee sustainable practices?" at bounding box center [444, 581] width 318 height 16
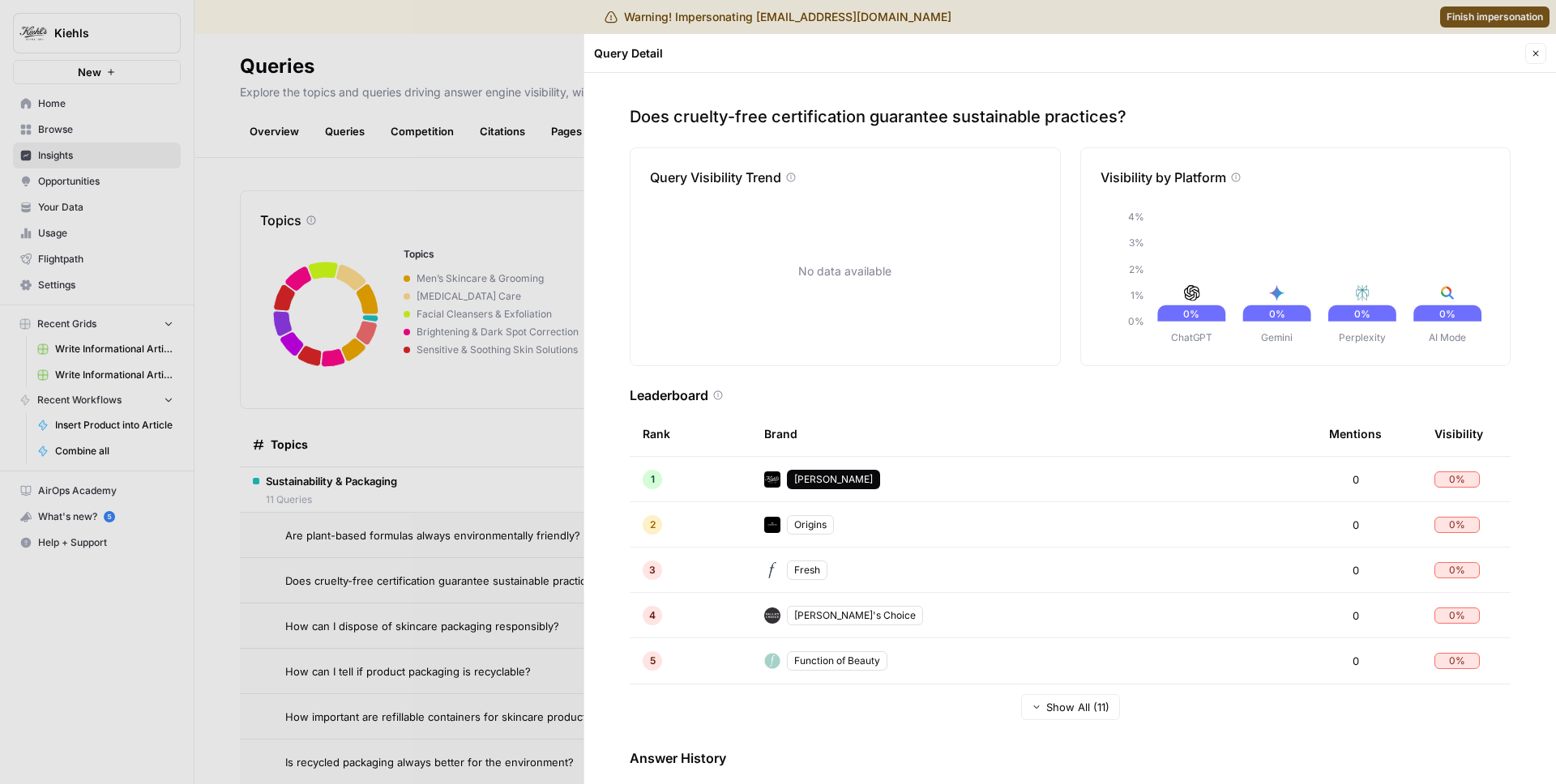
click at [560, 400] on div at bounding box center [778, 392] width 1556 height 784
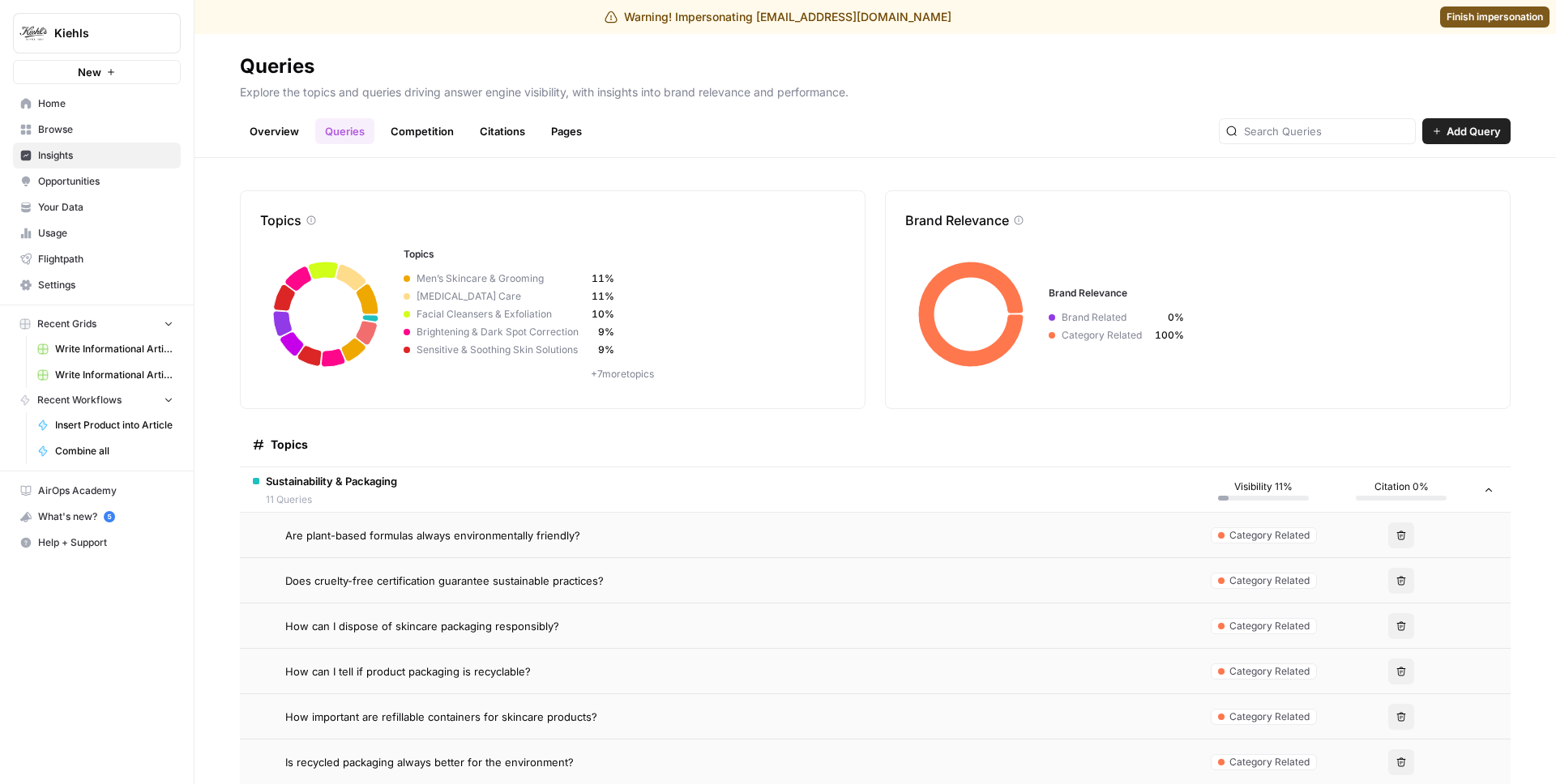
click at [468, 552] on td "Are plant-based formulas always environmentally friendly?" at bounding box center [717, 535] width 955 height 45
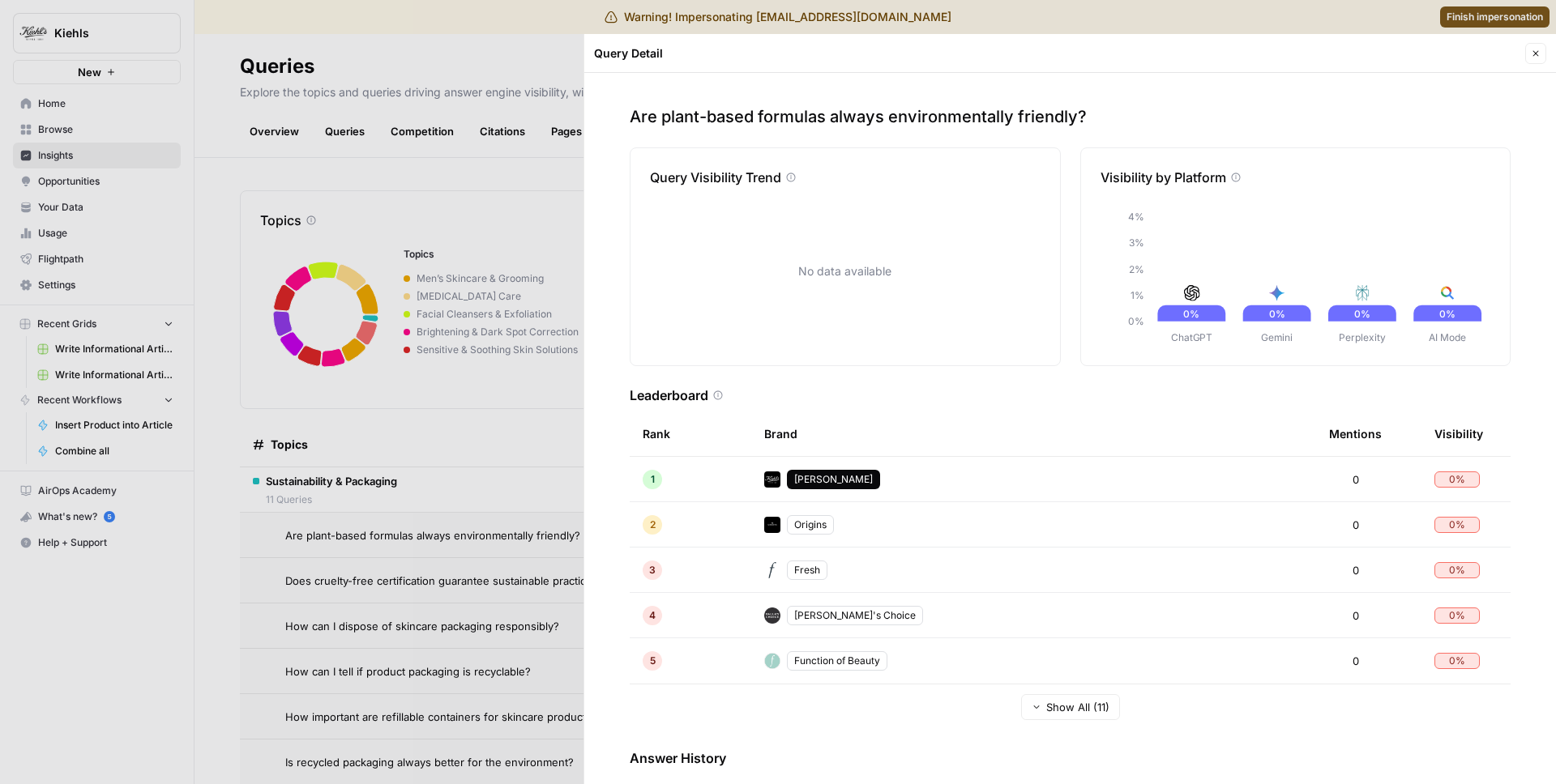
click at [485, 472] on div at bounding box center [778, 392] width 1556 height 784
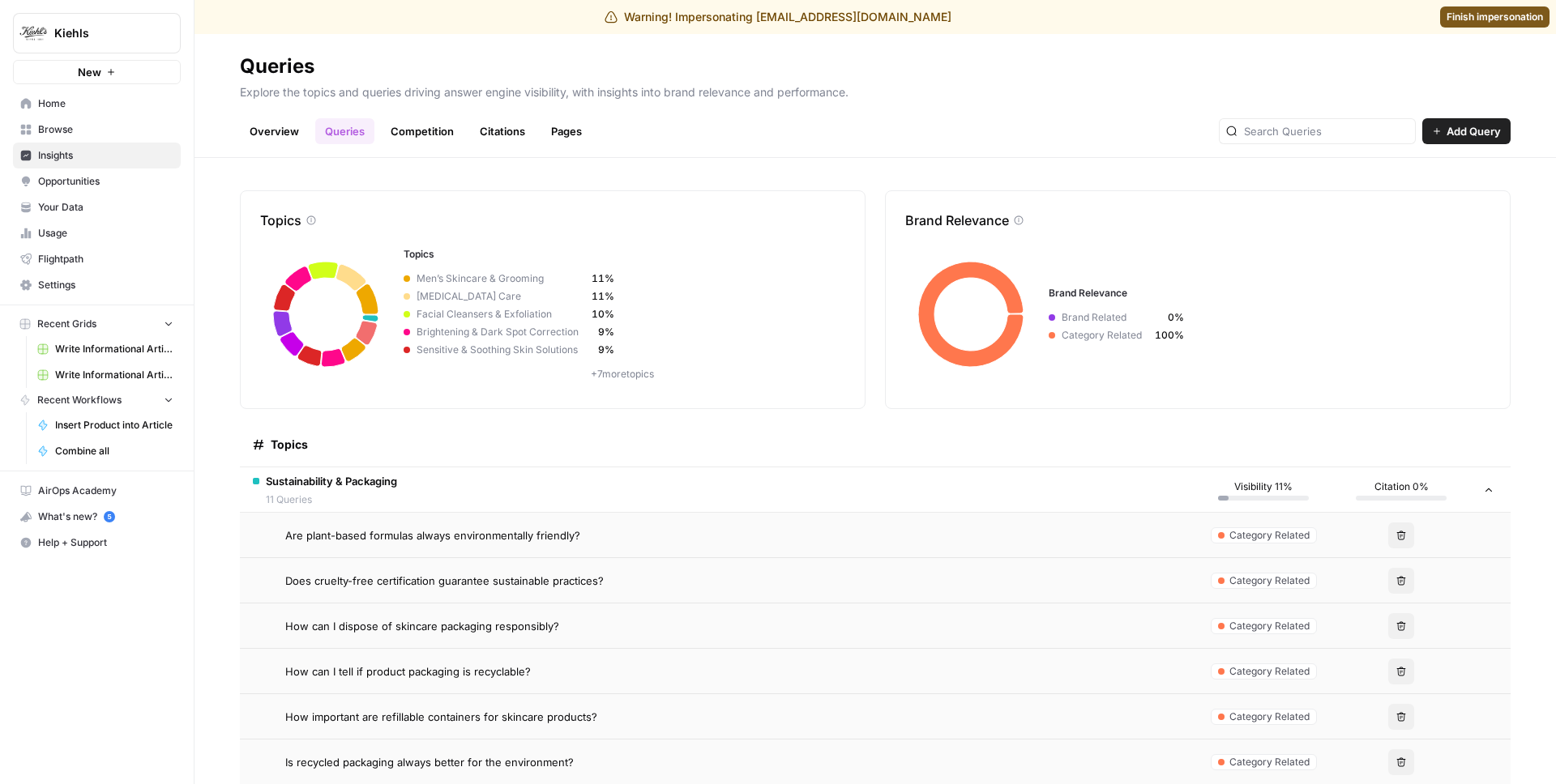
click at [404, 586] on span "Does cruelty-free certification guarantee sustainable practices?" at bounding box center [444, 581] width 318 height 16
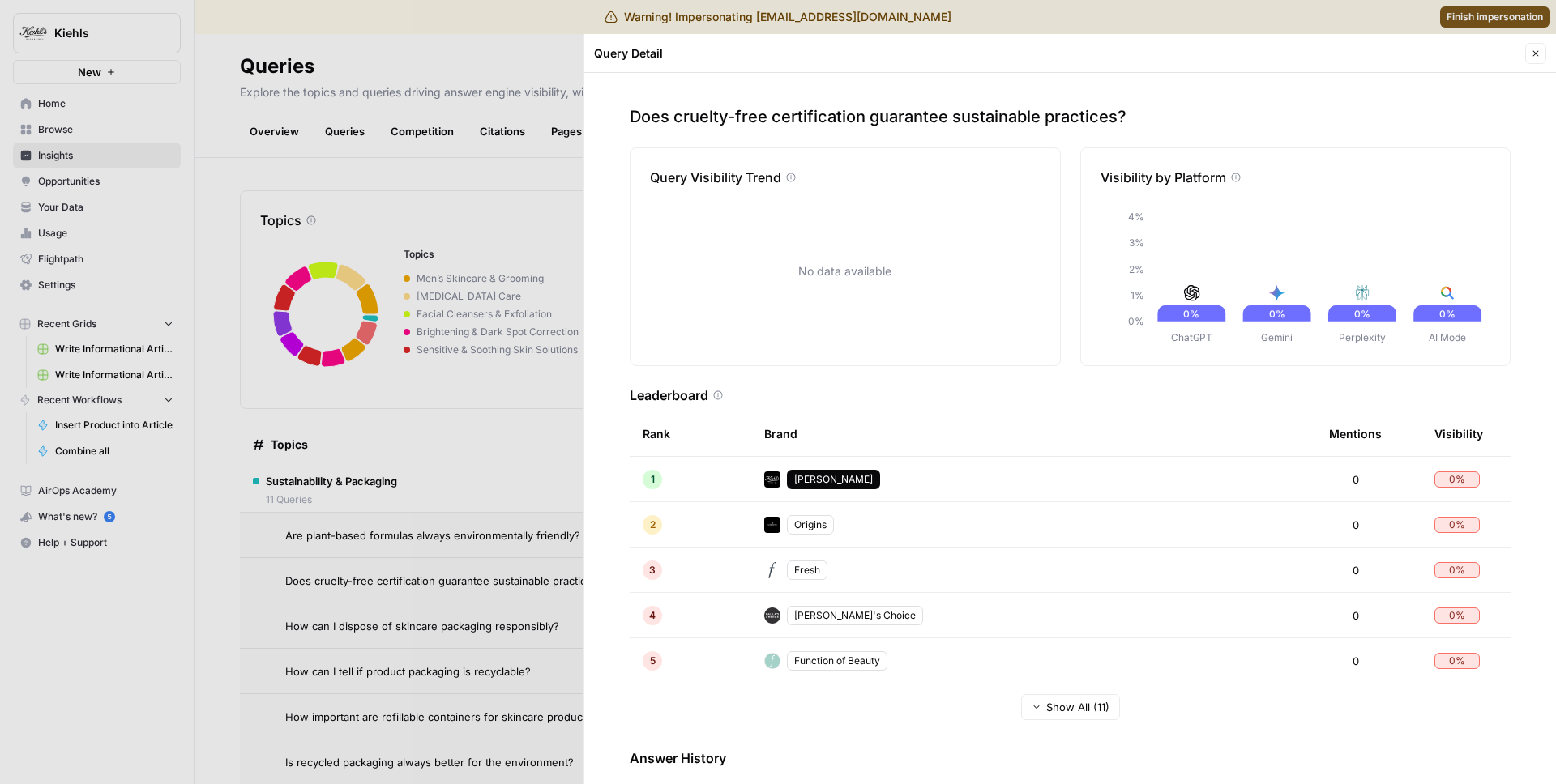
click at [542, 115] on div at bounding box center [778, 392] width 1556 height 784
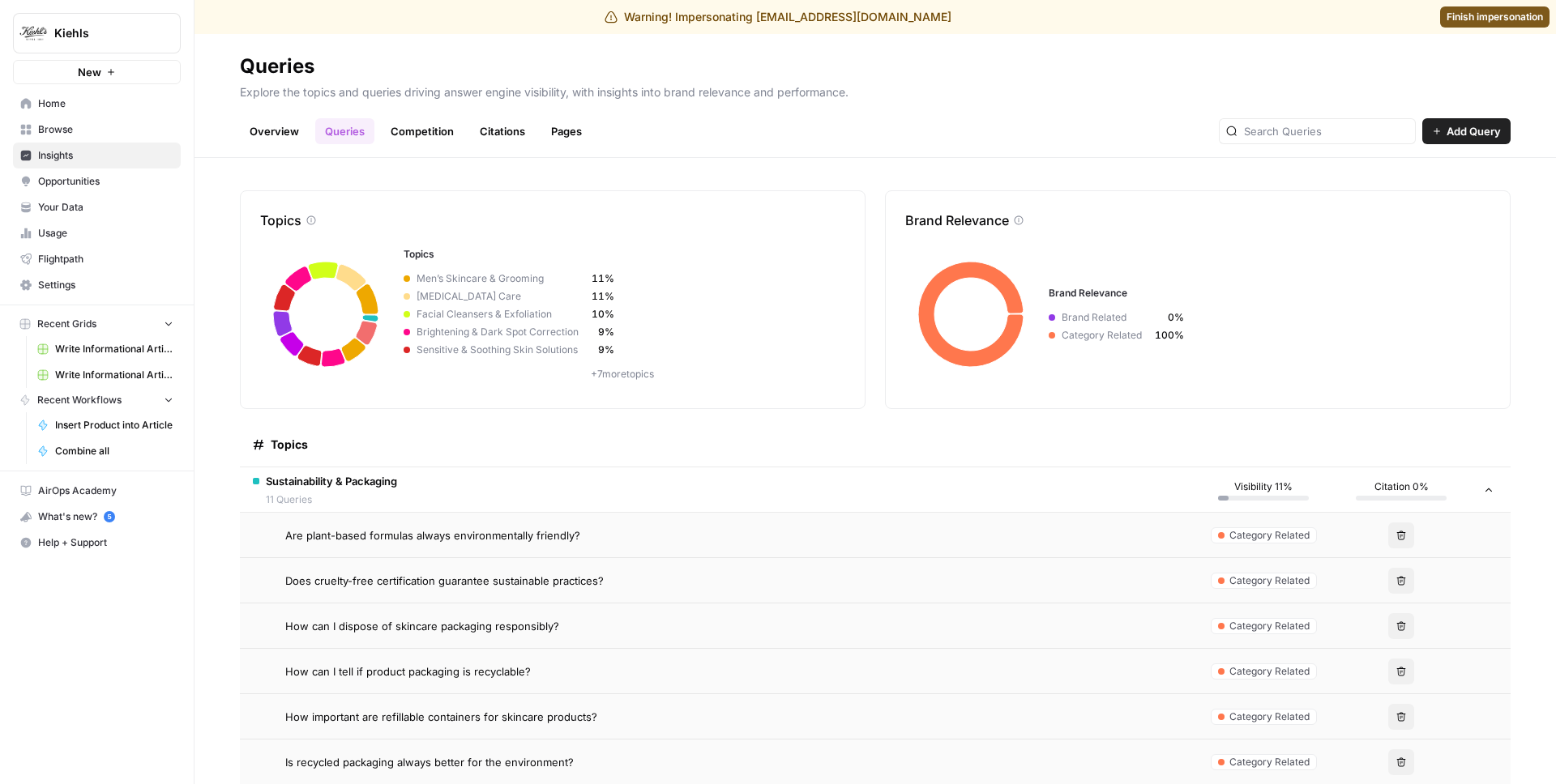
click at [358, 624] on span "How can I dispose of skincare packaging responsibly?" at bounding box center [422, 625] width 274 height 16
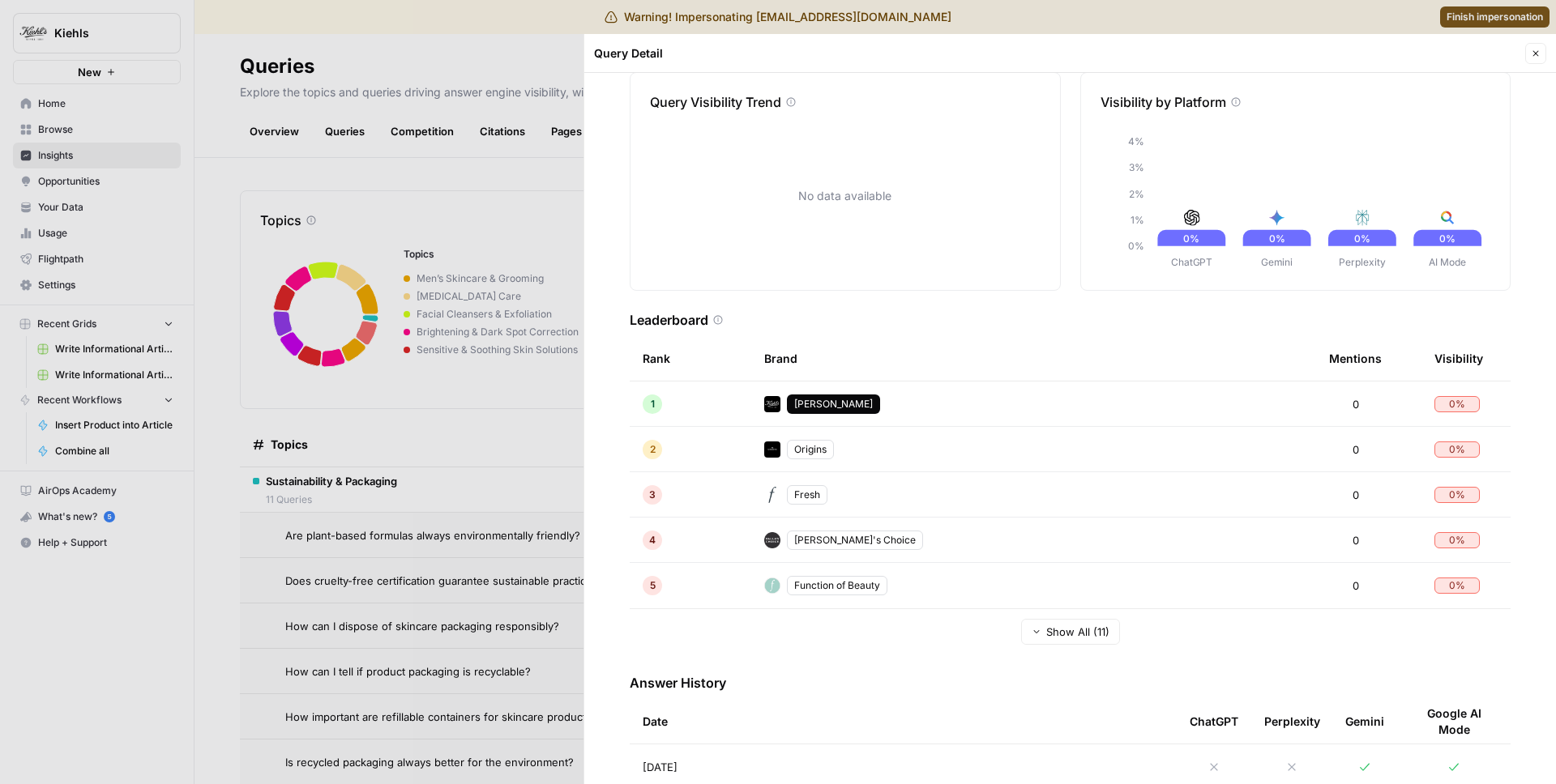
scroll to position [113, 0]
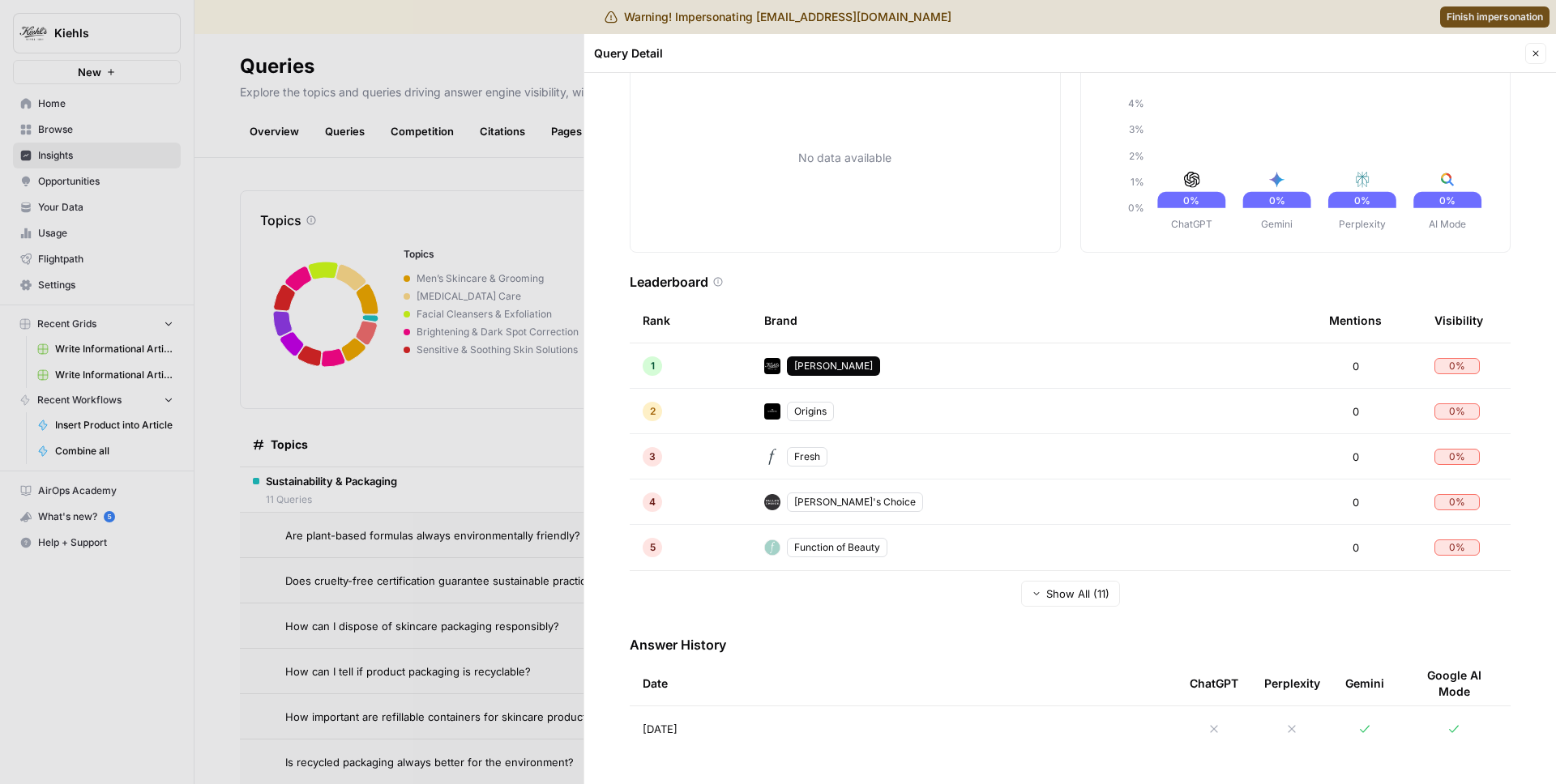
click at [680, 738] on td "[DATE]" at bounding box center [903, 729] width 547 height 46
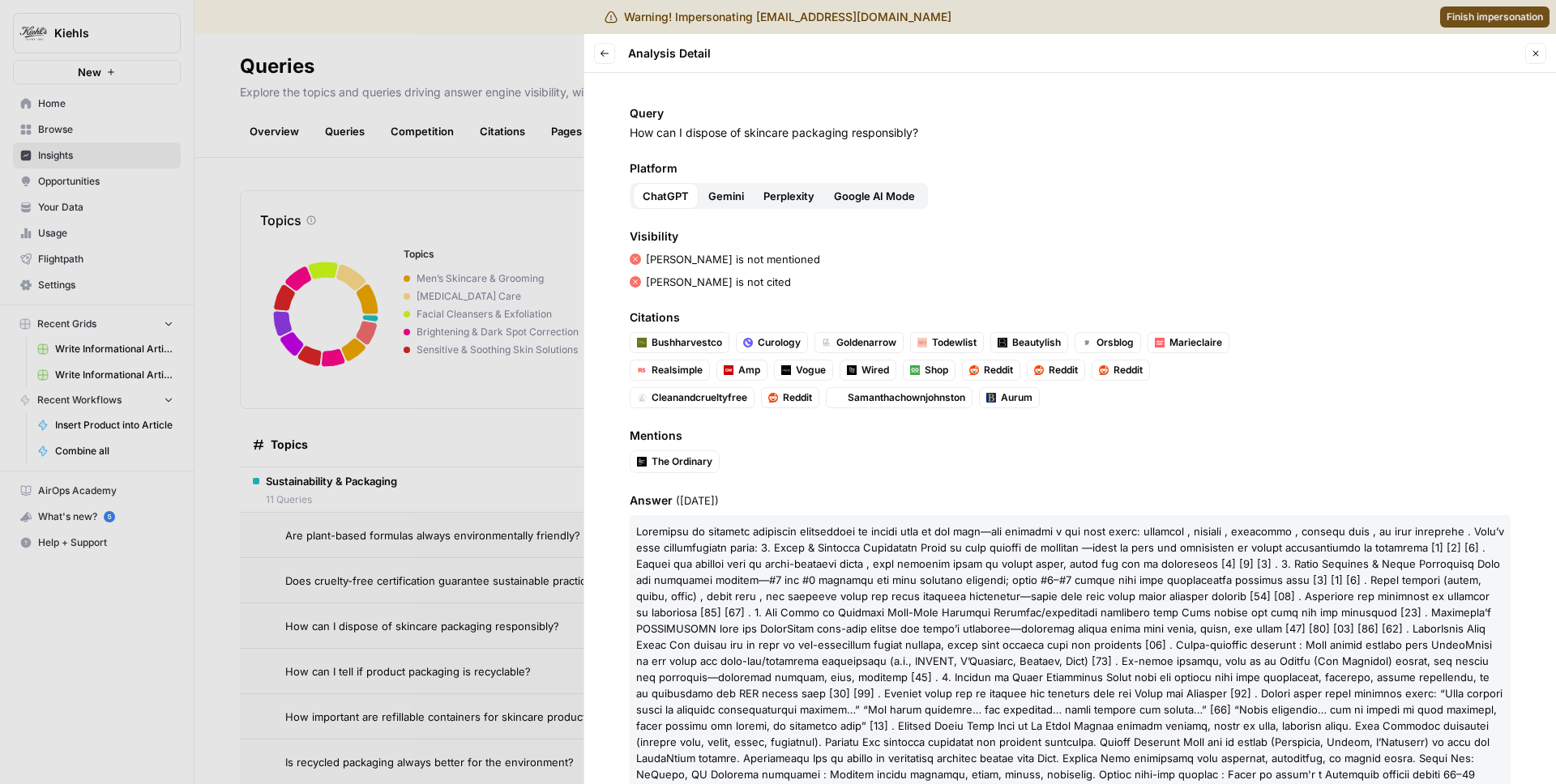
click at [496, 328] on div at bounding box center [778, 392] width 1556 height 784
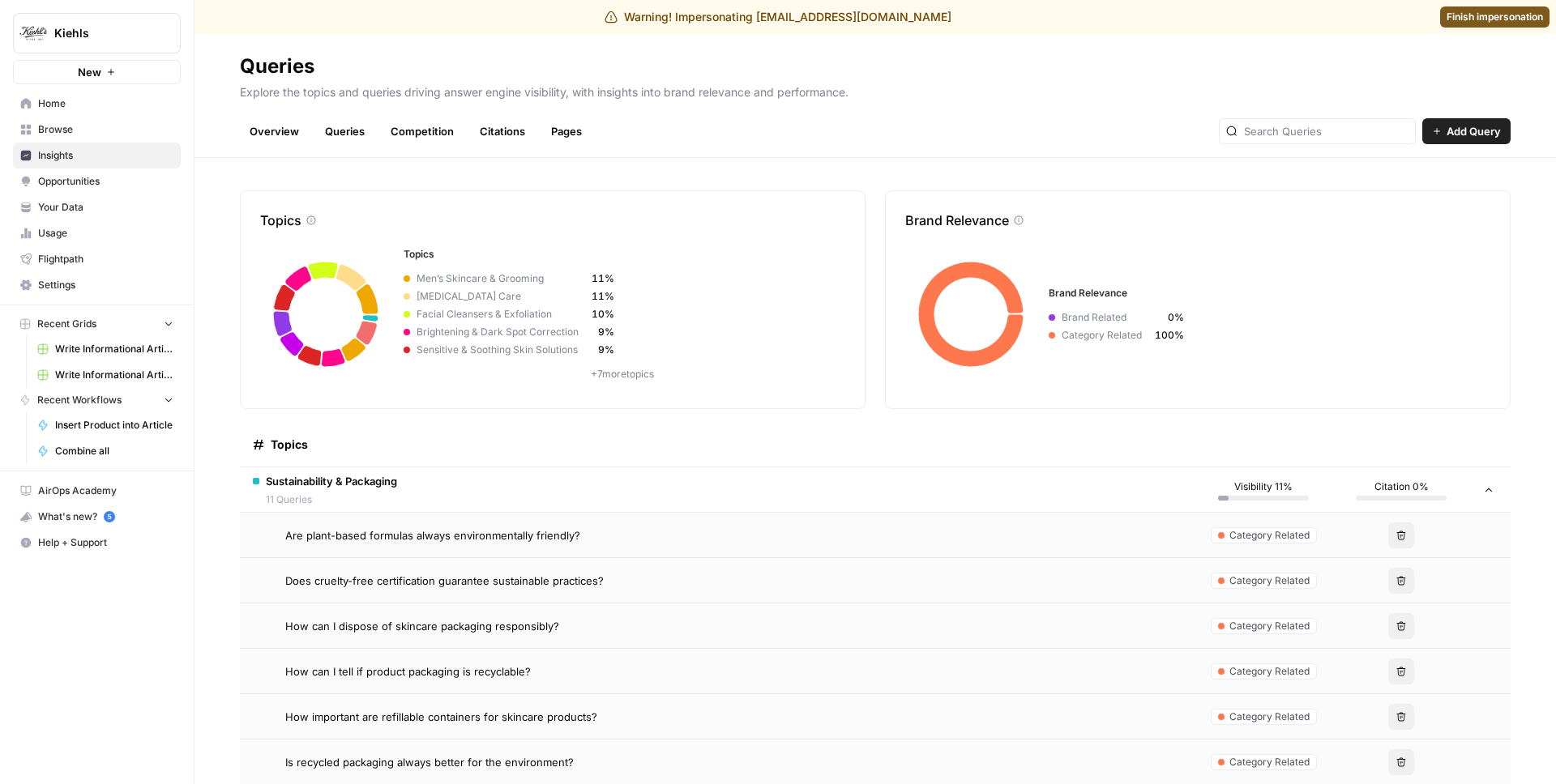
click at [444, 547] on td "Are plant-based formulas always environmentally friendly?" at bounding box center [717, 535] width 955 height 45
click at [439, 562] on td "Does cruelty-free certification guarantee sustainable practices?" at bounding box center [717, 580] width 955 height 45
click at [417, 584] on span "Does cruelty-free certification guarantee sustainable practices?" at bounding box center [444, 581] width 318 height 16
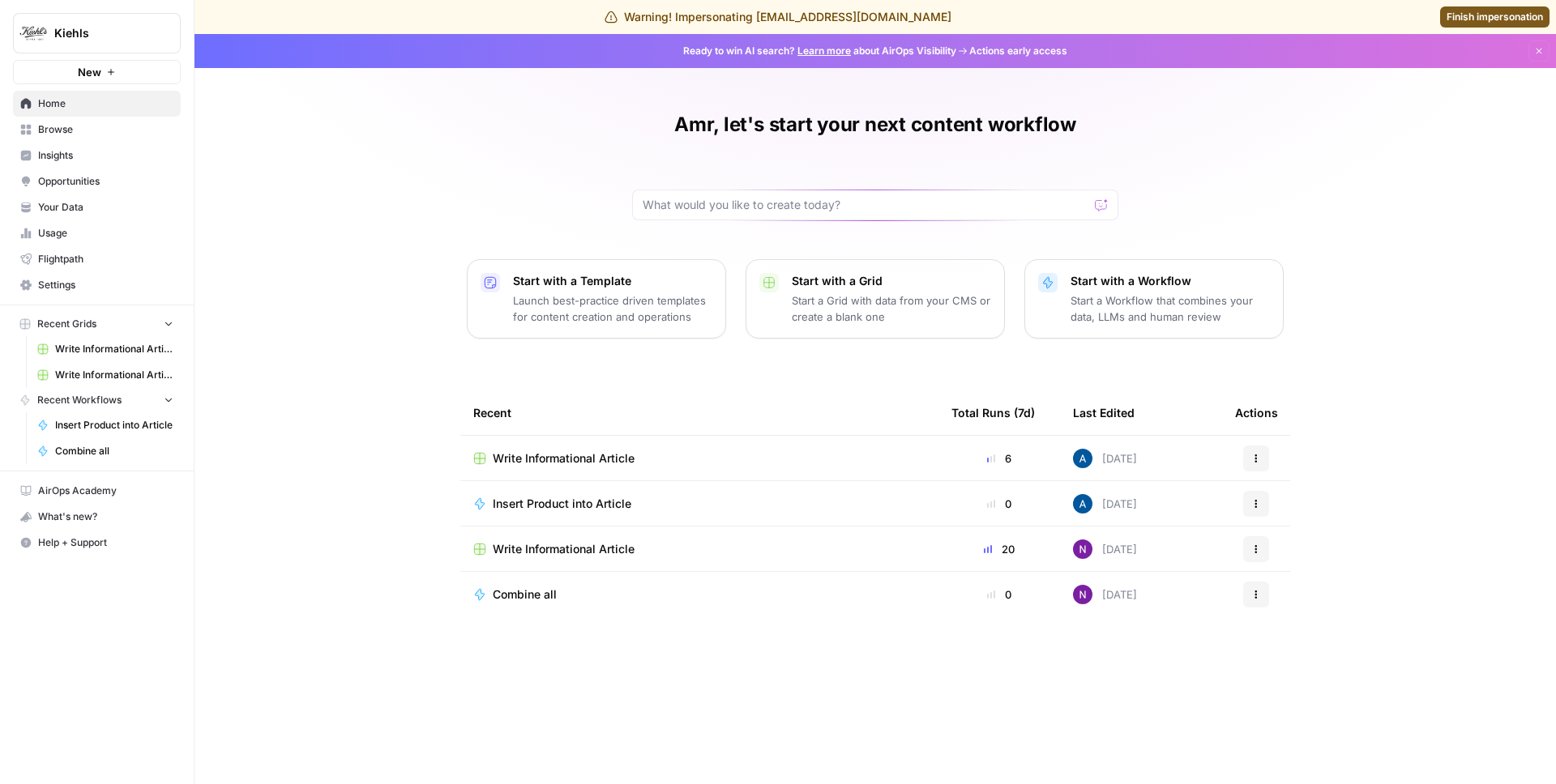
click at [117, 150] on span "Insights" at bounding box center [106, 155] width 135 height 14
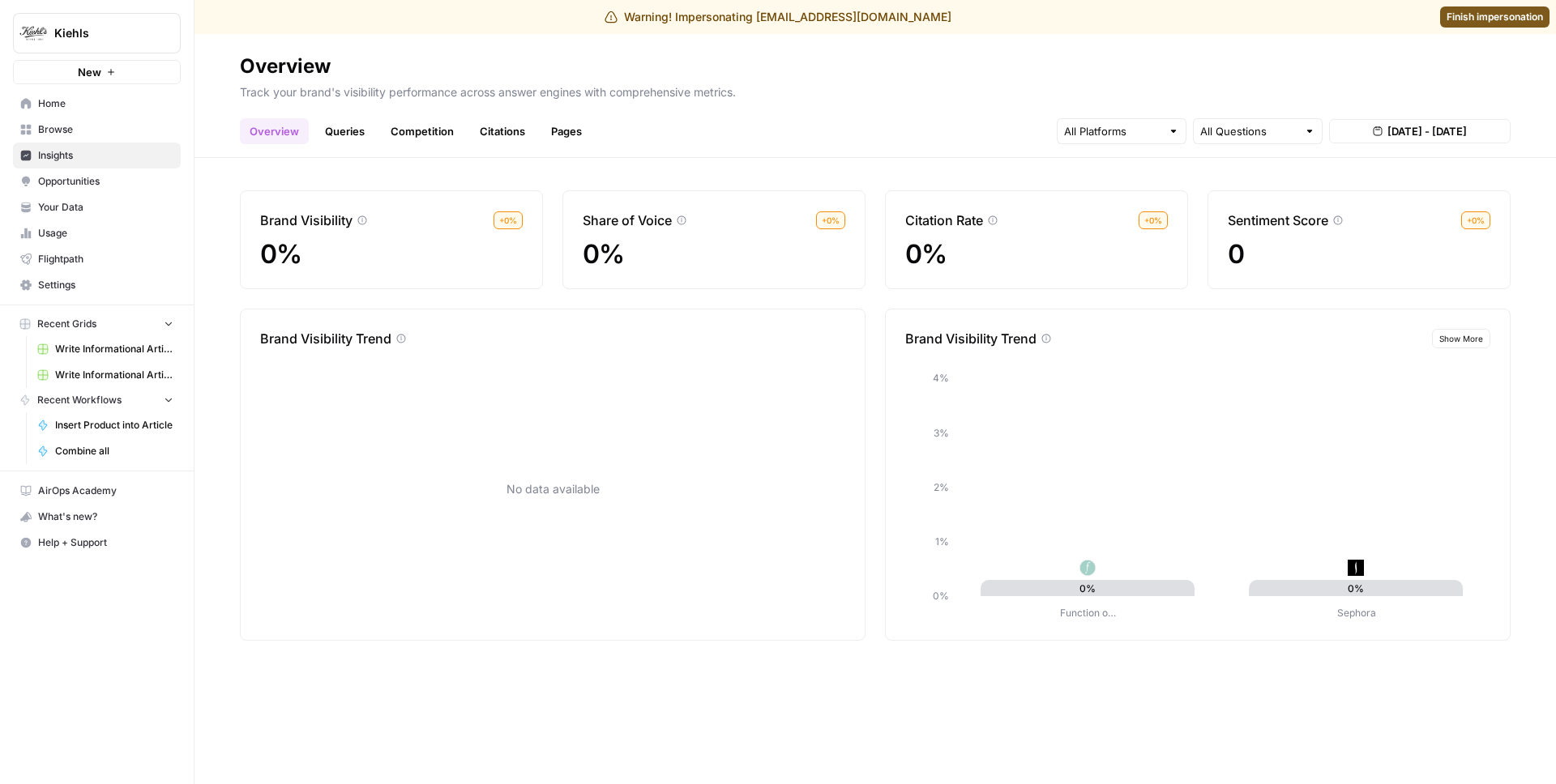
click at [356, 134] on link "Queries" at bounding box center [344, 131] width 59 height 26
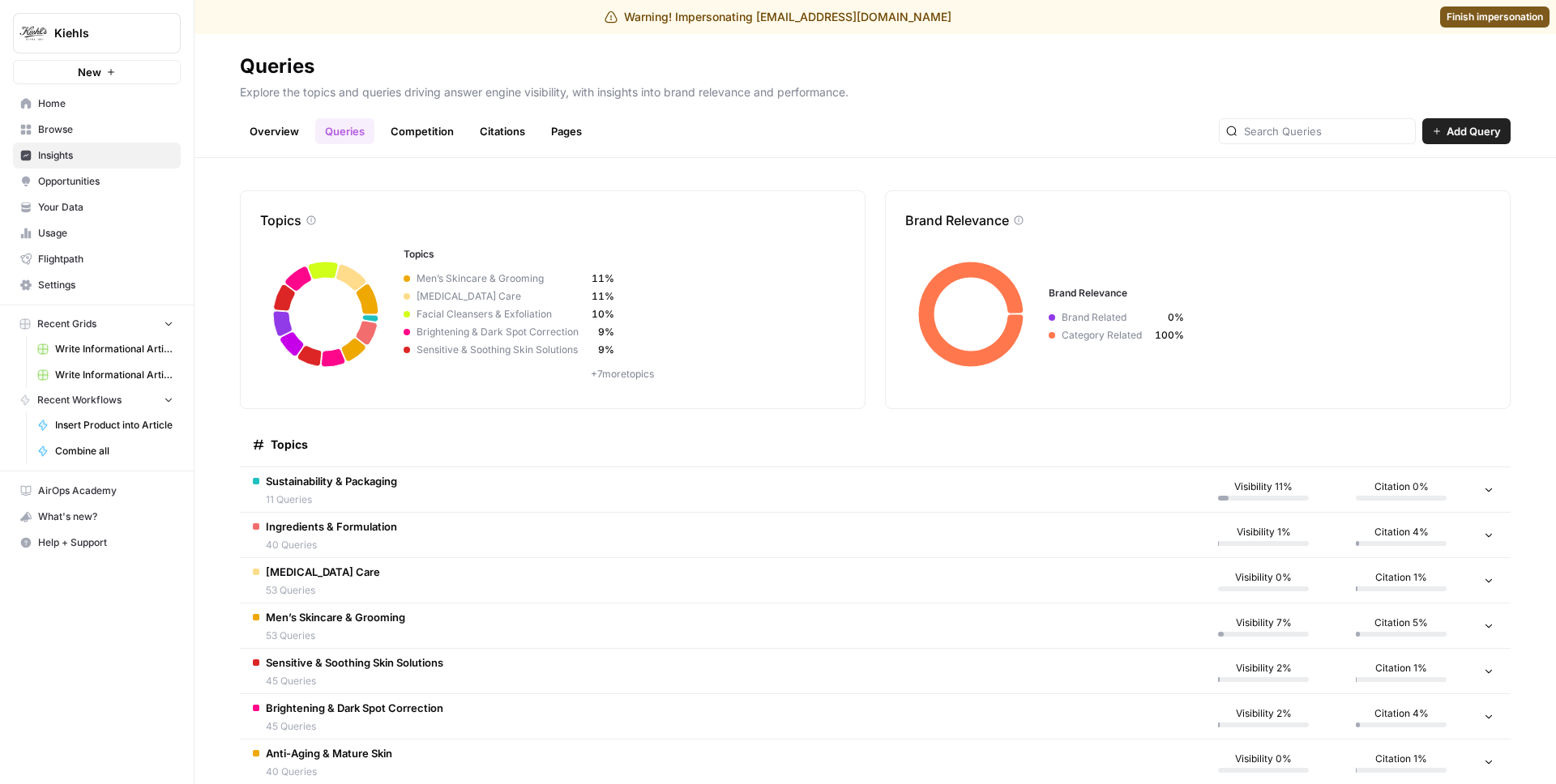
click at [404, 482] on td "Sustainability & Packaging 11 Queries" at bounding box center [717, 489] width 955 height 45
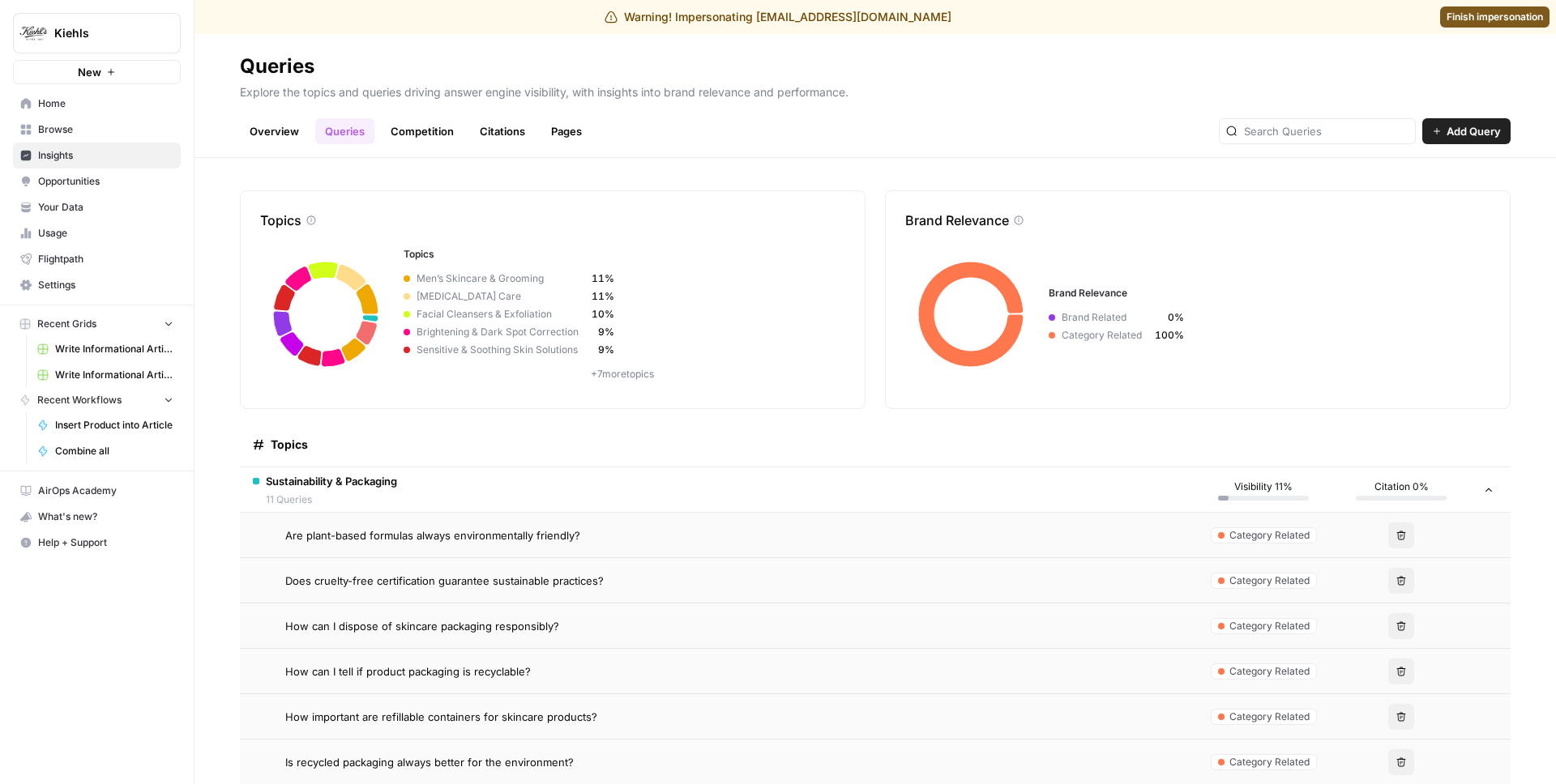
click at [382, 533] on span "Are plant-based formulas always environmentally friendly?" at bounding box center [432, 535] width 295 height 16
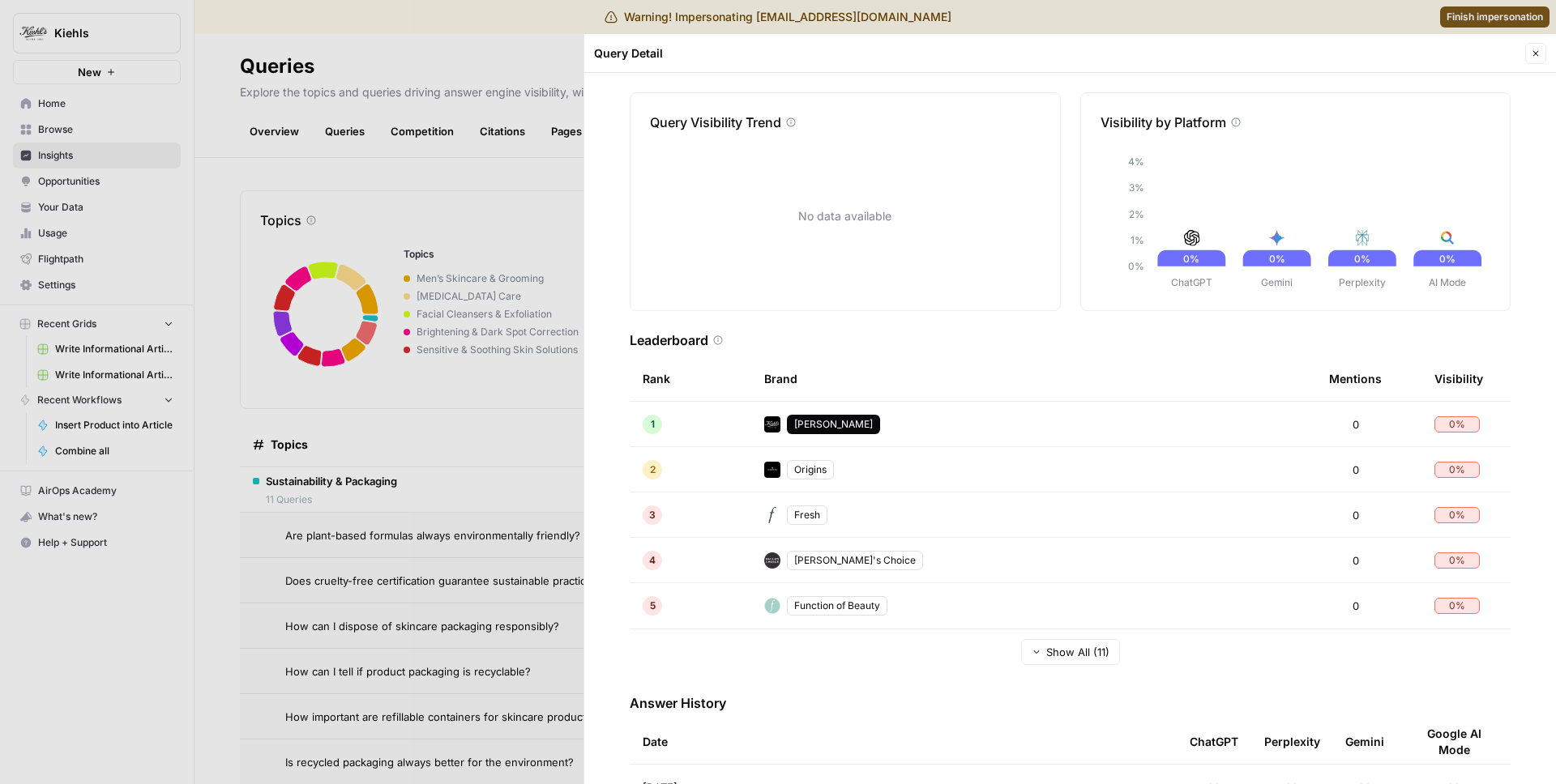
scroll to position [113, 0]
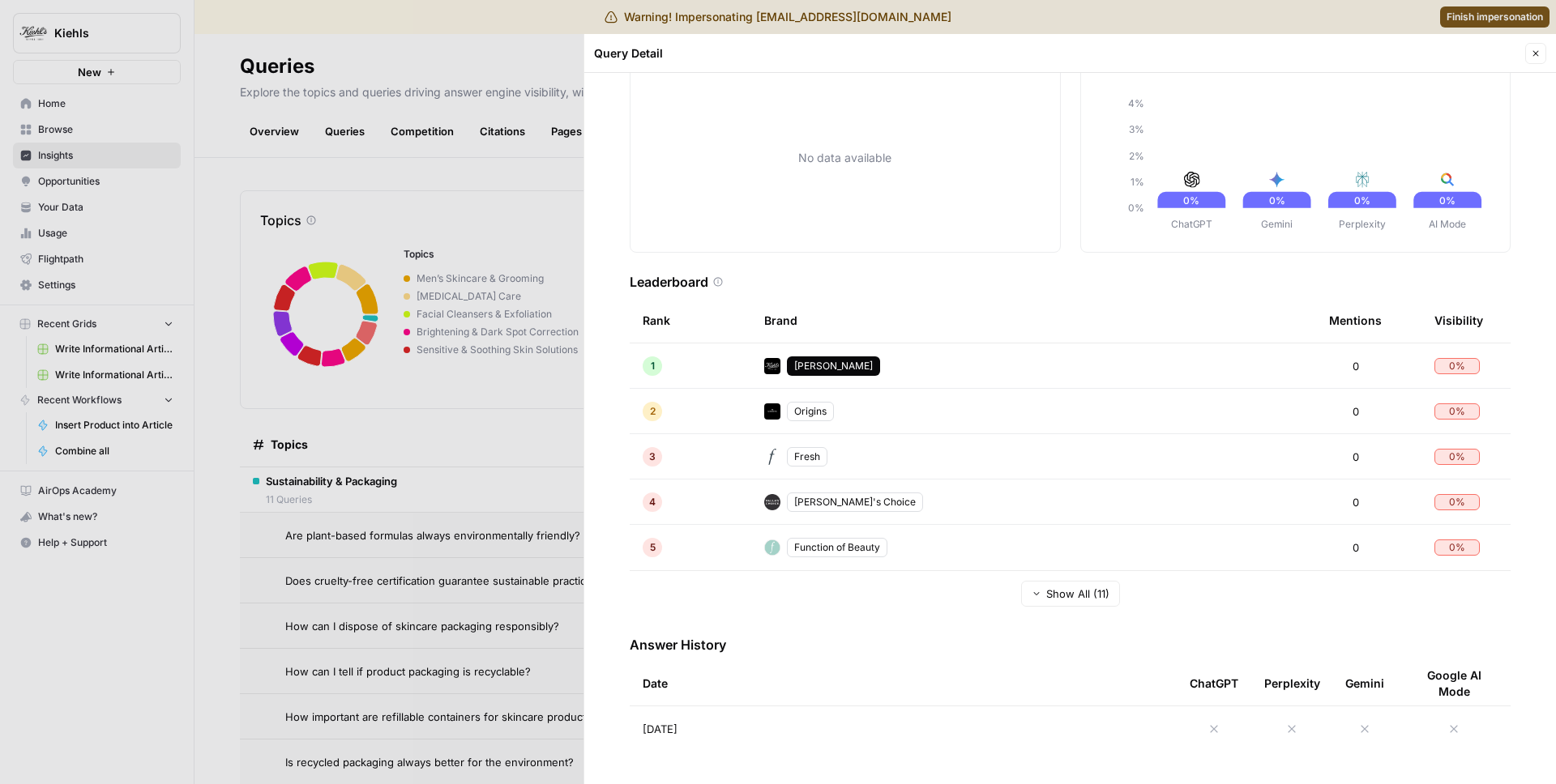
click at [683, 720] on td "[DATE]" at bounding box center [903, 729] width 547 height 46
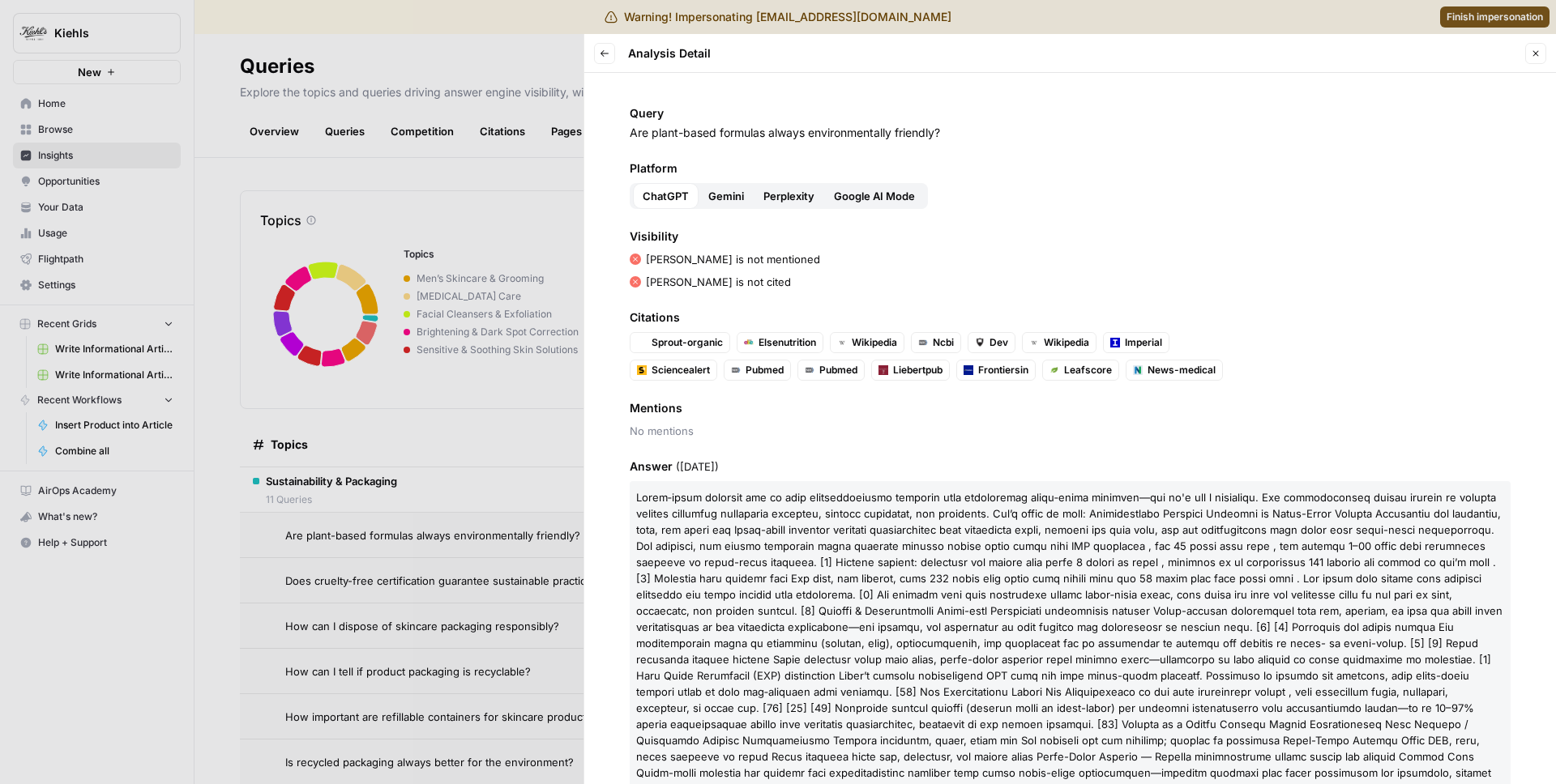
click at [518, 286] on div at bounding box center [778, 392] width 1556 height 784
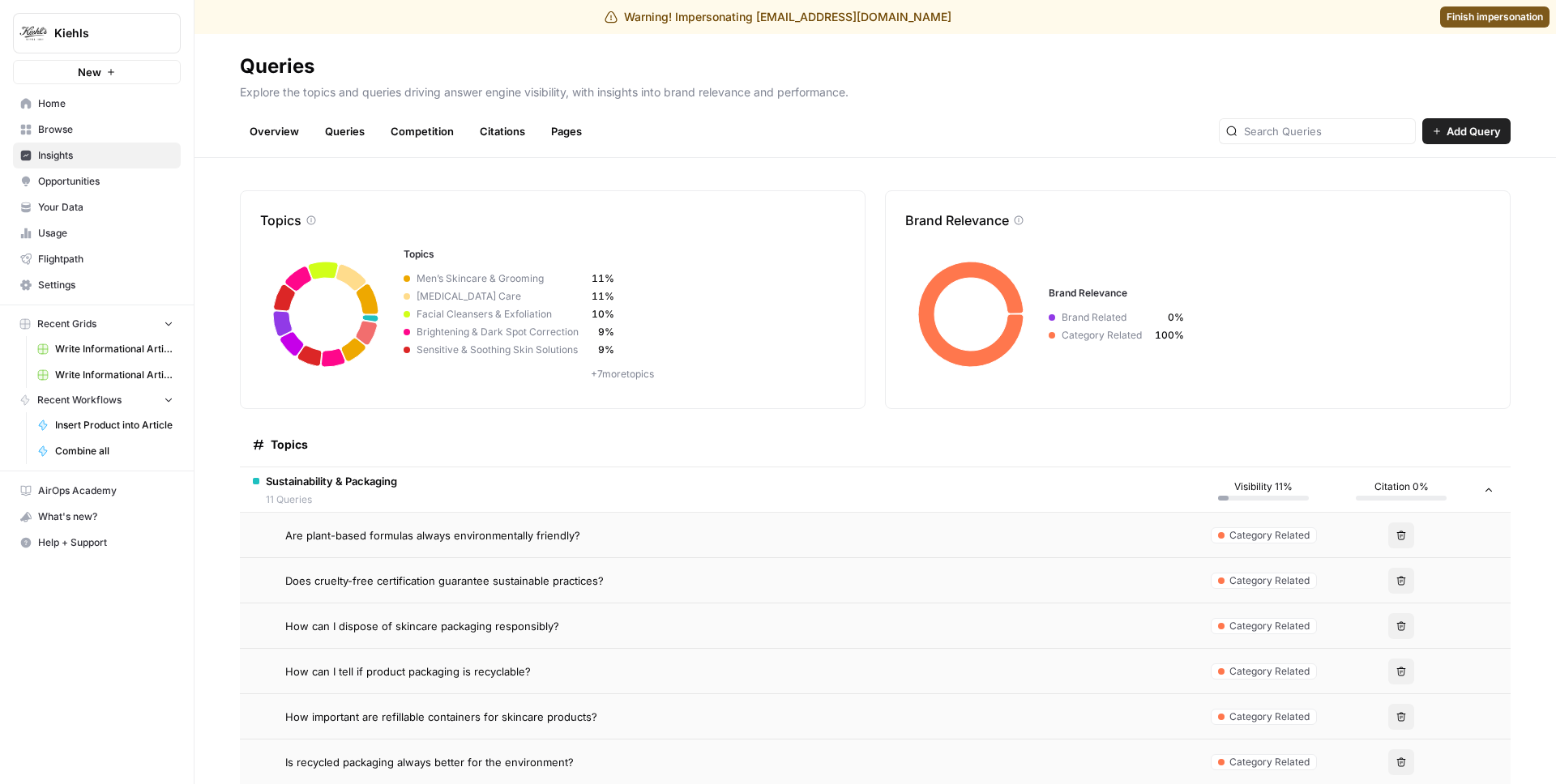
click at [501, 587] on span "Does cruelty-free certification guarantee sustainable practices?" at bounding box center [444, 581] width 318 height 16
click at [535, 640] on td "How can I dispose of skincare packaging responsibly?" at bounding box center [717, 625] width 955 height 45
click at [635, 604] on td "How can I dispose of skincare packaging responsibly?" at bounding box center [717, 625] width 955 height 45
click at [529, 664] on div "How can I tell if product packaging is recyclable?" at bounding box center [734, 671] width 897 height 16
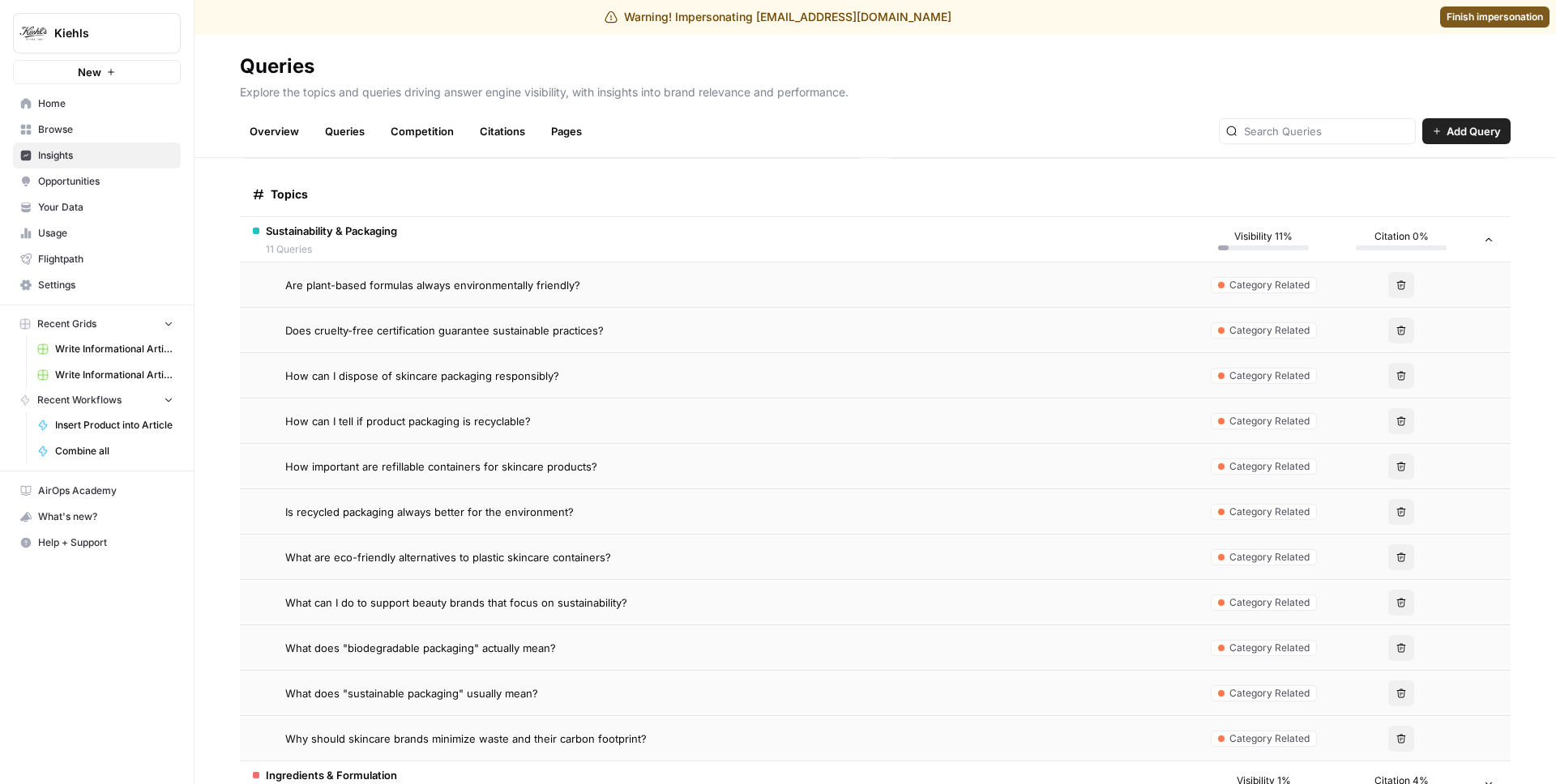
scroll to position [260, 0]
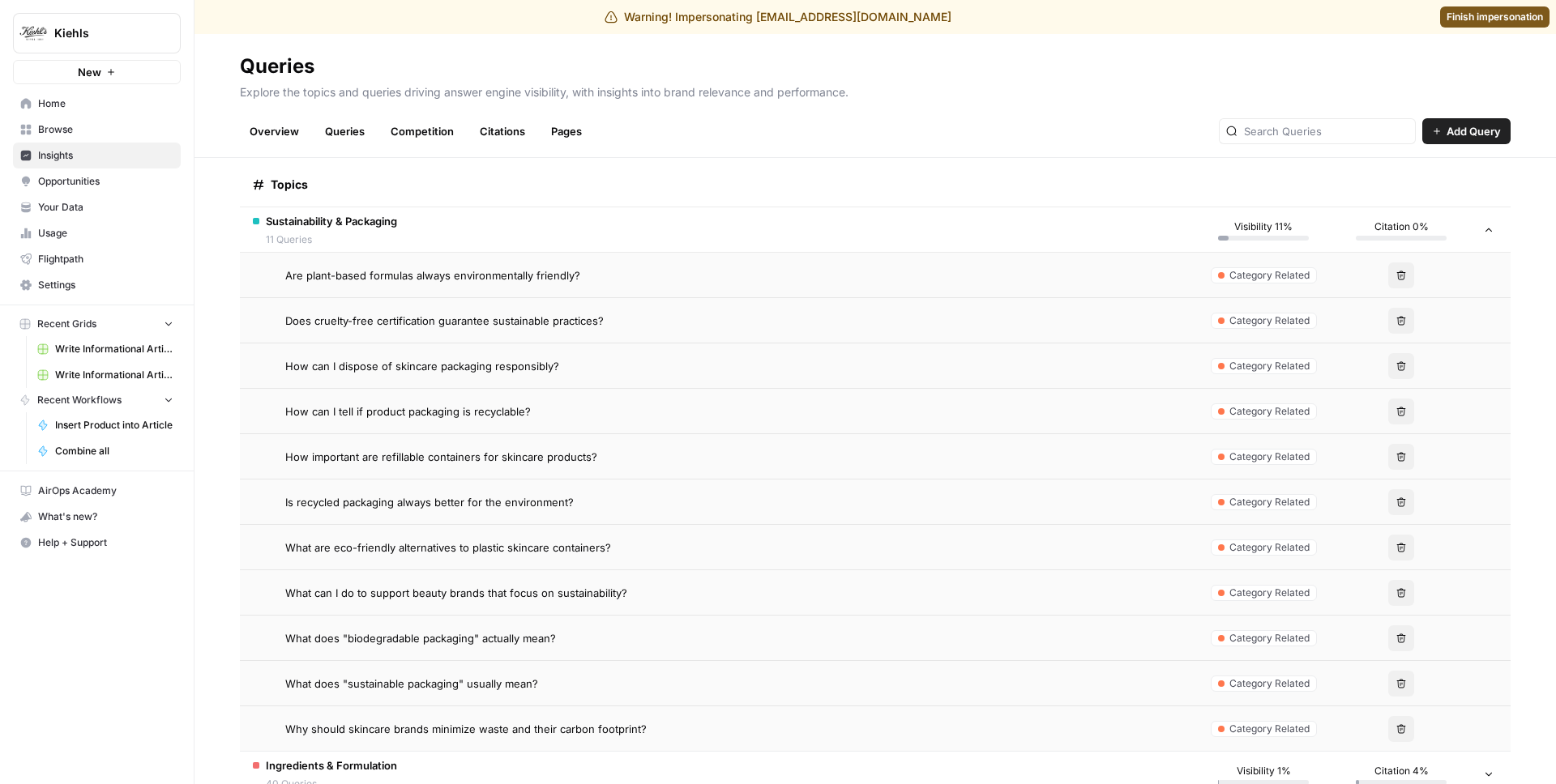
click at [544, 621] on td "What does "biodegradable packaging" actually mean?" at bounding box center [717, 638] width 955 height 45
click at [541, 595] on span "What can I do to support beauty brands that focus on sustainability?" at bounding box center [456, 592] width 342 height 16
click at [542, 544] on span "What are eco-friendly alternatives to plastic skincare containers?" at bounding box center [448, 547] width 326 height 16
click at [538, 505] on span "Is recycled packaging always better for the environment?" at bounding box center [430, 502] width 289 height 16
click at [531, 463] on span "How important are refillable containers for skincare products?" at bounding box center [442, 457] width 312 height 16
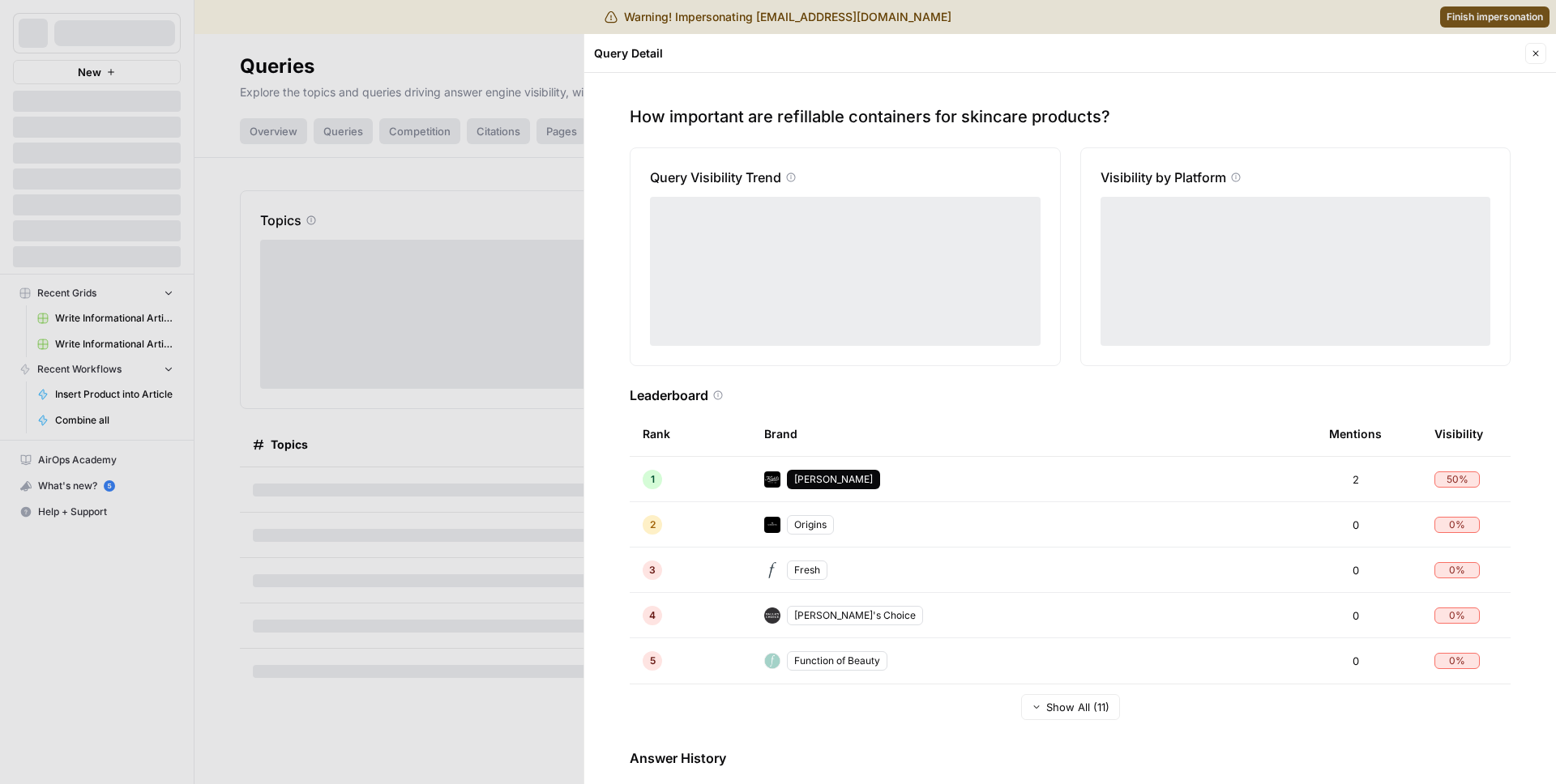
click at [365, 116] on div at bounding box center [778, 392] width 1556 height 784
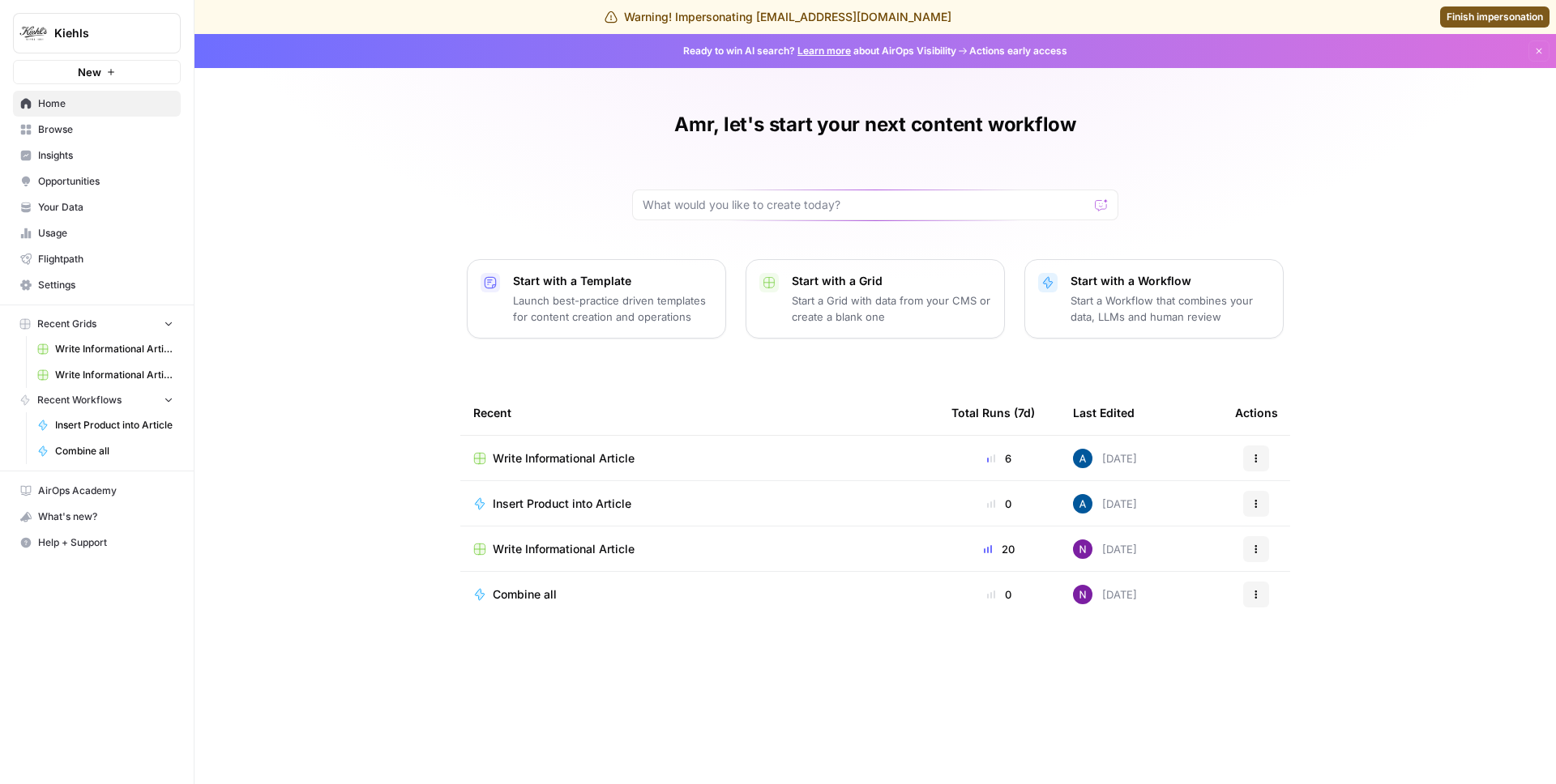
click at [93, 155] on span "Insights" at bounding box center [106, 155] width 135 height 14
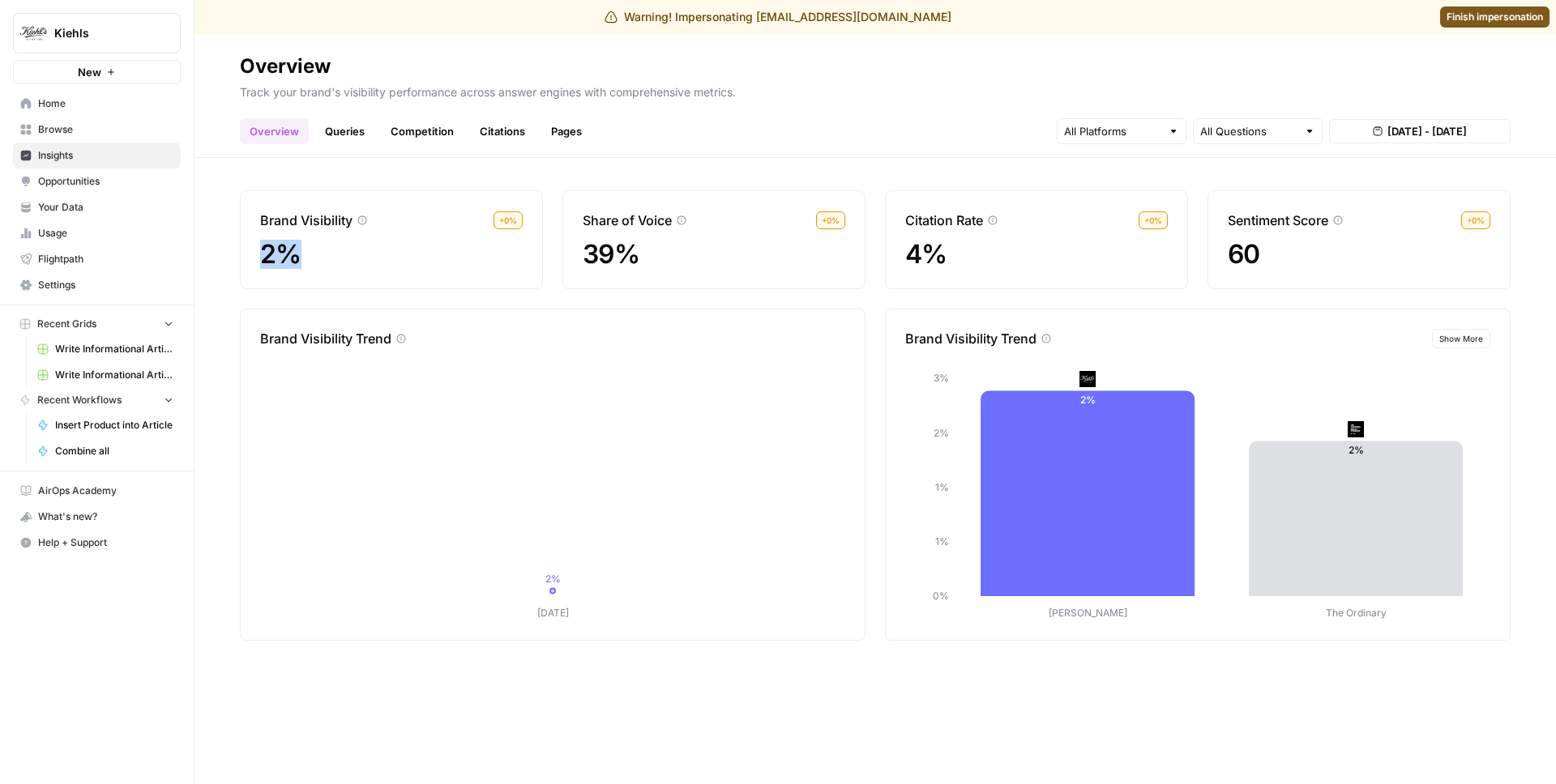
drag, startPoint x: 306, startPoint y: 253, endPoint x: 244, endPoint y: 251, distance: 62.0
click at [244, 251] on div "Brand Visibility + 0 % 2%" at bounding box center [391, 240] width 303 height 99
click at [351, 136] on link "Queries" at bounding box center [344, 131] width 59 height 26
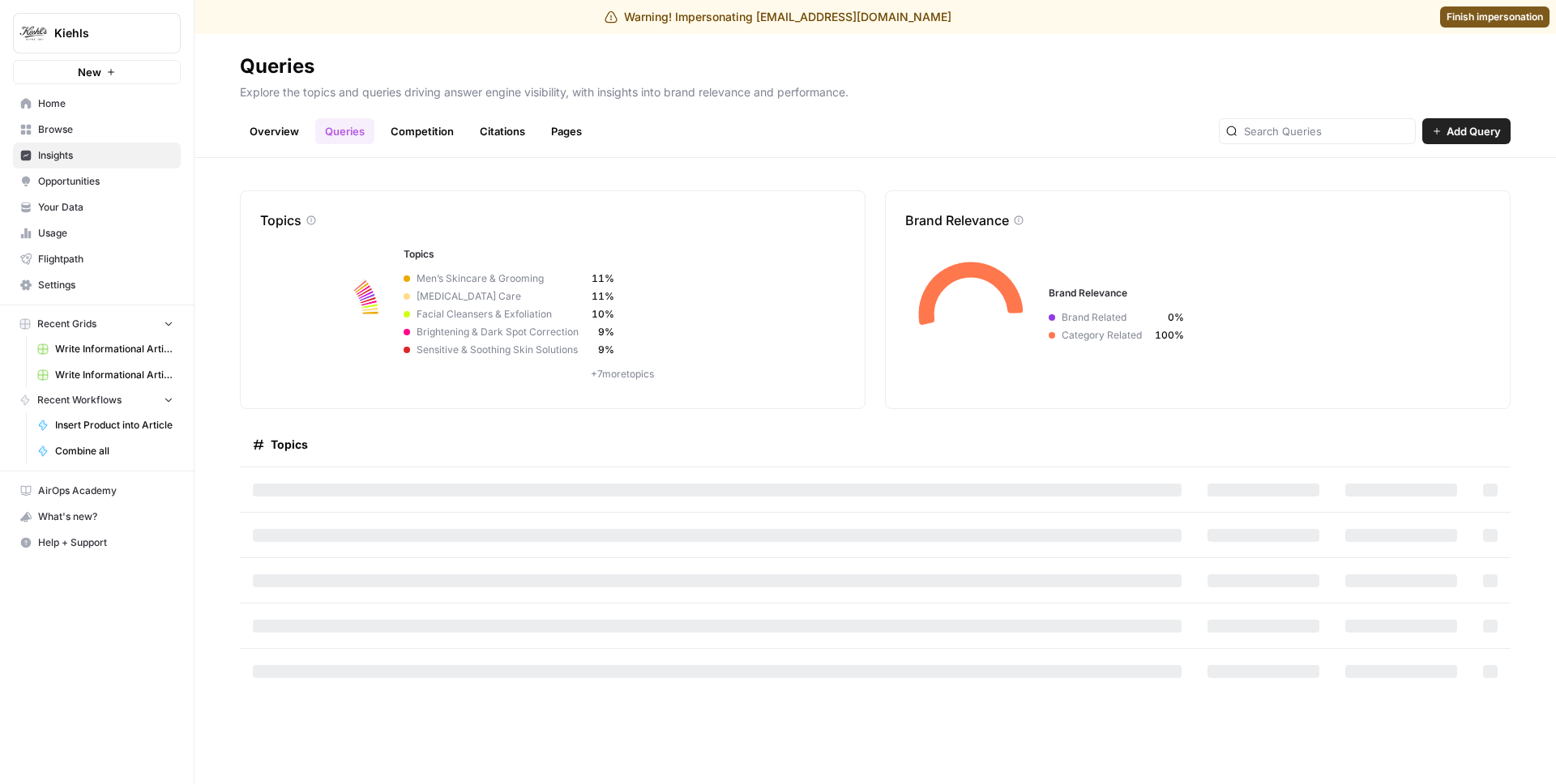
click at [278, 123] on link "Overview" at bounding box center [274, 131] width 69 height 26
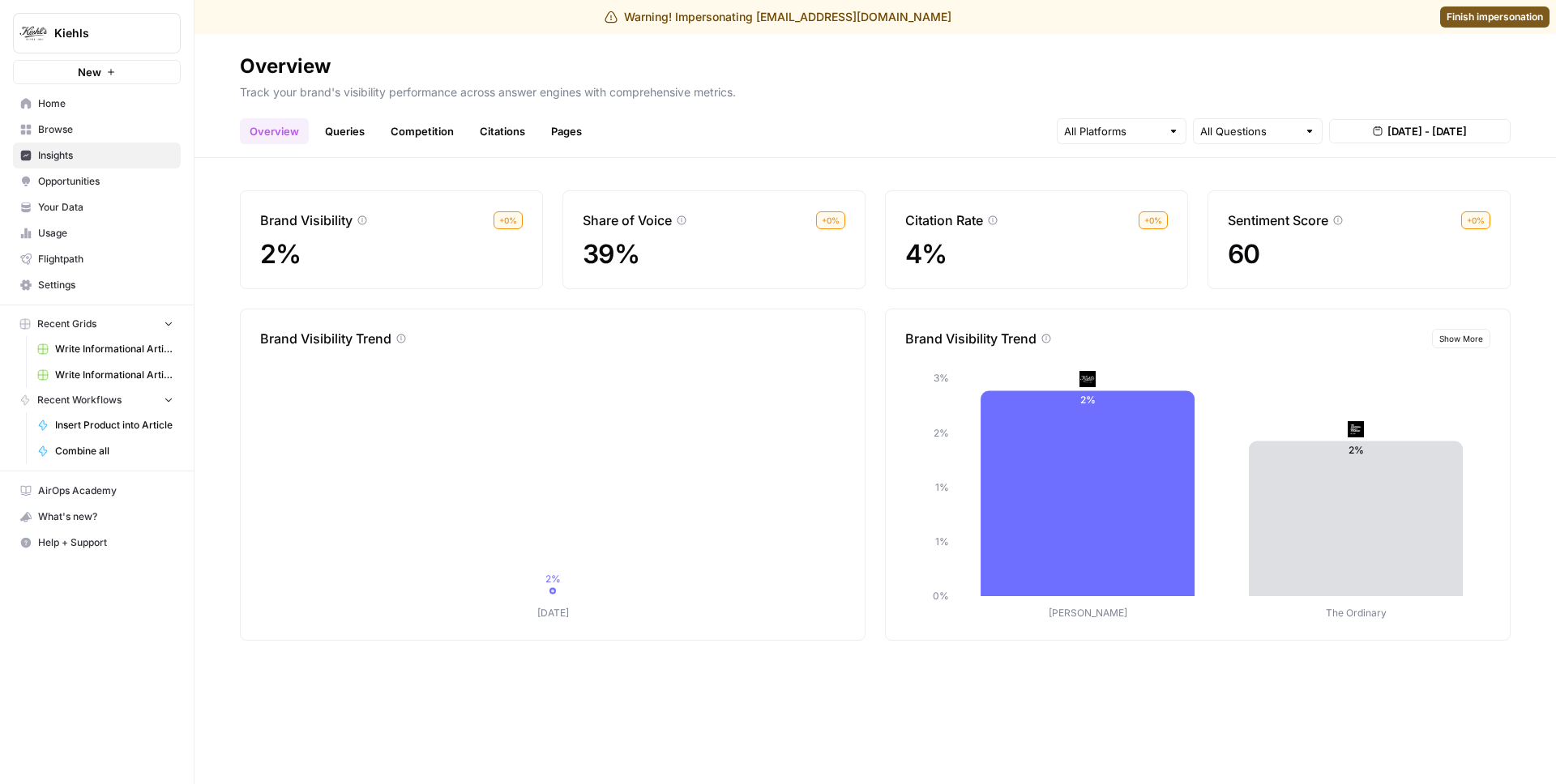
click at [339, 125] on link "Queries" at bounding box center [344, 131] width 59 height 26
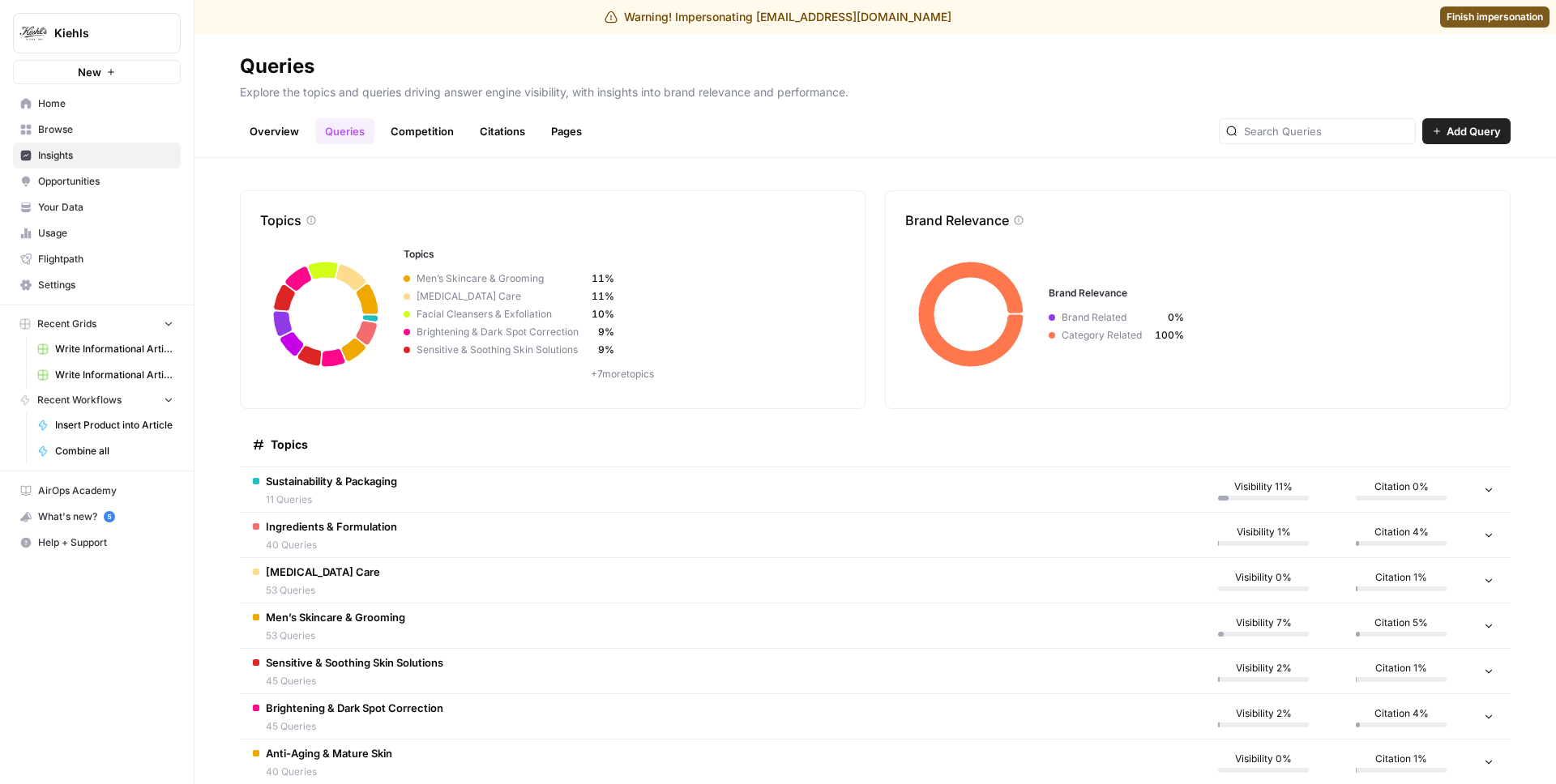
click at [350, 473] on span "Sustainability & Packaging" at bounding box center [332, 481] width 132 height 16
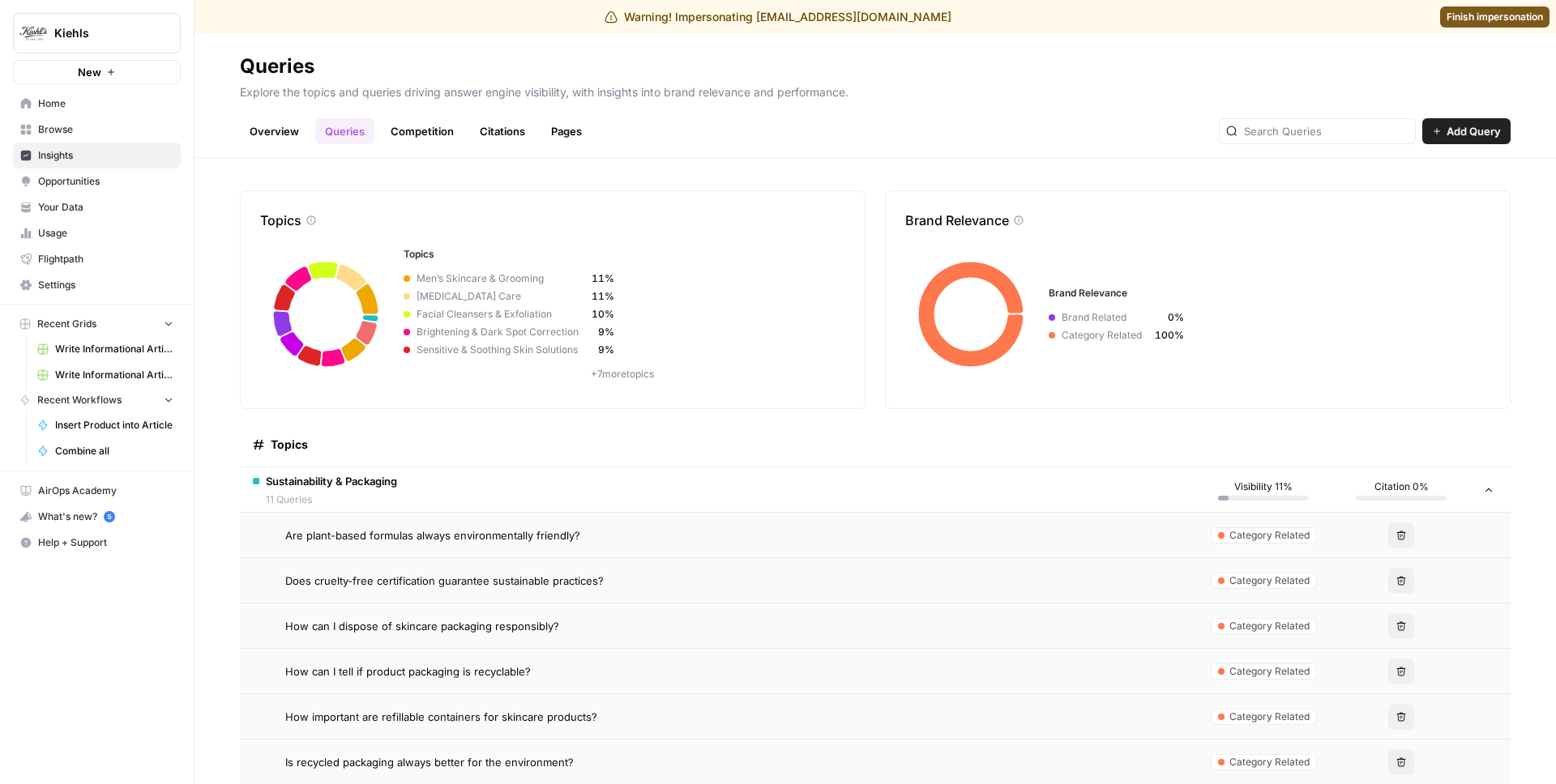
click at [352, 546] on td "Are plant-based formulas always environmentally friendly?" at bounding box center [717, 535] width 955 height 45
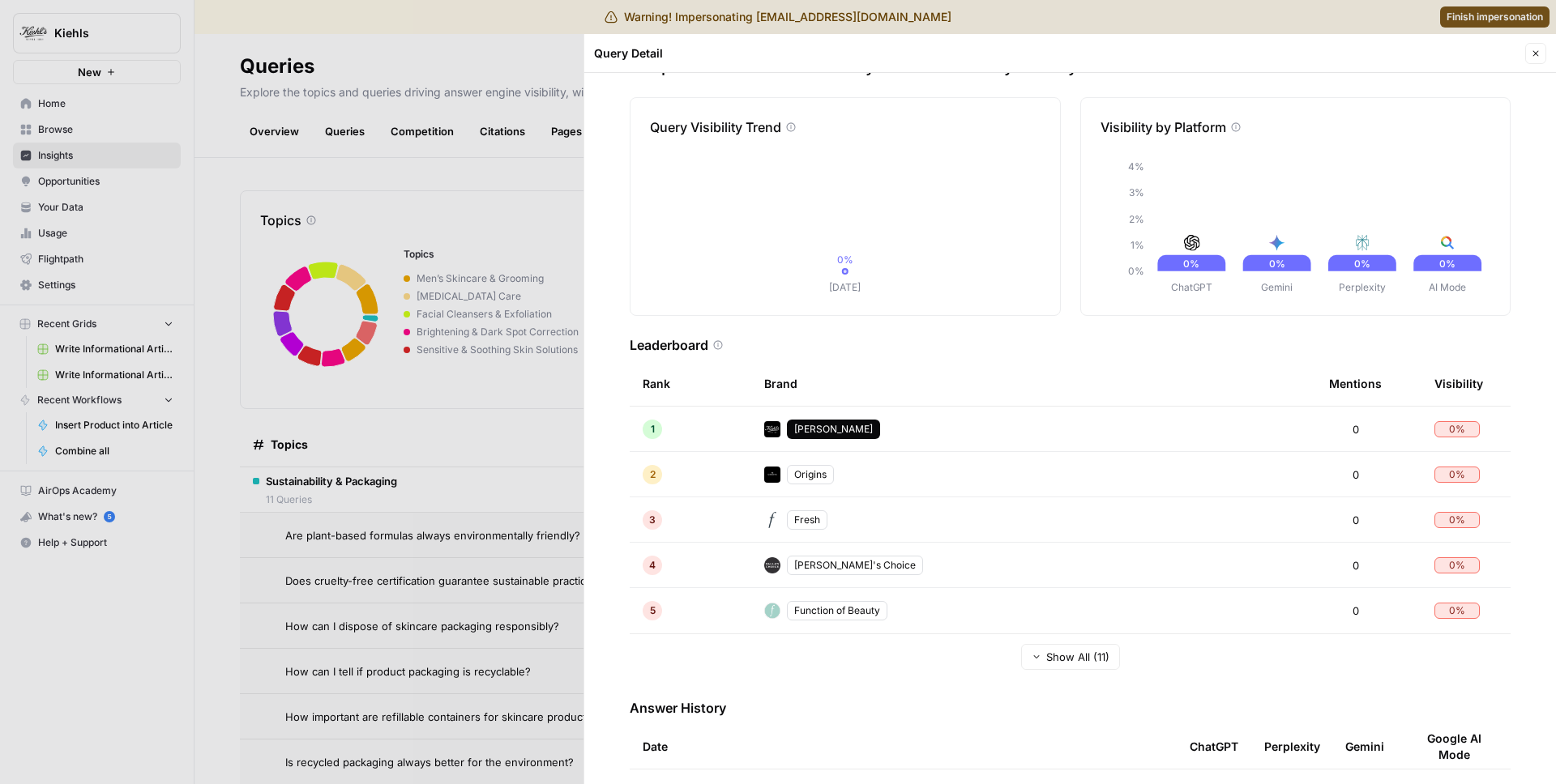
scroll to position [113, 0]
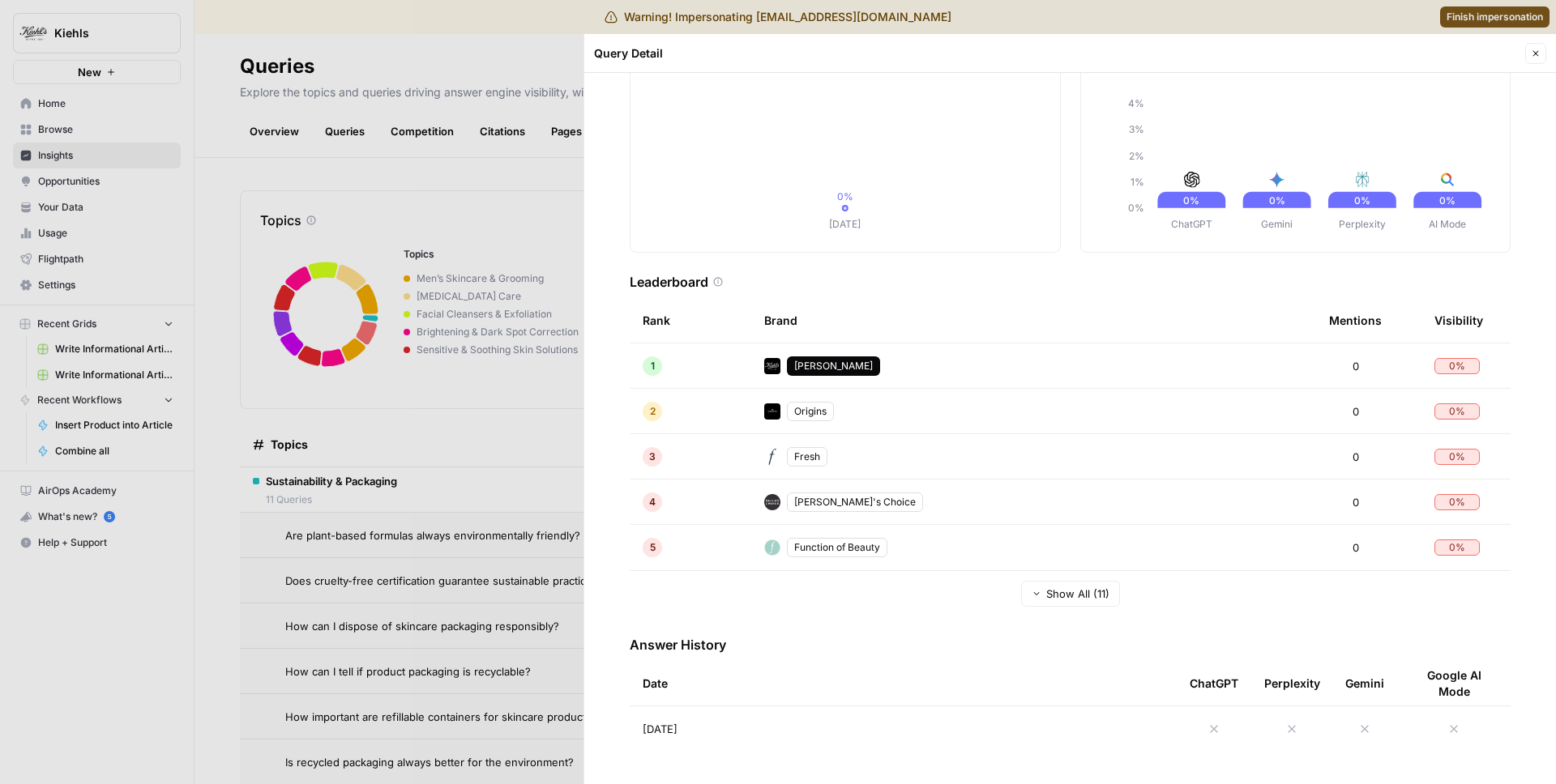
click at [712, 722] on td "[DATE]" at bounding box center [903, 729] width 547 height 46
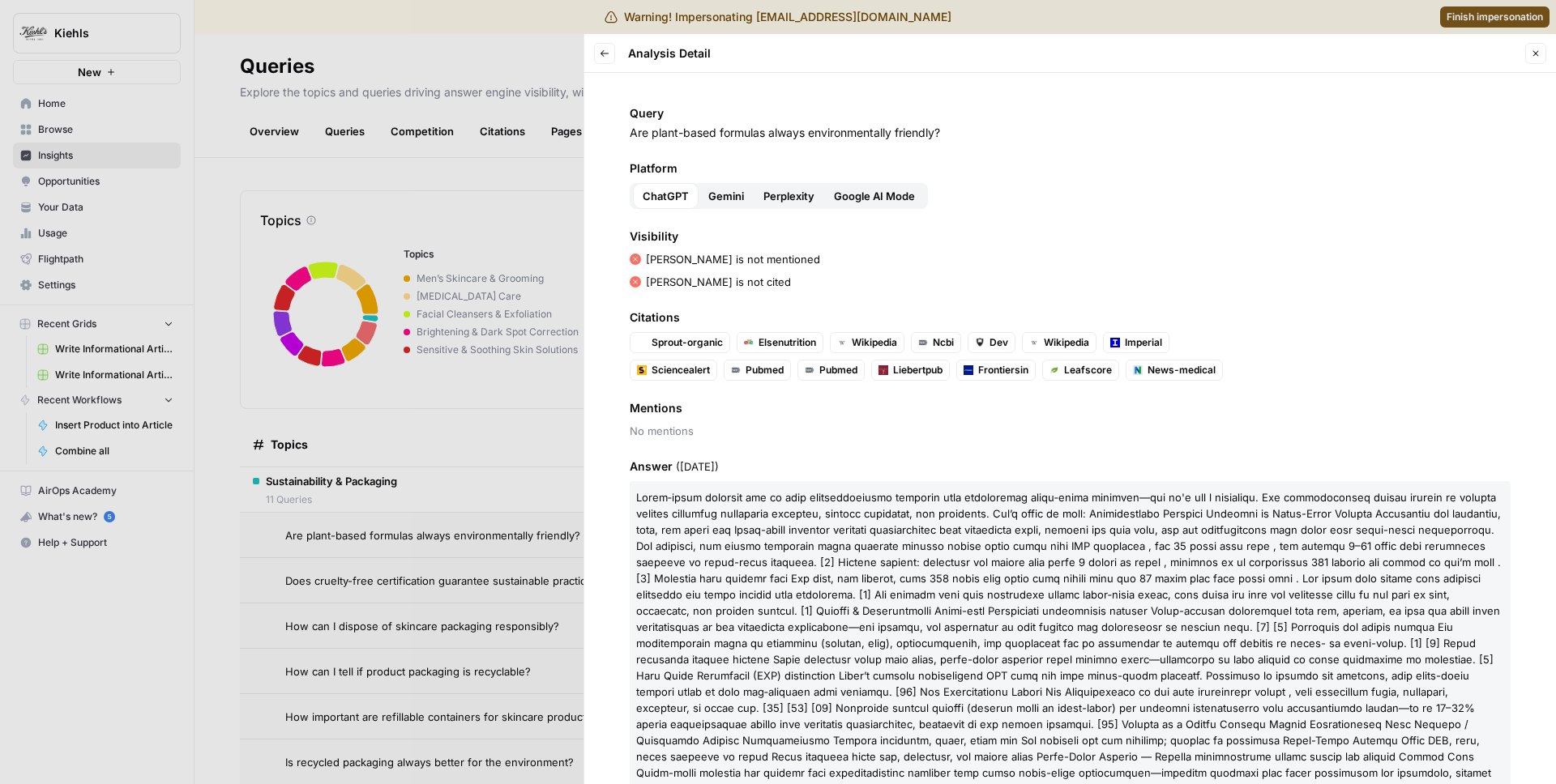
click at [517, 377] on div at bounding box center [778, 392] width 1556 height 784
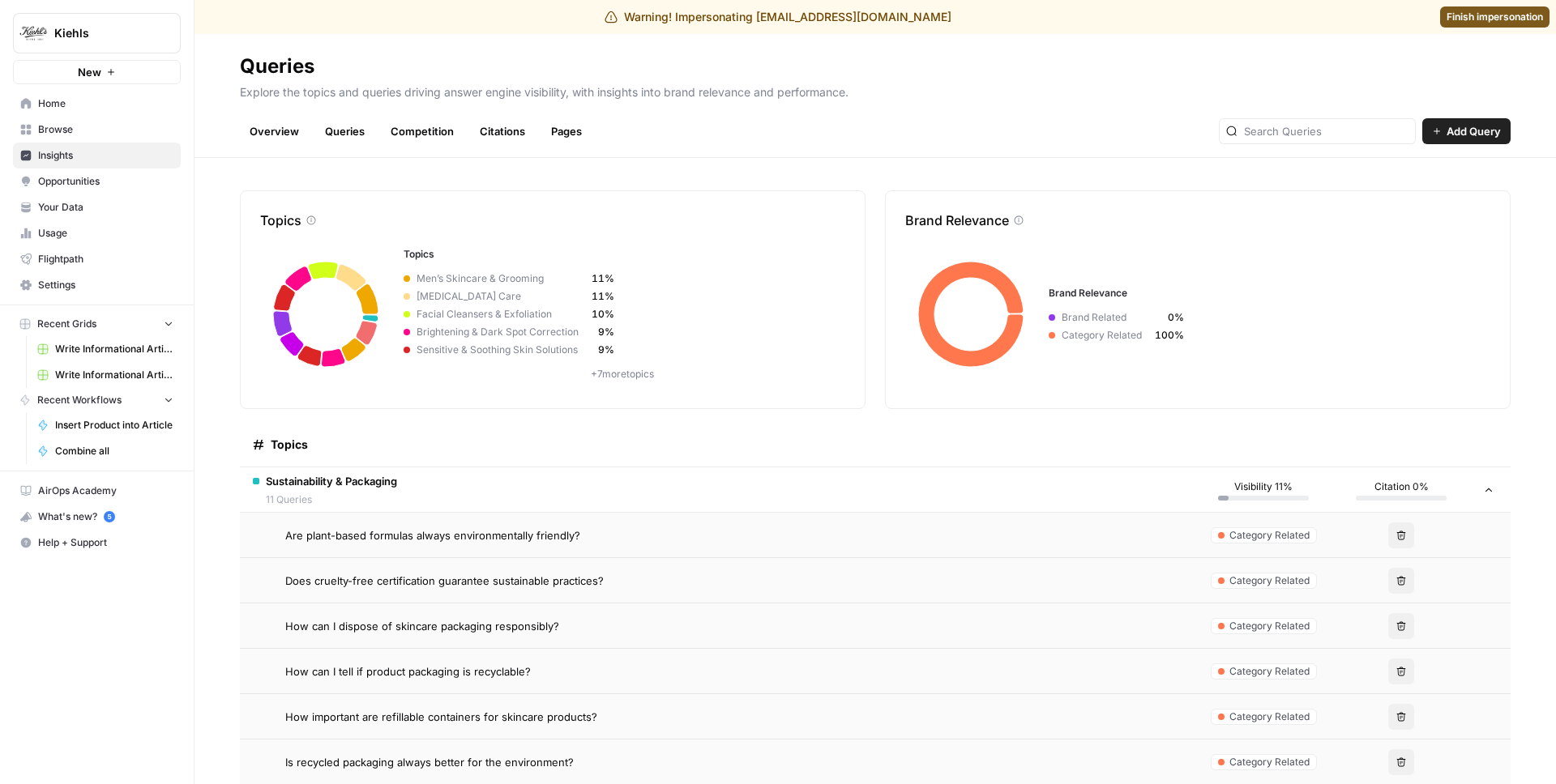
click at [98, 182] on span "Opportunities" at bounding box center [106, 181] width 135 height 14
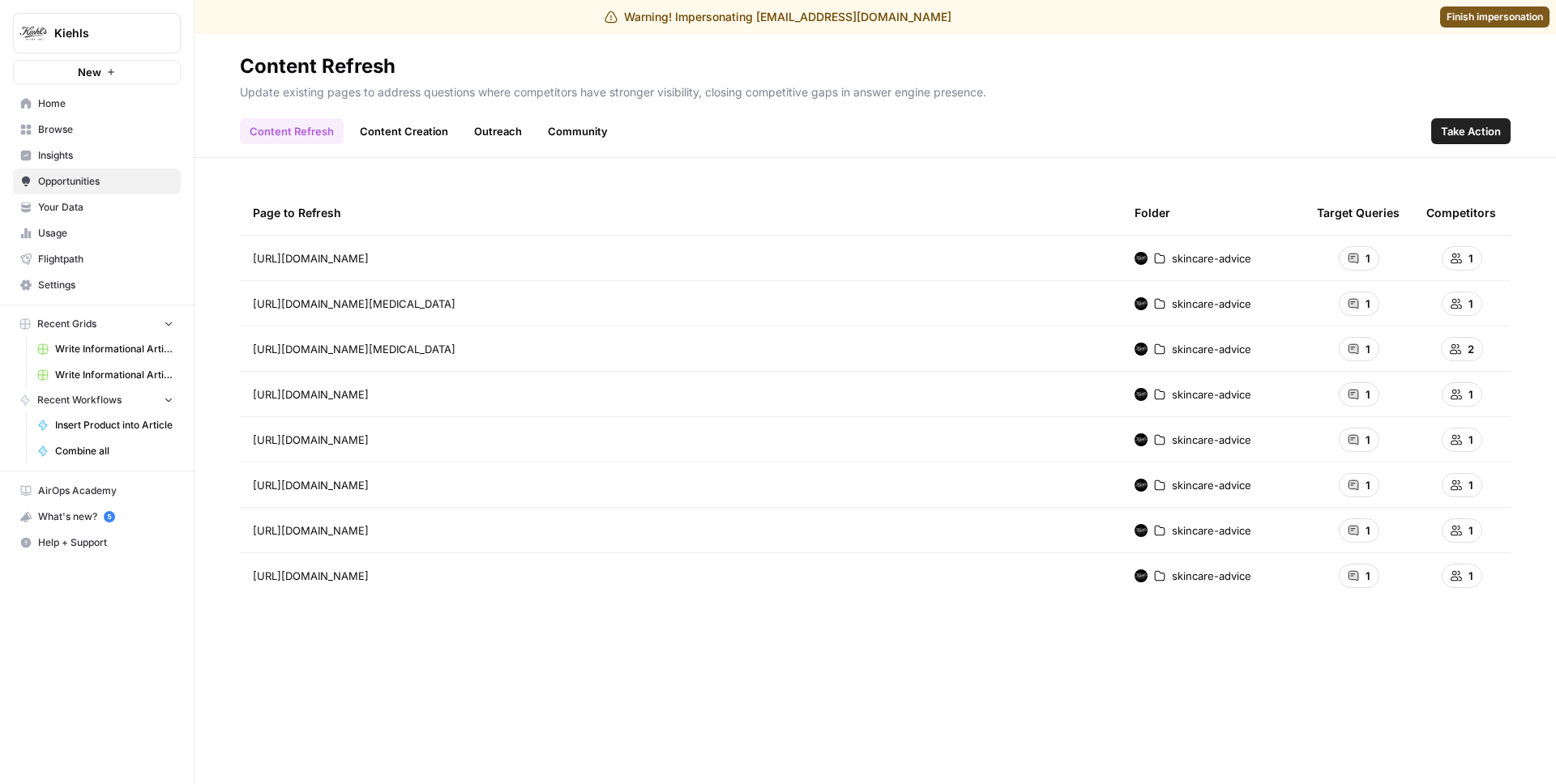
click at [102, 156] on span "Insights" at bounding box center [106, 155] width 135 height 14
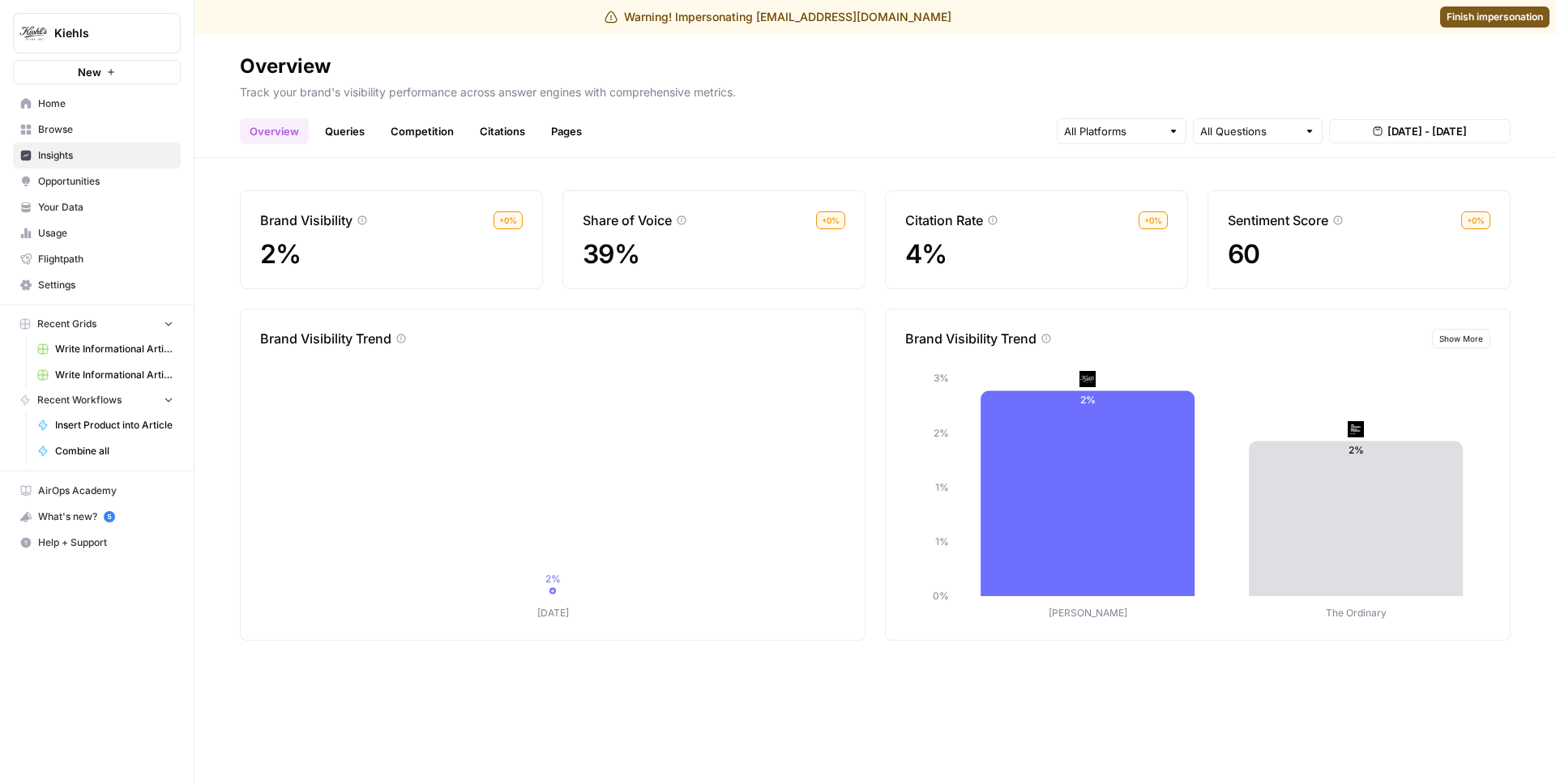
click at [1456, 341] on span "Show More" at bounding box center [1461, 338] width 44 height 13
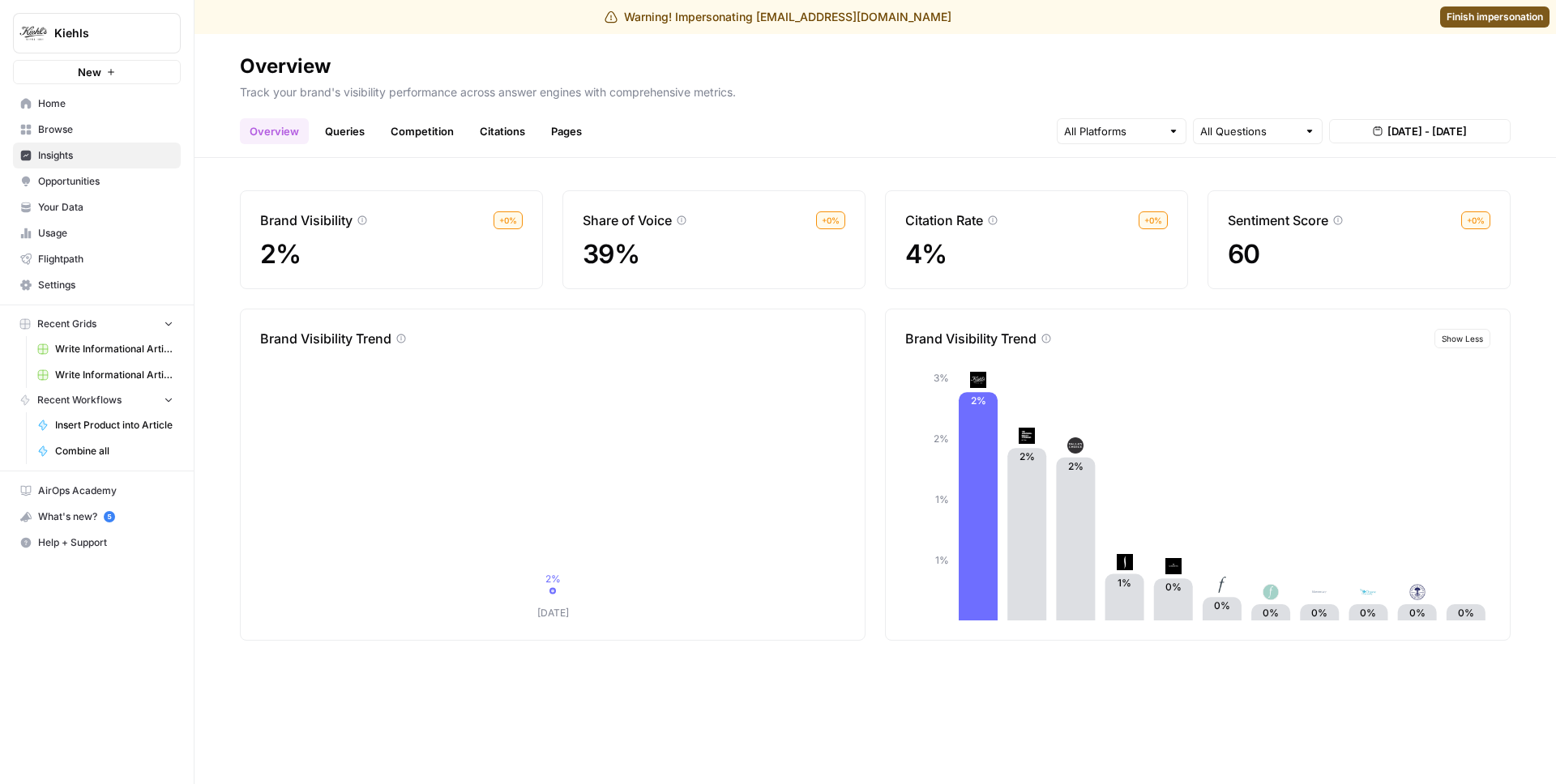
click at [343, 136] on link "Queries" at bounding box center [344, 131] width 59 height 26
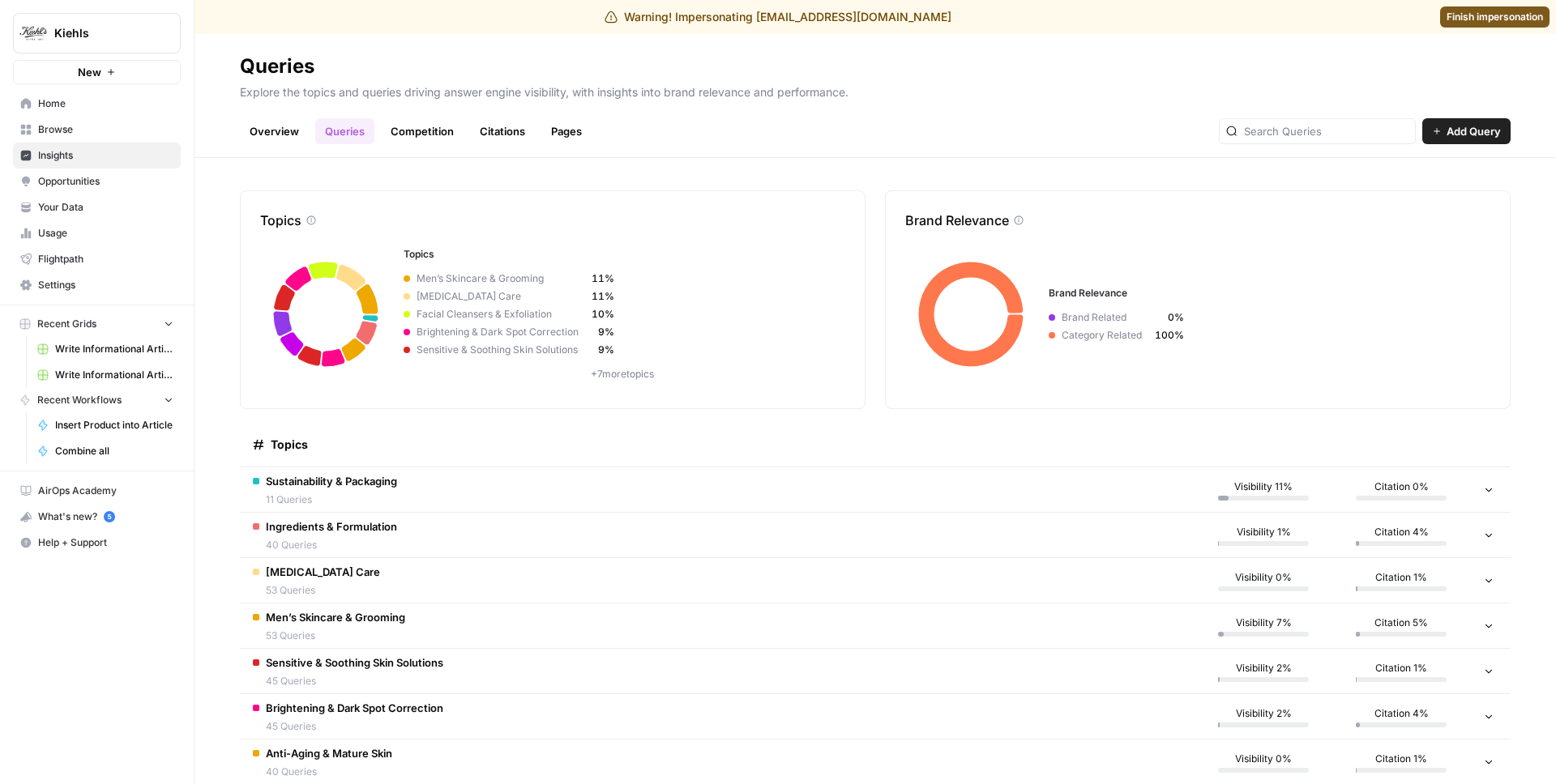
click at [349, 495] on span "11 Queries" at bounding box center [332, 500] width 132 height 14
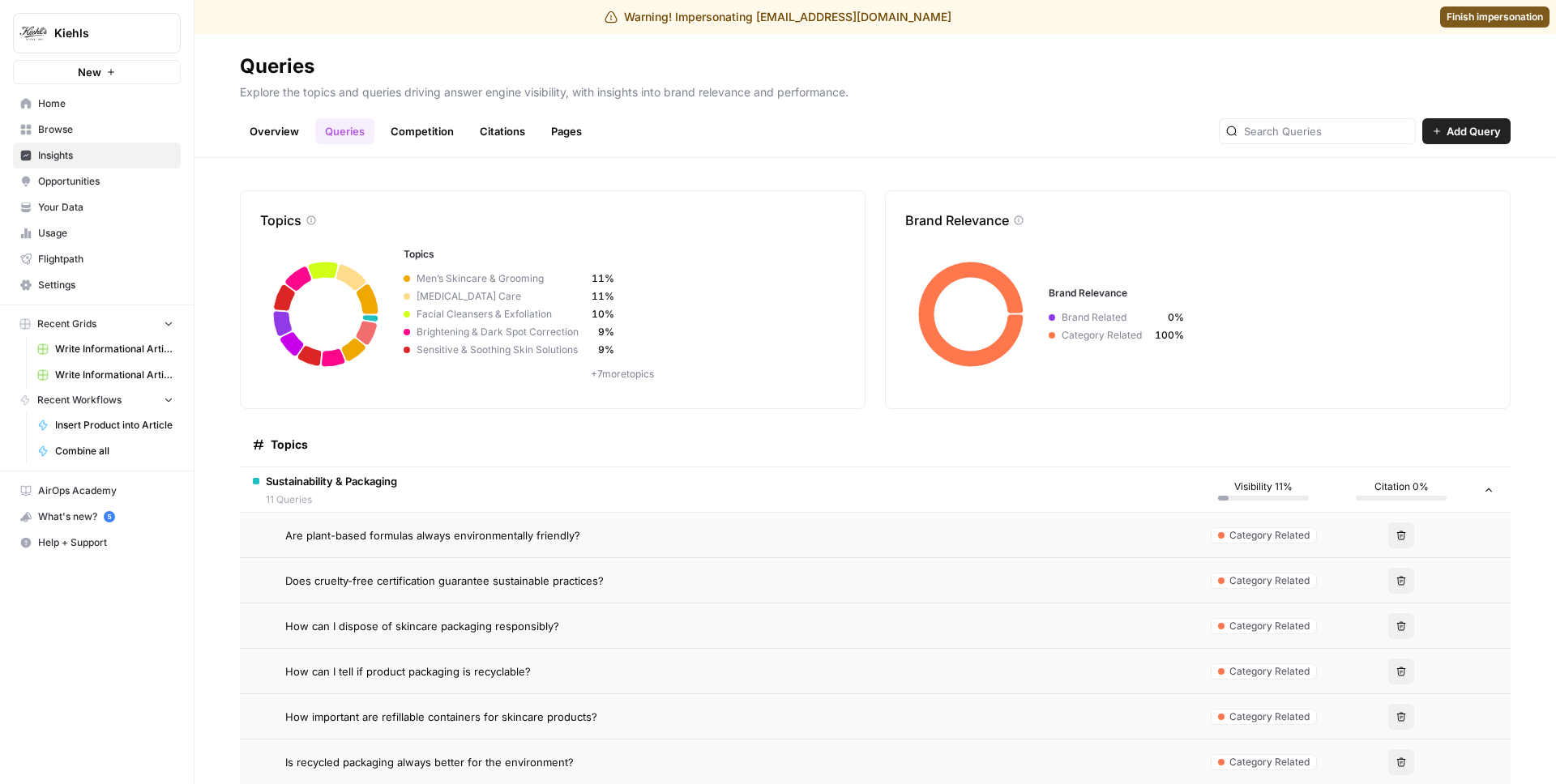
click at [385, 543] on td "Are plant-based formulas always environmentally friendly?" at bounding box center [717, 535] width 955 height 45
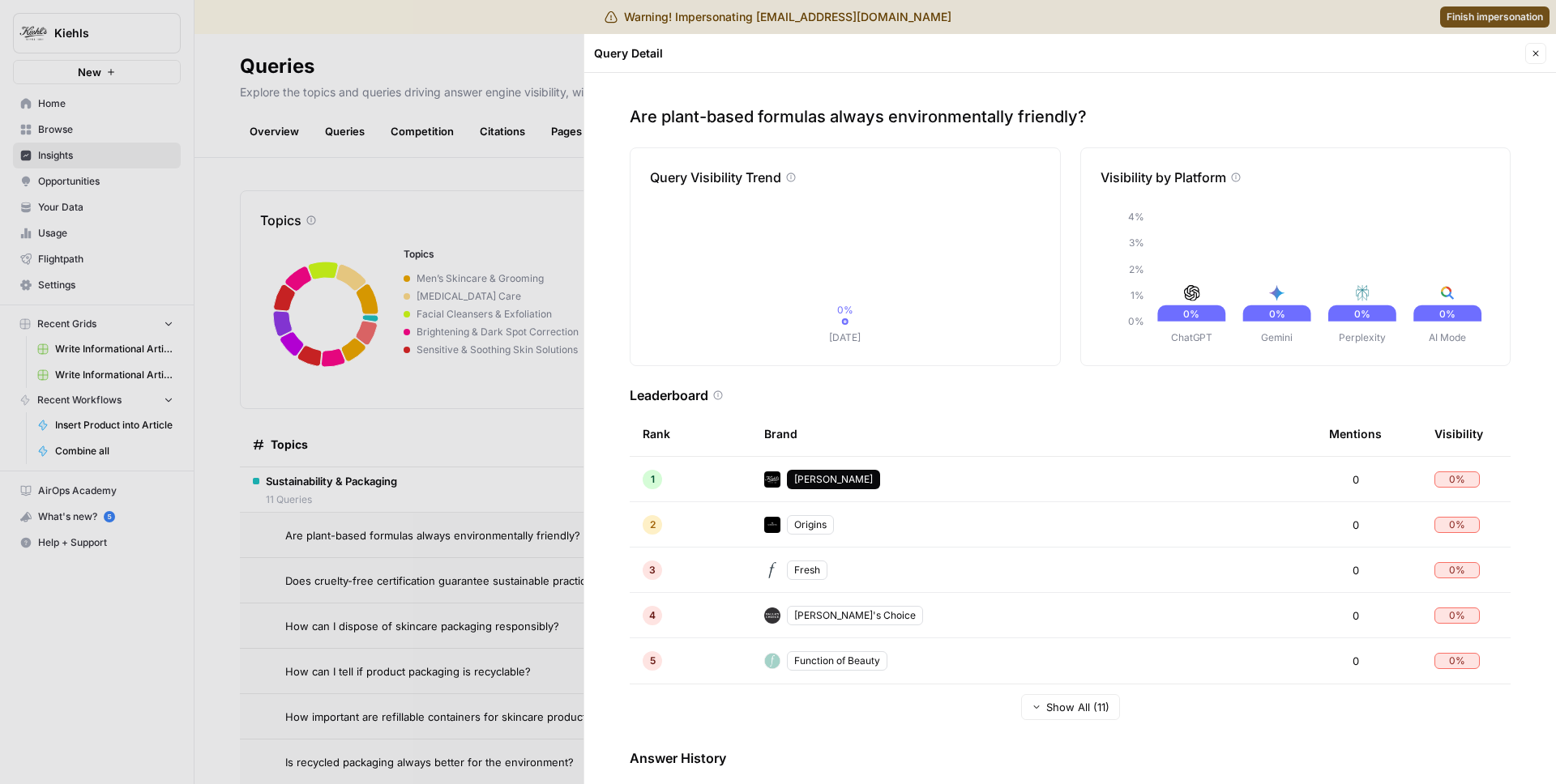
click at [430, 412] on div at bounding box center [778, 392] width 1556 height 784
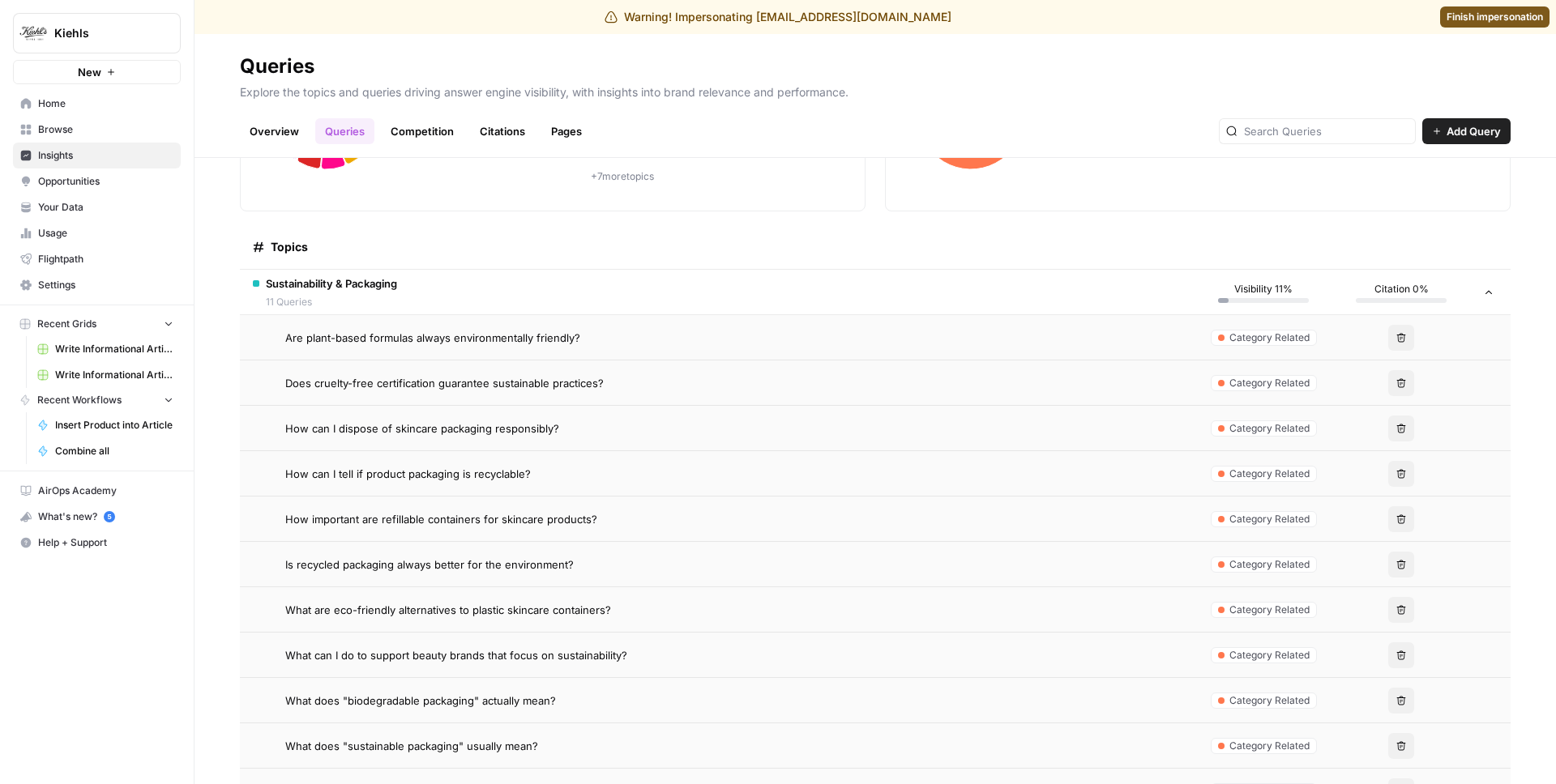
scroll to position [295, 0]
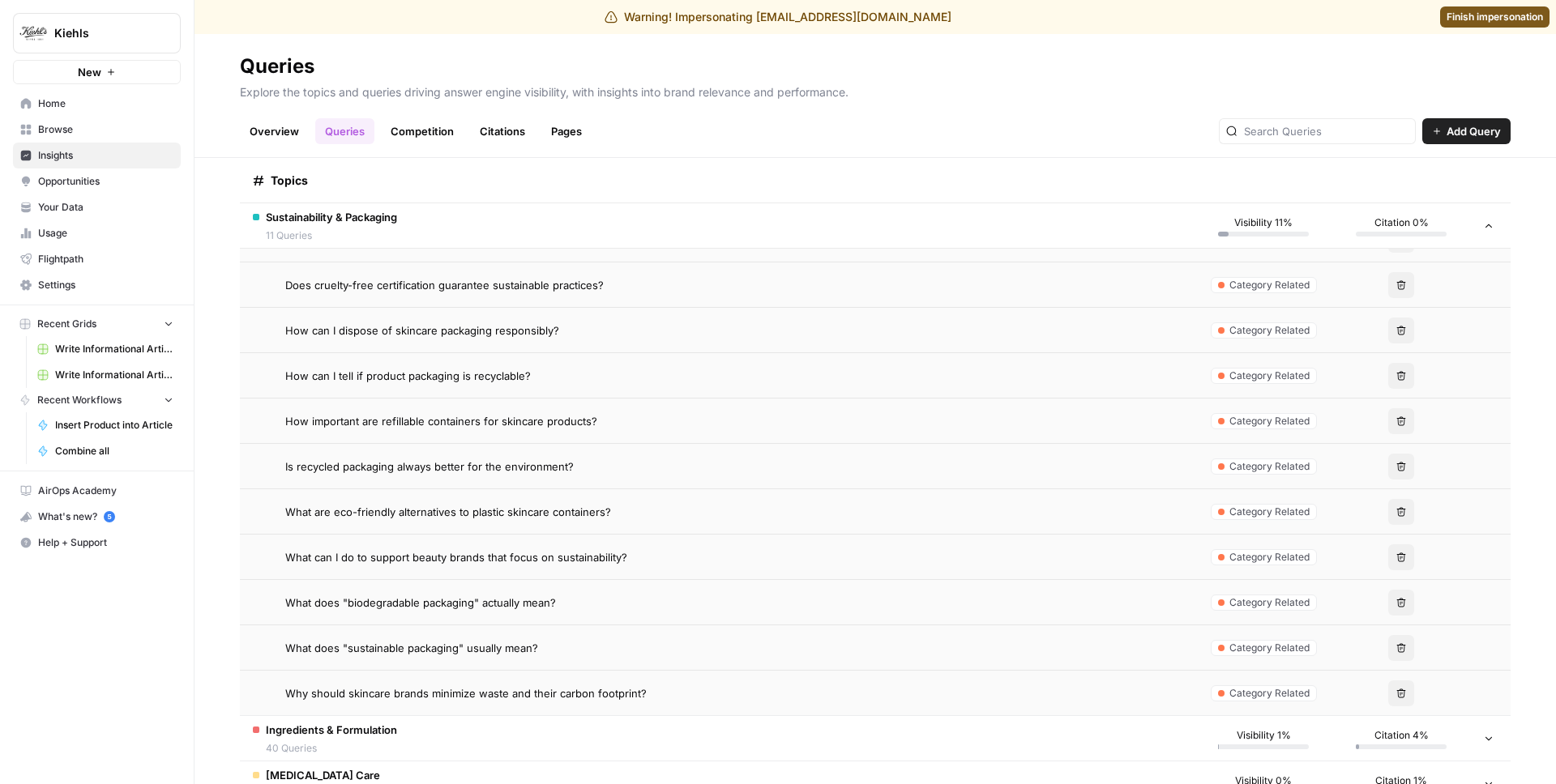
click at [462, 465] on span "Is recycled packaging always better for the environment?" at bounding box center [430, 466] width 289 height 16
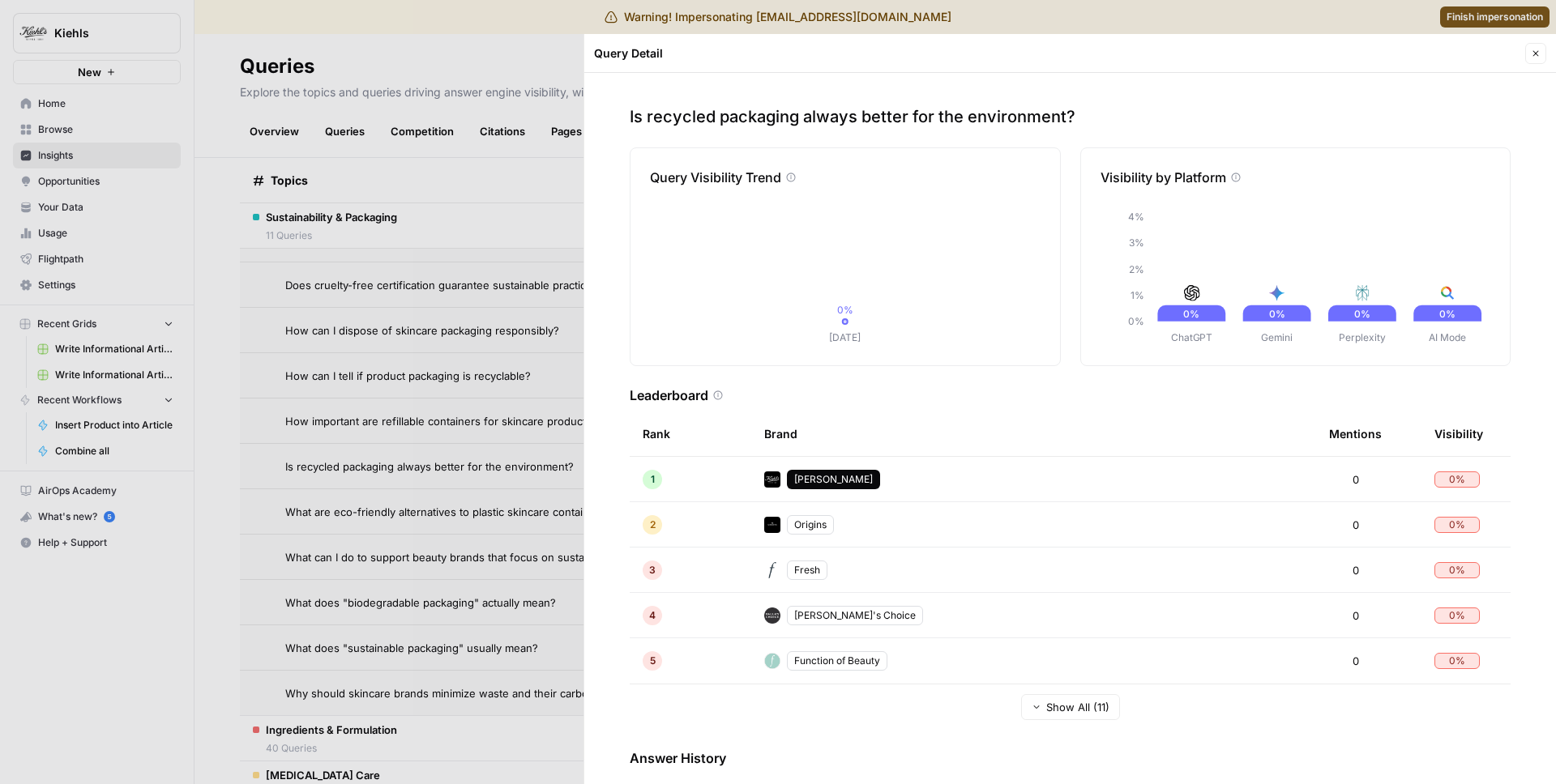
click at [375, 384] on div at bounding box center [778, 392] width 1556 height 784
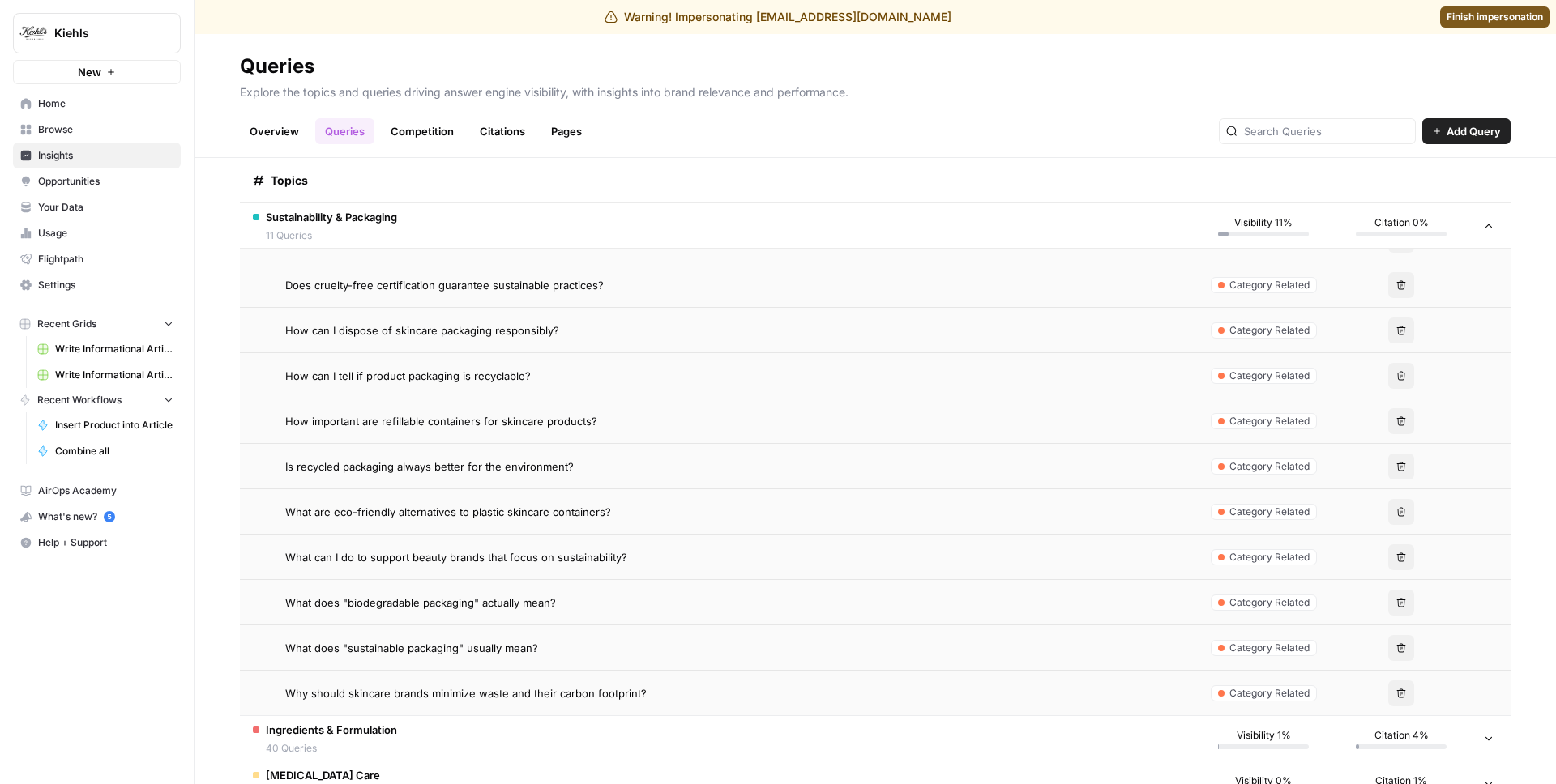
click at [290, 144] on header "Queries Explore the topics and queries driving answer engine visibility, with i…" at bounding box center [875, 95] width 1362 height 124
click at [290, 143] on link "Overview" at bounding box center [274, 131] width 69 height 26
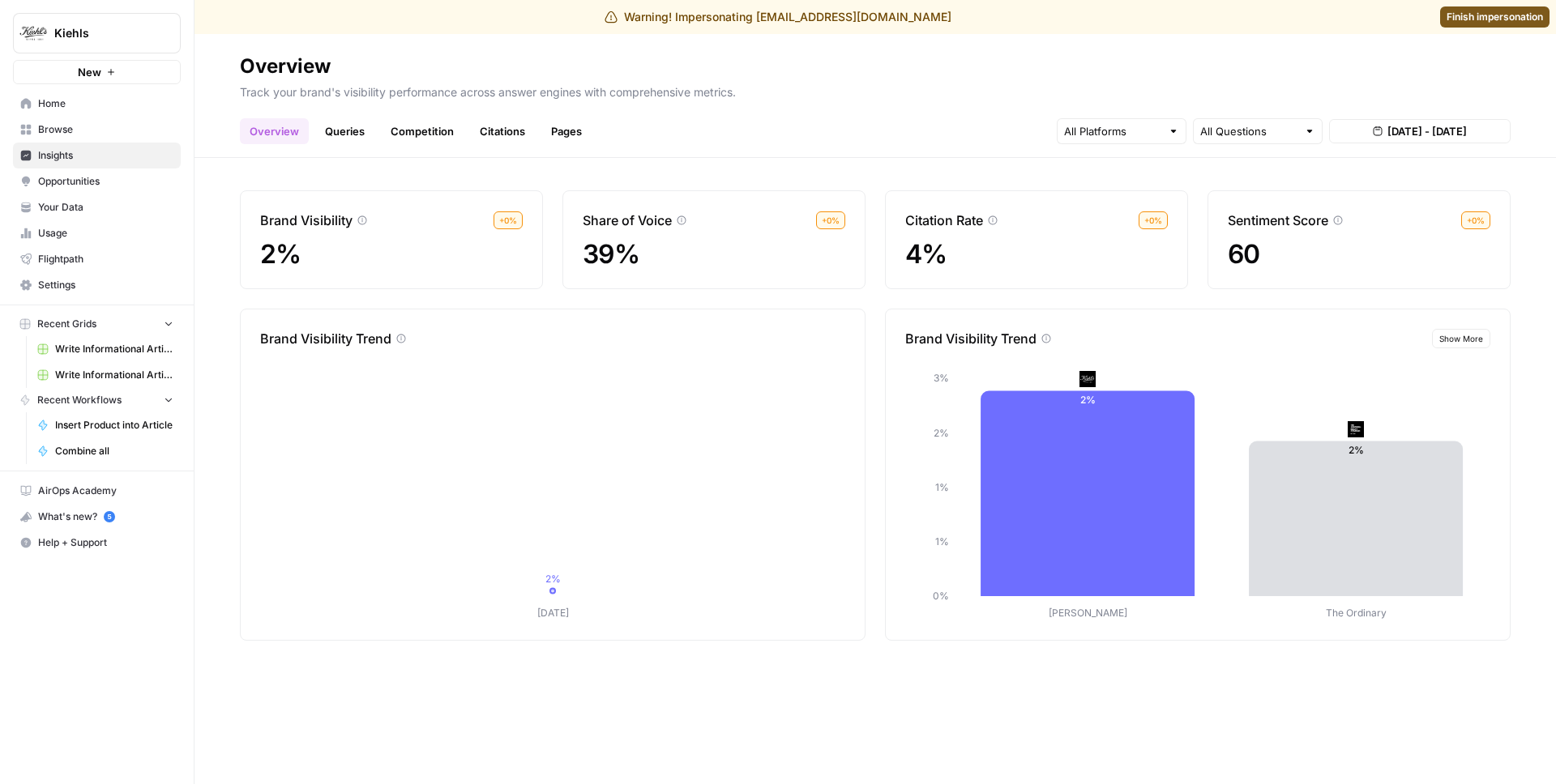
click at [333, 136] on link "Queries" at bounding box center [344, 131] width 59 height 26
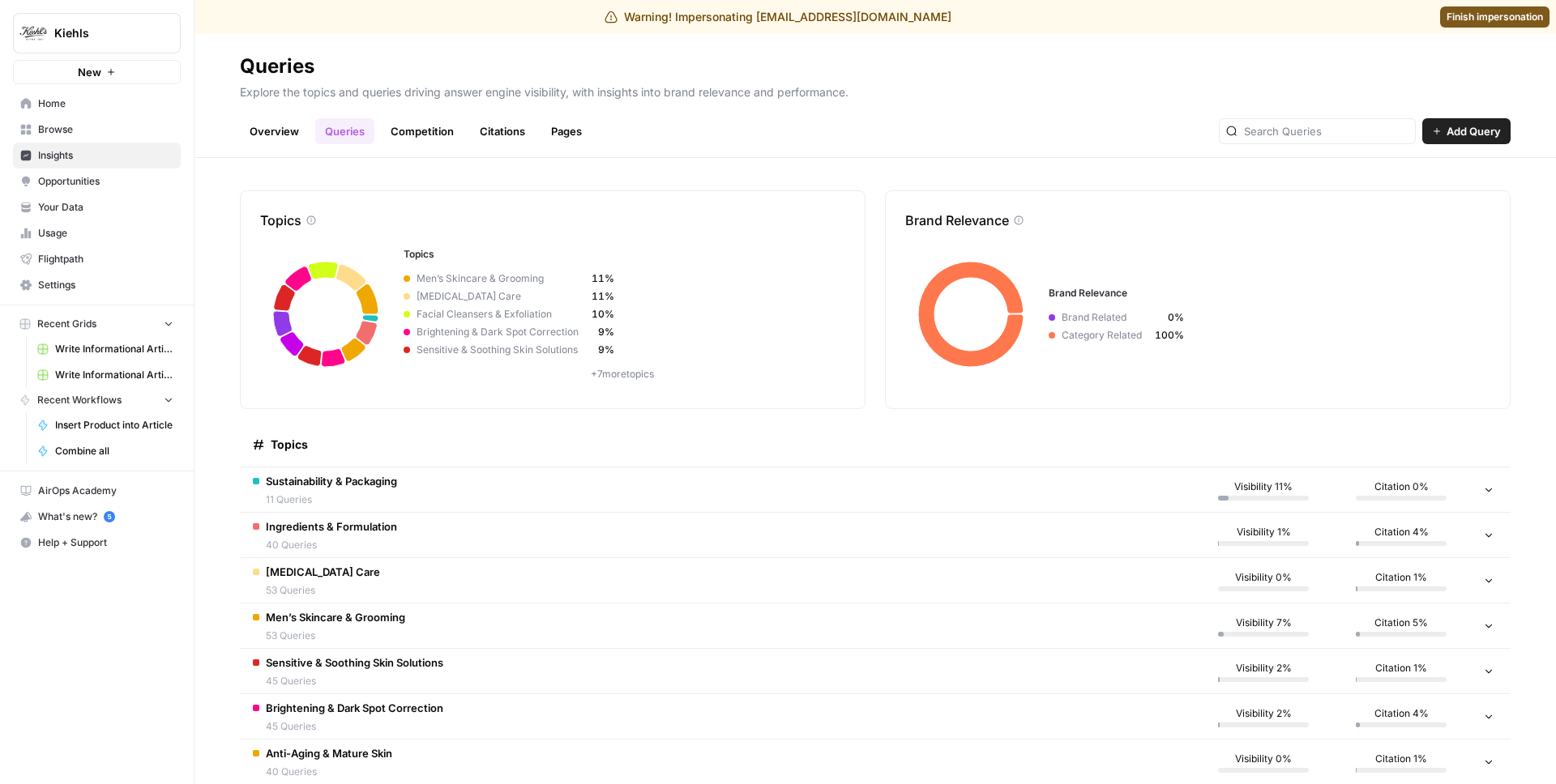
click at [355, 485] on span "Sustainability & Packaging" at bounding box center [332, 481] width 132 height 16
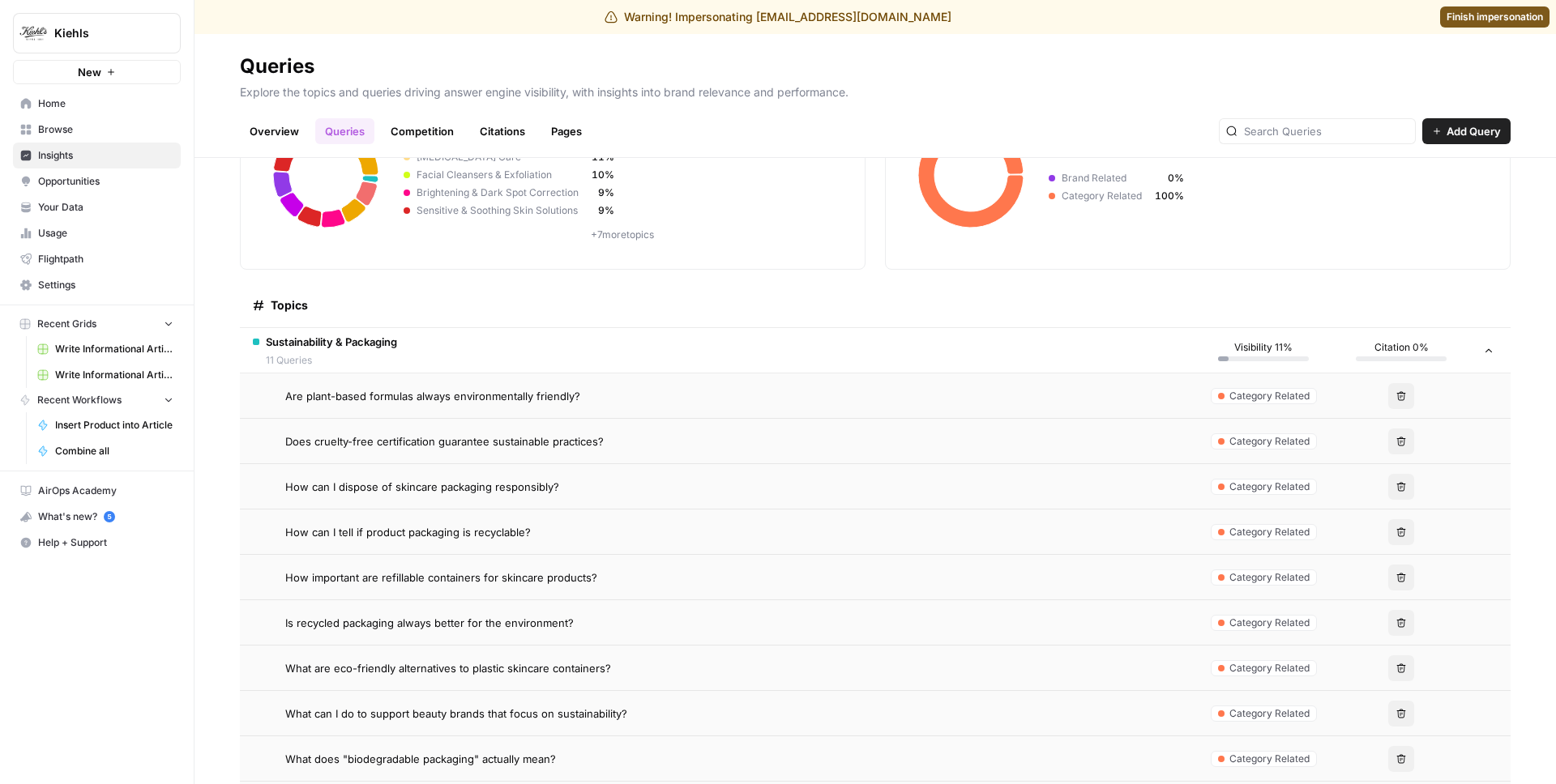
scroll to position [170, 0]
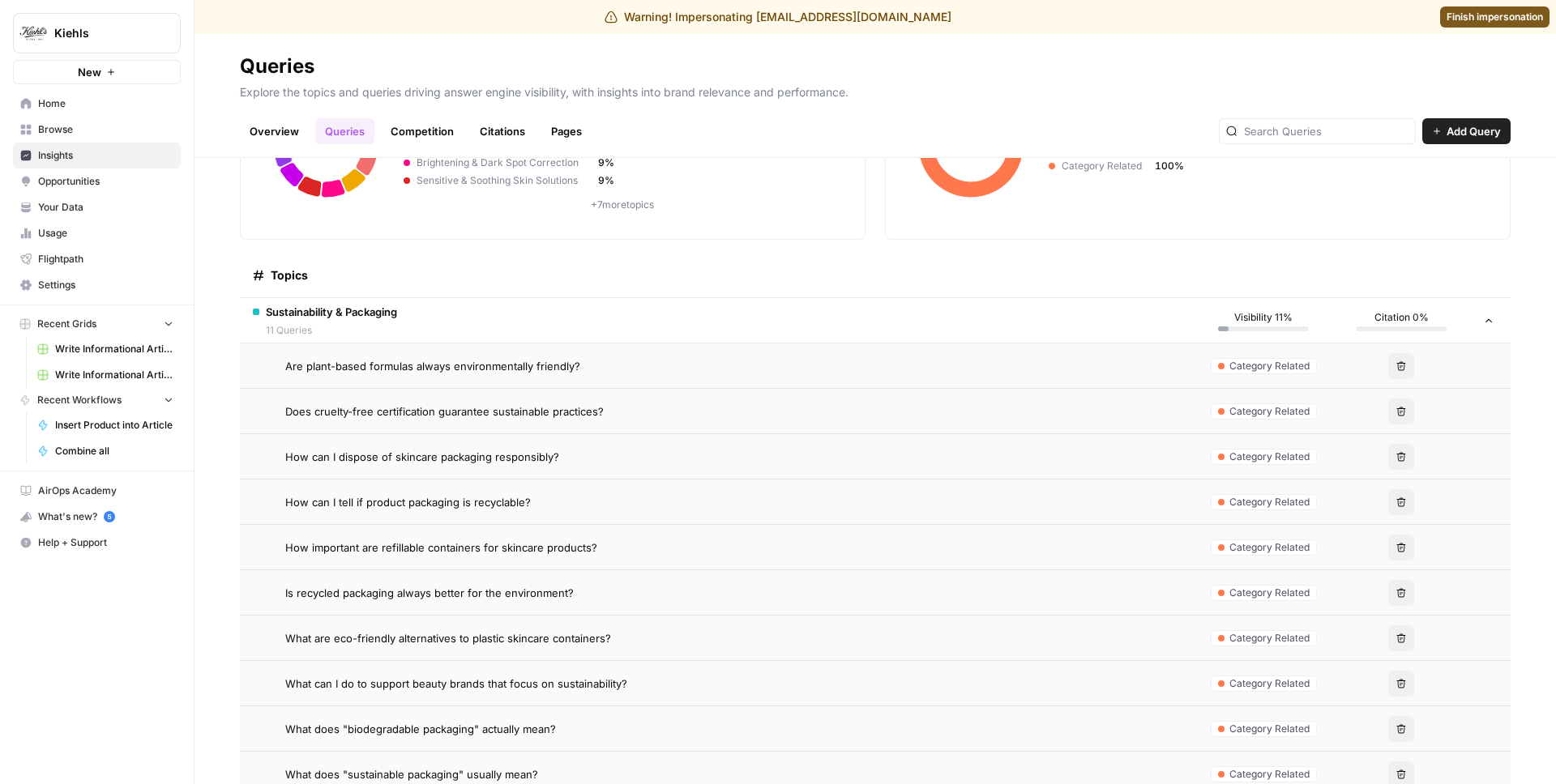
click at [463, 545] on span "How important are refillable containers for skincare products?" at bounding box center [442, 547] width 312 height 16
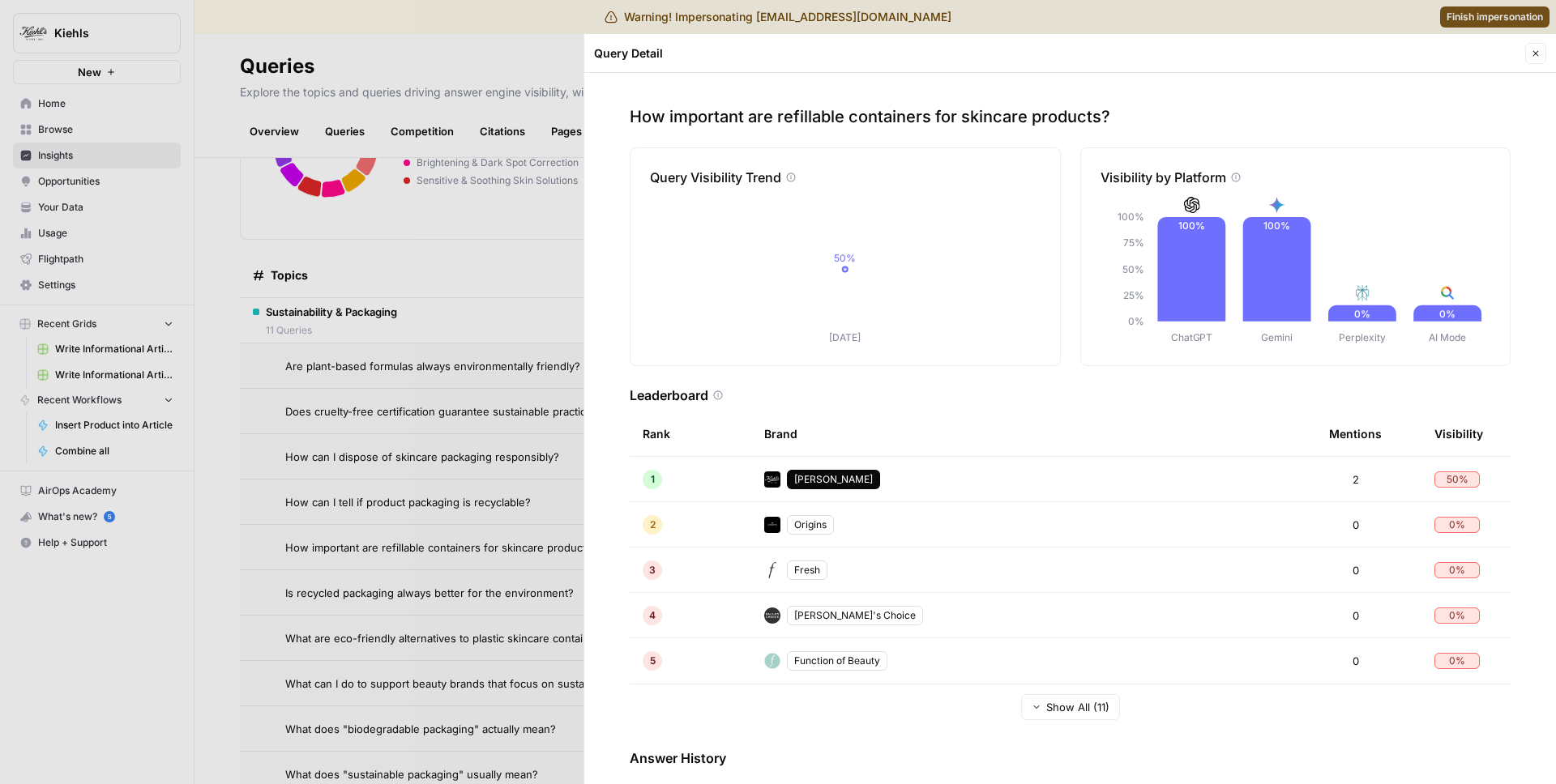
scroll to position [113, 0]
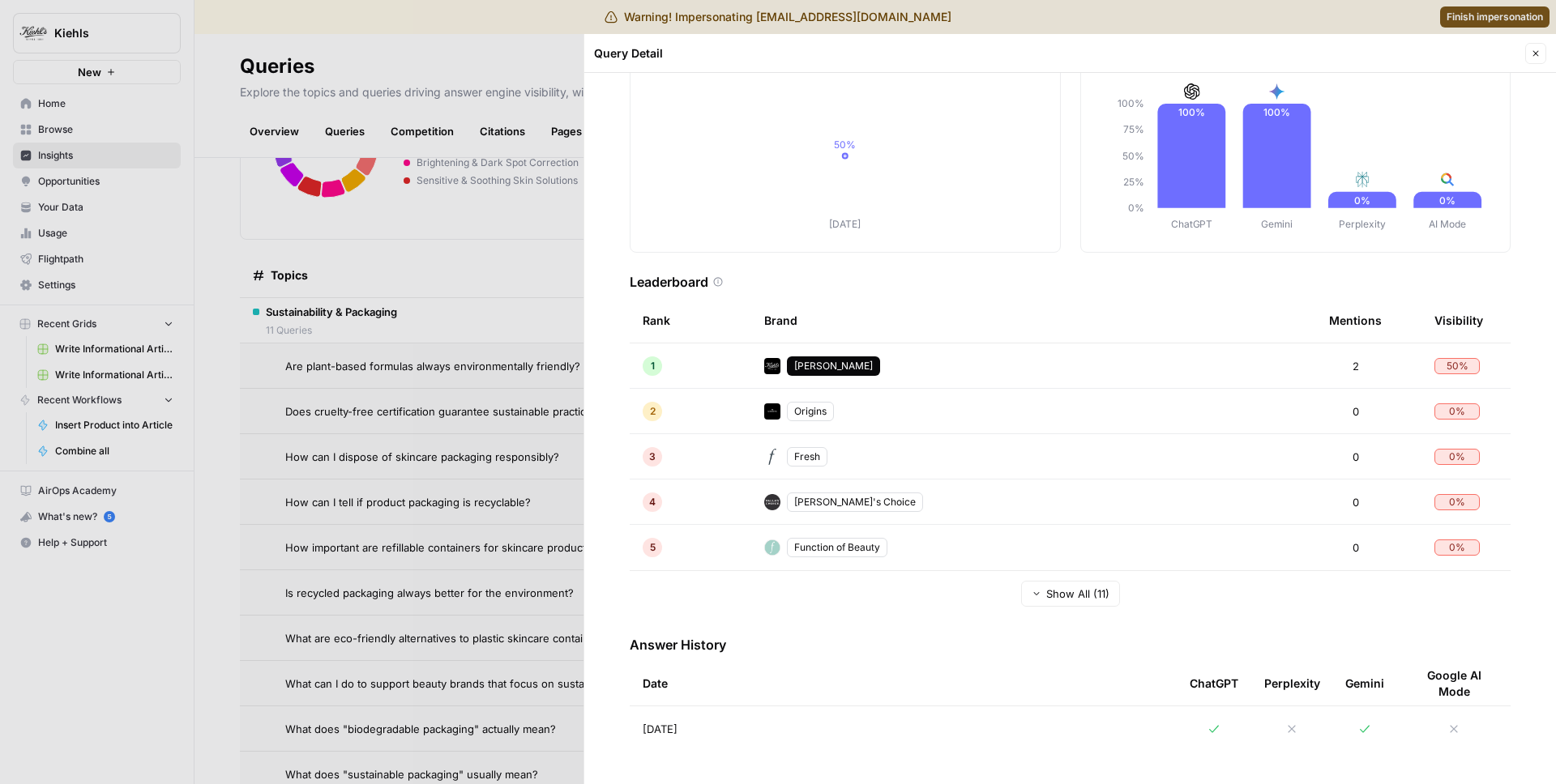
click at [712, 735] on td "Aug 26, 2025" at bounding box center [903, 729] width 547 height 46
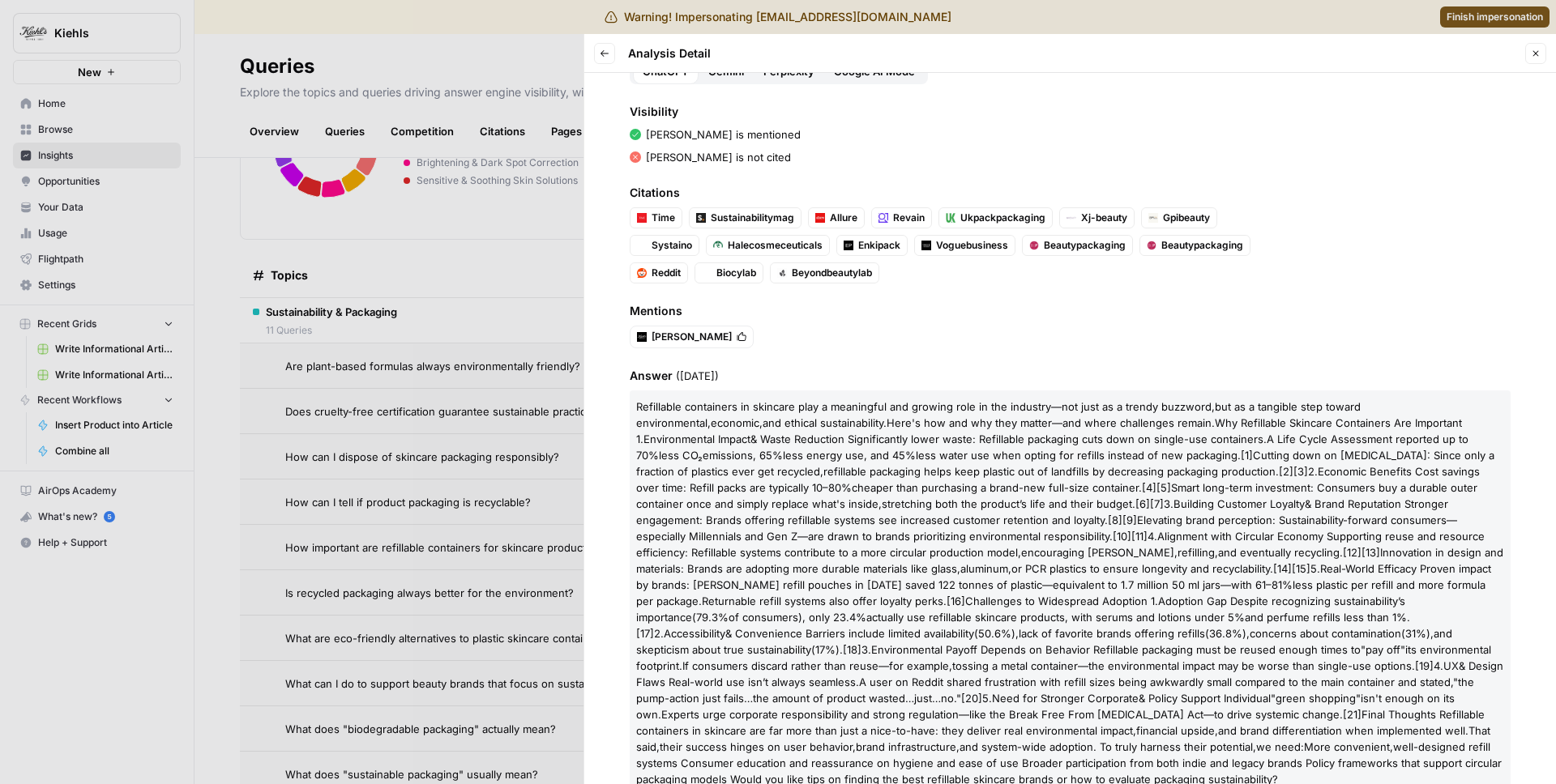
scroll to position [169, 0]
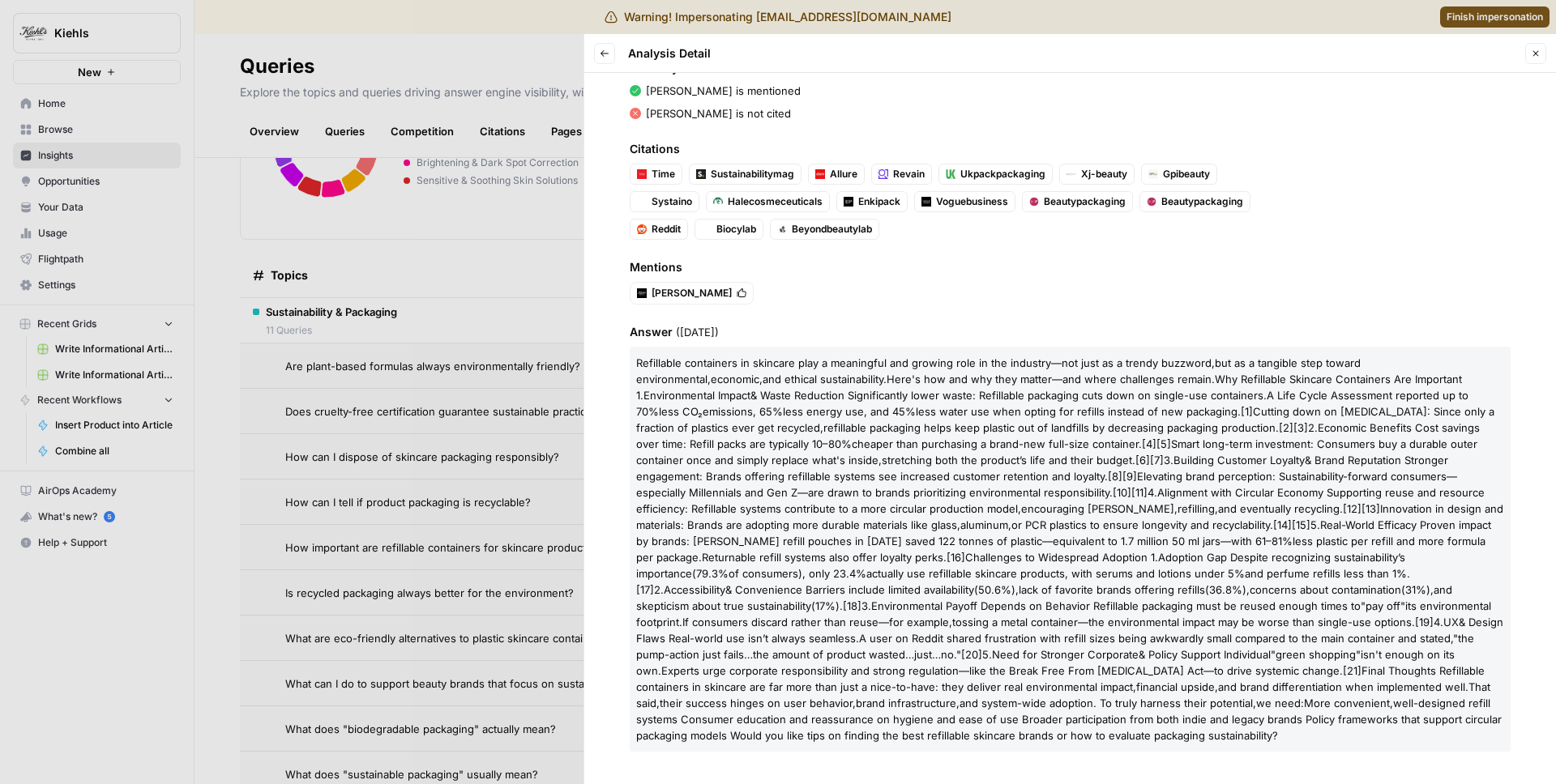
click at [486, 459] on div at bounding box center [778, 392] width 1556 height 784
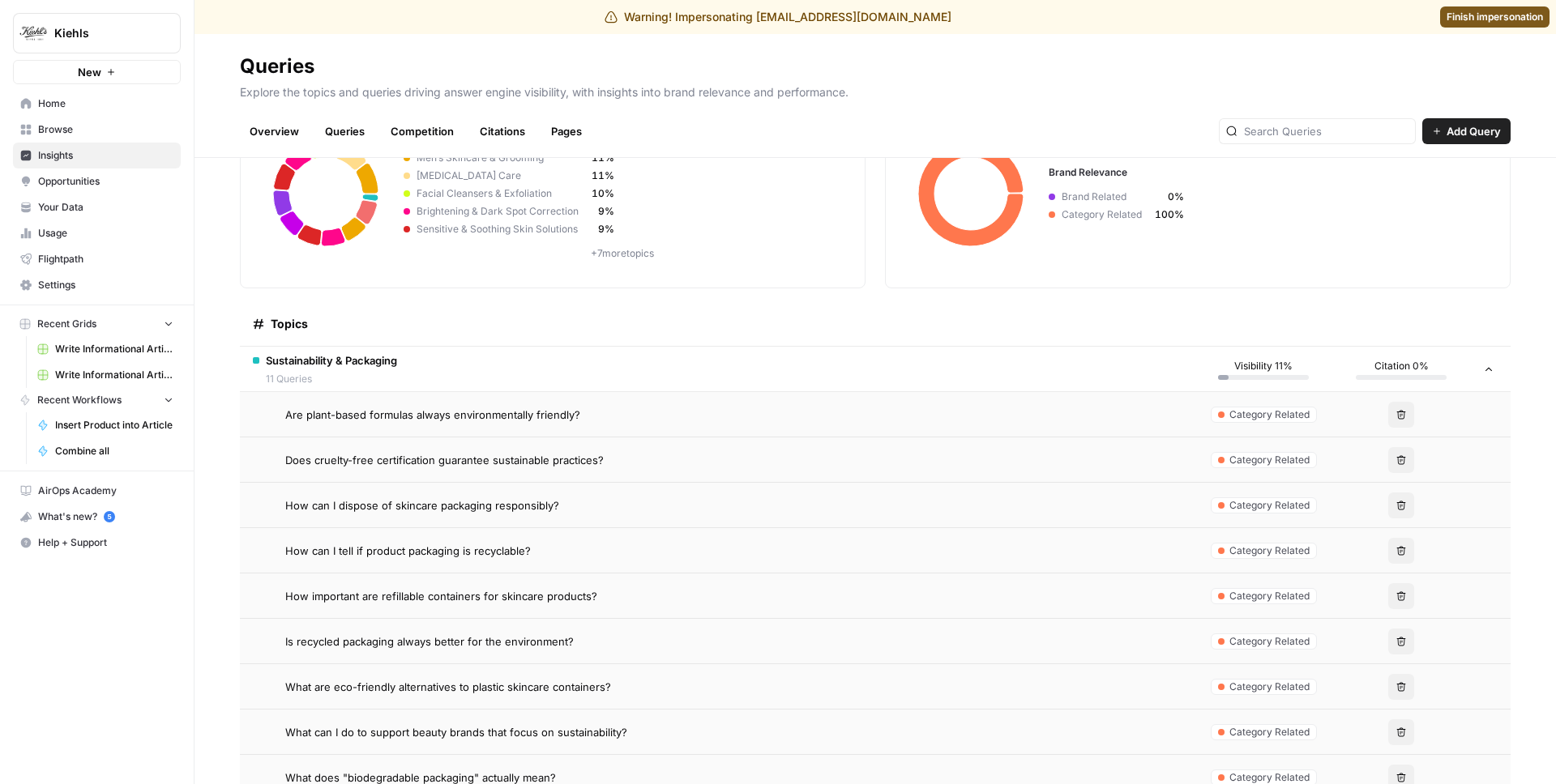
scroll to position [258, 0]
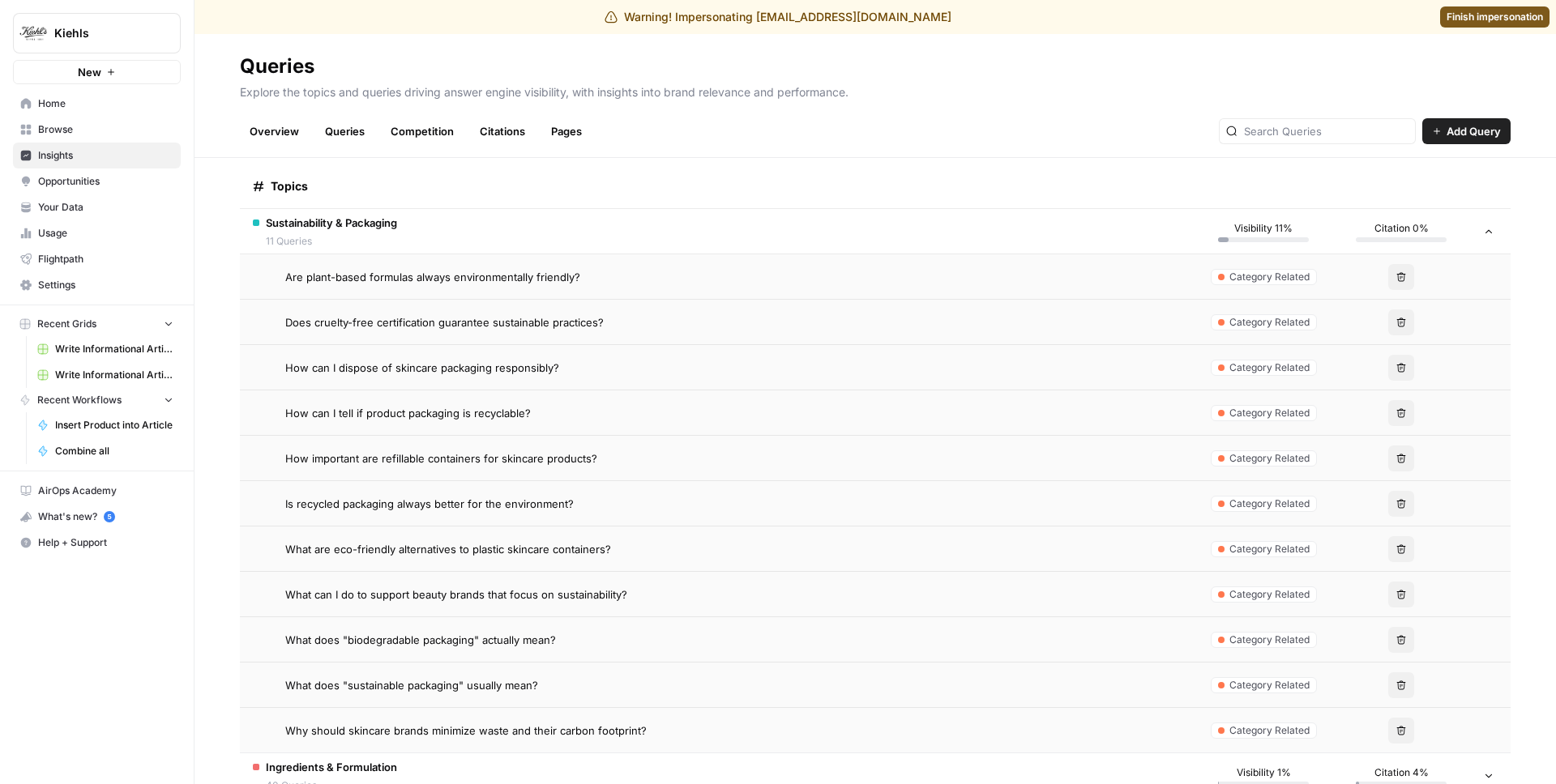
click at [453, 596] on span "What can I do to support beauty brands that focus on sustainability?" at bounding box center [456, 594] width 342 height 16
click at [510, 596] on span "What can I do to support beauty brands that focus on sustainability?" at bounding box center [456, 594] width 342 height 16
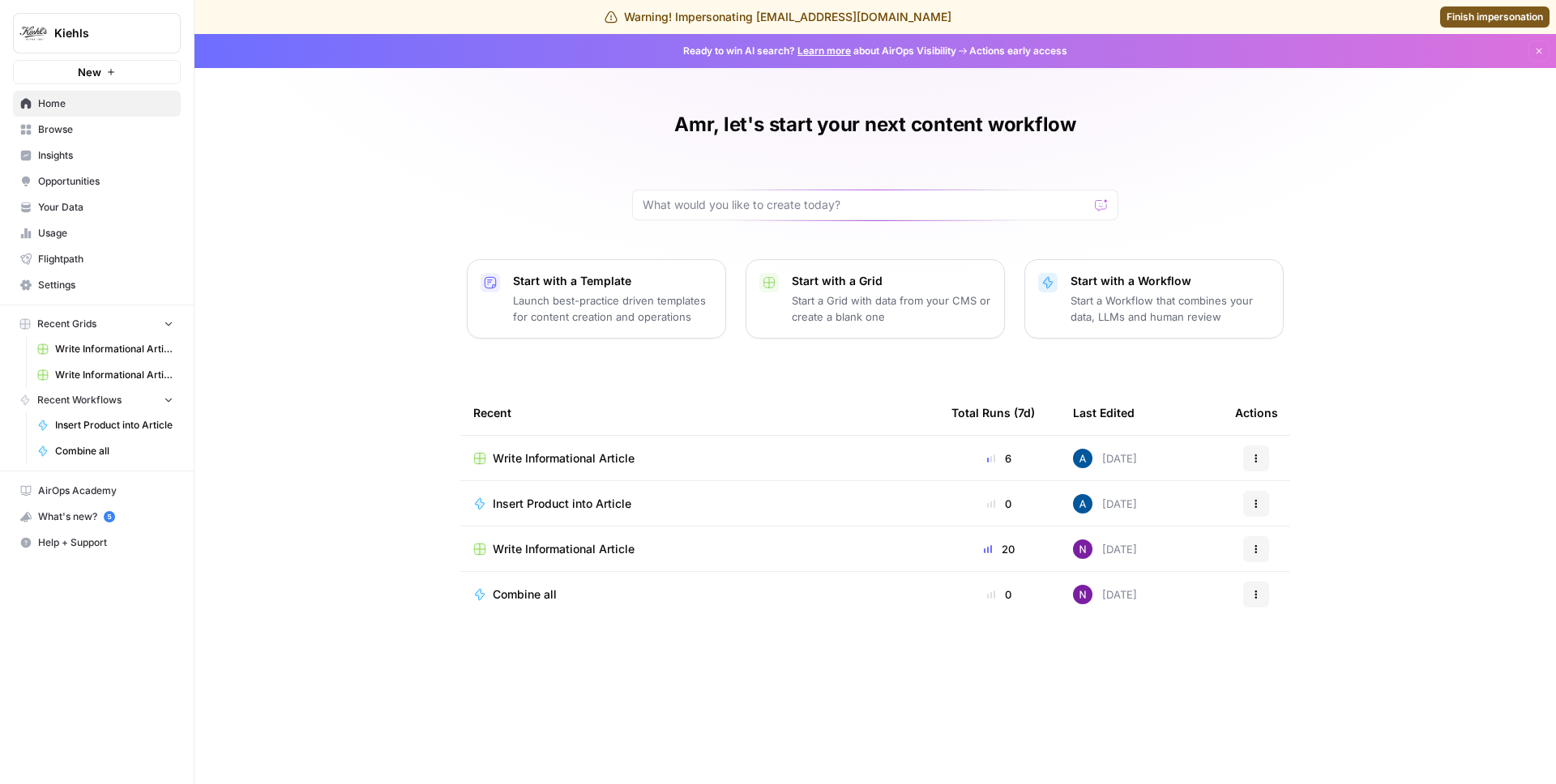
click at [118, 146] on link "Insights" at bounding box center [96, 155] width 168 height 26
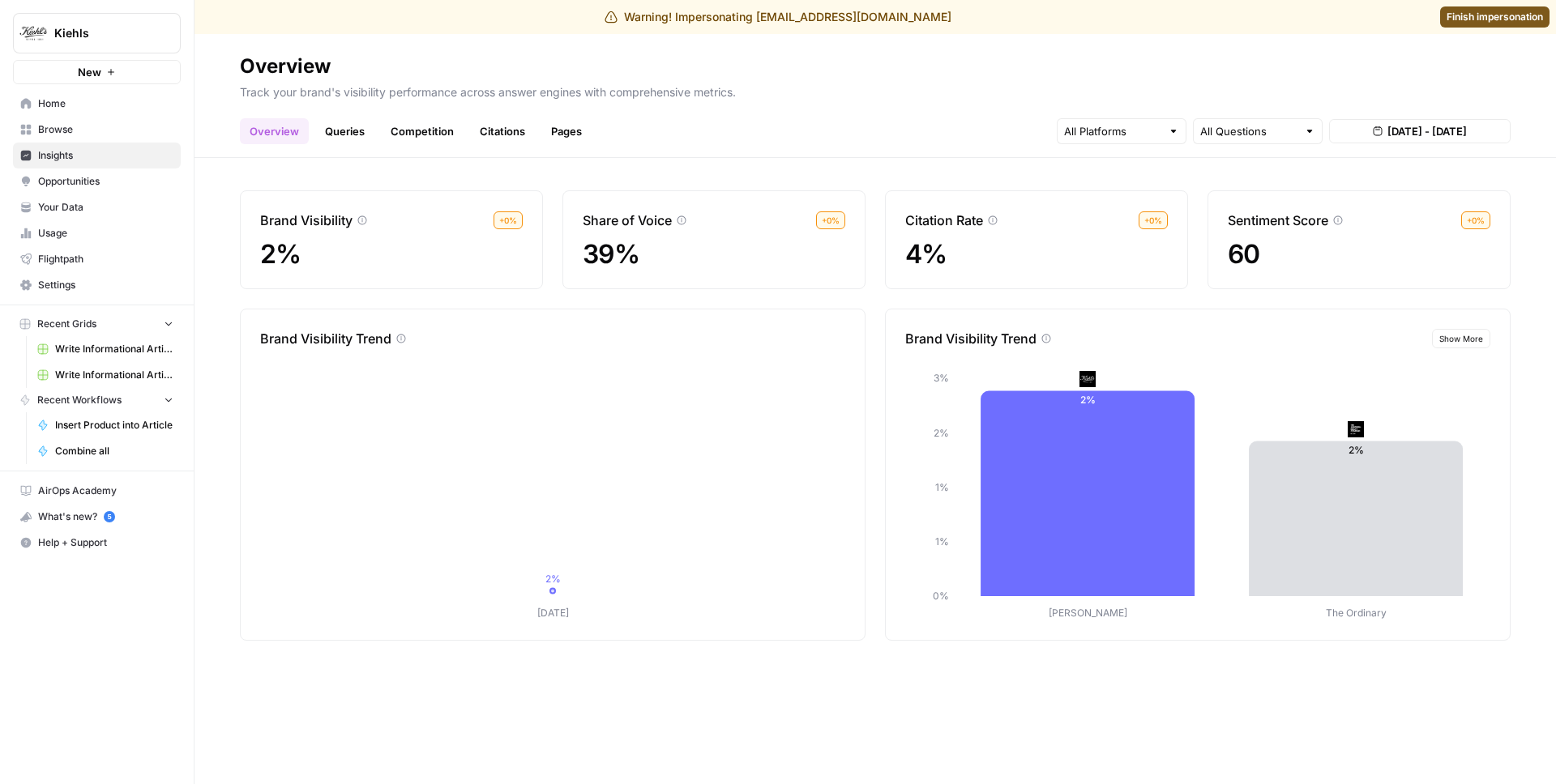
click at [333, 135] on link "Queries" at bounding box center [344, 131] width 59 height 26
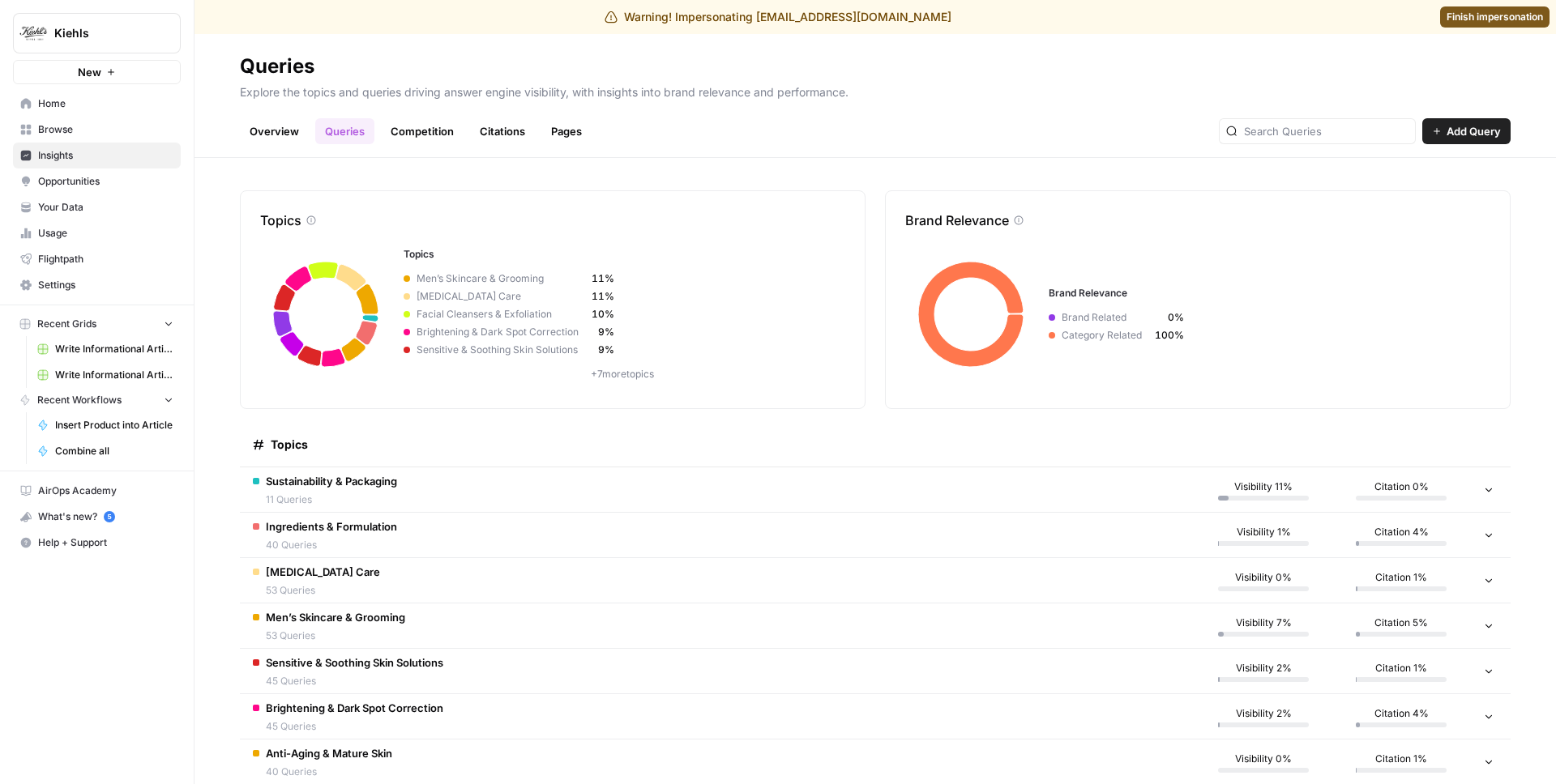
click at [435, 495] on td "Sustainability & Packaging 11 Queries" at bounding box center [717, 489] width 955 height 45
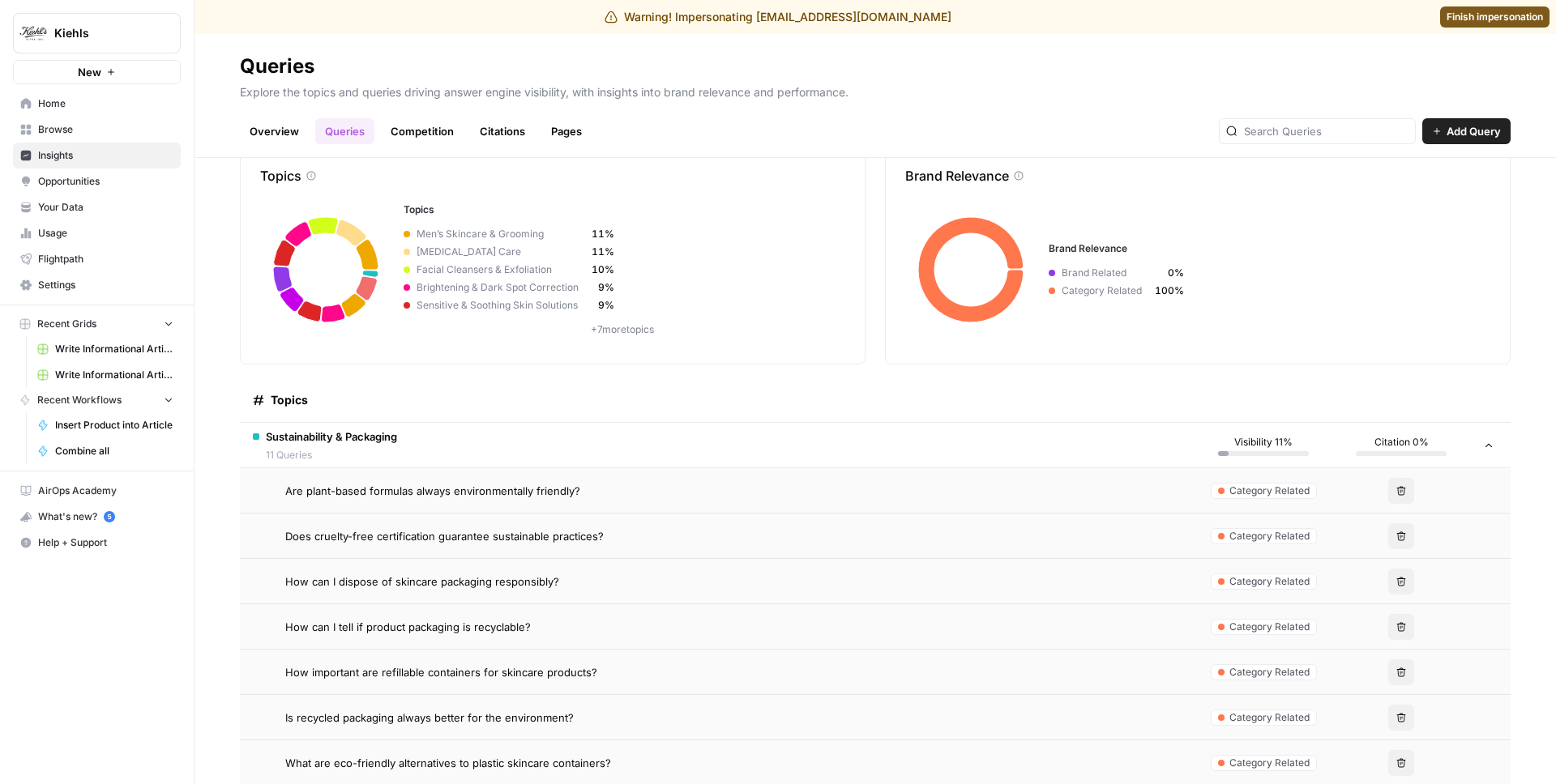
scroll to position [89, 0]
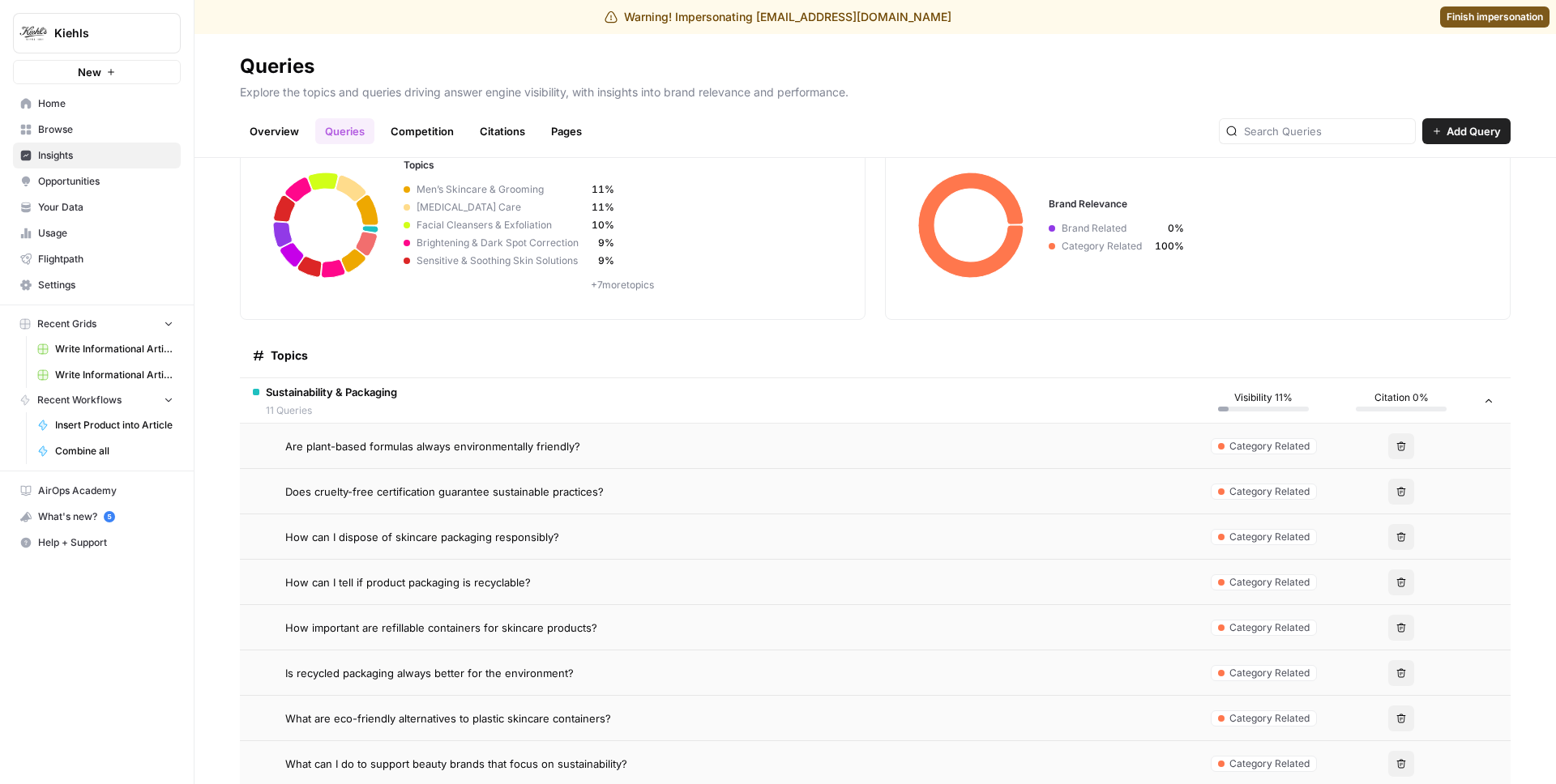
click at [430, 576] on span "How can I tell if product packaging is recyclable?" at bounding box center [408, 582] width 246 height 16
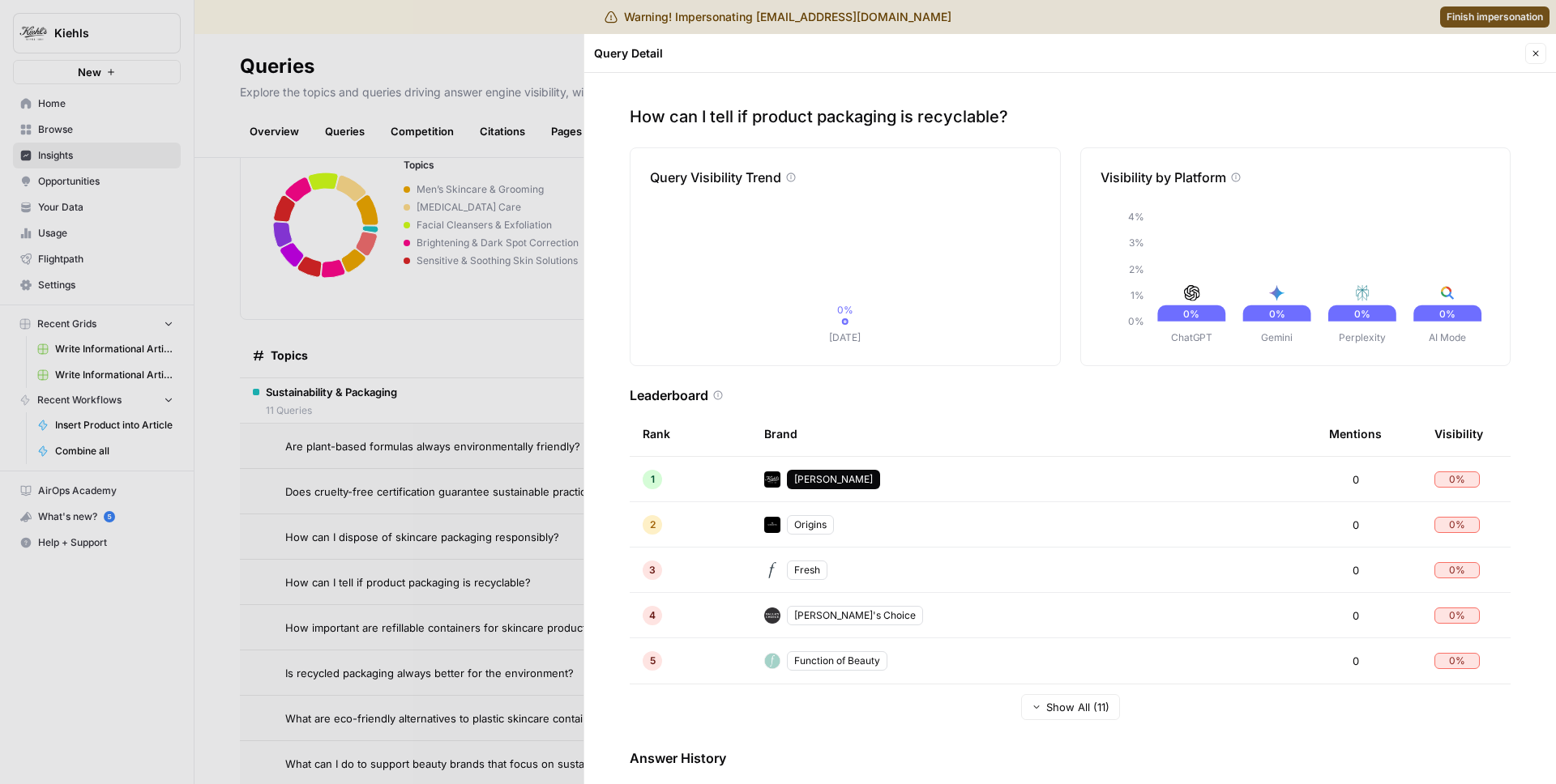
scroll to position [113, 0]
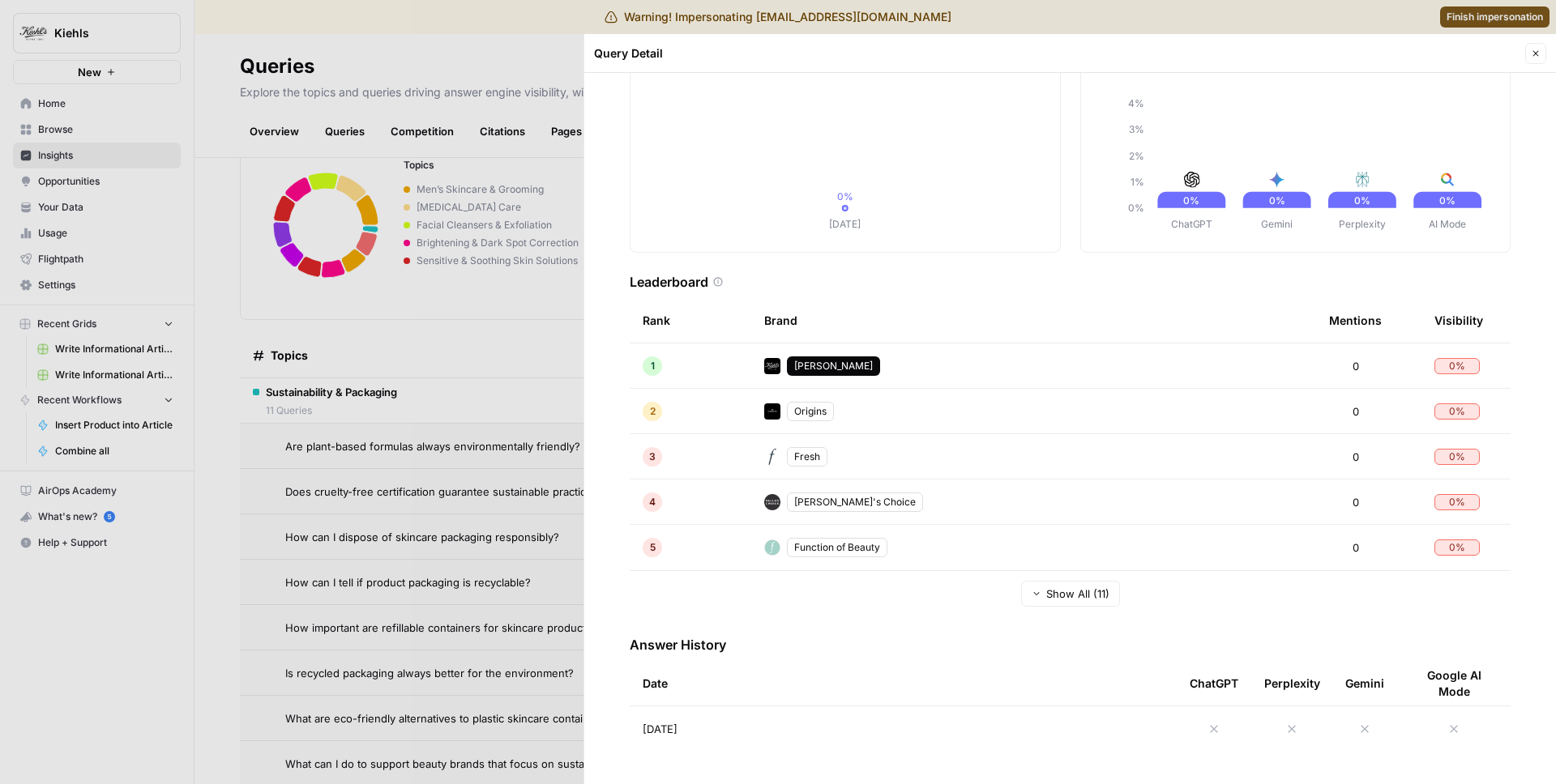
click at [384, 452] on div at bounding box center [778, 392] width 1556 height 784
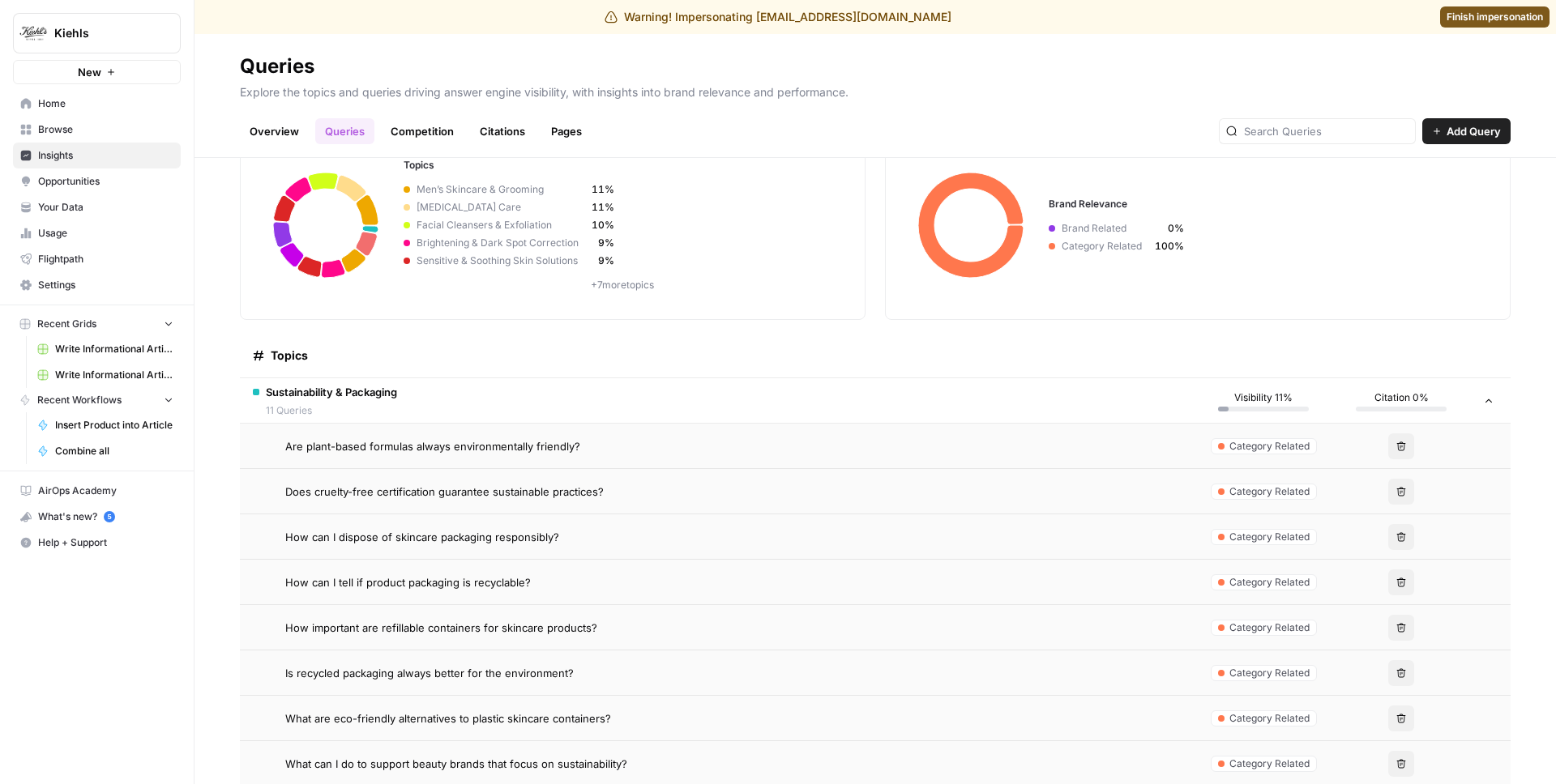
click at [420, 573] on td "How can I tell if product packaging is recyclable?" at bounding box center [717, 581] width 955 height 45
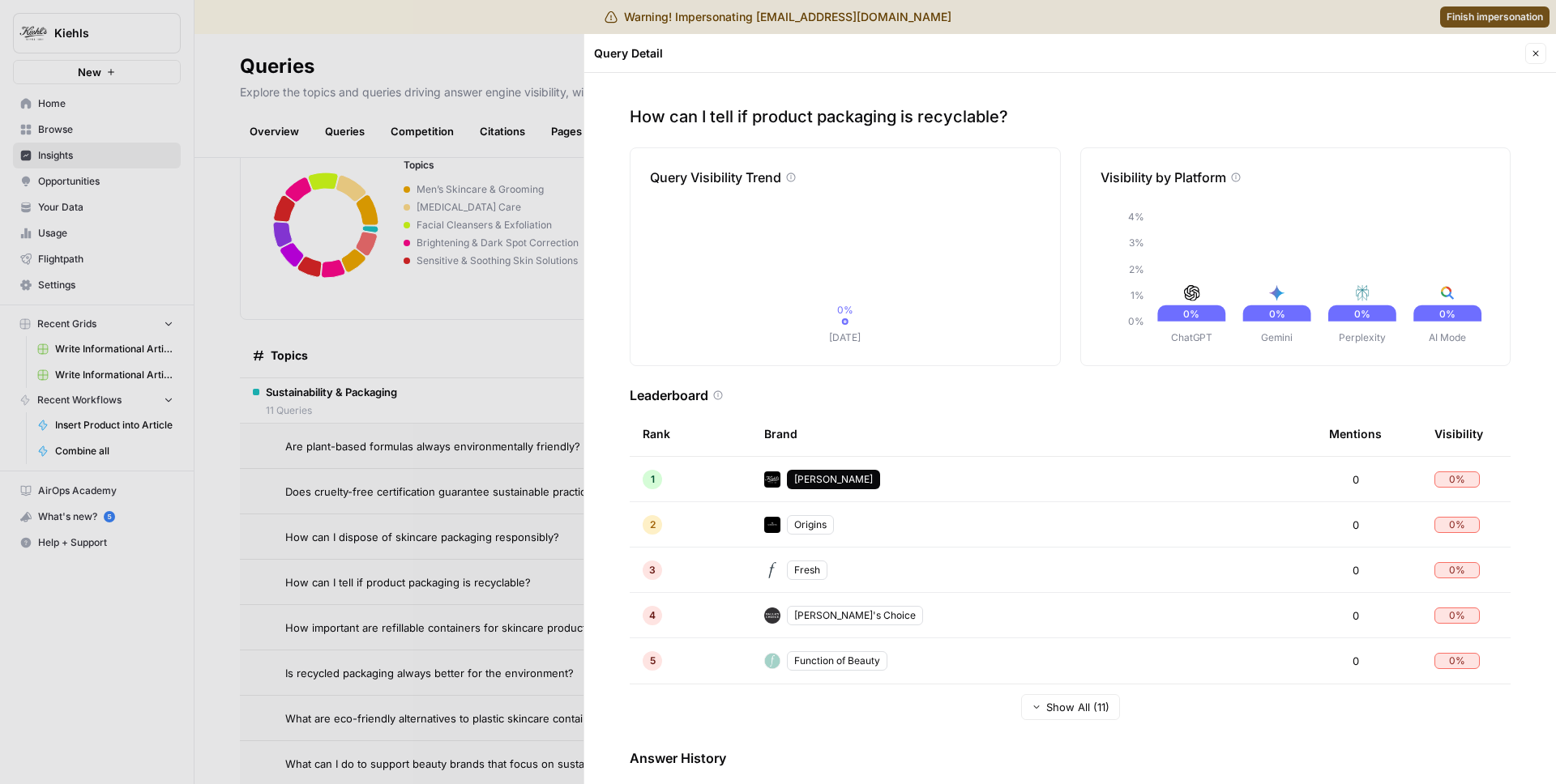
scroll to position [113, 0]
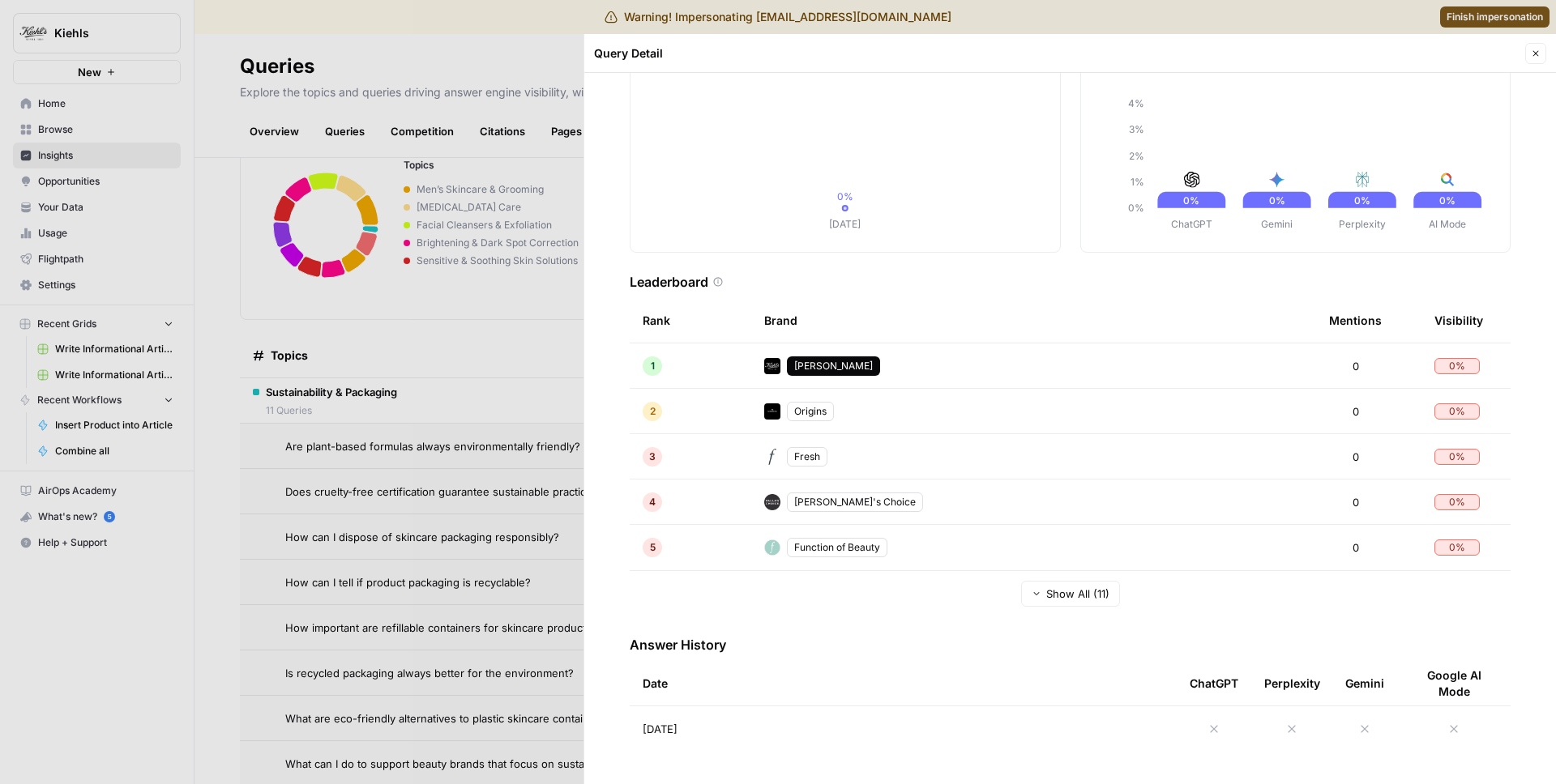
click at [310, 549] on div at bounding box center [778, 392] width 1556 height 784
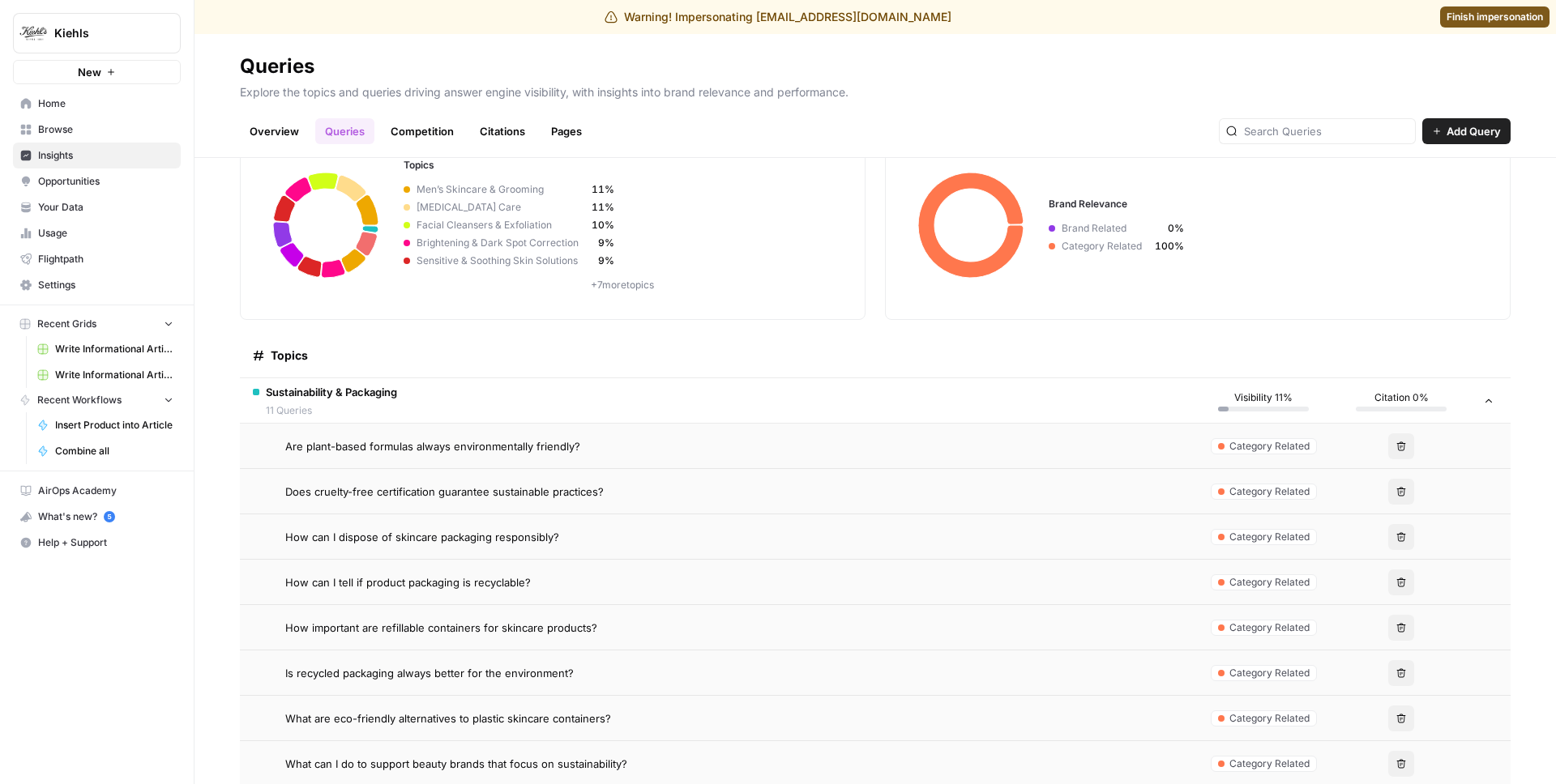
click at [390, 625] on span "How important are refillable containers for skincare products?" at bounding box center [442, 627] width 312 height 16
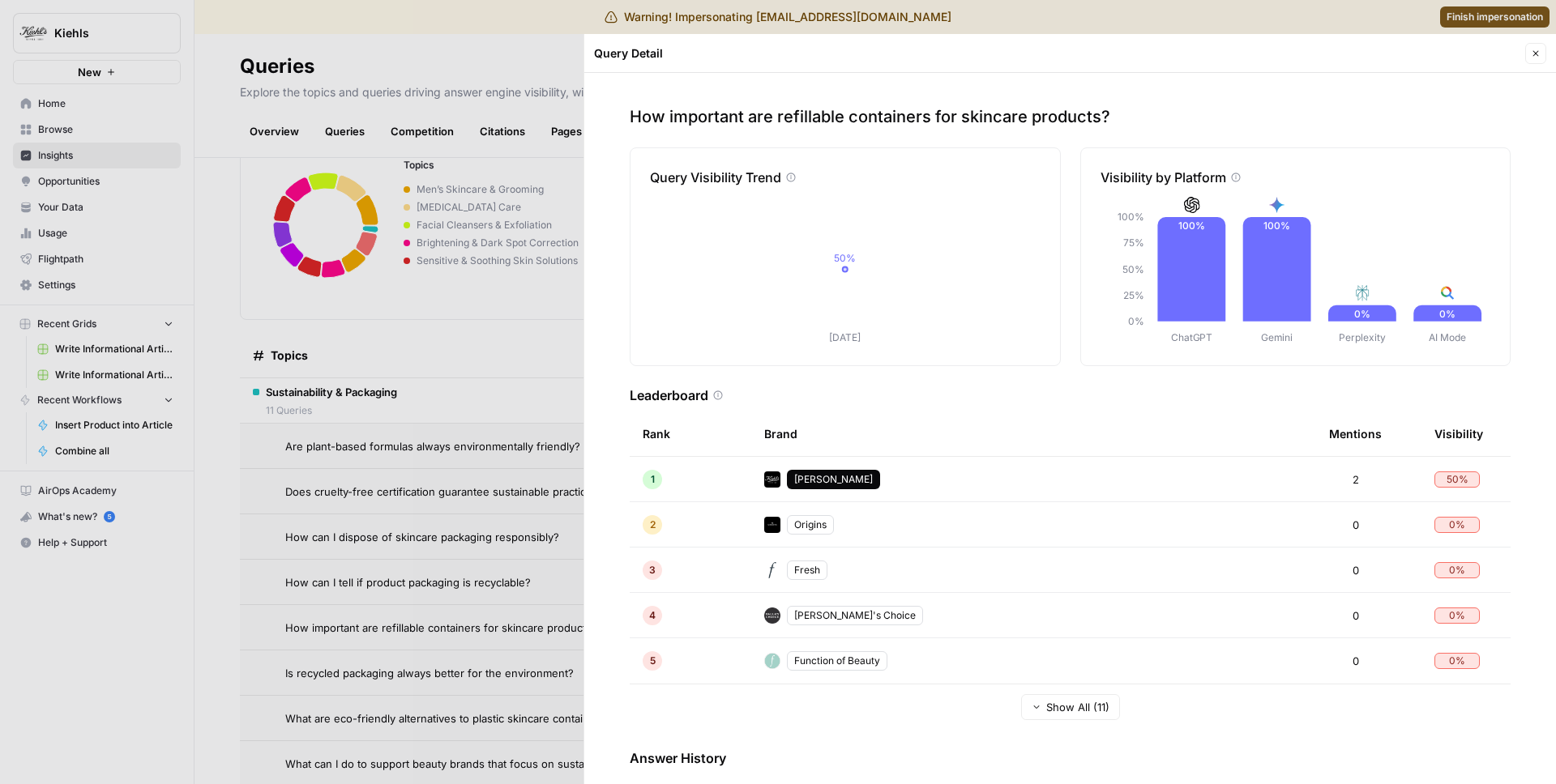
scroll to position [113, 0]
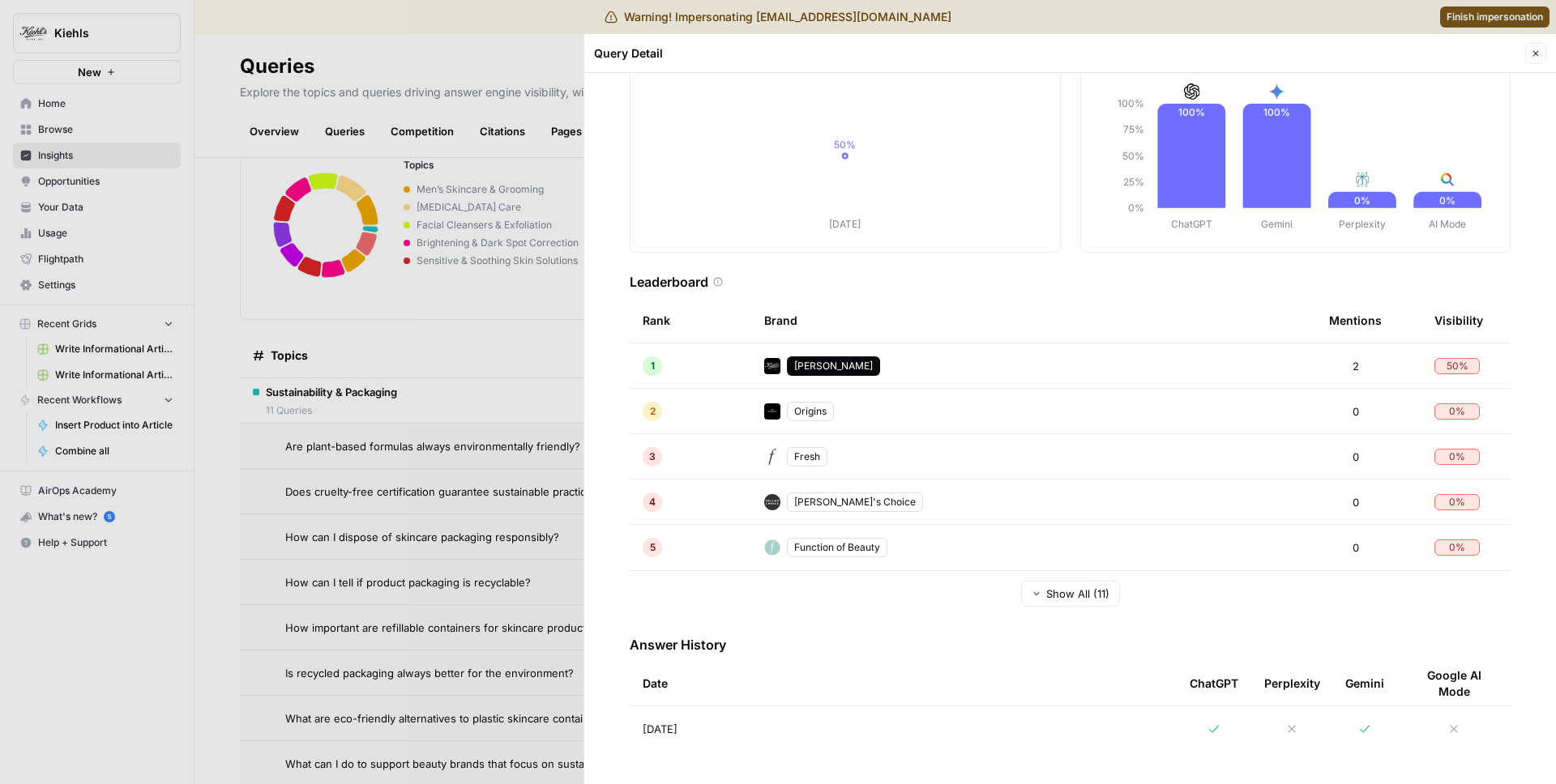
click at [408, 578] on div at bounding box center [778, 392] width 1556 height 784
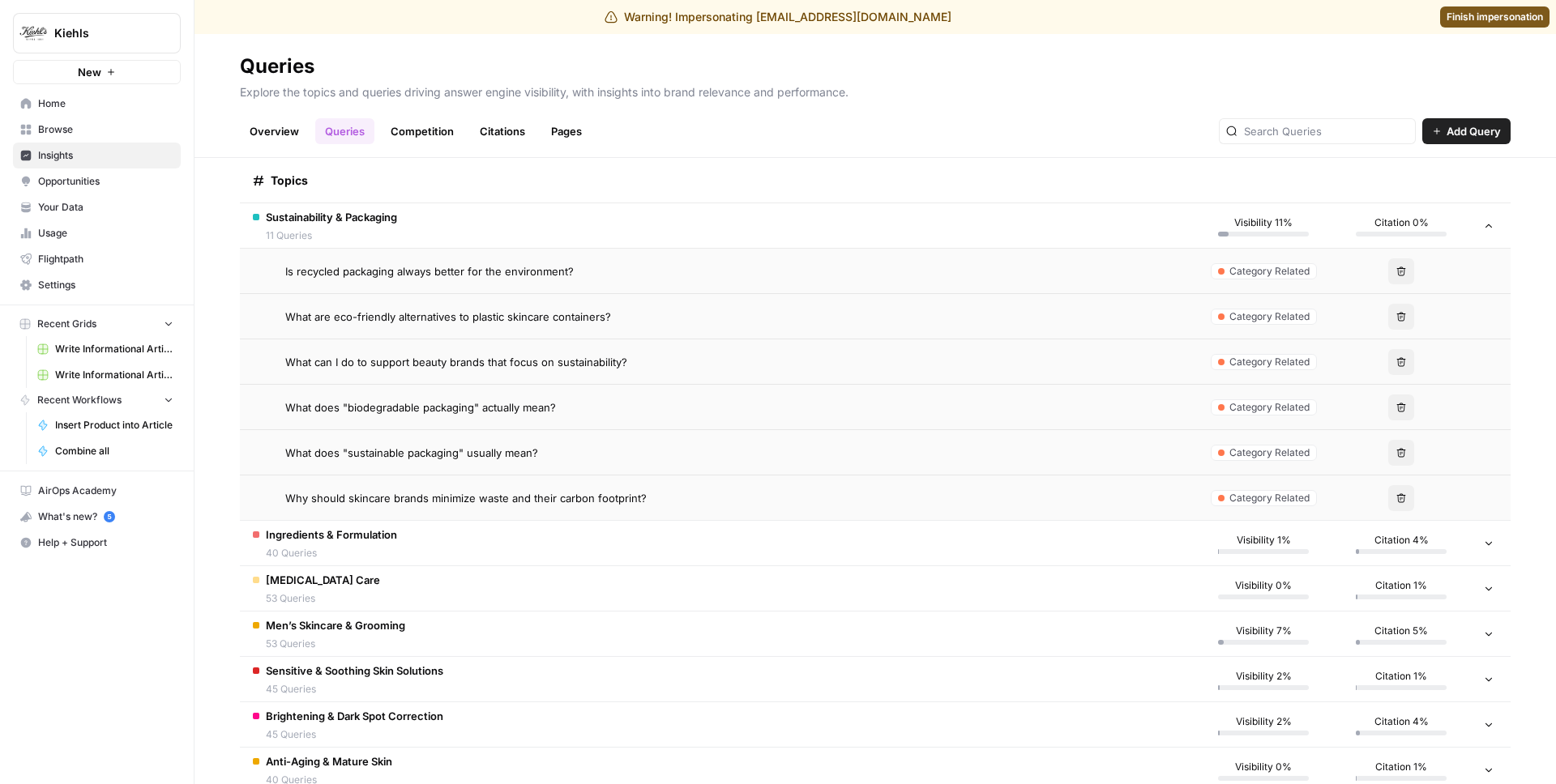
scroll to position [695, 0]
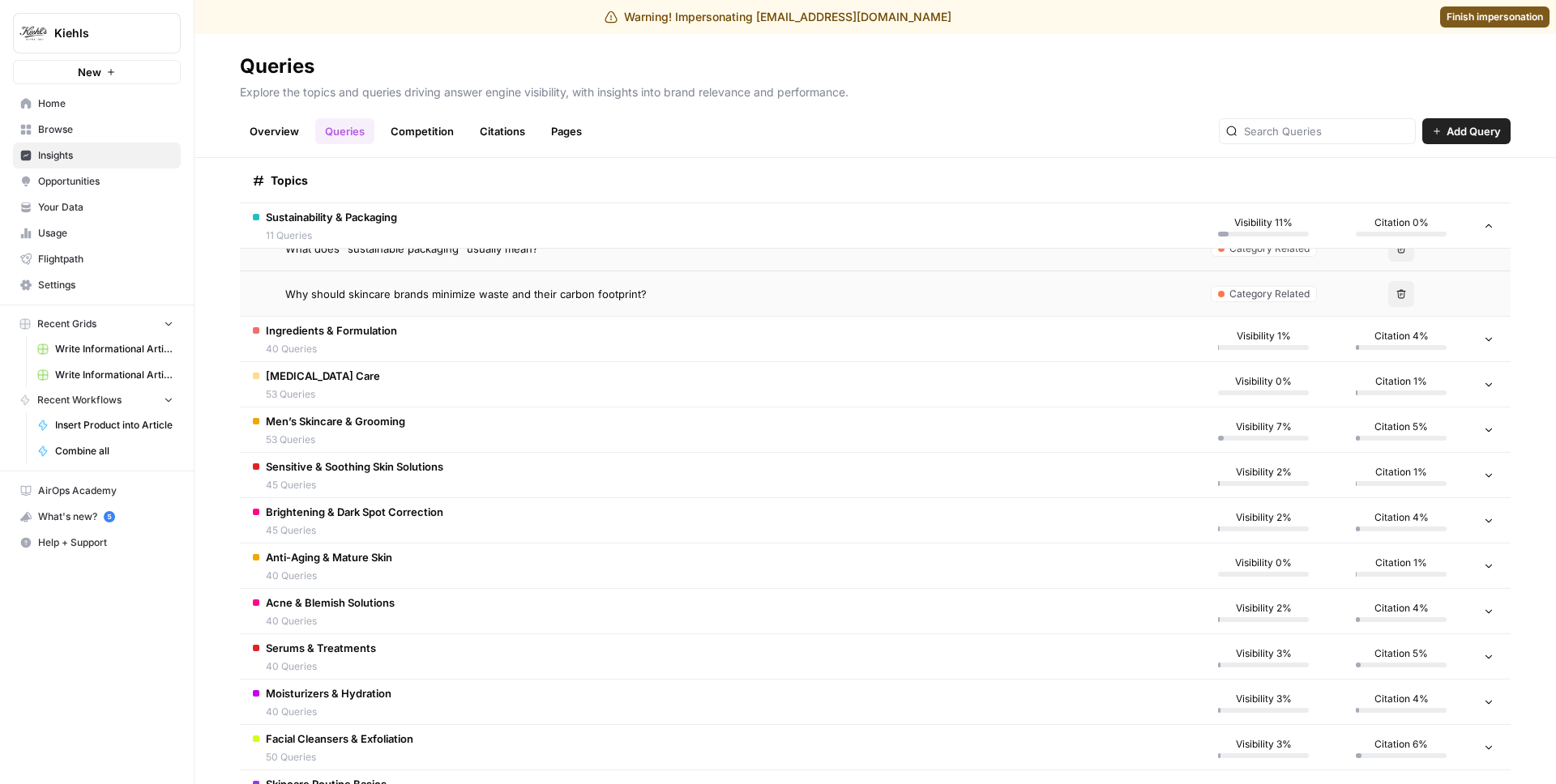
click at [375, 342] on span "40 Queries" at bounding box center [332, 349] width 132 height 14
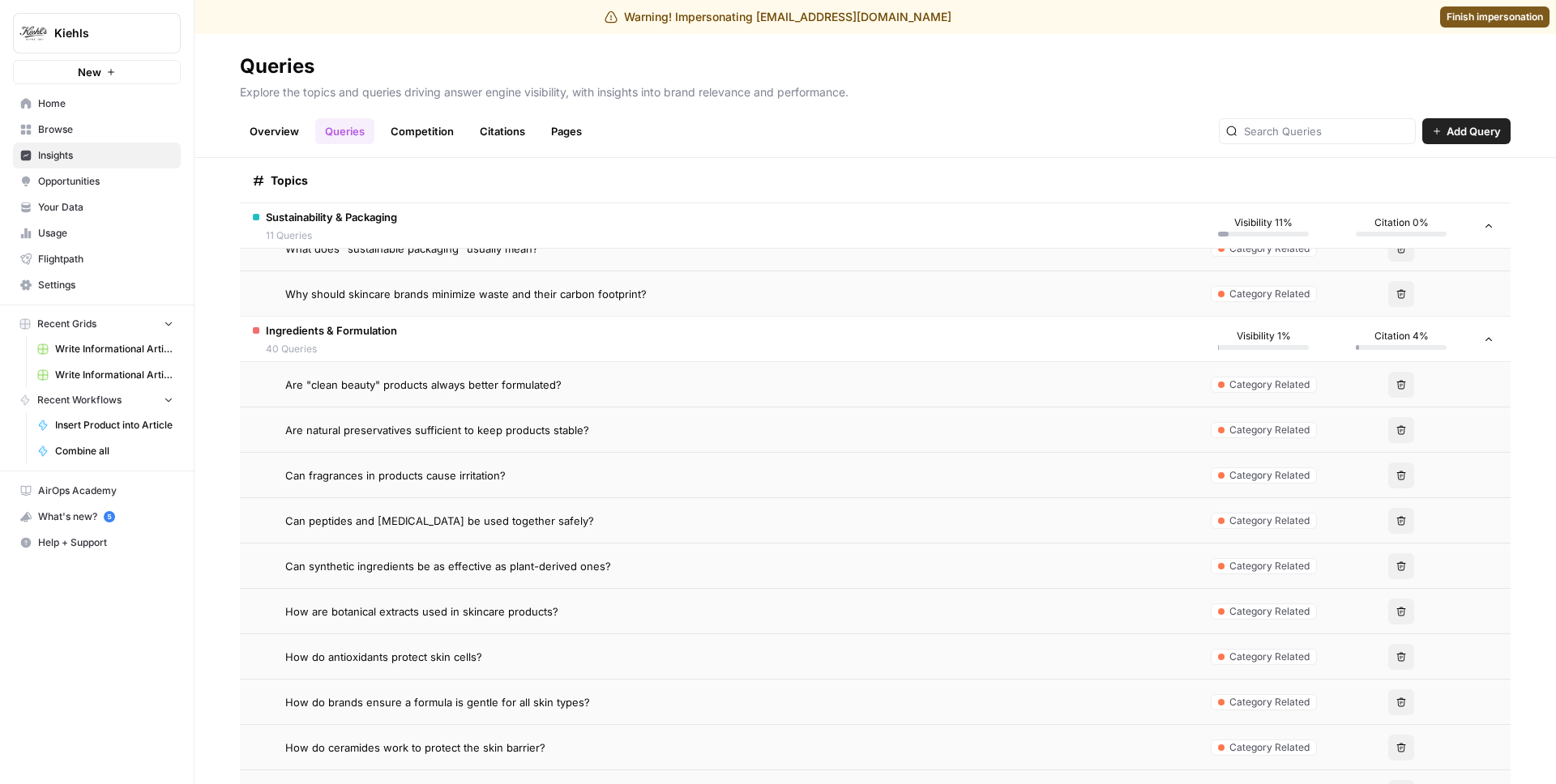
click at [448, 387] on span "Are "clean beauty" products always better formulated?" at bounding box center [423, 384] width 276 height 16
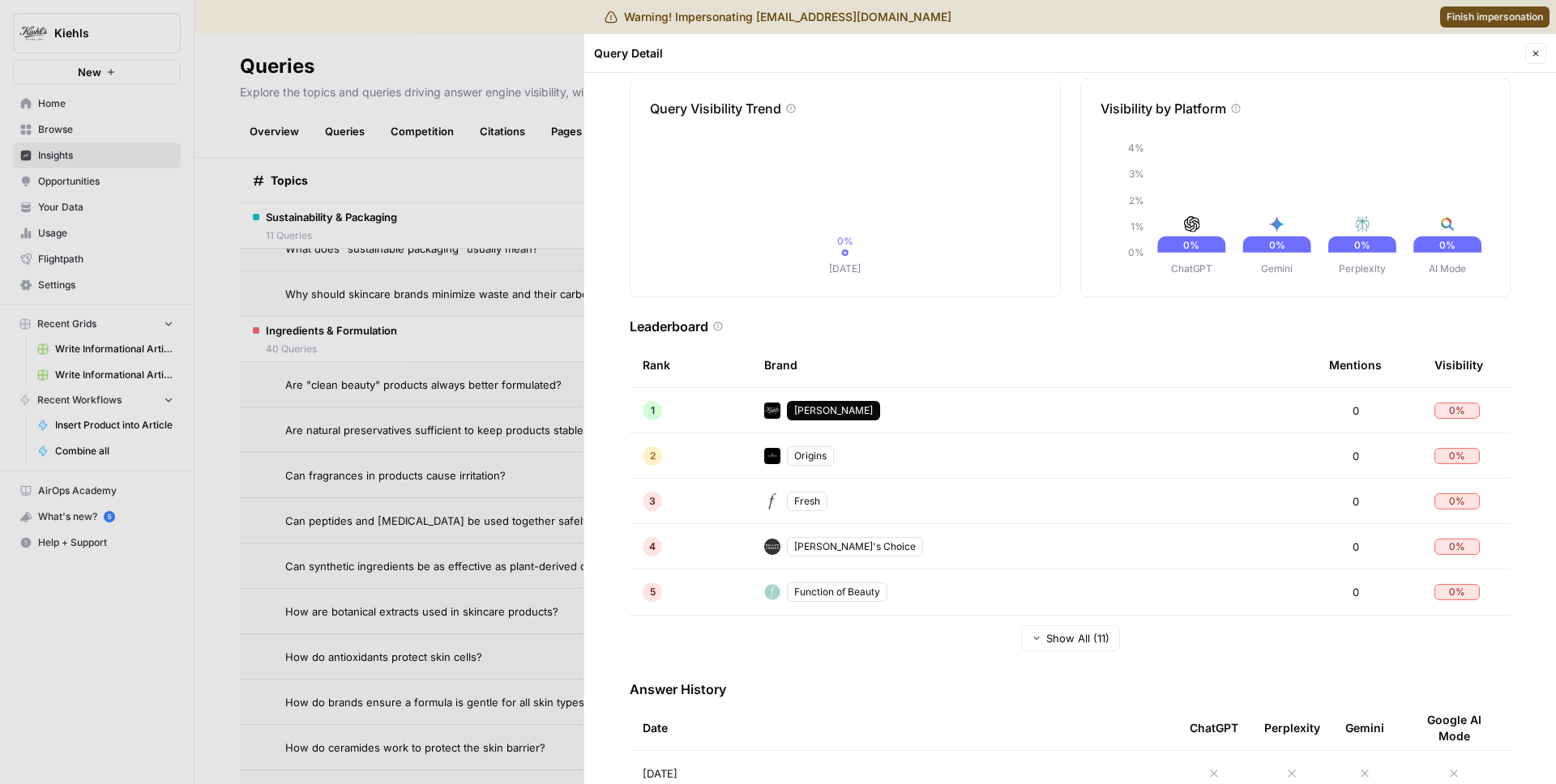
scroll to position [113, 0]
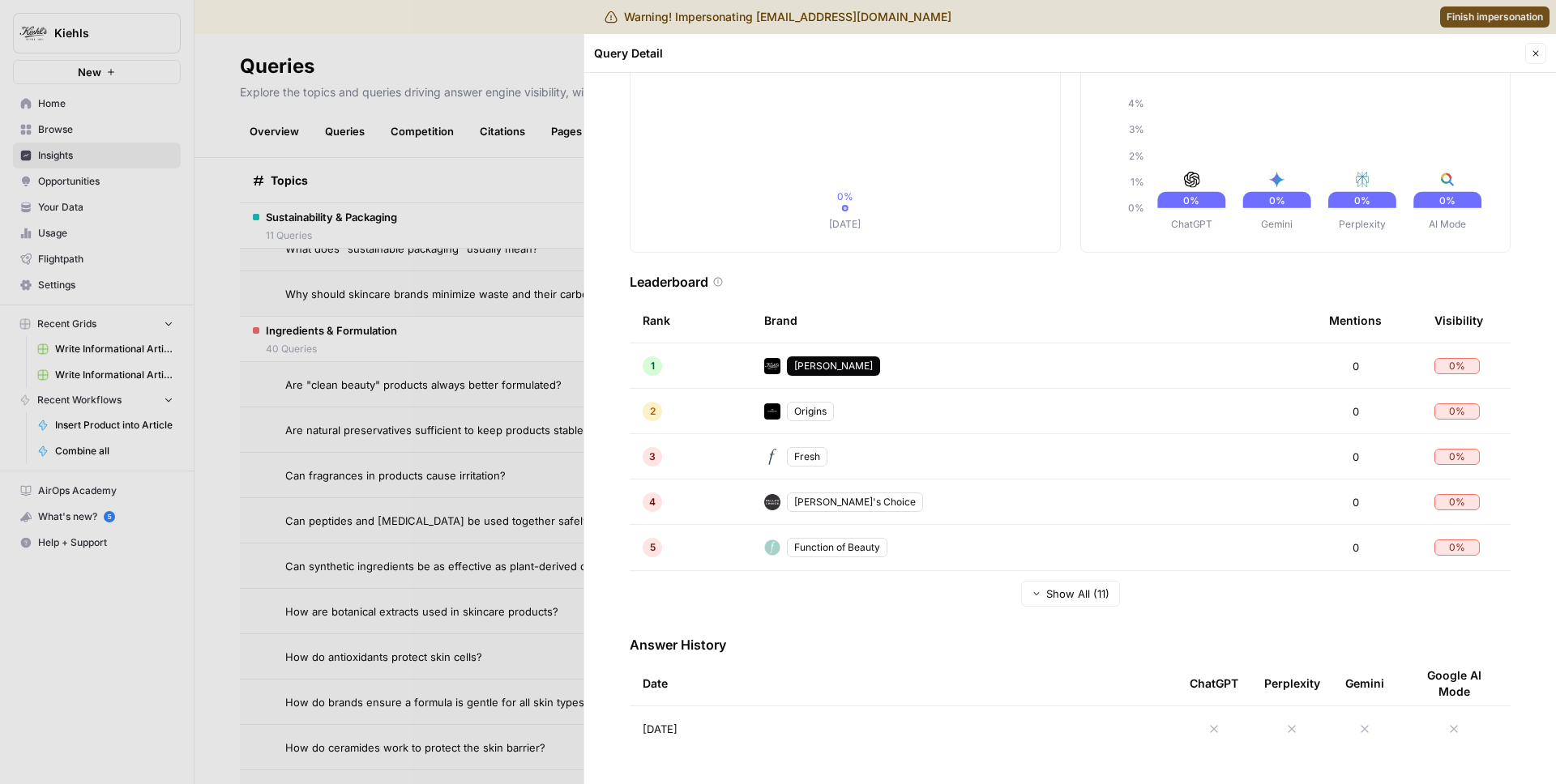
click at [691, 749] on td "Aug 26, 2025" at bounding box center [903, 729] width 547 height 46
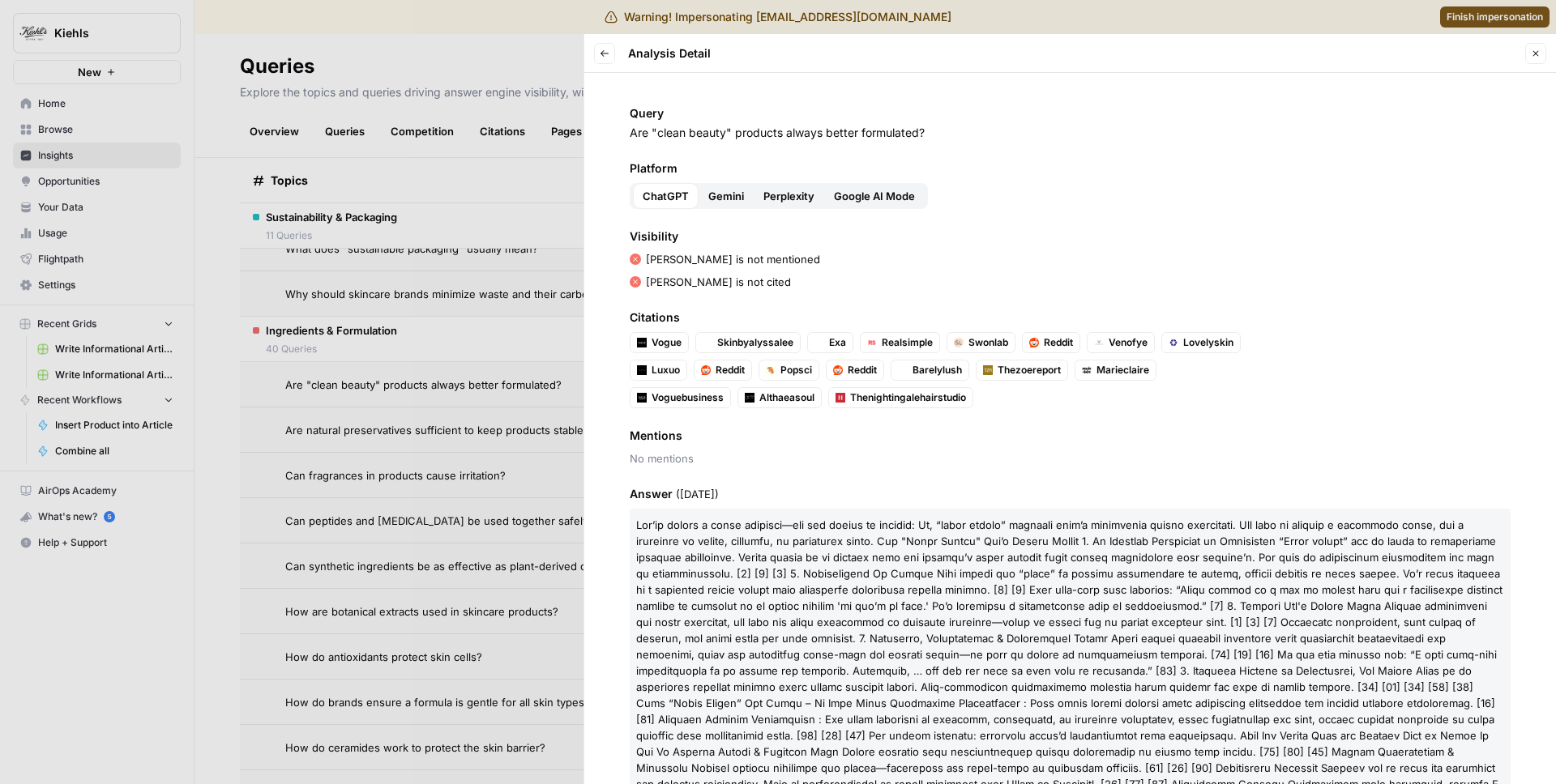
click at [738, 193] on span "Gemini" at bounding box center [726, 196] width 35 height 16
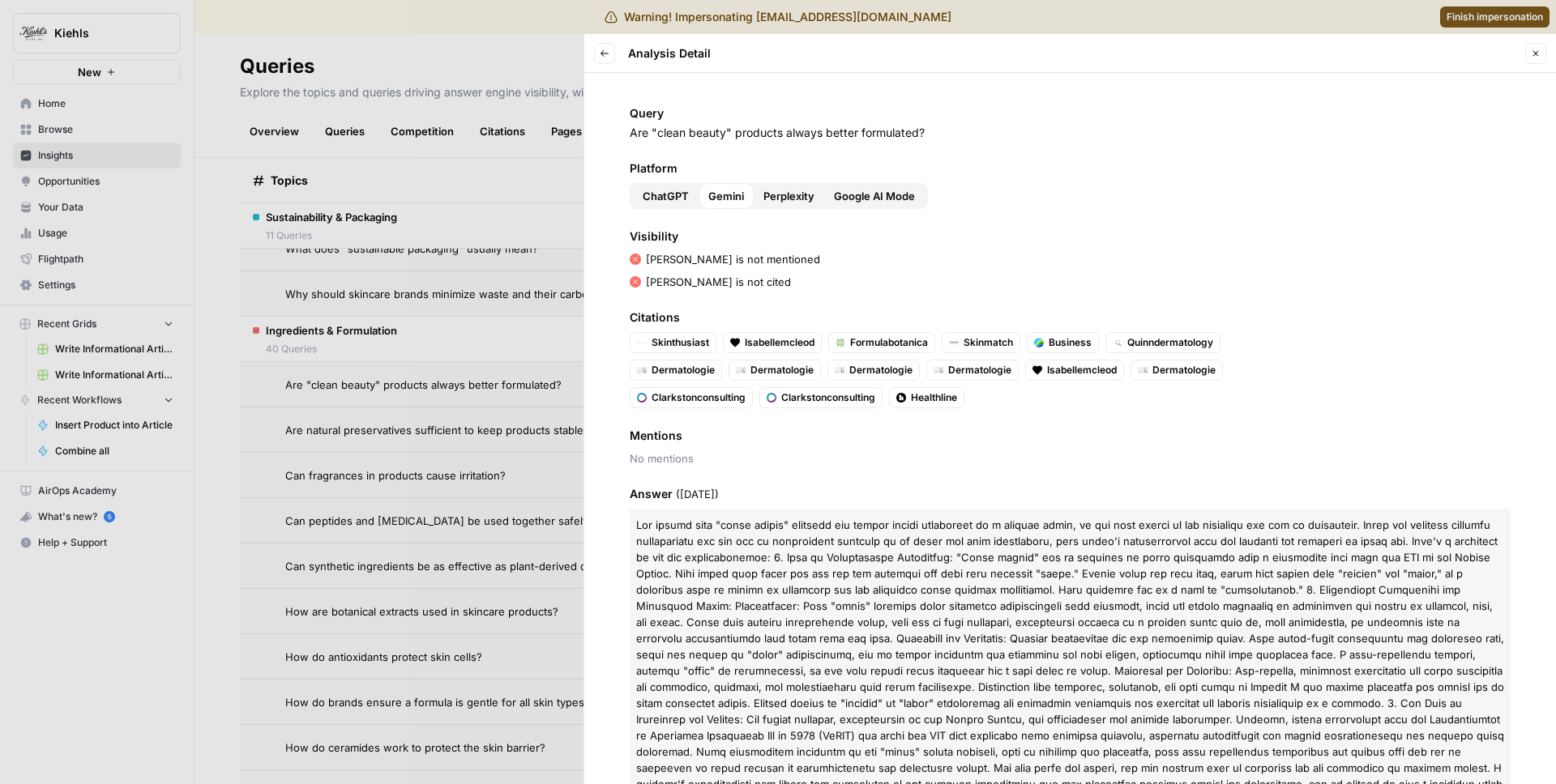
click at [784, 195] on span "Perplexity" at bounding box center [789, 196] width 51 height 16
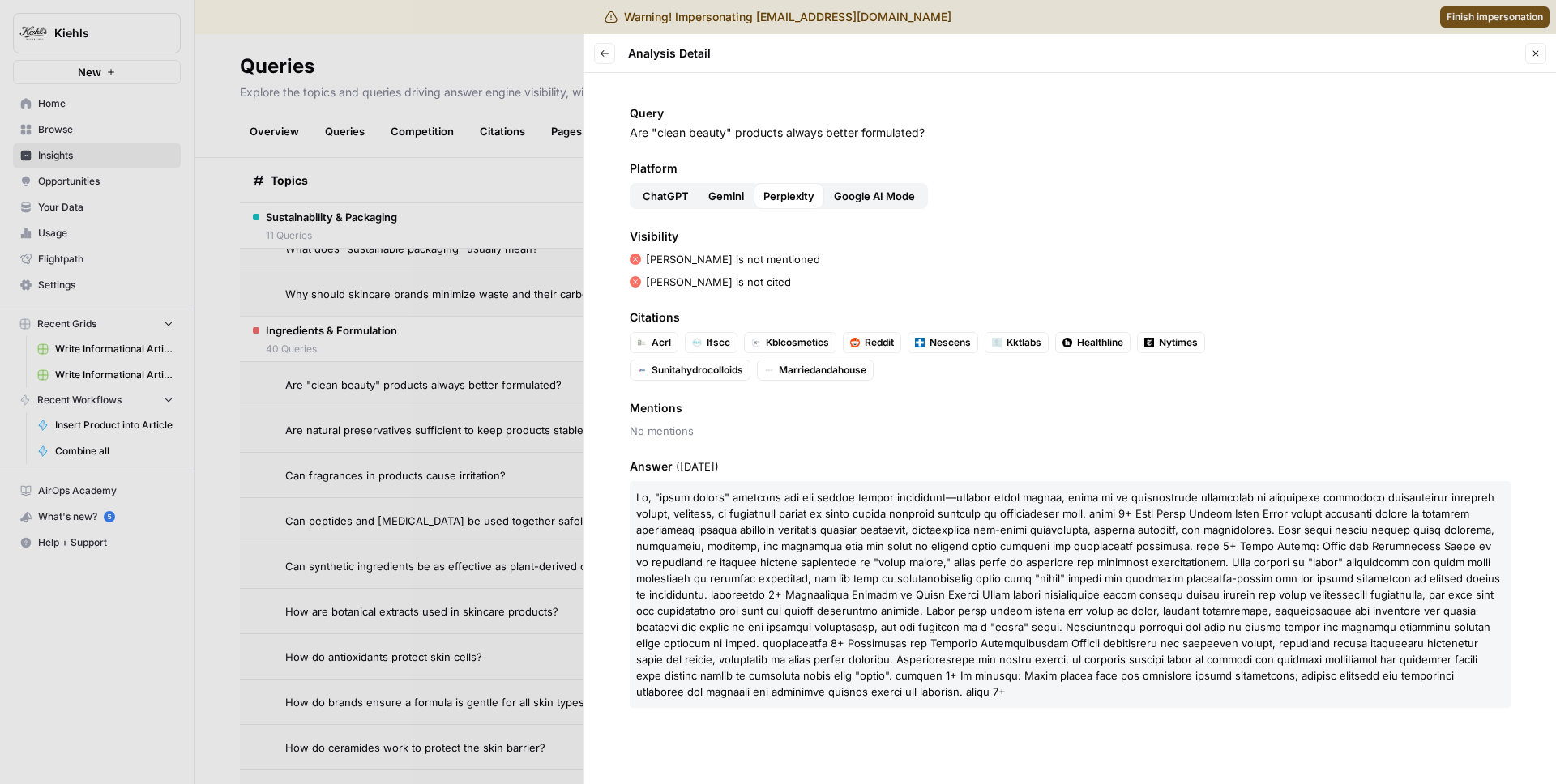
click at [855, 200] on span "Google AI Mode" at bounding box center [875, 196] width 81 height 16
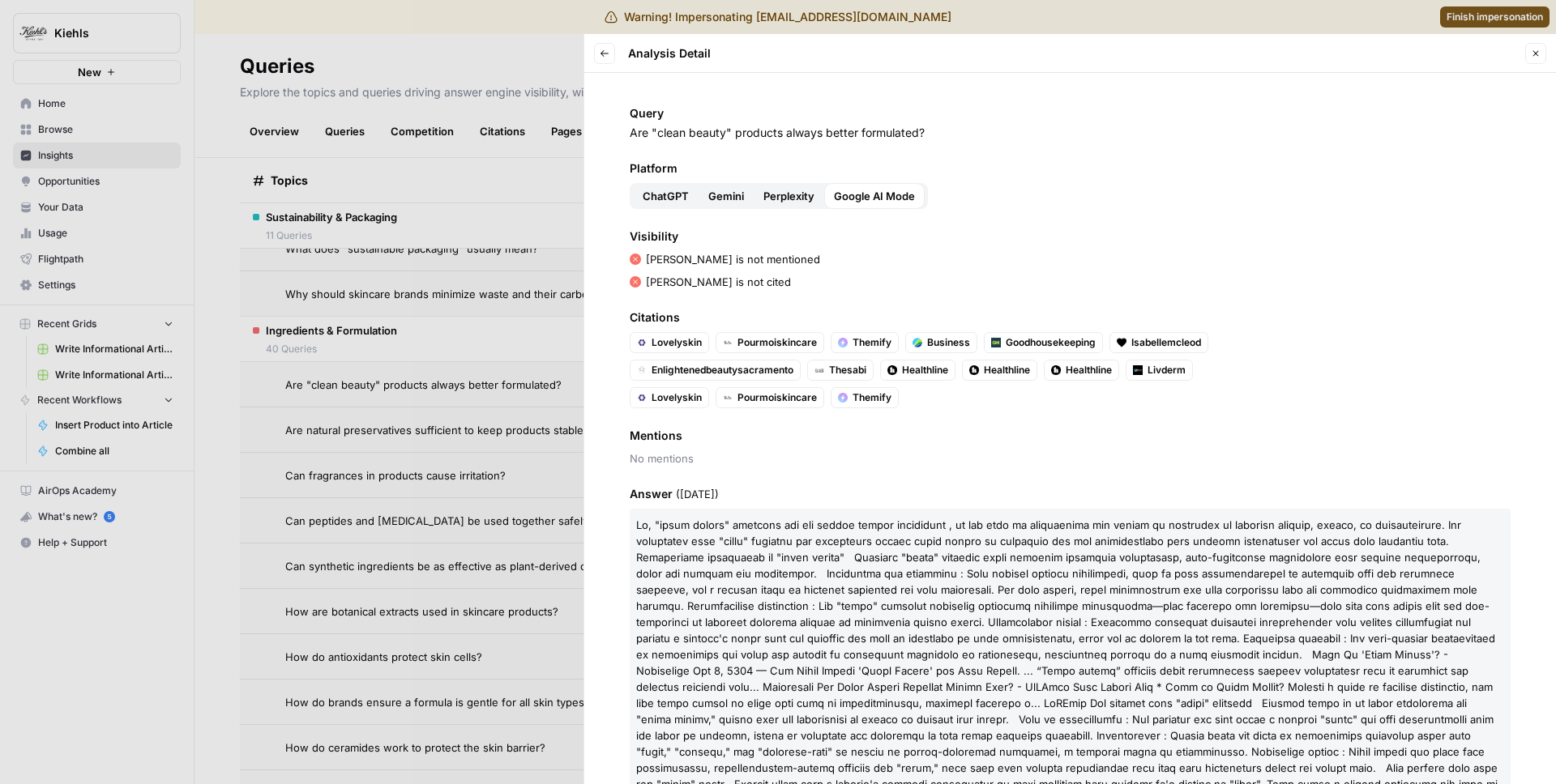
scroll to position [130, 0]
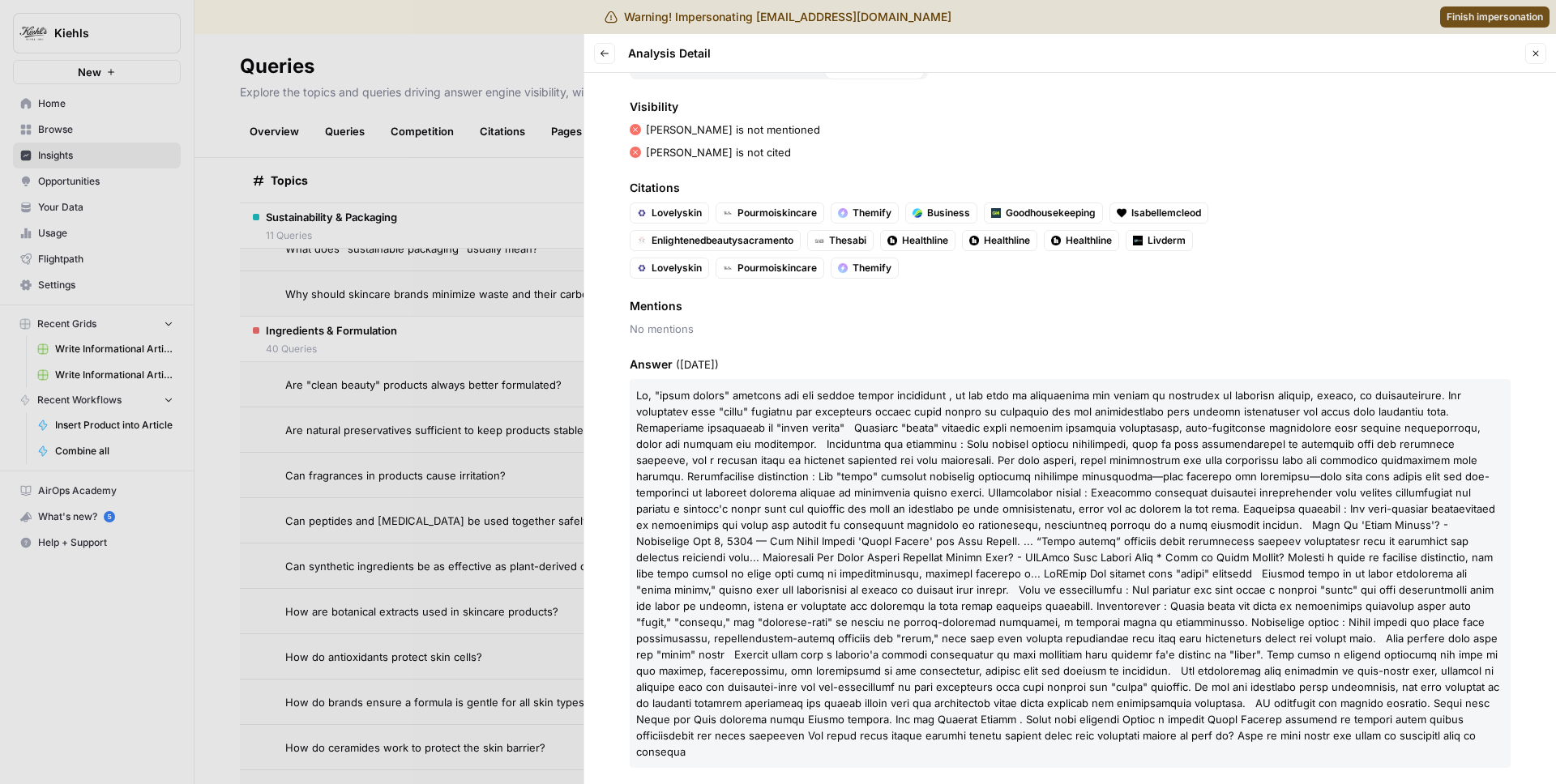
click at [439, 489] on div at bounding box center [778, 392] width 1556 height 784
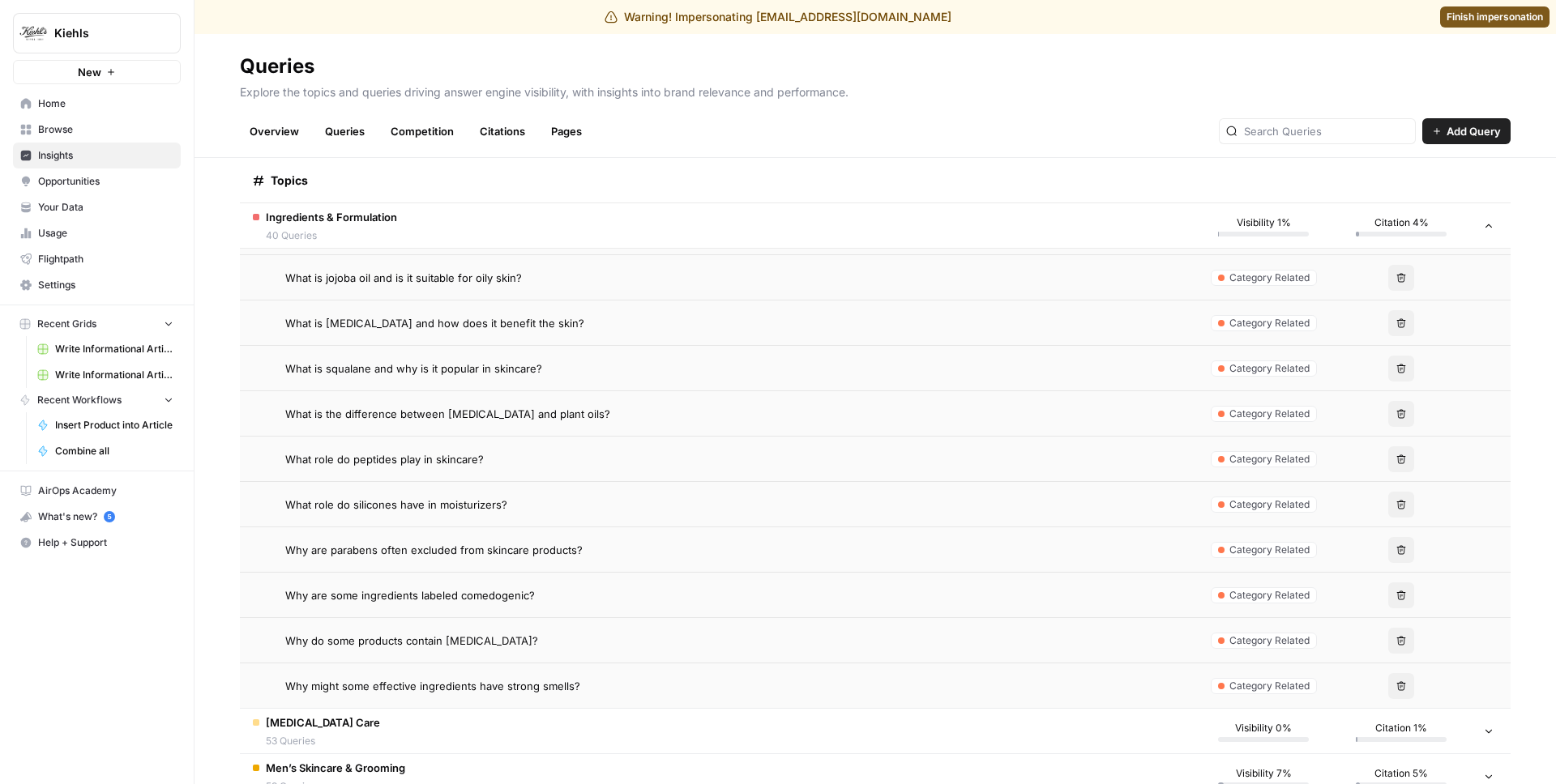
scroll to position [2182, 0]
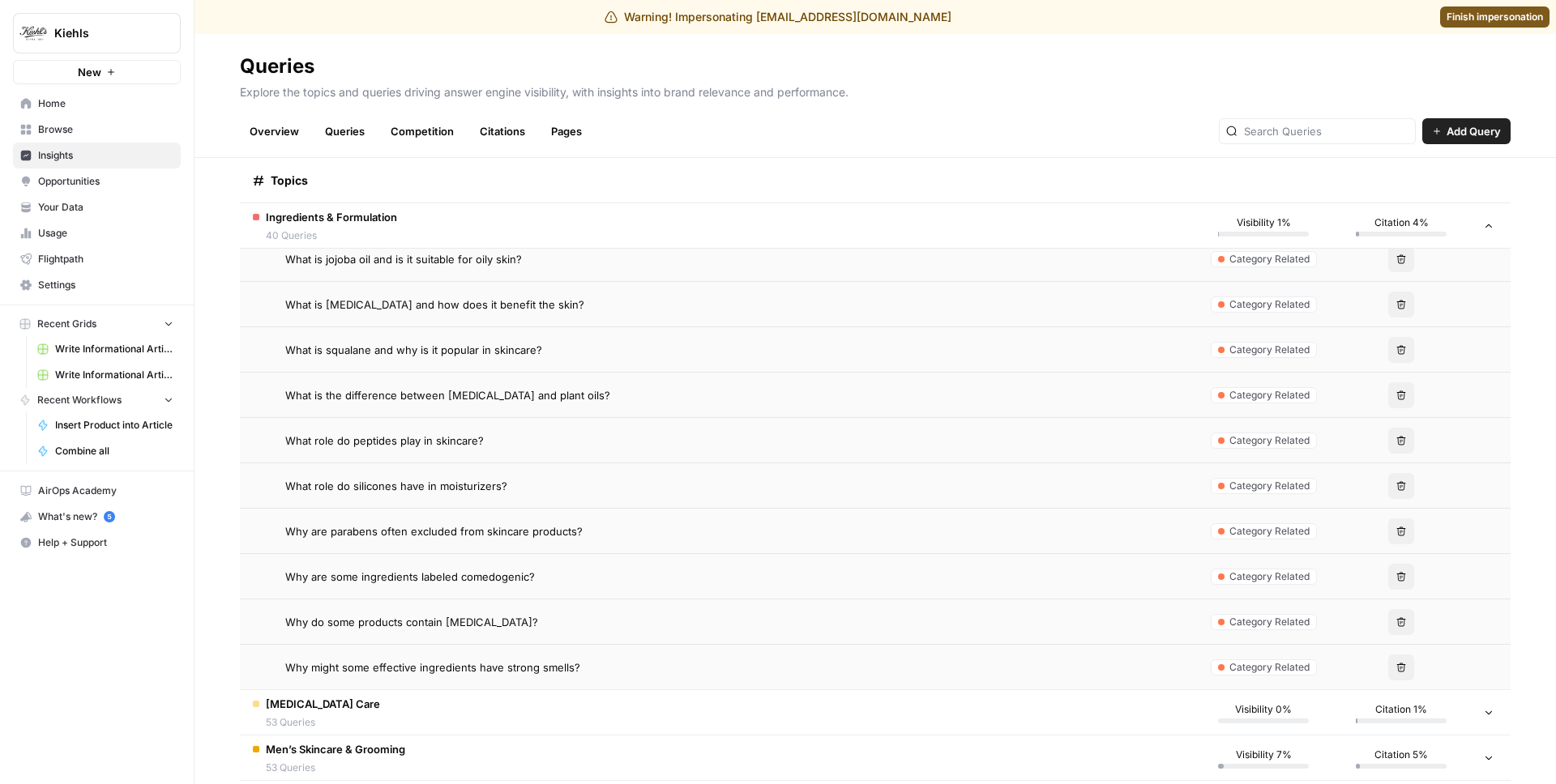
click at [476, 538] on span "Why are parabens often excluded from skincare products?" at bounding box center [434, 531] width 297 height 16
click at [479, 531] on span "Why are parabens often excluded from skincare products?" at bounding box center [434, 531] width 297 height 16
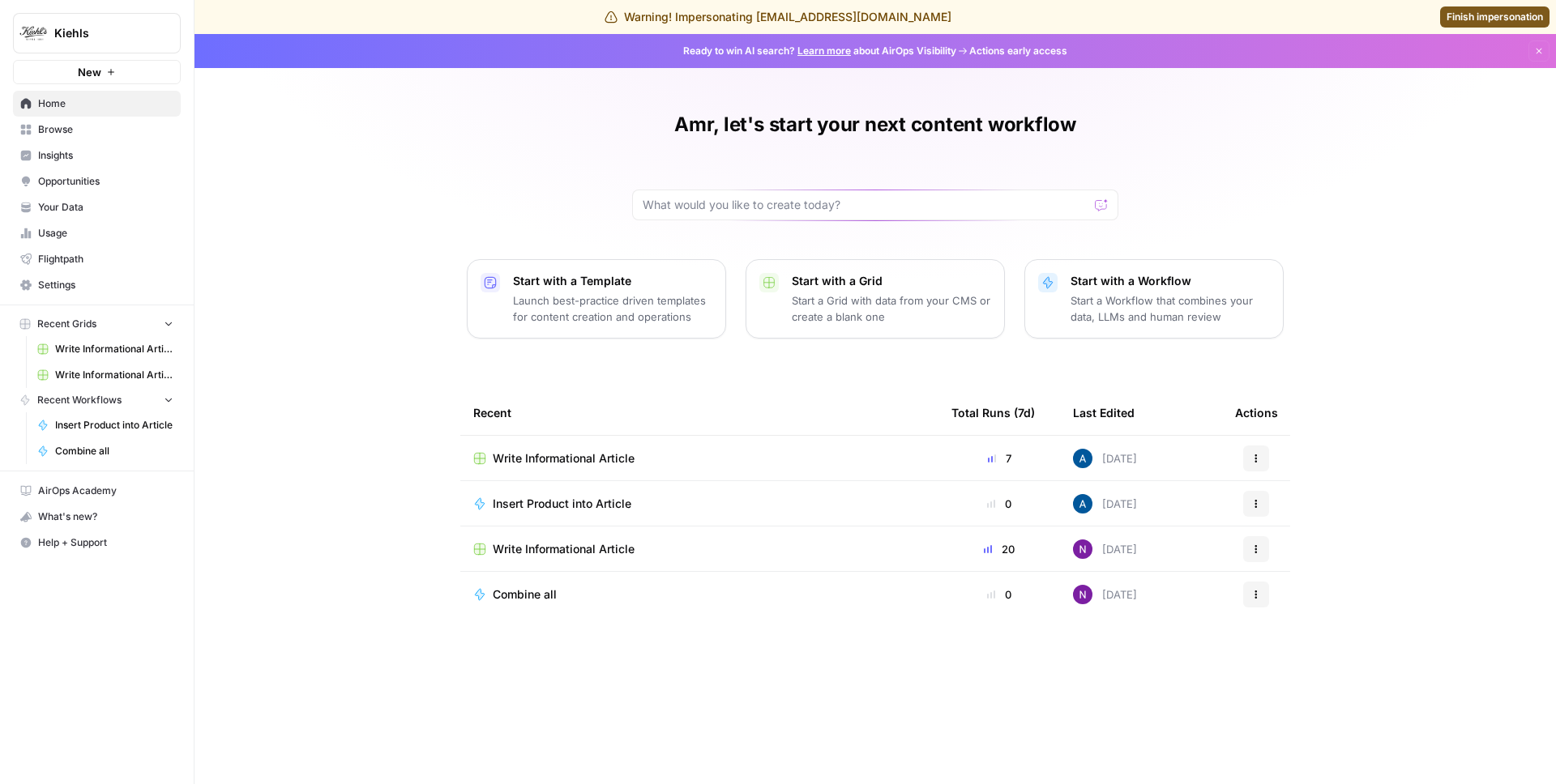
click at [111, 147] on link "Insights" at bounding box center [96, 155] width 168 height 26
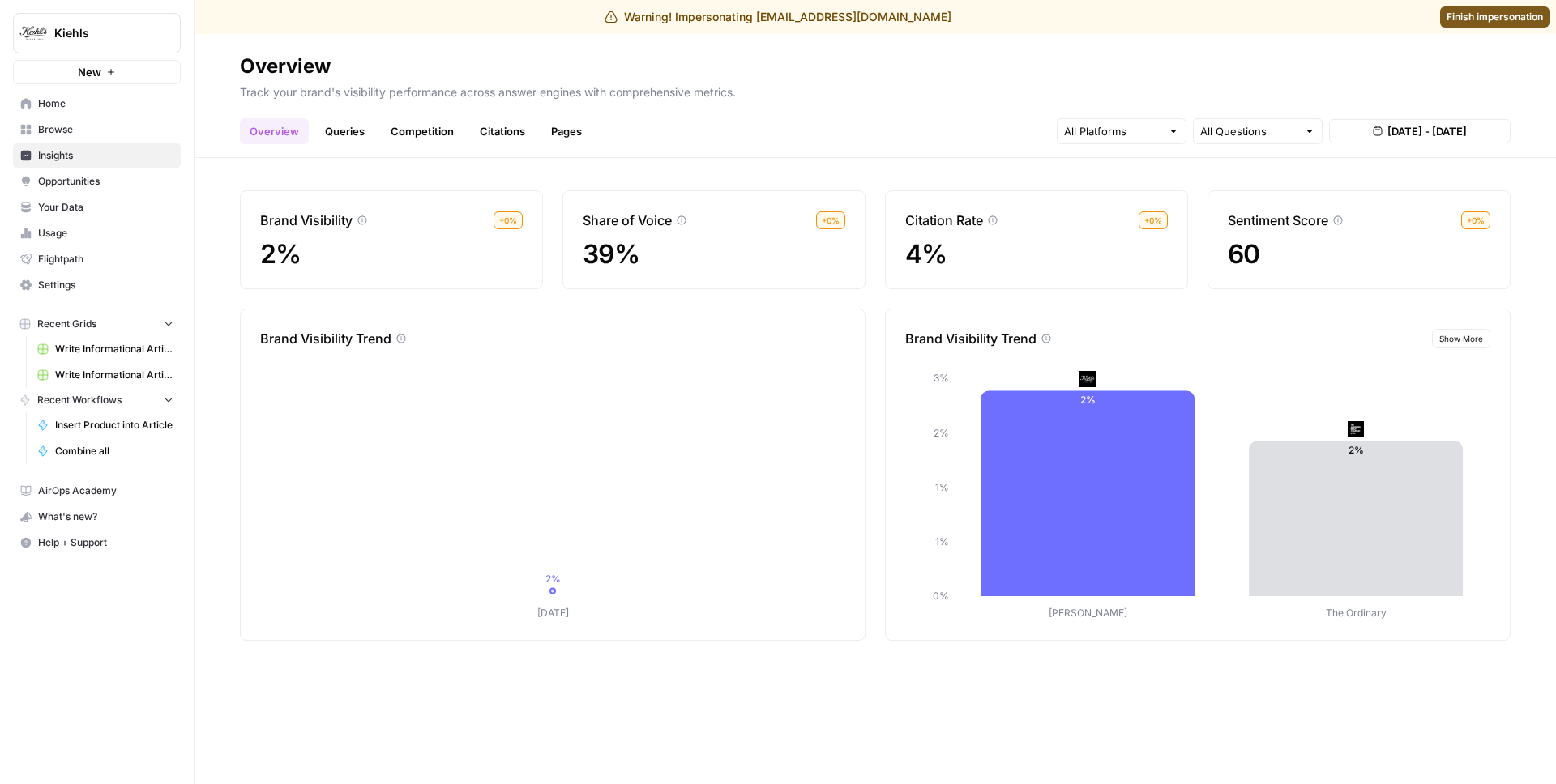
click at [360, 131] on link "Queries" at bounding box center [344, 131] width 59 height 26
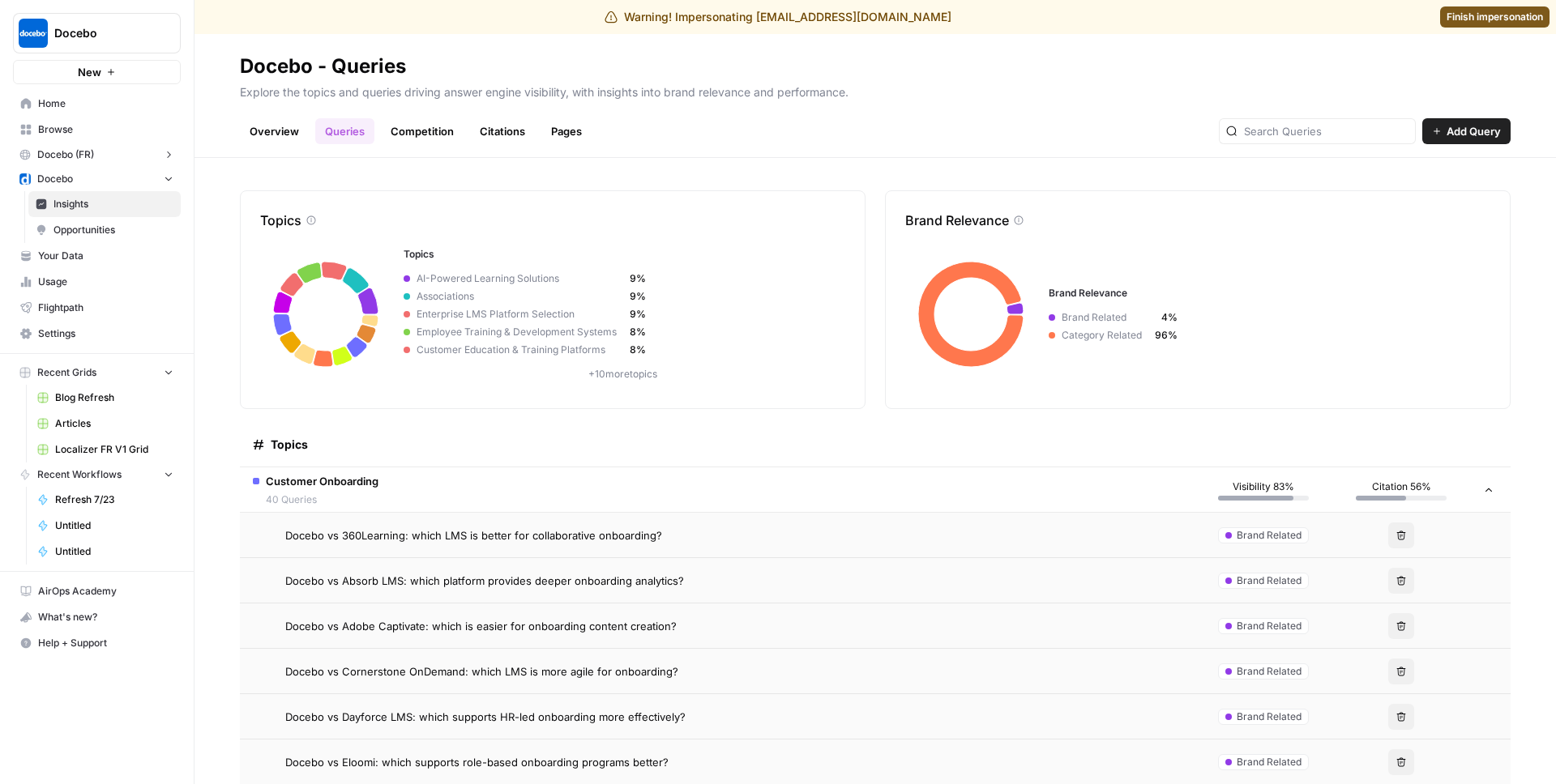
scroll to position [86, 0]
